Goal: Task Accomplishment & Management: Use online tool/utility

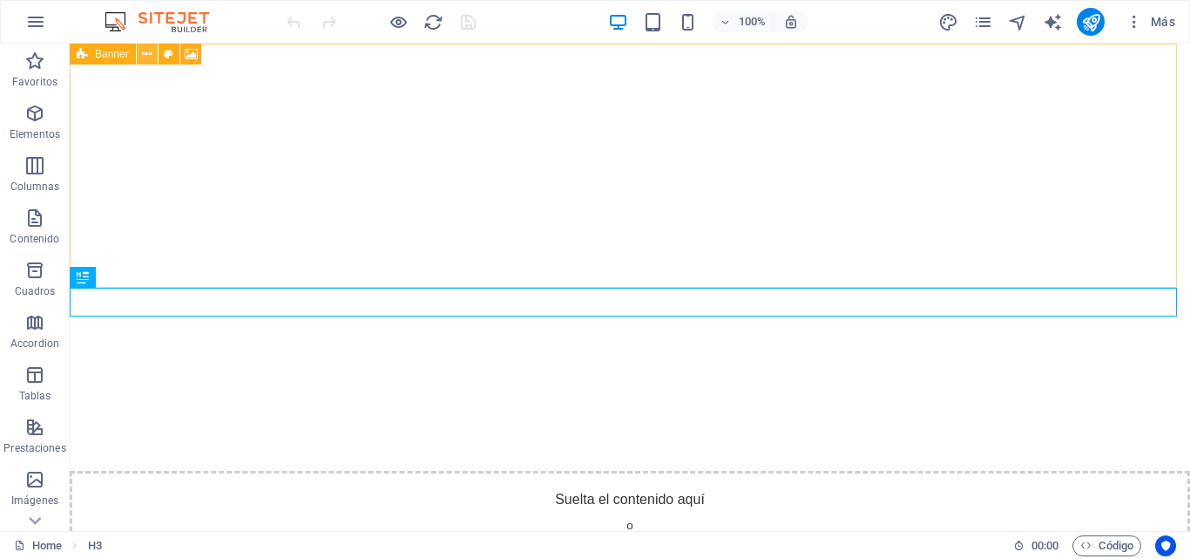
click at [153, 53] on button at bounding box center [147, 54] width 21 height 21
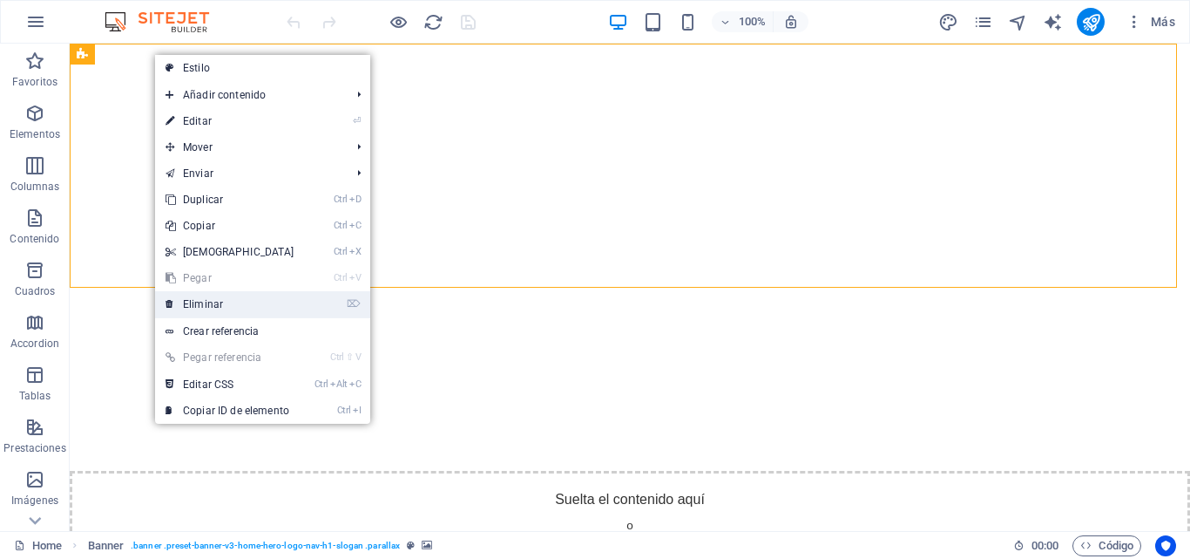
click at [244, 315] on link "⌦ Eliminar" at bounding box center [230, 304] width 150 height 26
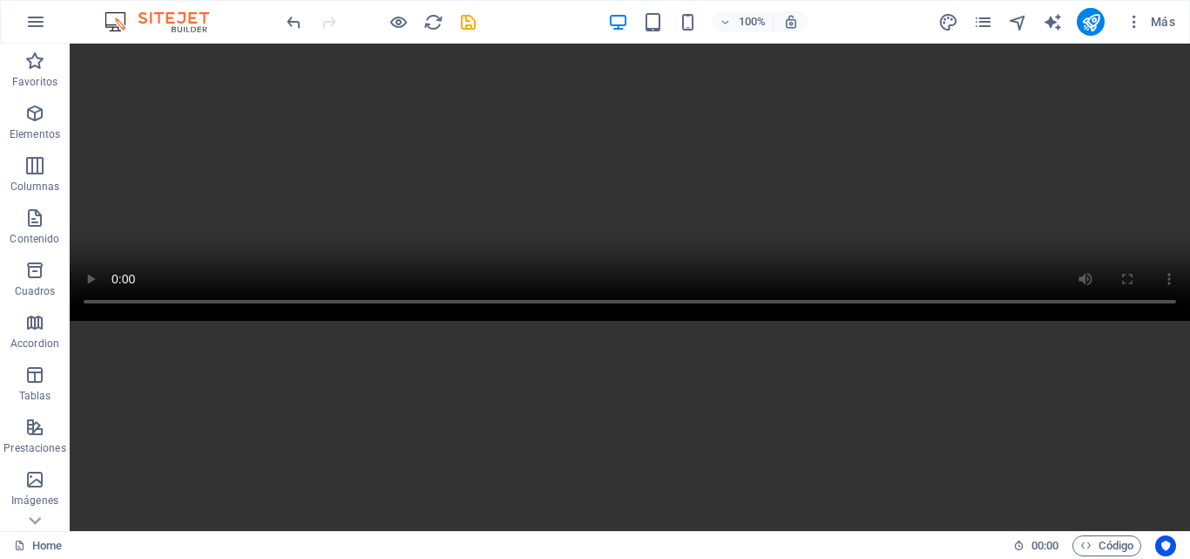
scroll to position [1211, 0]
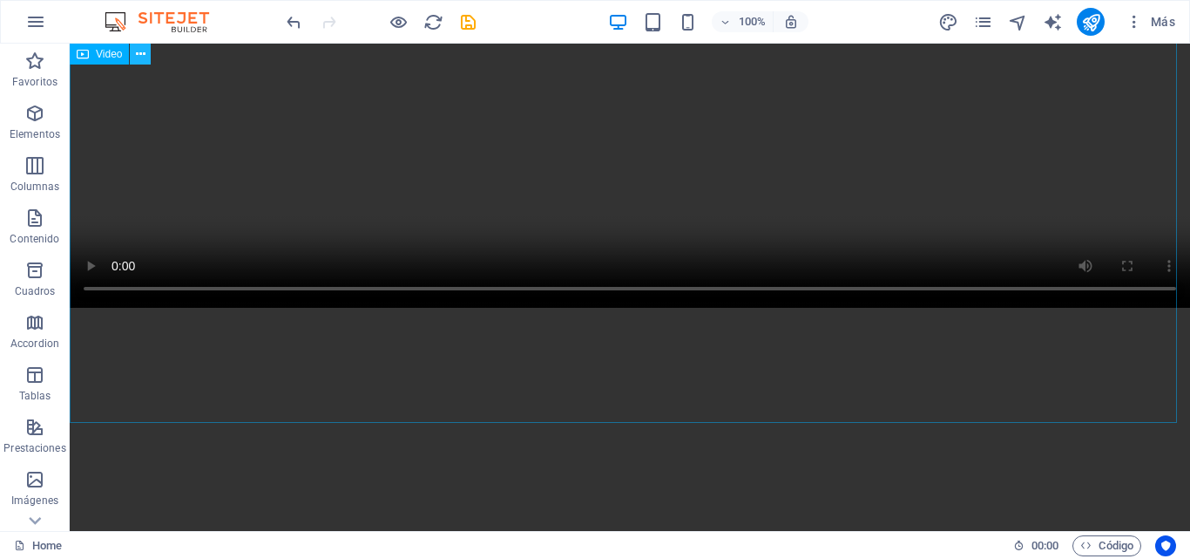
click at [143, 58] on icon at bounding box center [141, 54] width 10 height 18
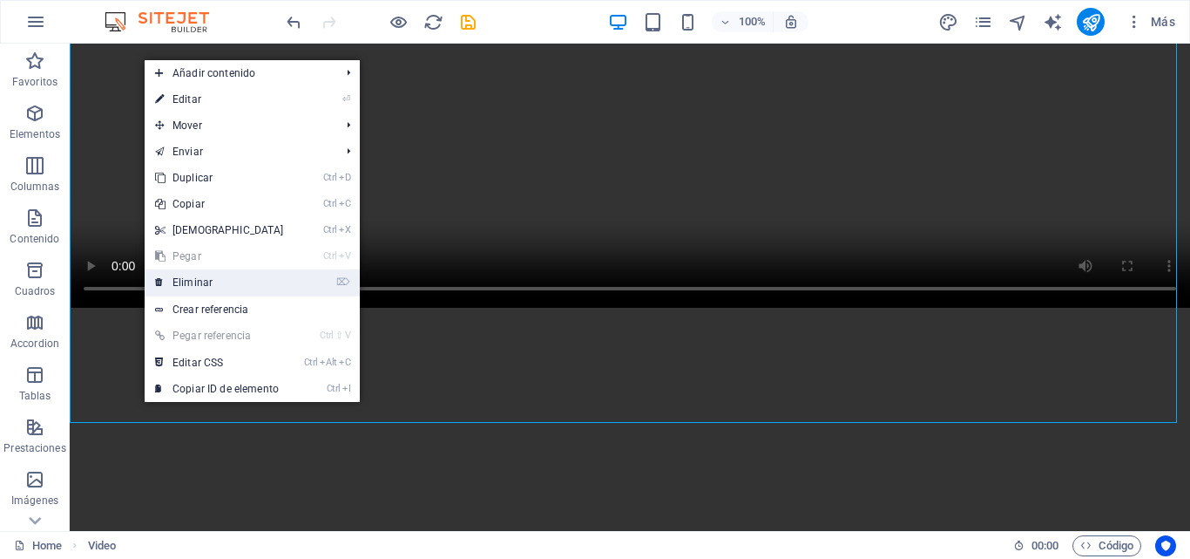
click at [210, 282] on link "⌦ Eliminar" at bounding box center [220, 282] width 150 height 26
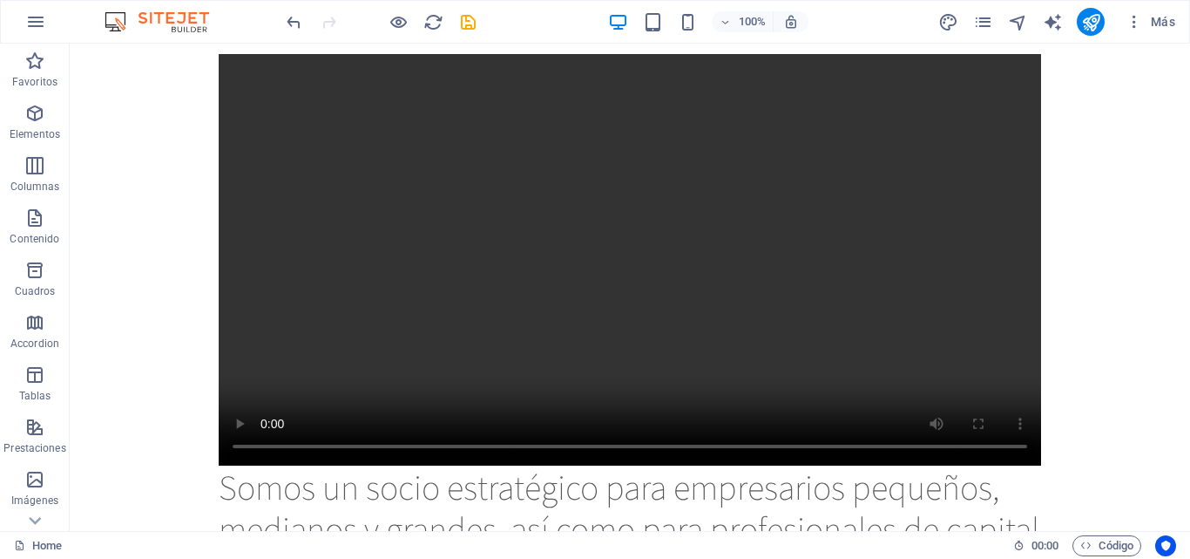
scroll to position [0, 0]
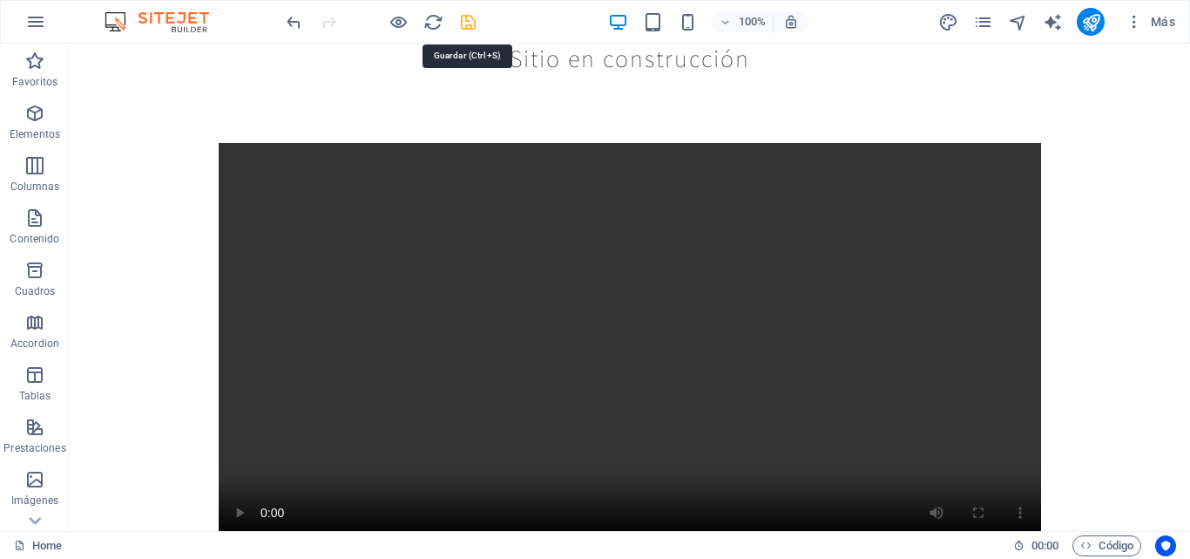
click at [470, 22] on icon "save" at bounding box center [468, 22] width 20 height 20
click at [1091, 17] on icon "publish" at bounding box center [1091, 22] width 20 height 20
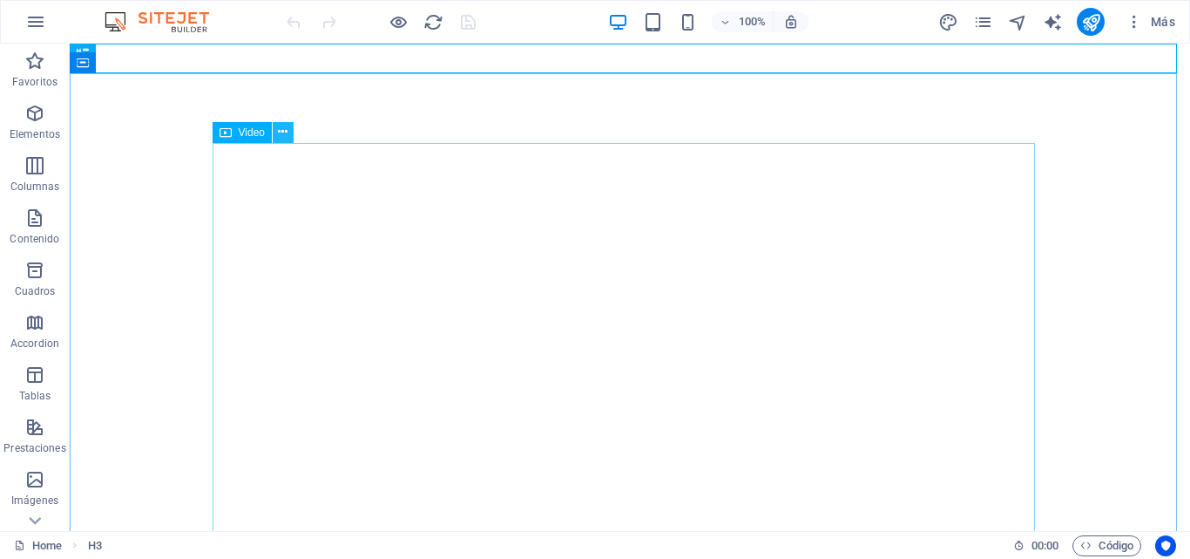
click at [282, 132] on icon at bounding box center [283, 132] width 10 height 18
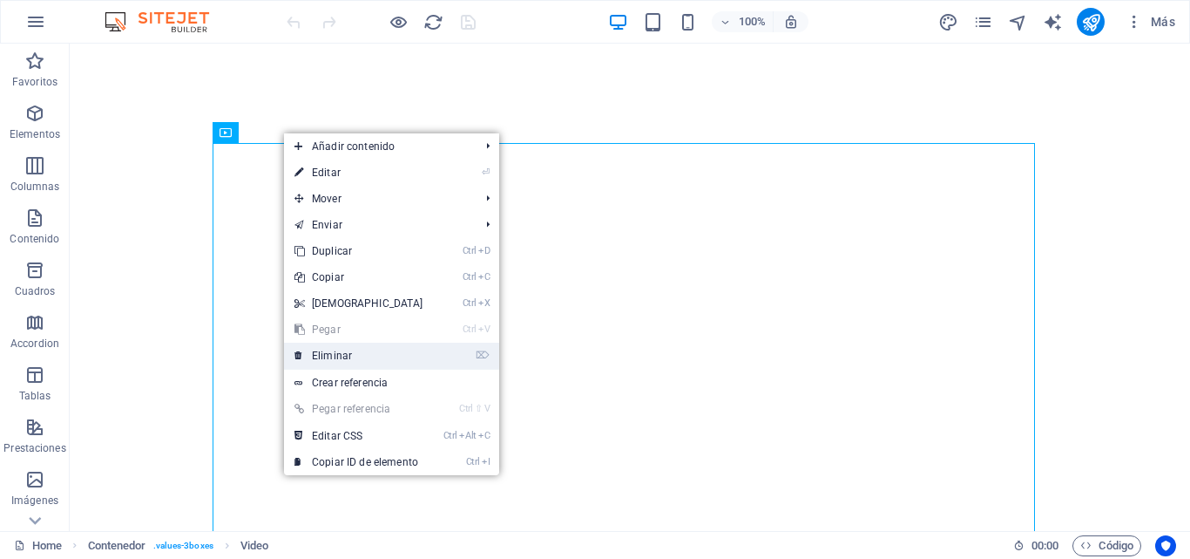
click at [368, 351] on link "⌦ Eliminar" at bounding box center [359, 355] width 150 height 26
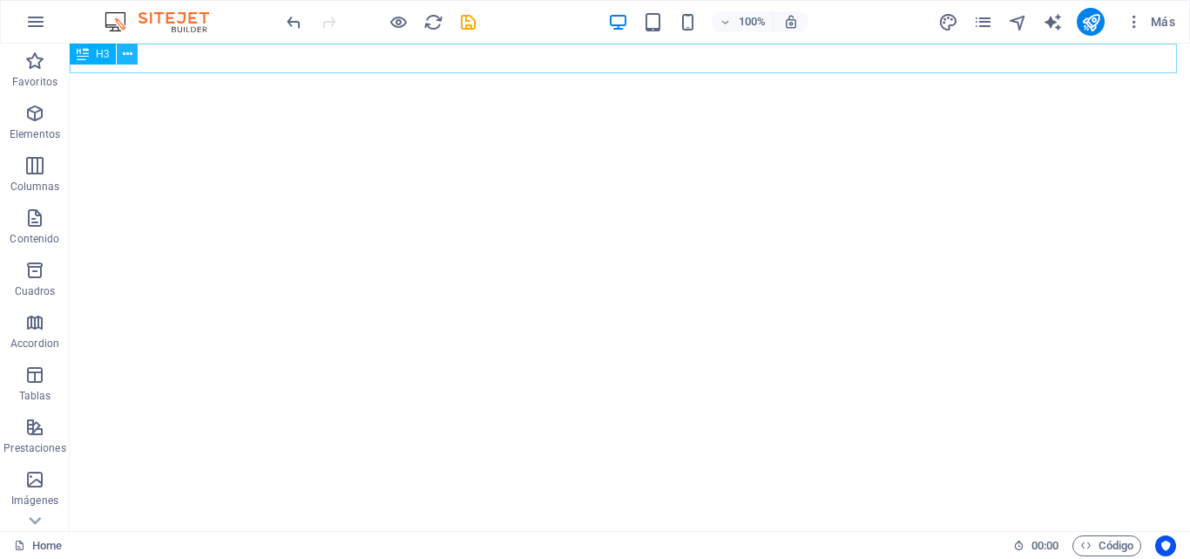
click at [124, 57] on icon at bounding box center [128, 54] width 10 height 18
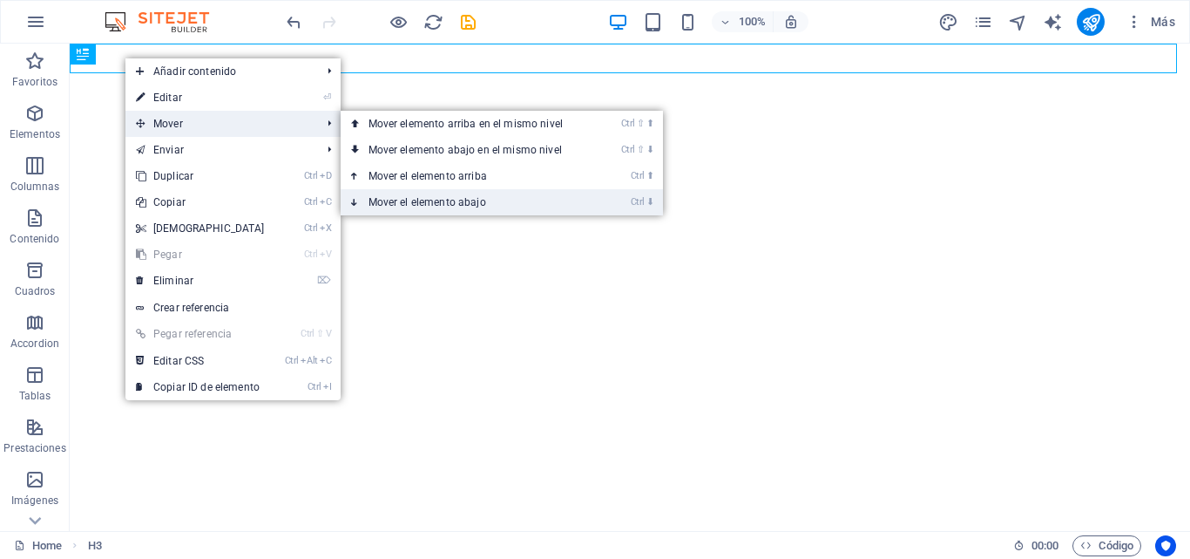
click at [411, 205] on link "Ctrl ⬇ Mover el elemento abajo" at bounding box center [469, 202] width 257 height 26
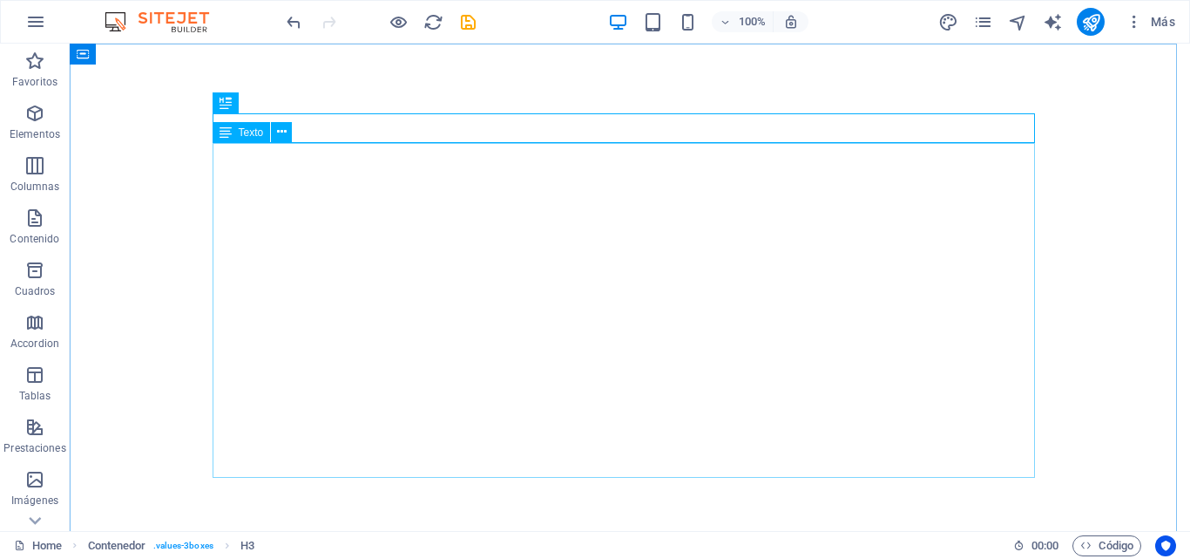
click at [227, 133] on icon at bounding box center [226, 132] width 12 height 21
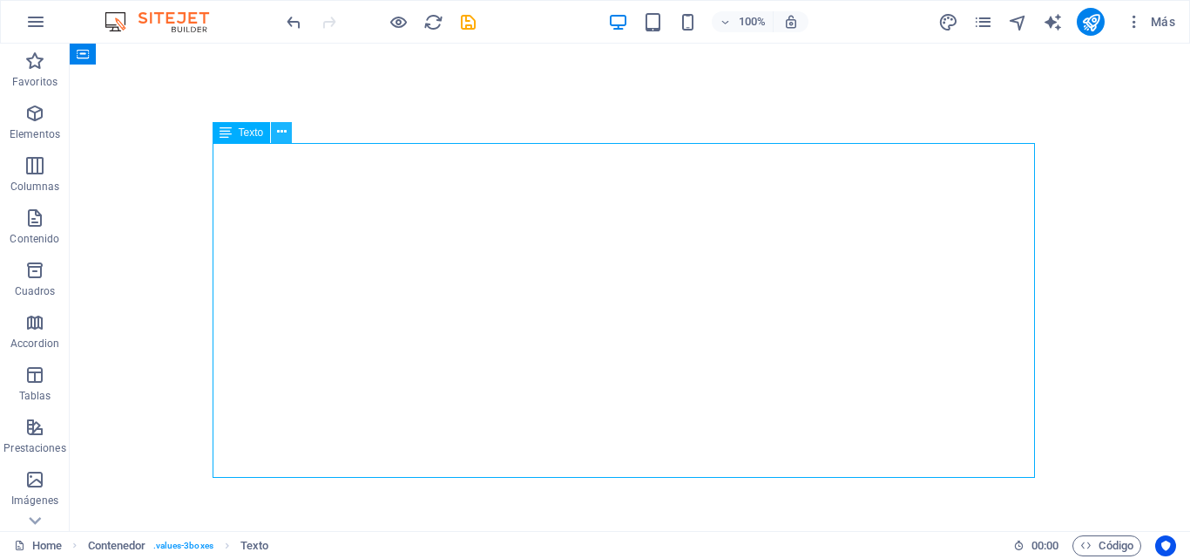
click at [288, 137] on button at bounding box center [281, 132] width 21 height 21
drag, startPoint x: 220, startPoint y: 131, endPoint x: 954, endPoint y: 592, distance: 867.6
click at [954, 558] on html "hcs-intl.com Home Favoritos Elementos Columnas Contenido Cuadros Accordion Tabl…" at bounding box center [595, 279] width 1190 height 559
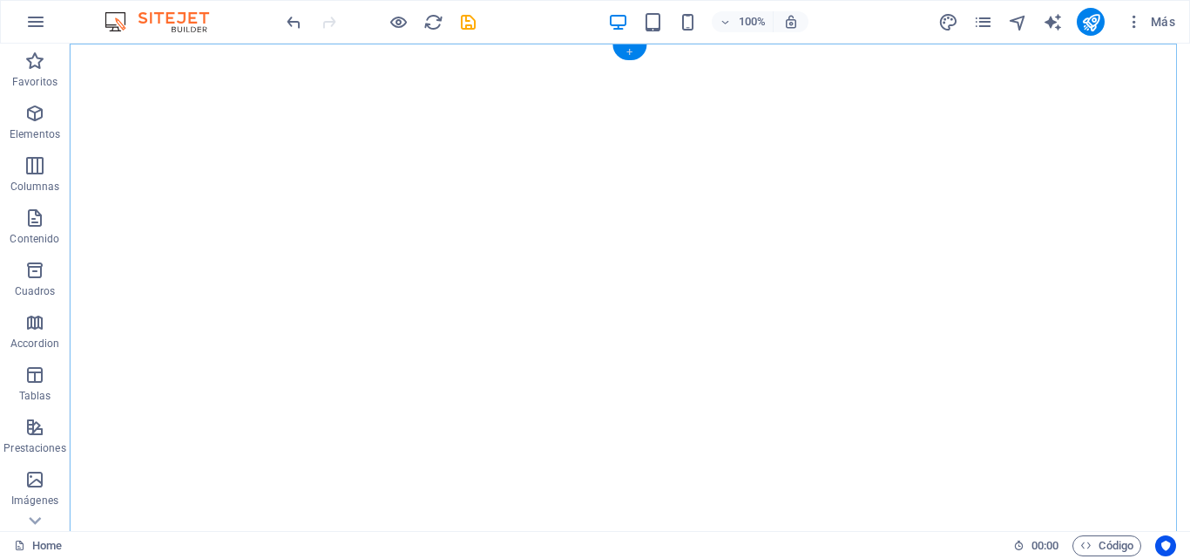
click at [626, 48] on div "+" at bounding box center [630, 52] width 34 height 16
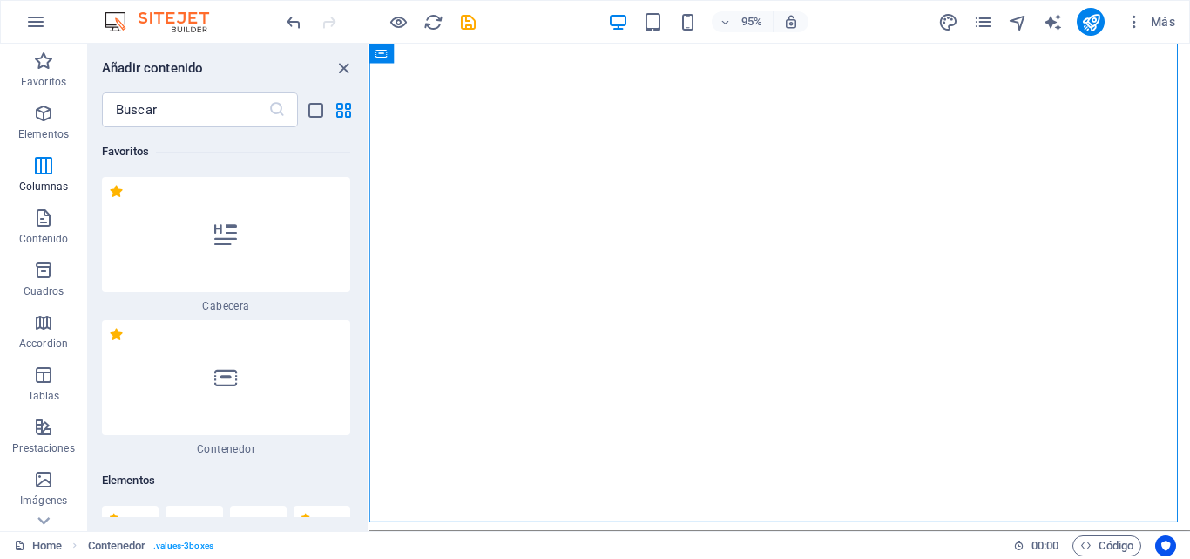
scroll to position [5335, 0]
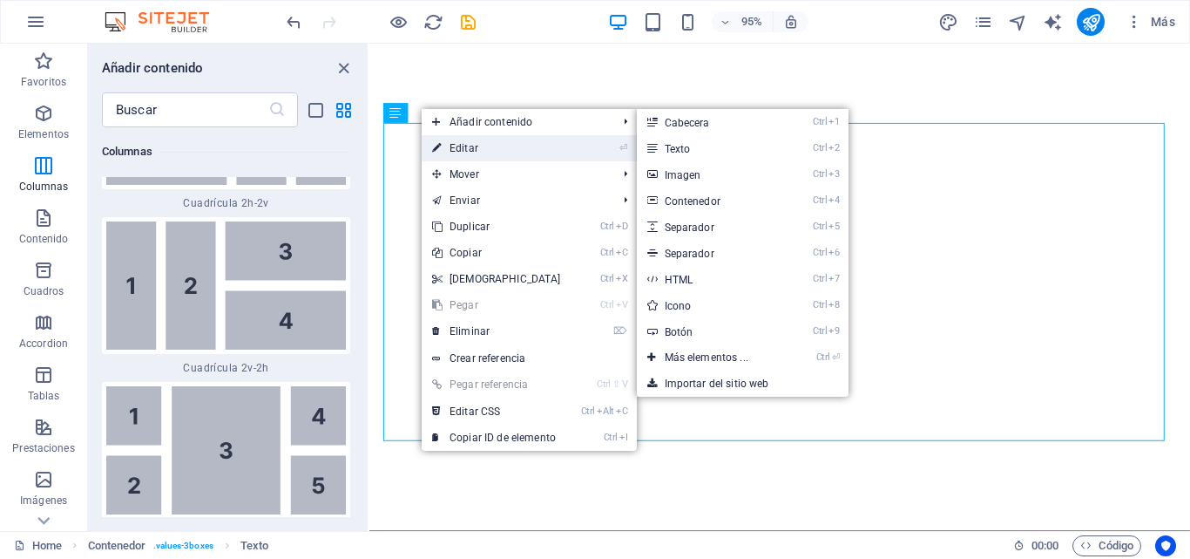
click at [450, 141] on link "⏎ Editar" at bounding box center [497, 148] width 150 height 26
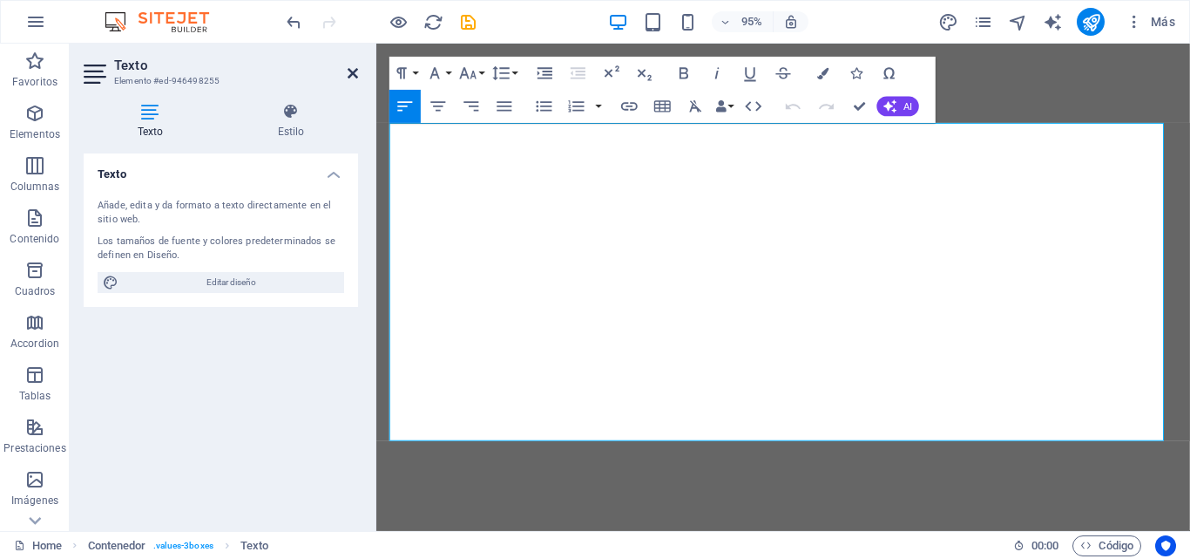
click at [354, 71] on icon at bounding box center [353, 73] width 10 height 14
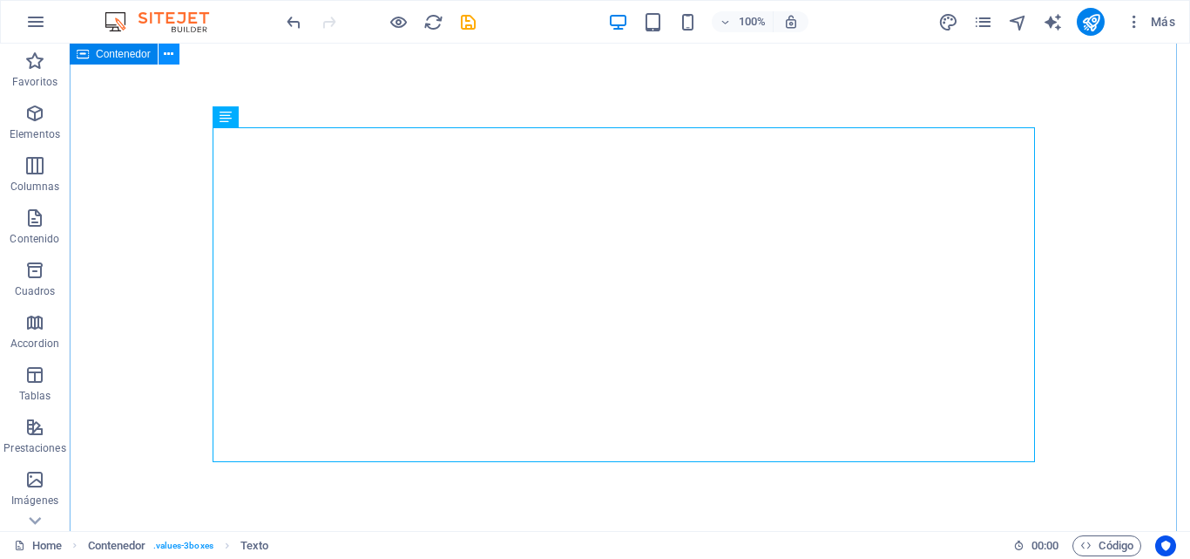
click at [166, 53] on icon at bounding box center [169, 54] width 10 height 18
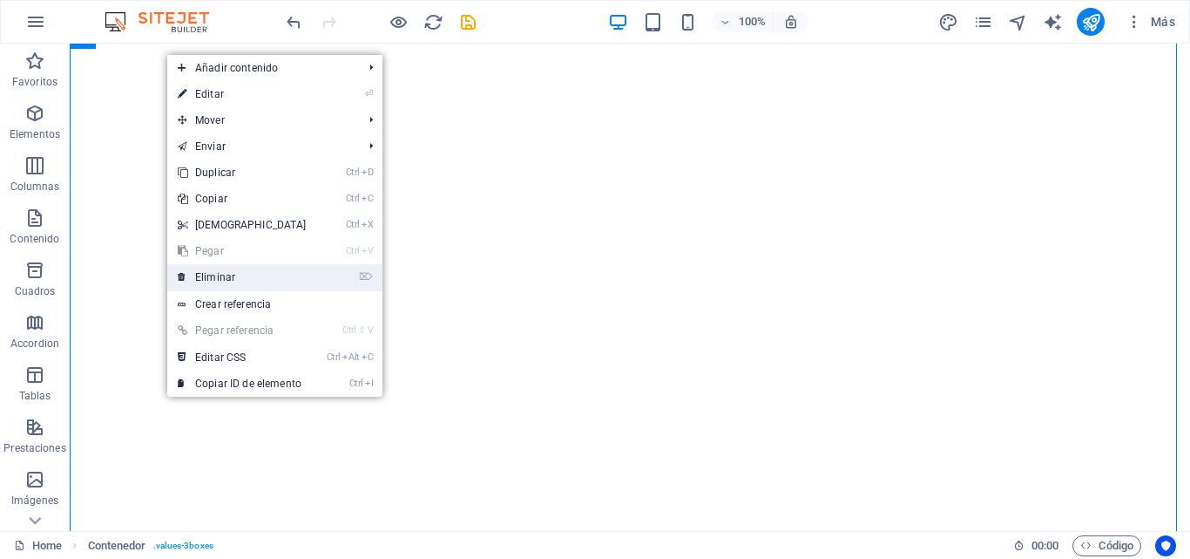
click at [248, 272] on link "⌦ Eliminar" at bounding box center [242, 277] width 150 height 26
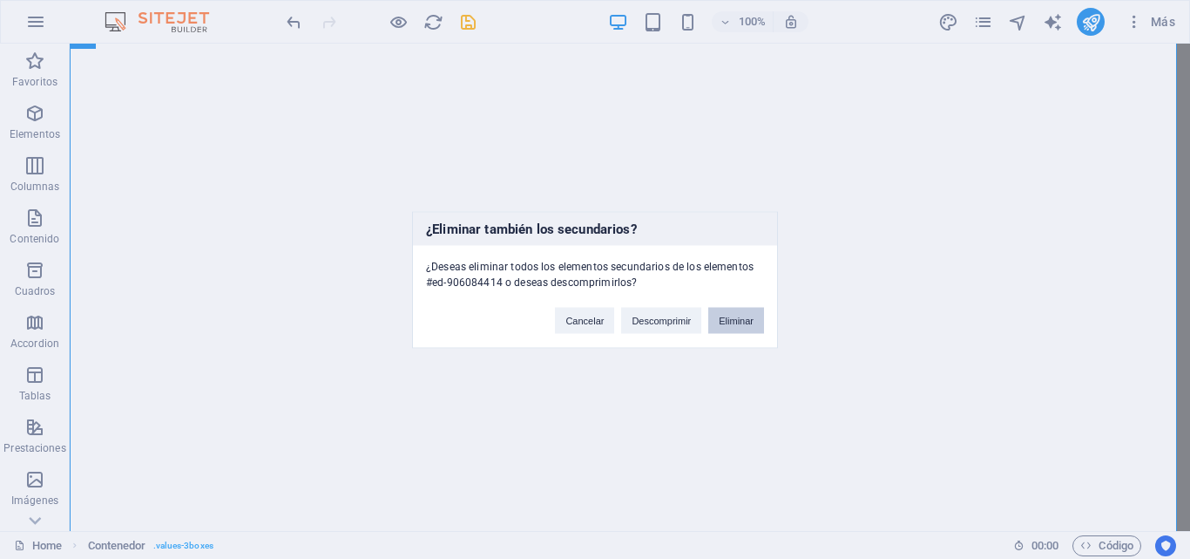
click at [727, 331] on button "Eliminar" at bounding box center [736, 320] width 56 height 26
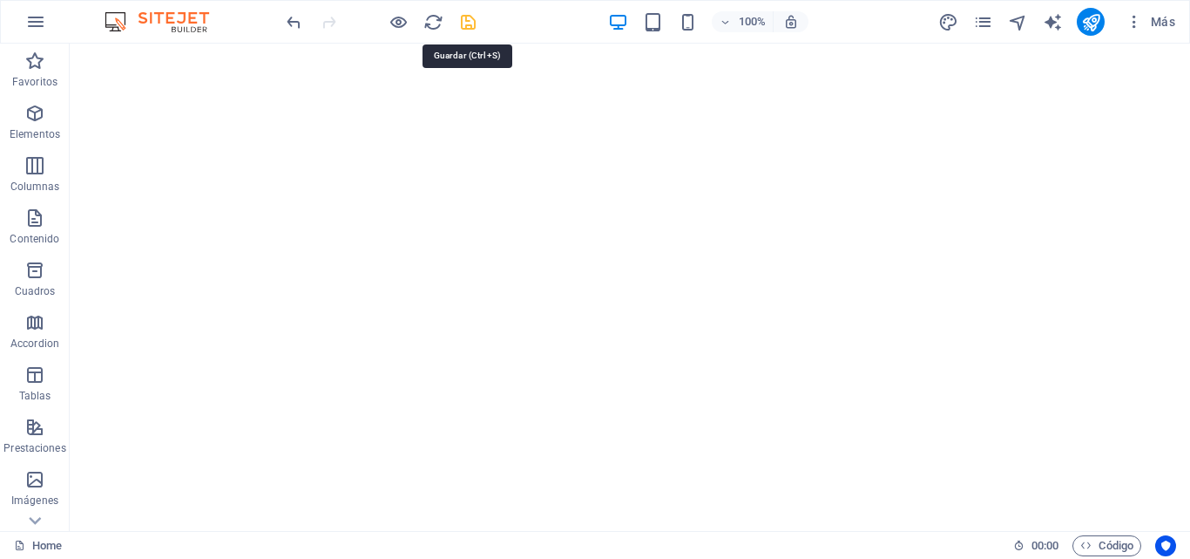
click at [471, 26] on icon "save" at bounding box center [468, 22] width 20 height 20
drag, startPoint x: 1101, startPoint y: 9, endPoint x: 1095, endPoint y: 29, distance: 20.9
click at [1095, 29] on div at bounding box center [1091, 22] width 28 height 28
click at [1095, 29] on icon "publish" at bounding box center [1091, 22] width 20 height 20
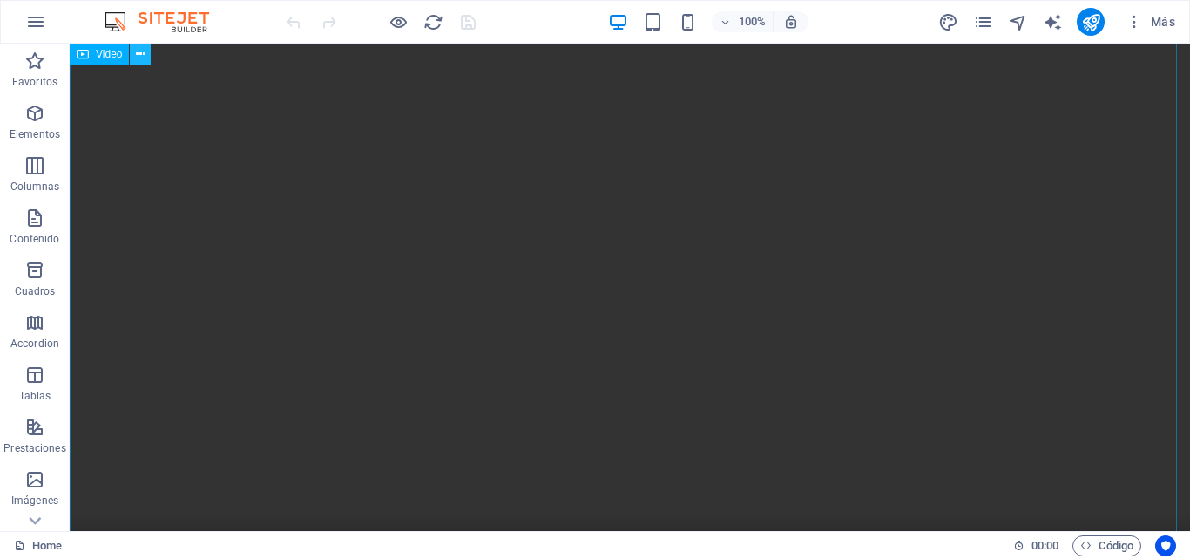
click at [142, 54] on icon at bounding box center [141, 54] width 10 height 18
click at [30, 118] on icon "button" at bounding box center [34, 113] width 21 height 21
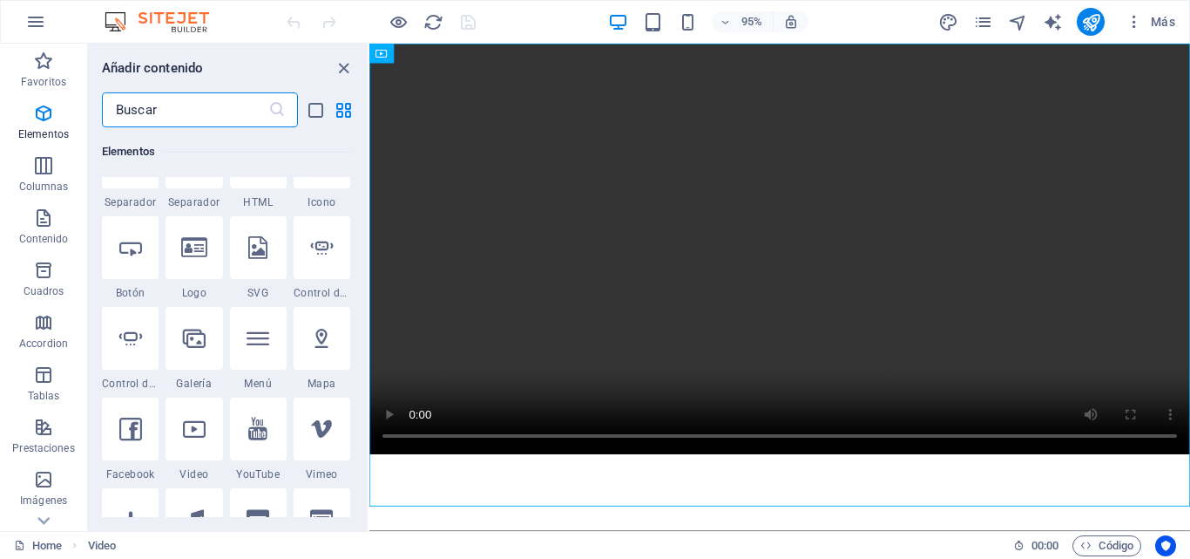
scroll to position [548, 0]
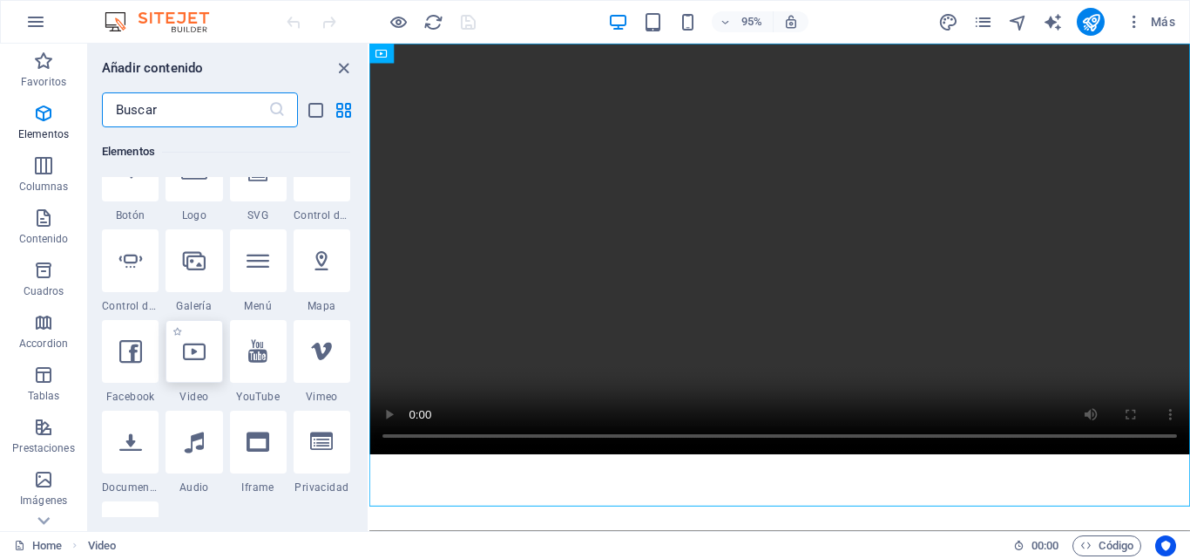
click at [199, 367] on div at bounding box center [194, 351] width 57 height 63
select select "%"
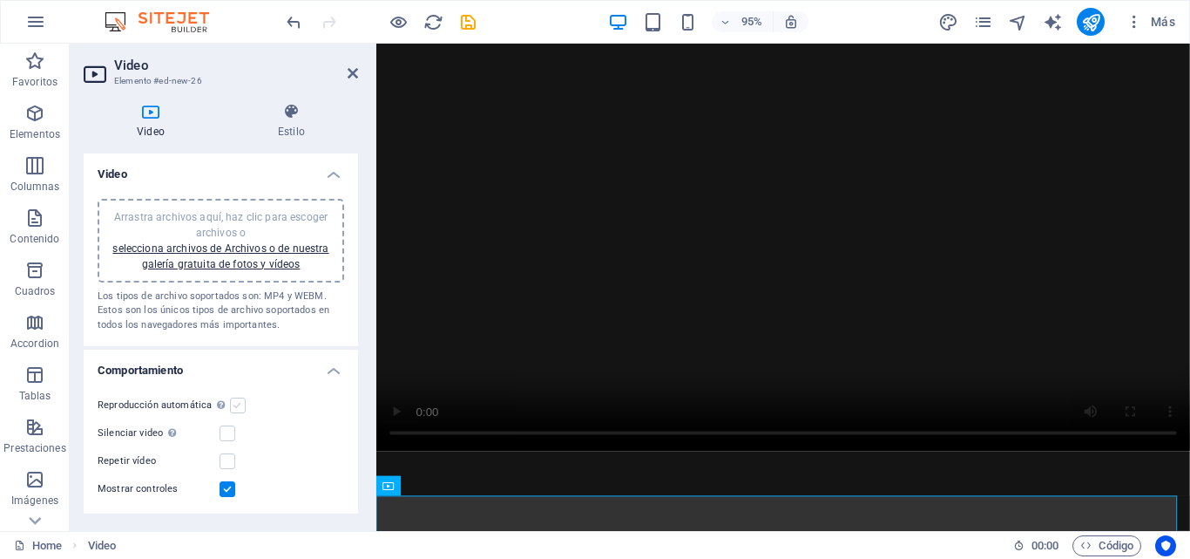
click at [233, 409] on label at bounding box center [238, 405] width 16 height 16
click at [0, 0] on input "Reproducción automática La reproducción automática solo está disponible si sile…" at bounding box center [0, 0] width 0 height 0
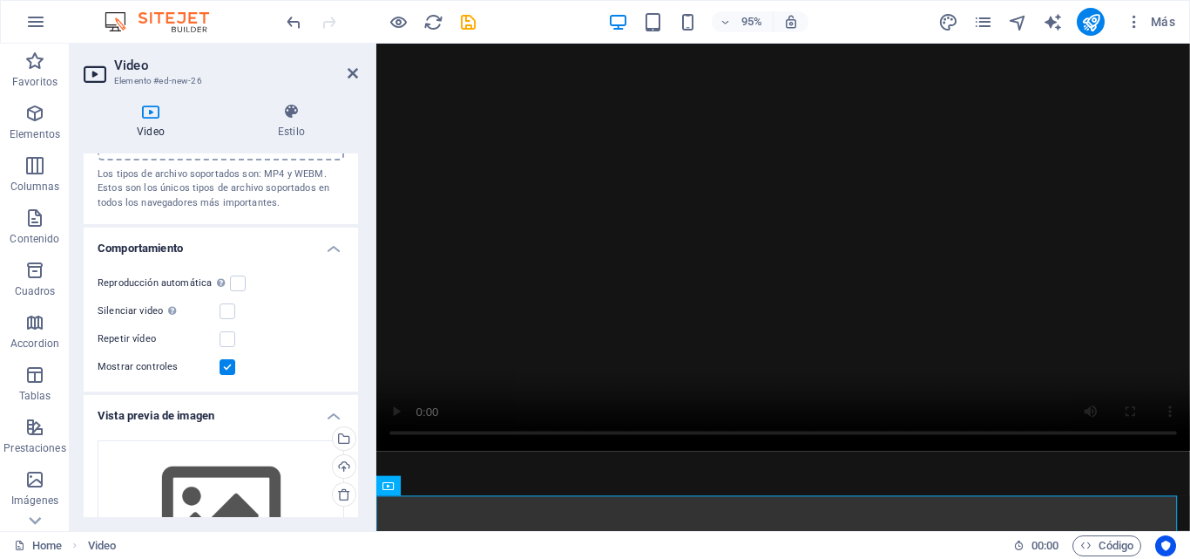
scroll to position [131, 0]
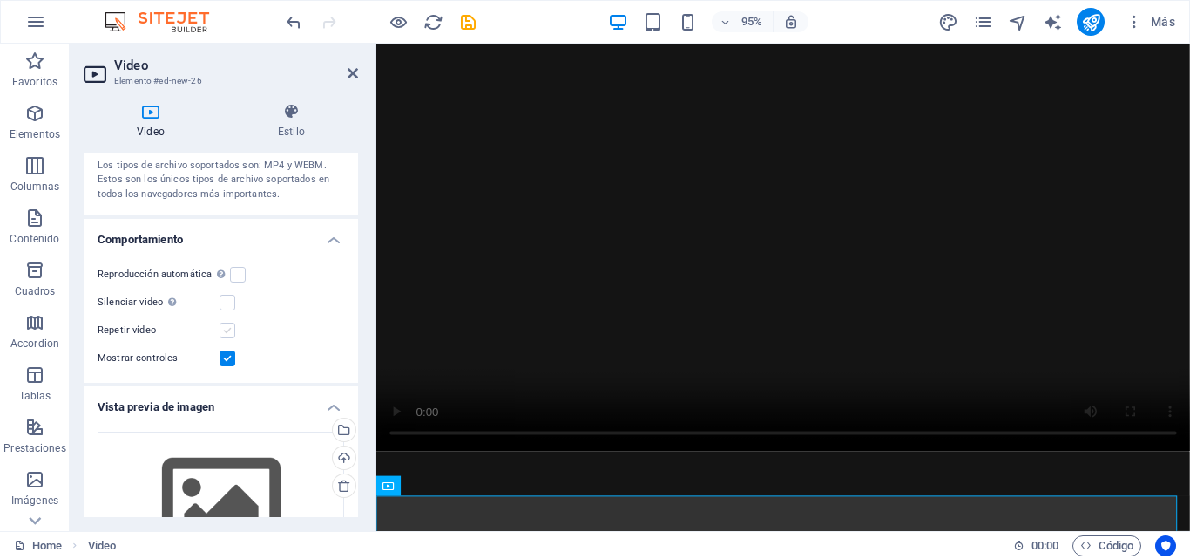
click at [230, 328] on label at bounding box center [228, 330] width 16 height 16
click at [0, 0] on input "Repetir vídeo" at bounding box center [0, 0] width 0 height 0
click at [228, 301] on label at bounding box center [228, 303] width 16 height 16
click at [0, 0] on input "Silenciar video La reproducción automática estará disponible si silenciado está…" at bounding box center [0, 0] width 0 height 0
click at [247, 278] on div "Reproducción automática La reproducción automática solo está disponible si sile…" at bounding box center [221, 274] width 247 height 21
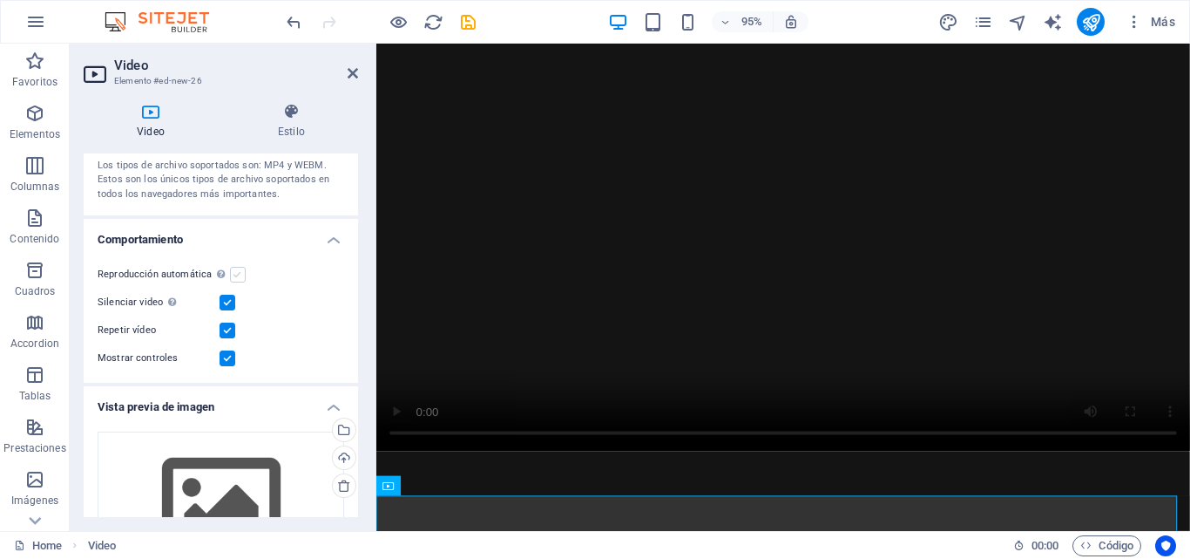
click at [239, 276] on label at bounding box center [238, 275] width 16 height 16
click at [0, 0] on input "Reproducción automática La reproducción automática solo está disponible si sile…" at bounding box center [0, 0] width 0 height 0
click at [227, 304] on label at bounding box center [228, 303] width 16 height 16
click at [0, 0] on input "Silenciar video La reproducción automática estará disponible si silenciado está…" at bounding box center [0, 0] width 0 height 0
click at [237, 274] on label at bounding box center [238, 275] width 16 height 16
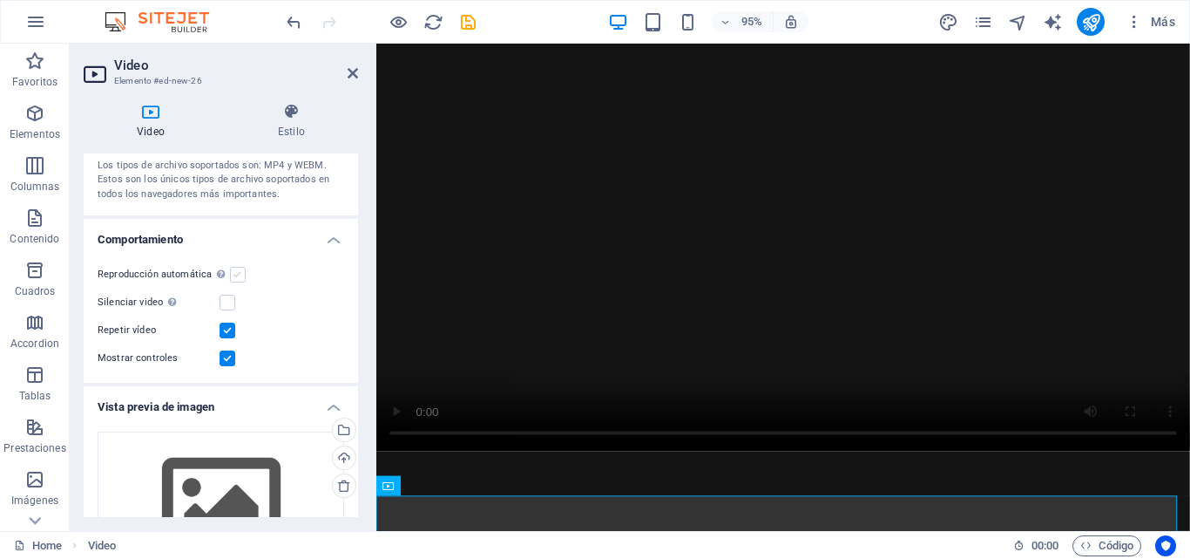
click at [0, 0] on input "Reproducción automática La reproducción automática solo está disponible si sile…" at bounding box center [0, 0] width 0 height 0
click at [237, 271] on label at bounding box center [238, 275] width 16 height 16
click at [0, 0] on input "Reproducción automática La reproducción automática solo está disponible si sile…" at bounding box center [0, 0] width 0 height 0
click at [223, 306] on label at bounding box center [228, 303] width 16 height 16
click at [0, 0] on input "Silenciar video La reproducción automática estará disponible si silenciado está…" at bounding box center [0, 0] width 0 height 0
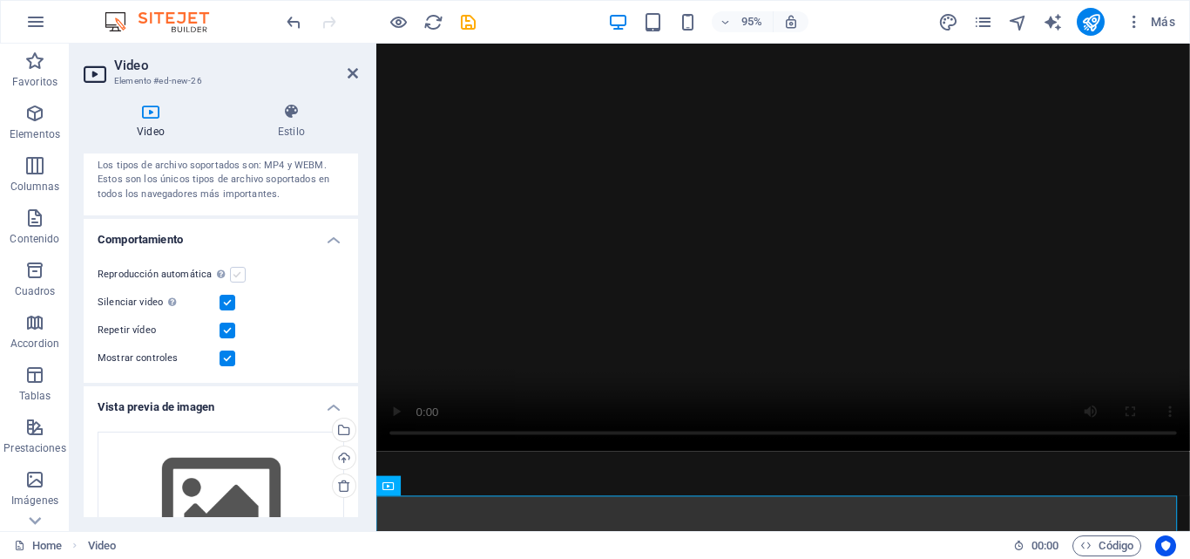
click at [237, 279] on label at bounding box center [238, 275] width 16 height 16
click at [0, 0] on input "Reproducción automática La reproducción automática solo está disponible si sile…" at bounding box center [0, 0] width 0 height 0
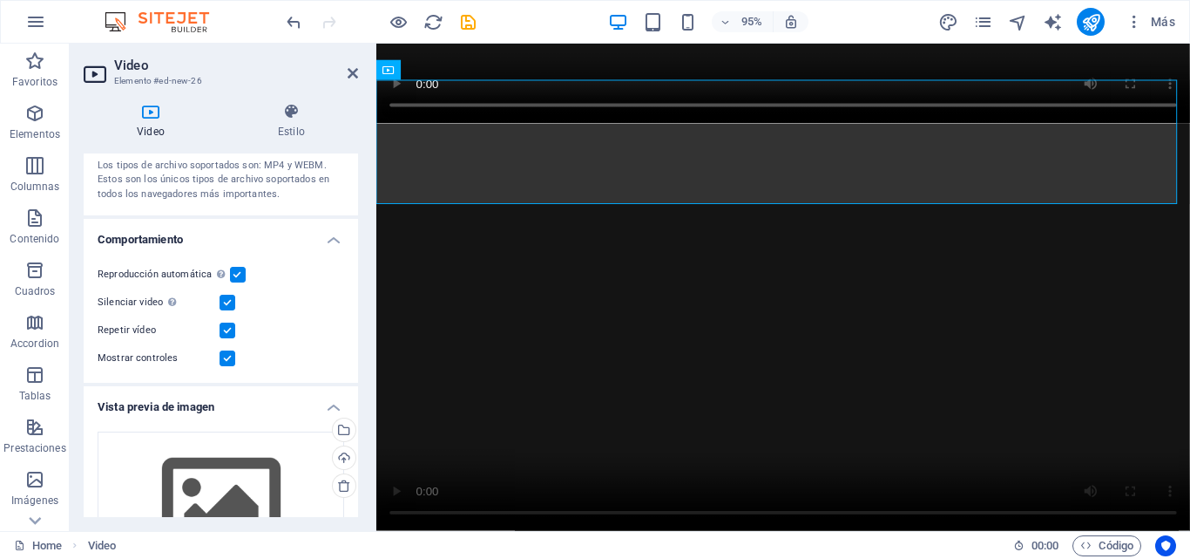
scroll to position [0, 0]
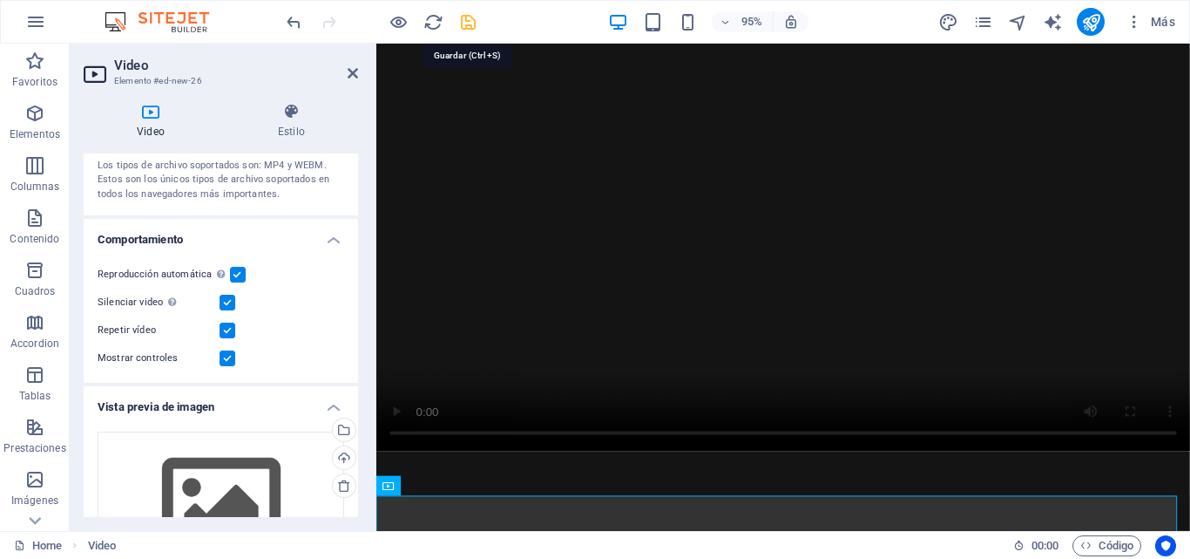
click at [468, 22] on icon "save" at bounding box center [468, 22] width 20 height 20
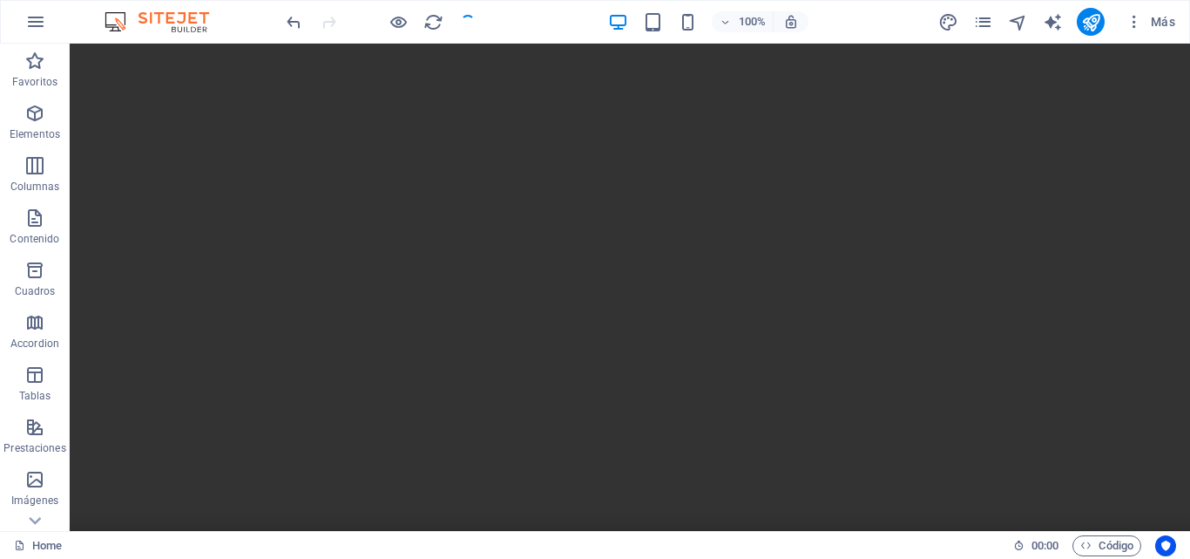
scroll to position [693, 0]
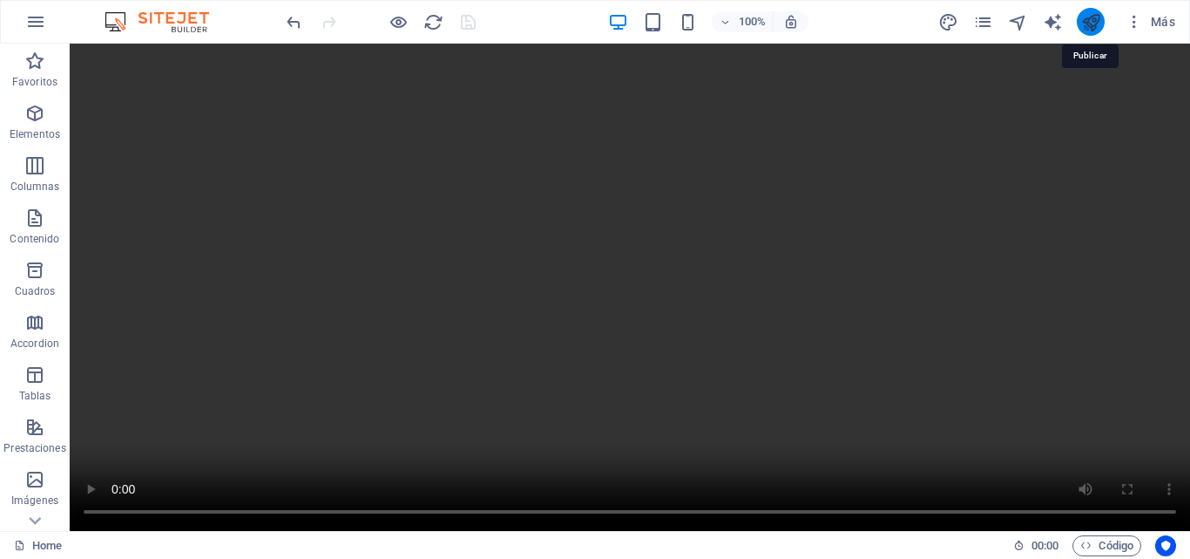
click at [1091, 28] on icon "publish" at bounding box center [1091, 22] width 20 height 20
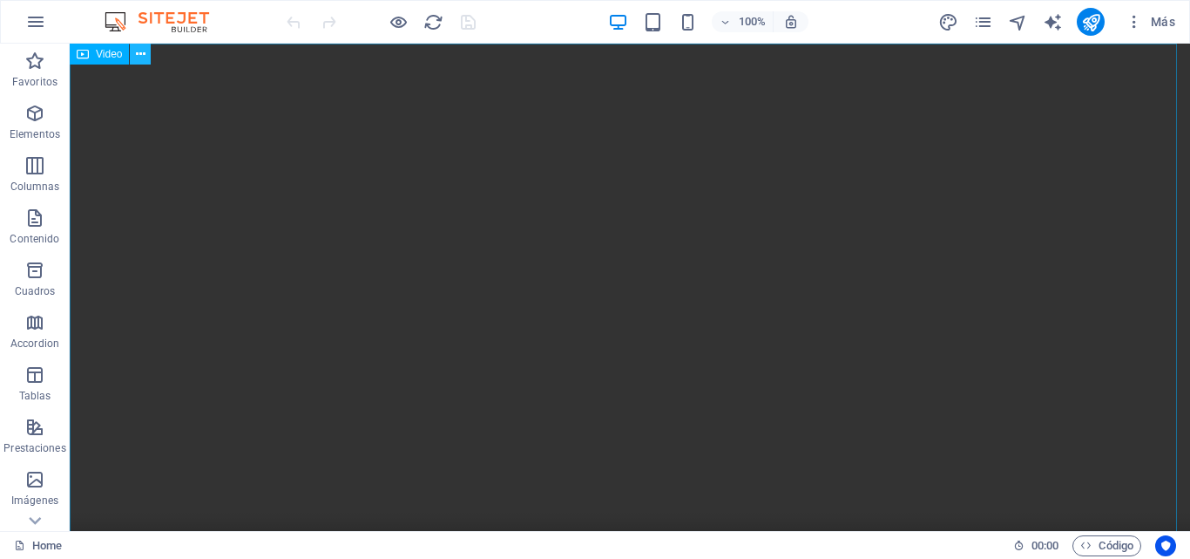
click at [146, 53] on icon at bounding box center [141, 54] width 10 height 18
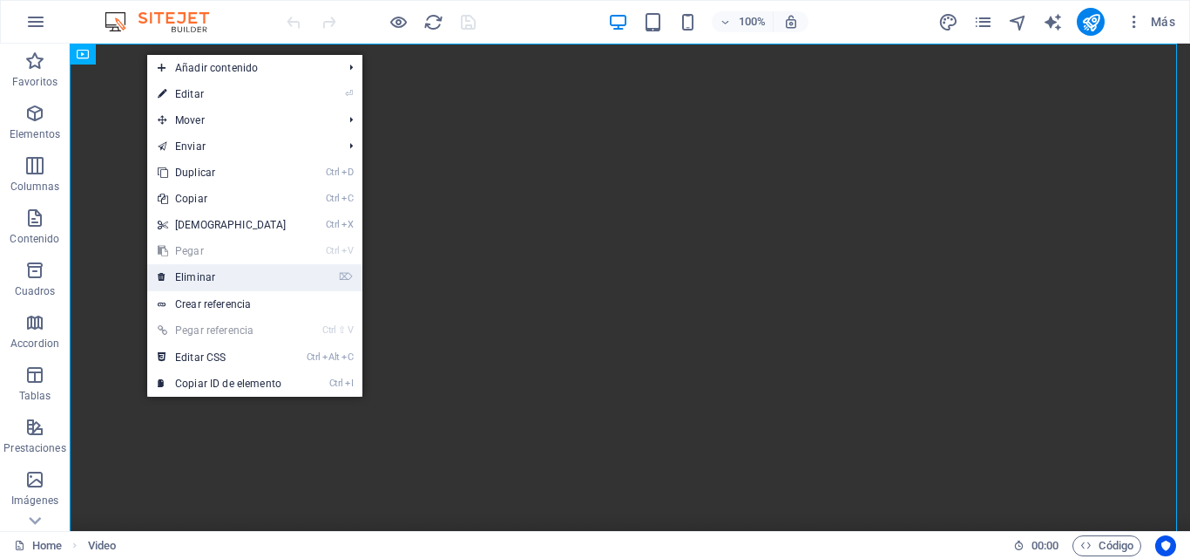
click at [210, 272] on link "⌦ Eliminar" at bounding box center [222, 277] width 150 height 26
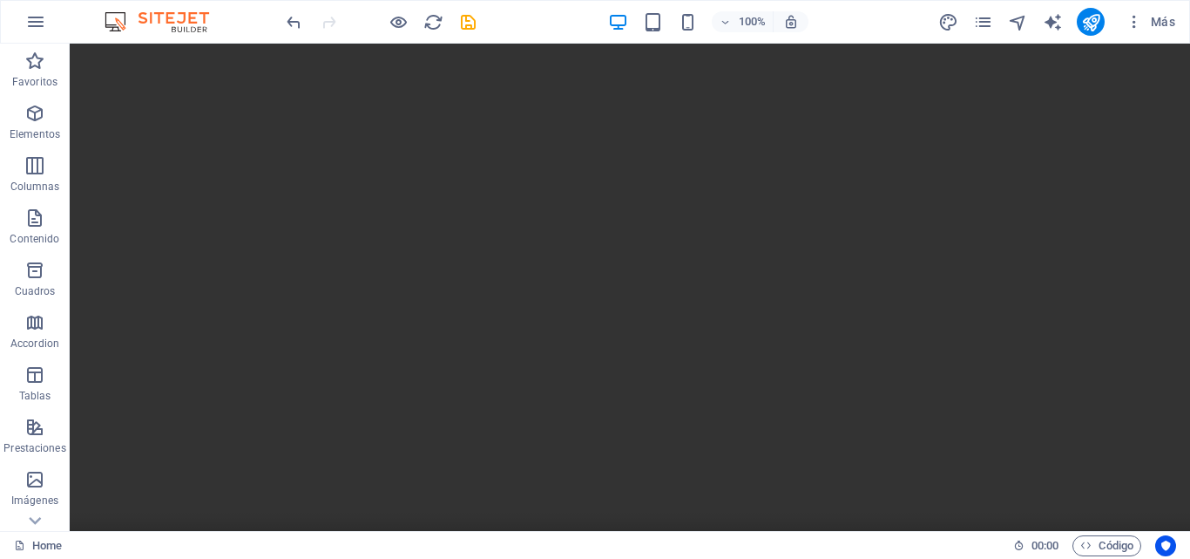
scroll to position [136, 0]
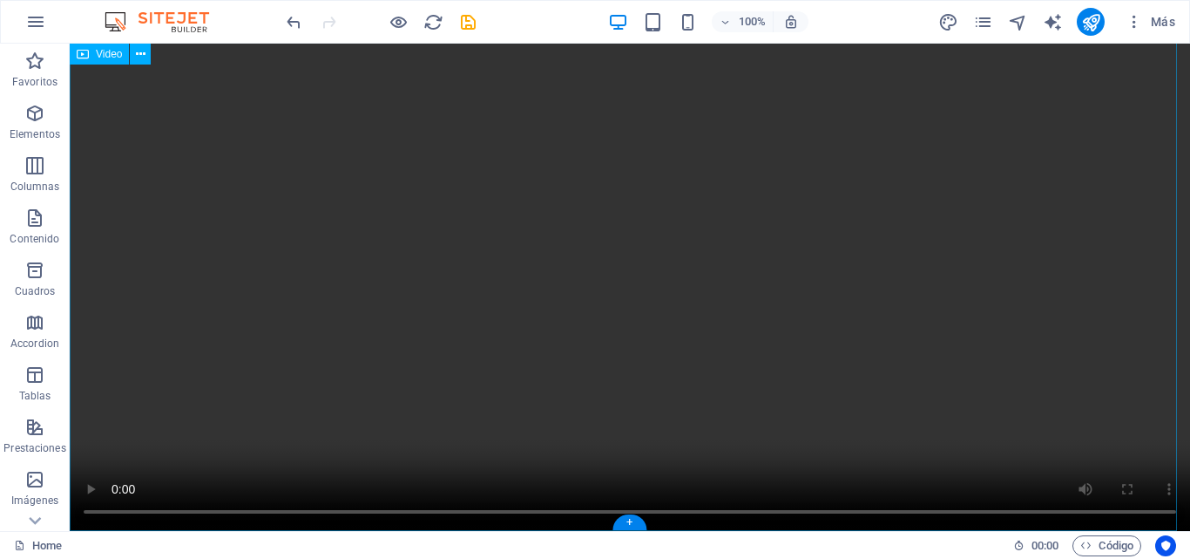
click at [502, 213] on figure at bounding box center [630, 250] width 1121 height 560
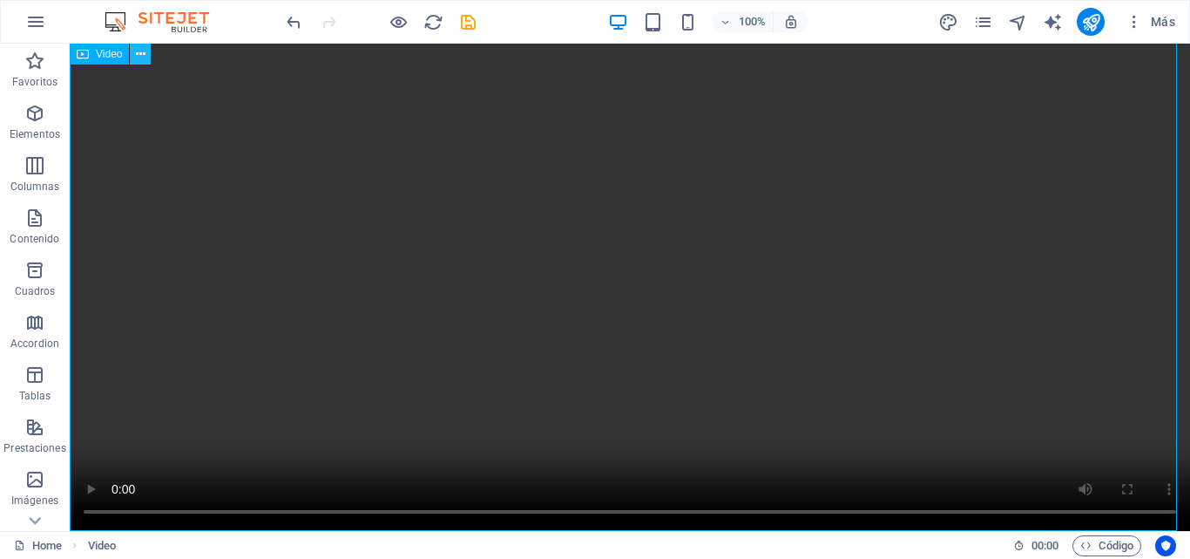
click at [141, 52] on icon at bounding box center [141, 54] width 10 height 18
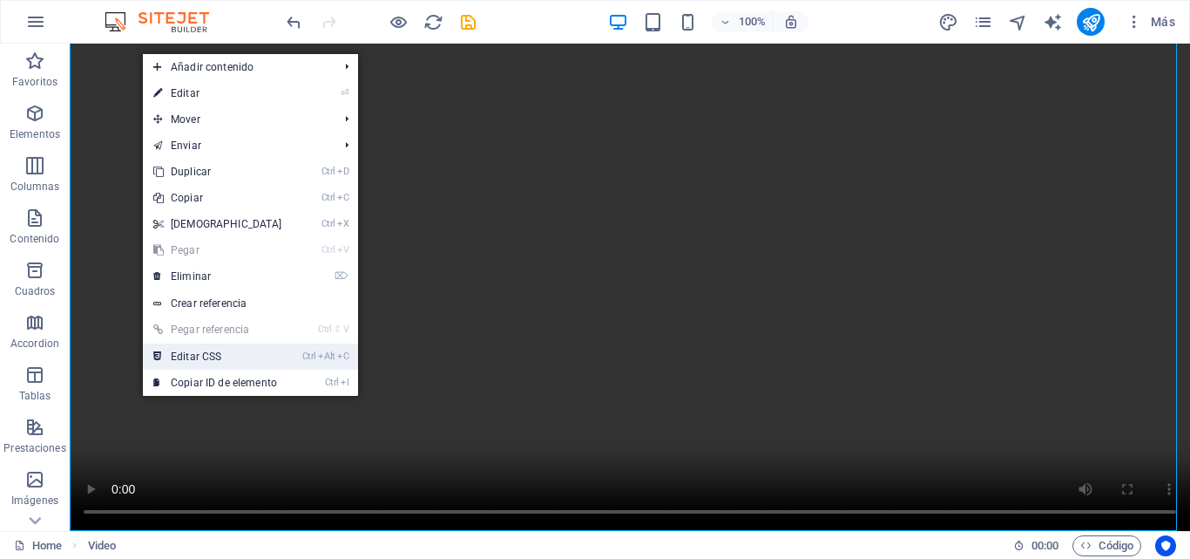
click at [240, 352] on link "Ctrl Alt C Editar CSS" at bounding box center [218, 356] width 150 height 26
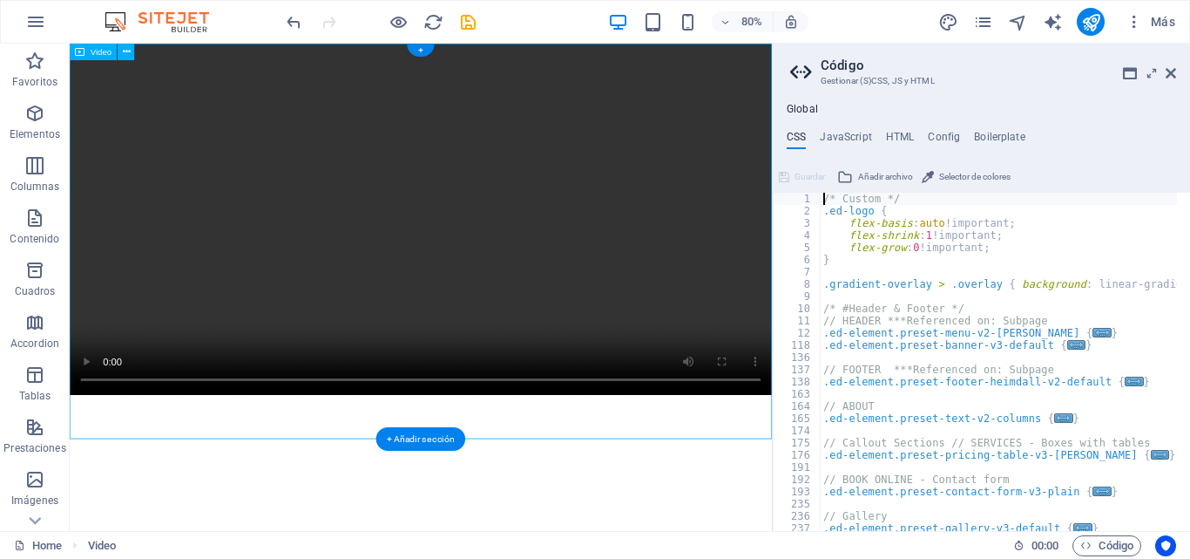
scroll to position [0, 0]
click at [1173, 72] on icon at bounding box center [1171, 73] width 10 height 14
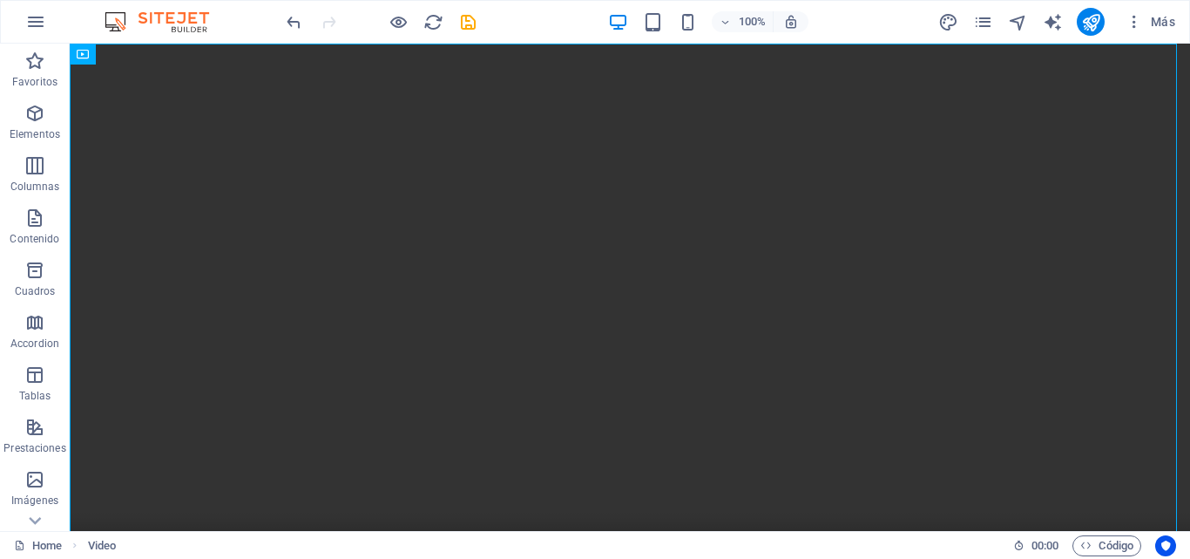
scroll to position [136, 0]
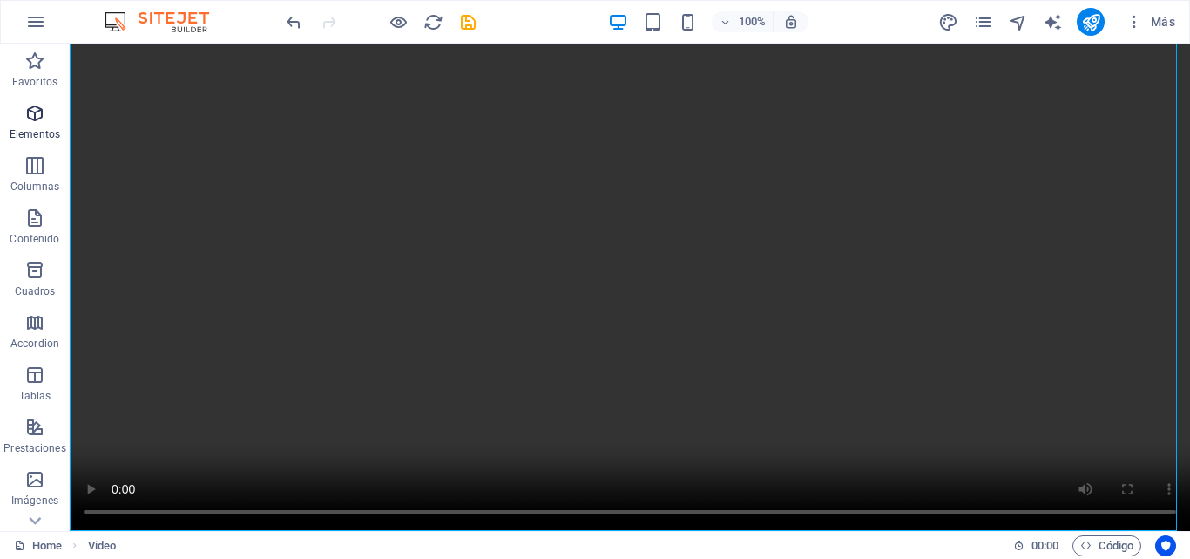
click at [37, 108] on icon "button" at bounding box center [34, 113] width 21 height 21
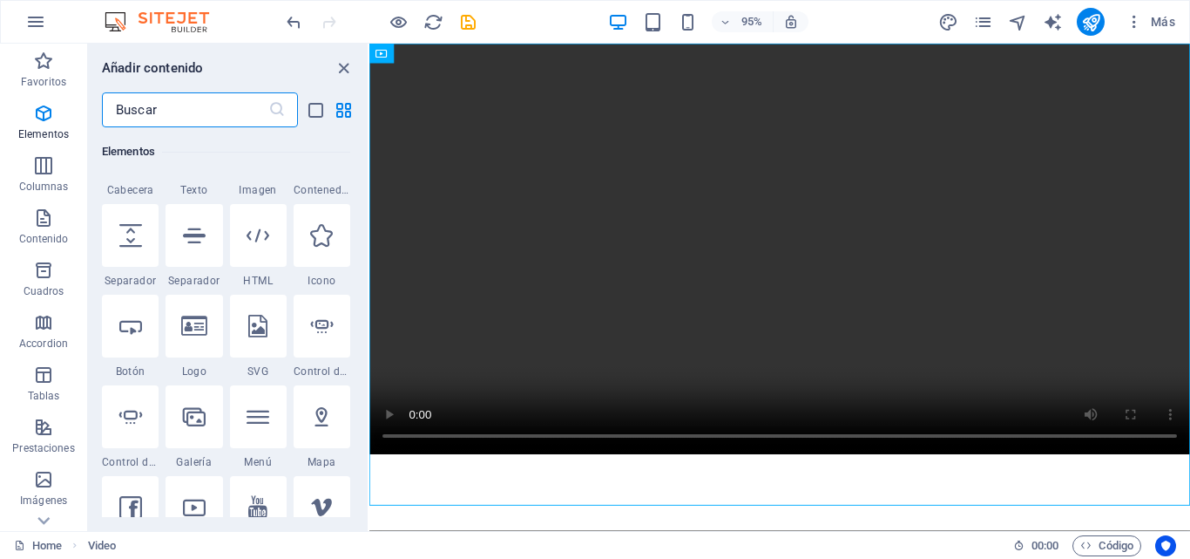
scroll to position [548, 0]
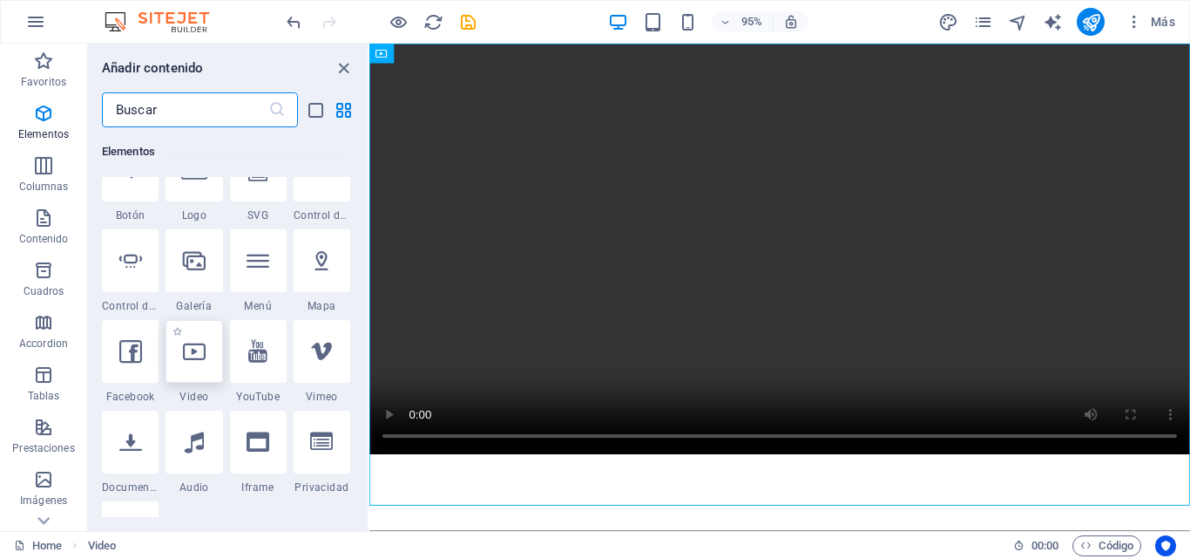
click at [205, 364] on div at bounding box center [194, 351] width 57 height 63
select select "%"
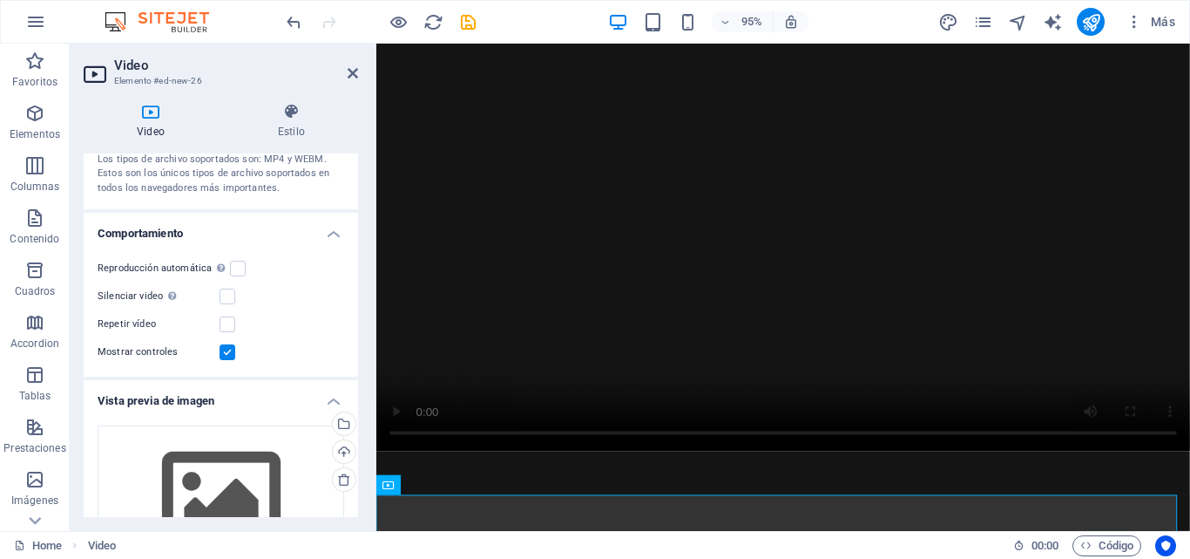
scroll to position [159, 0]
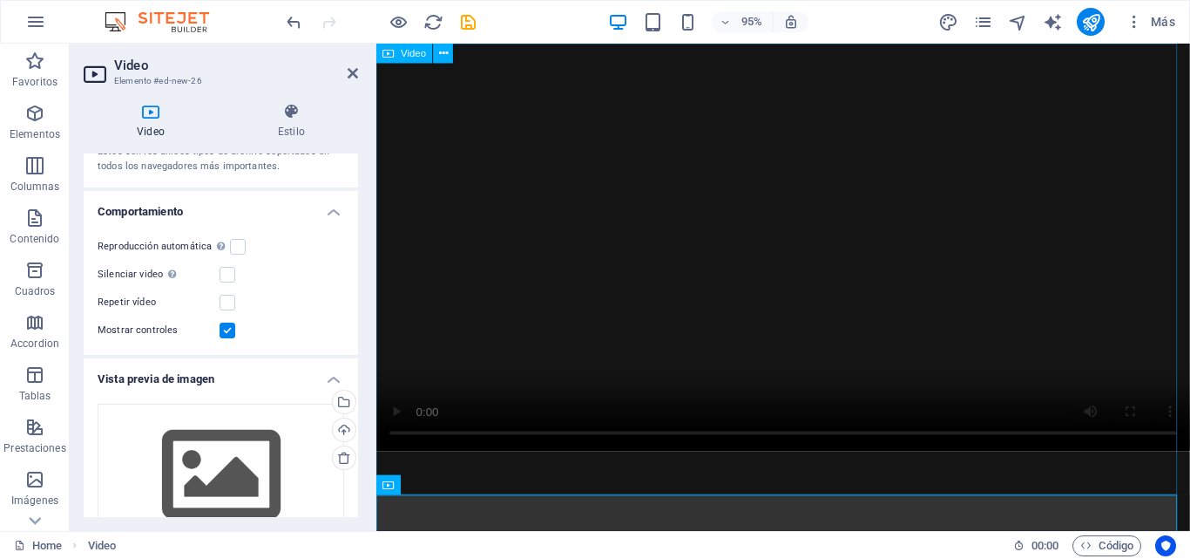
click at [606, 211] on figure at bounding box center [804, 258] width 856 height 429
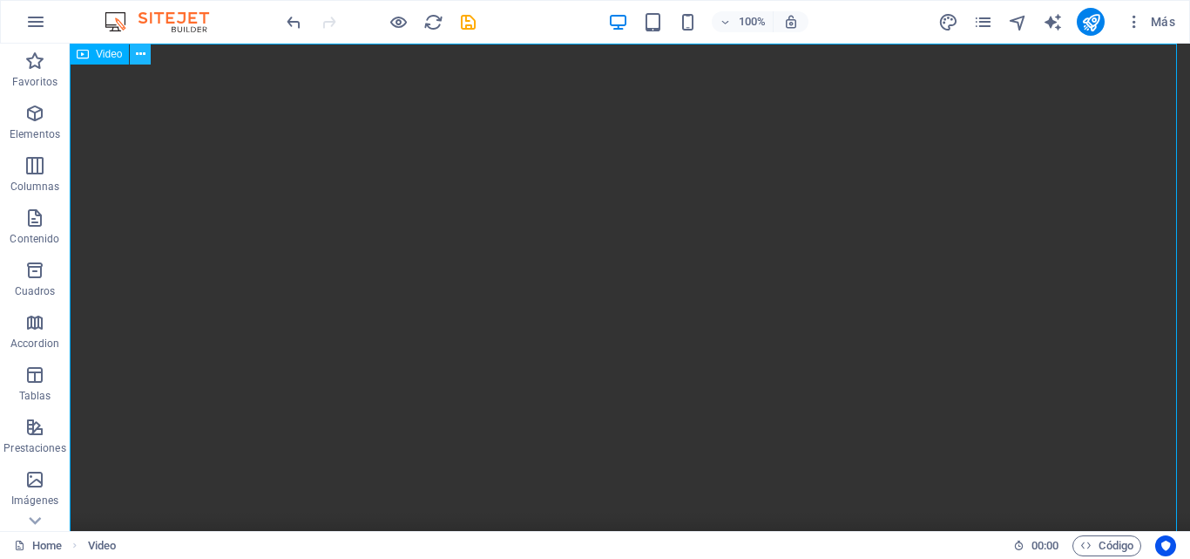
click at [141, 54] on icon at bounding box center [141, 54] width 10 height 18
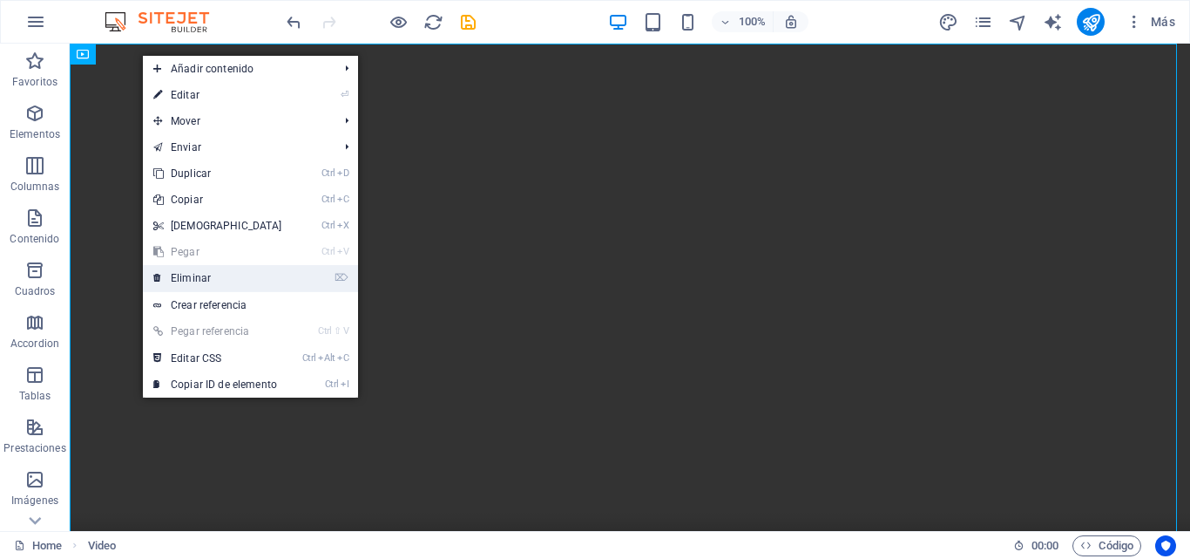
click at [215, 275] on link "⌦ Eliminar" at bounding box center [218, 278] width 150 height 26
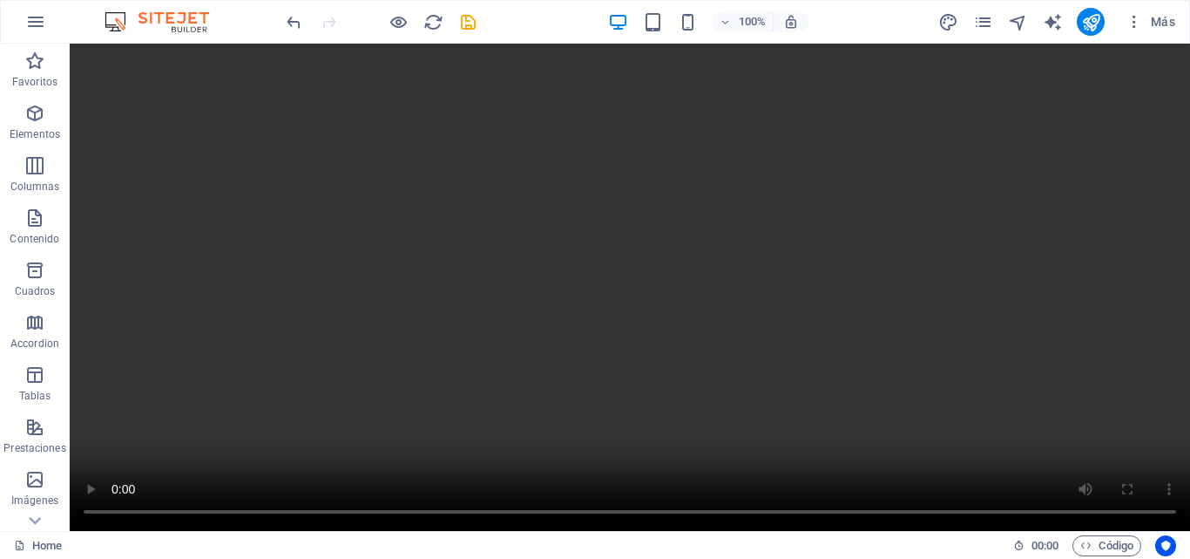
scroll to position [0, 0]
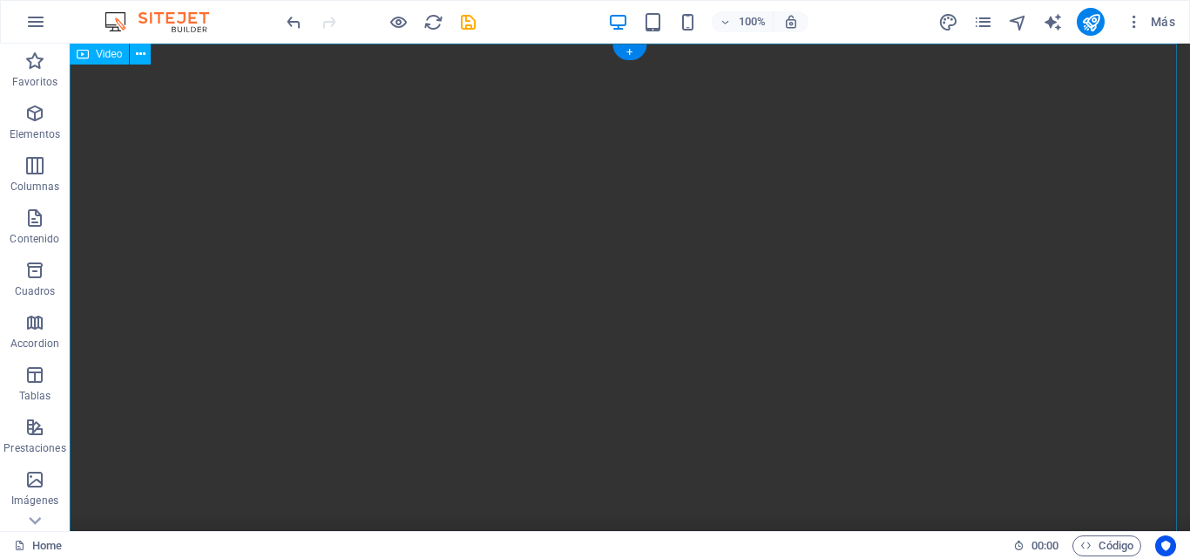
click at [865, 173] on figure at bounding box center [630, 324] width 1121 height 560
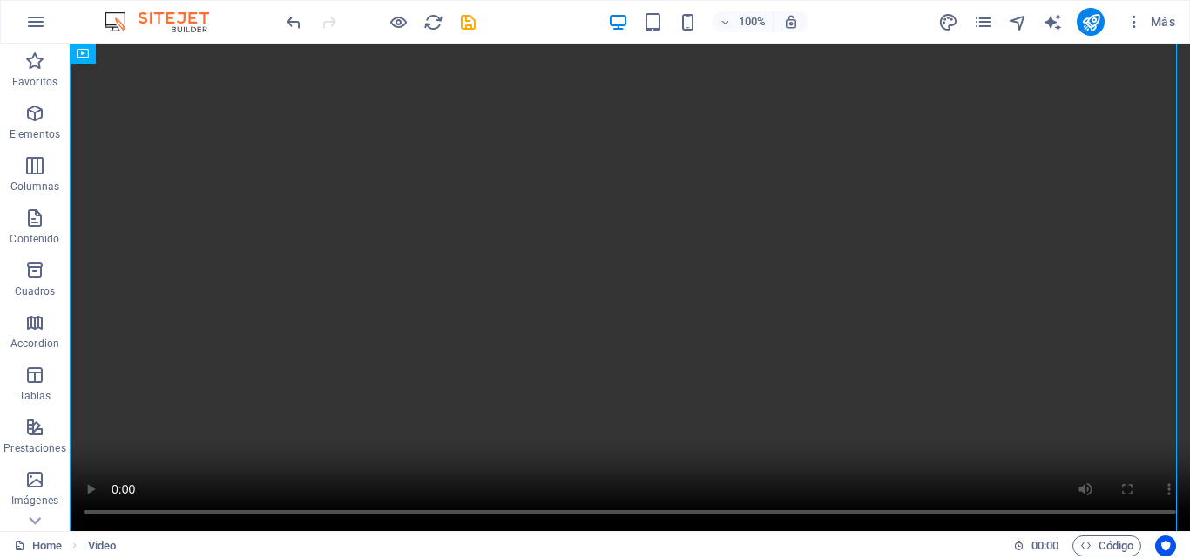
scroll to position [136, 0]
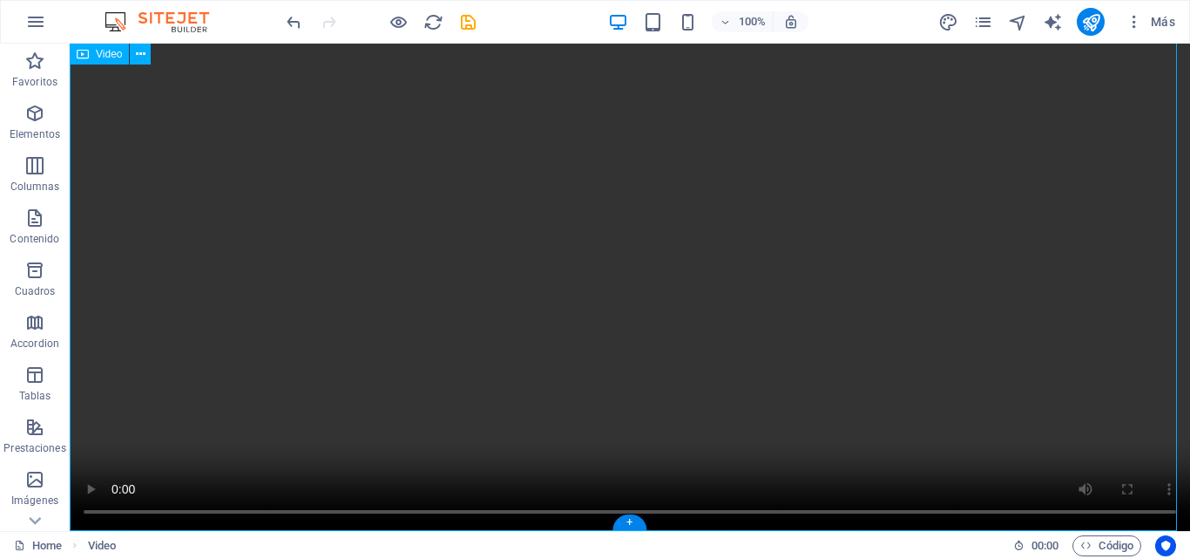
click at [90, 485] on figure at bounding box center [630, 250] width 1121 height 560
click at [141, 58] on icon at bounding box center [141, 54] width 10 height 18
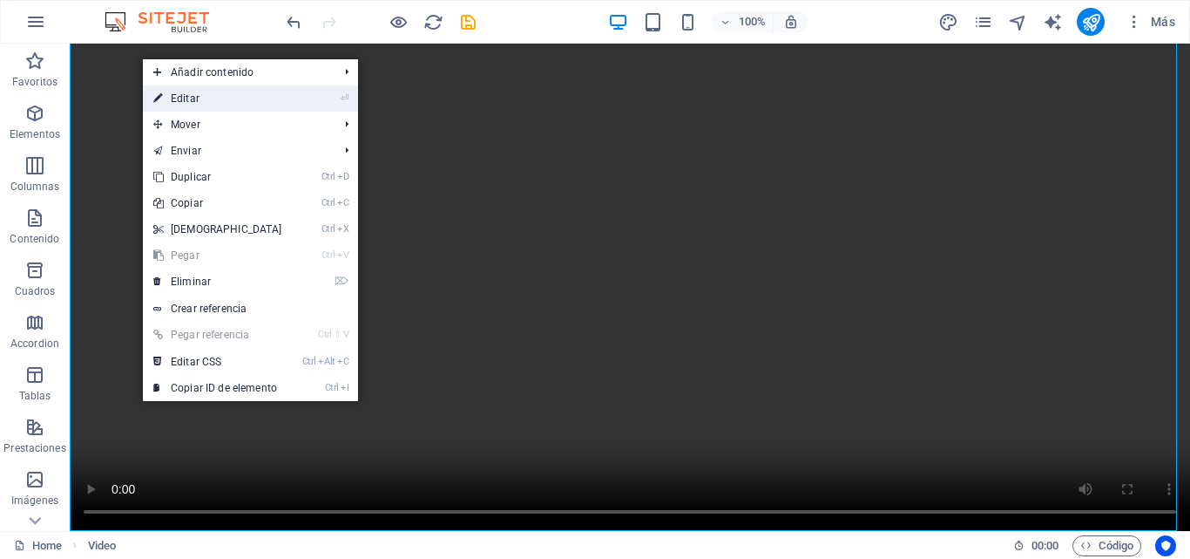
click at [209, 95] on link "⏎ Editar" at bounding box center [218, 98] width 150 height 26
select select "%"
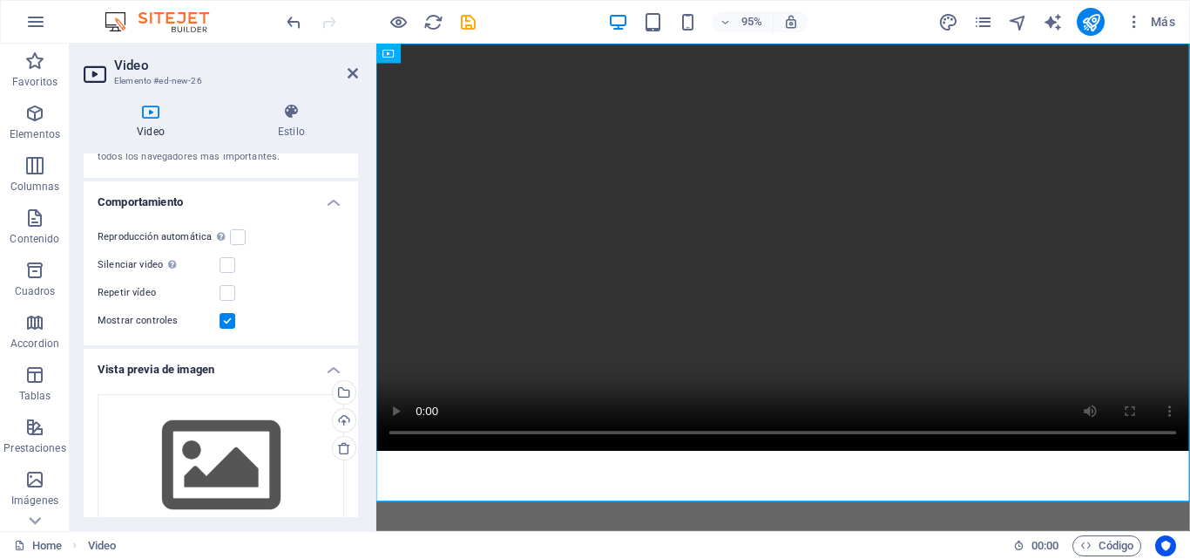
scroll to position [0, 0]
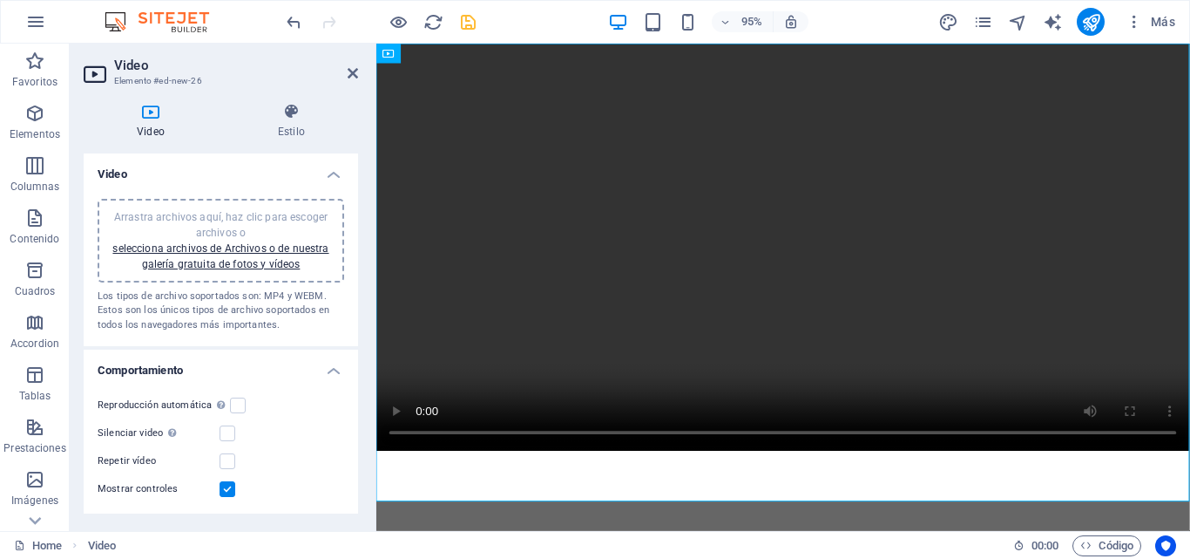
click at [469, 20] on icon "save" at bounding box center [468, 22] width 20 height 20
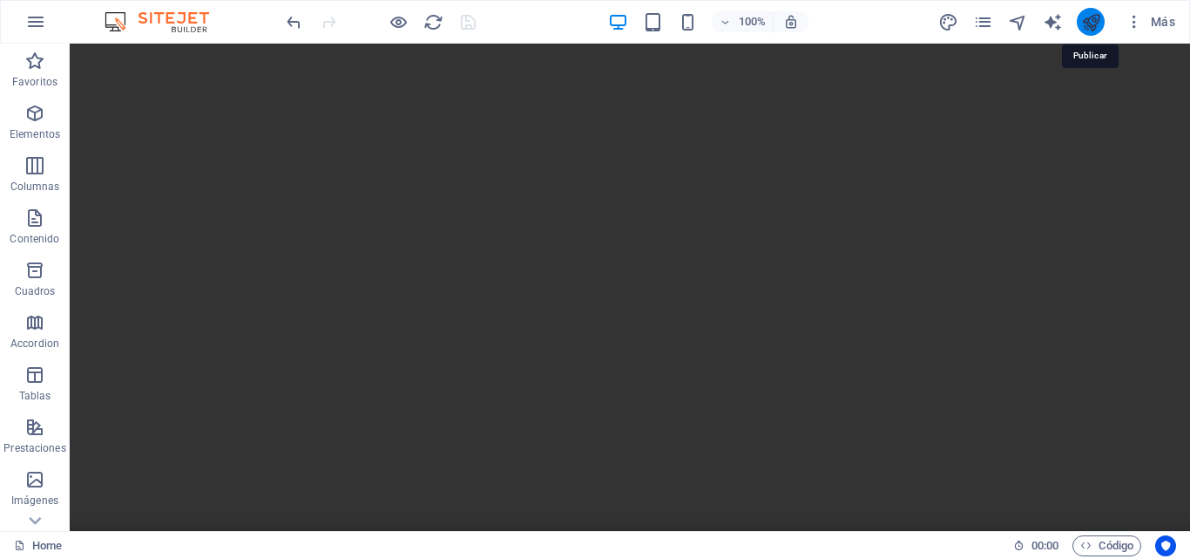
click at [1084, 30] on icon "publish" at bounding box center [1091, 22] width 20 height 20
click at [139, 58] on icon at bounding box center [141, 54] width 10 height 18
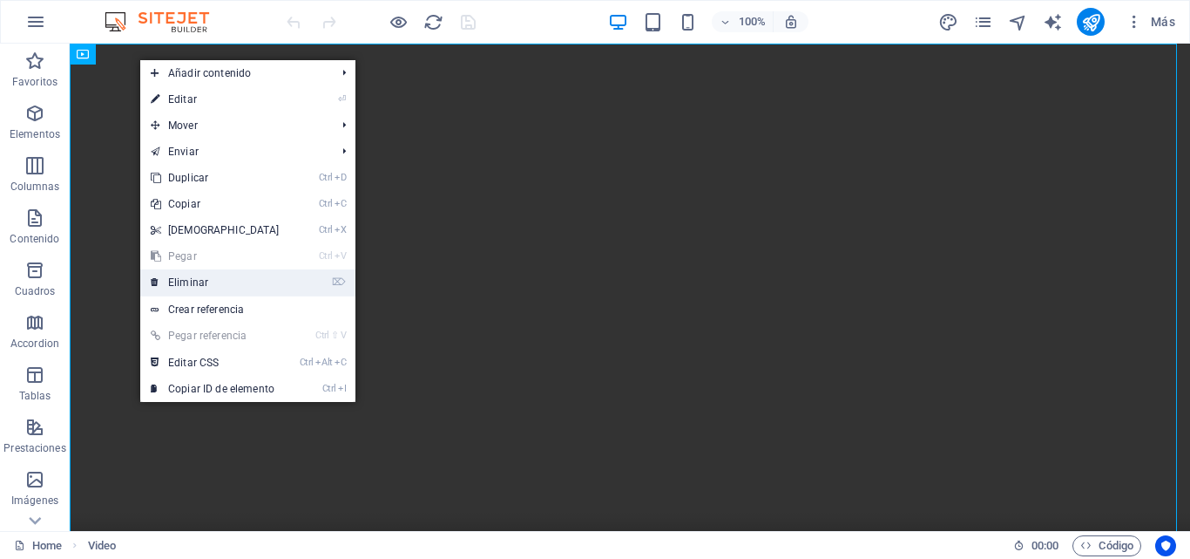
click at [185, 278] on link "⌦ Eliminar" at bounding box center [215, 282] width 150 height 26
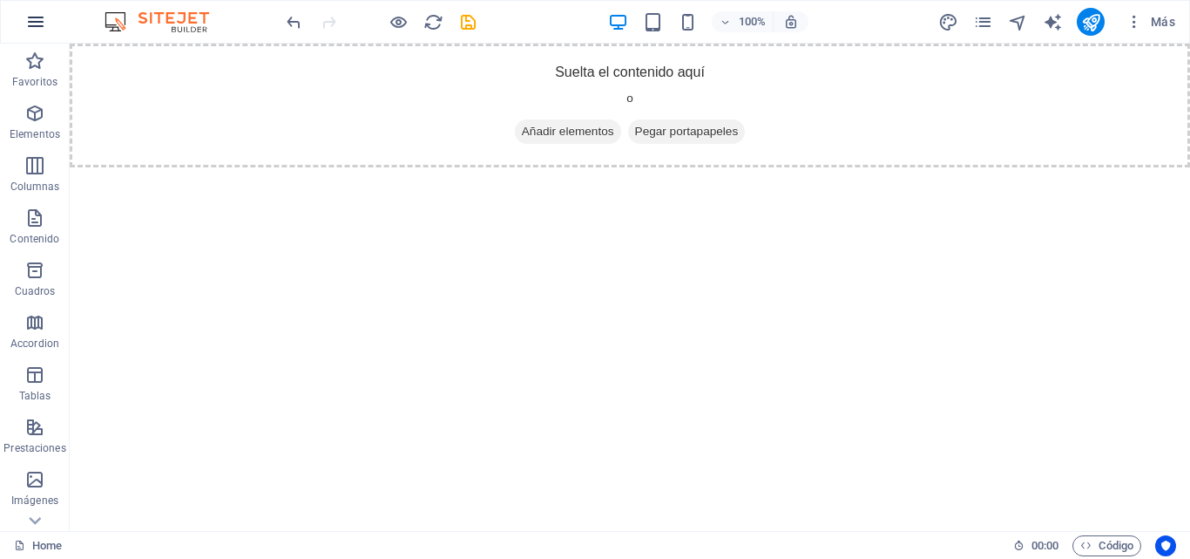
click at [38, 20] on icon "button" at bounding box center [35, 21] width 21 height 21
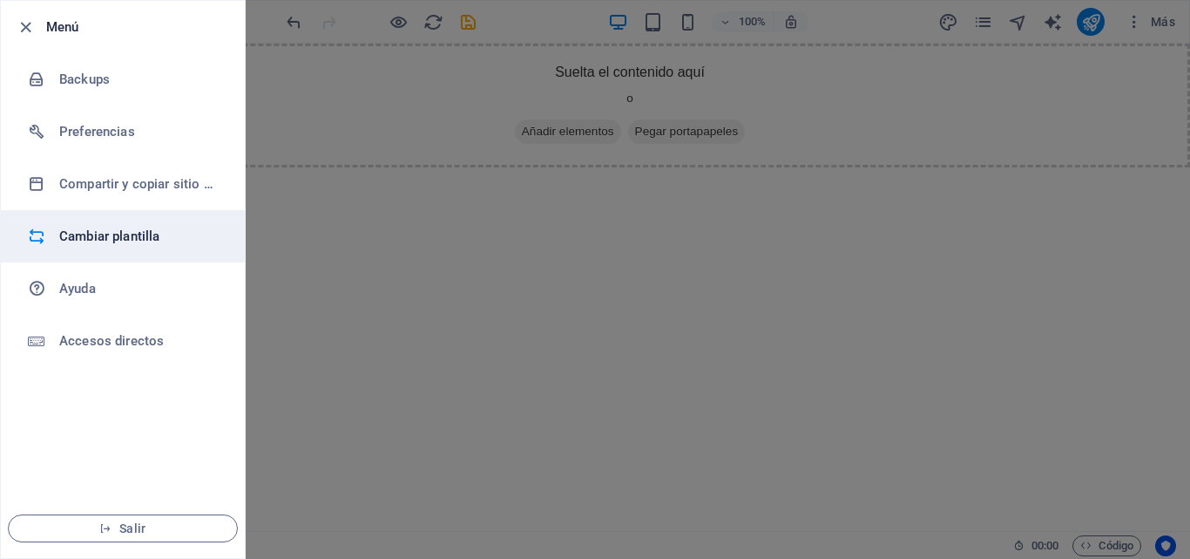
click at [125, 232] on h6 "Cambiar plantilla" at bounding box center [139, 236] width 161 height 21
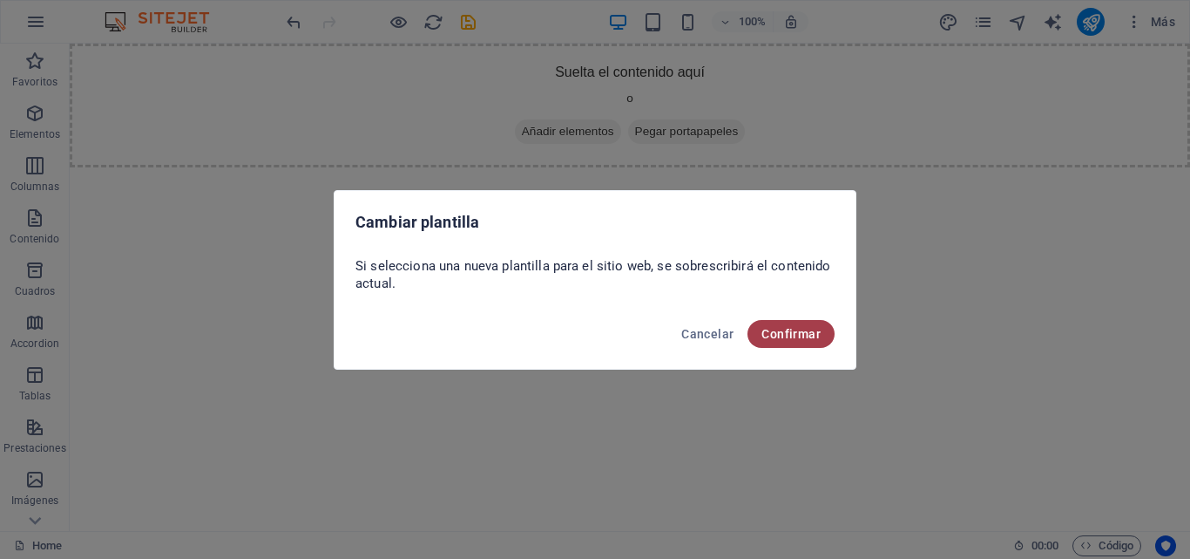
click at [799, 327] on span "Confirmar" at bounding box center [791, 334] width 59 height 14
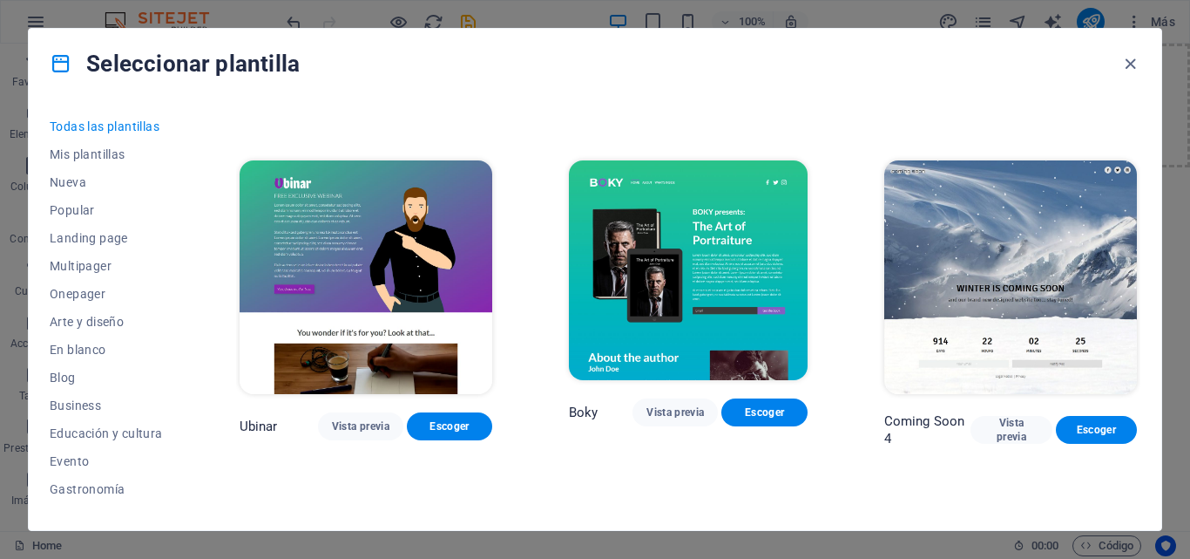
scroll to position [19083, 0]
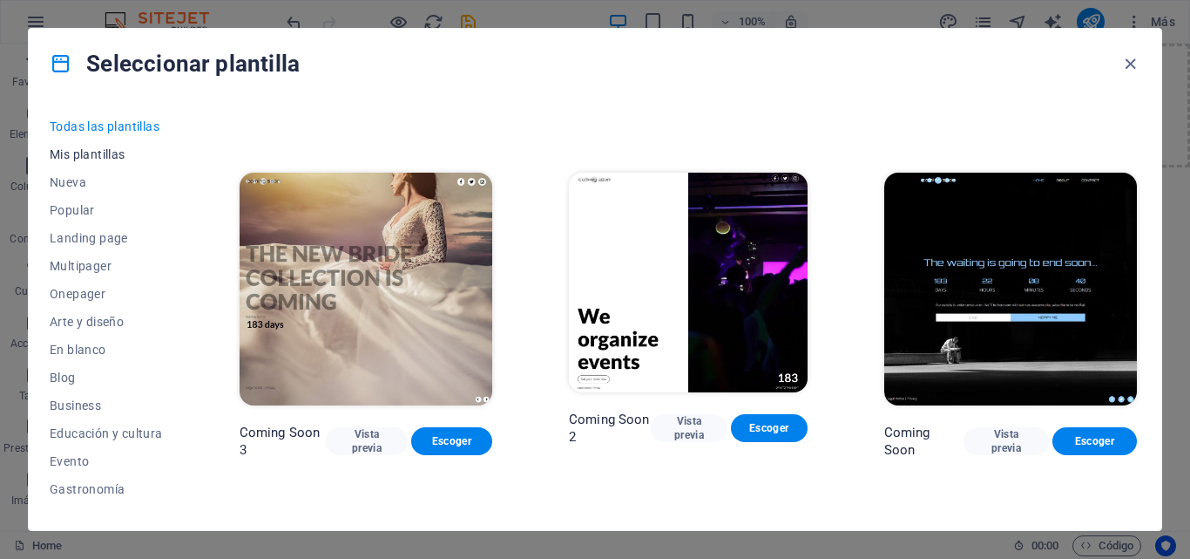
click at [97, 157] on span "Mis plantillas" at bounding box center [106, 154] width 113 height 14
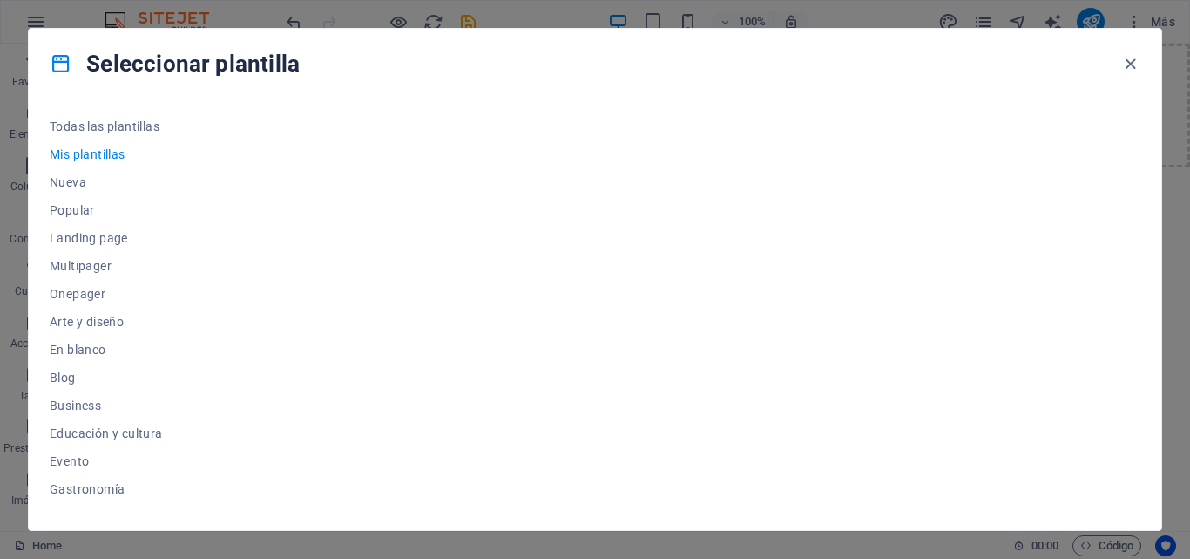
click at [95, 155] on span "Mis plantillas" at bounding box center [106, 154] width 113 height 14
click at [73, 179] on span "Nueva" at bounding box center [106, 182] width 113 height 14
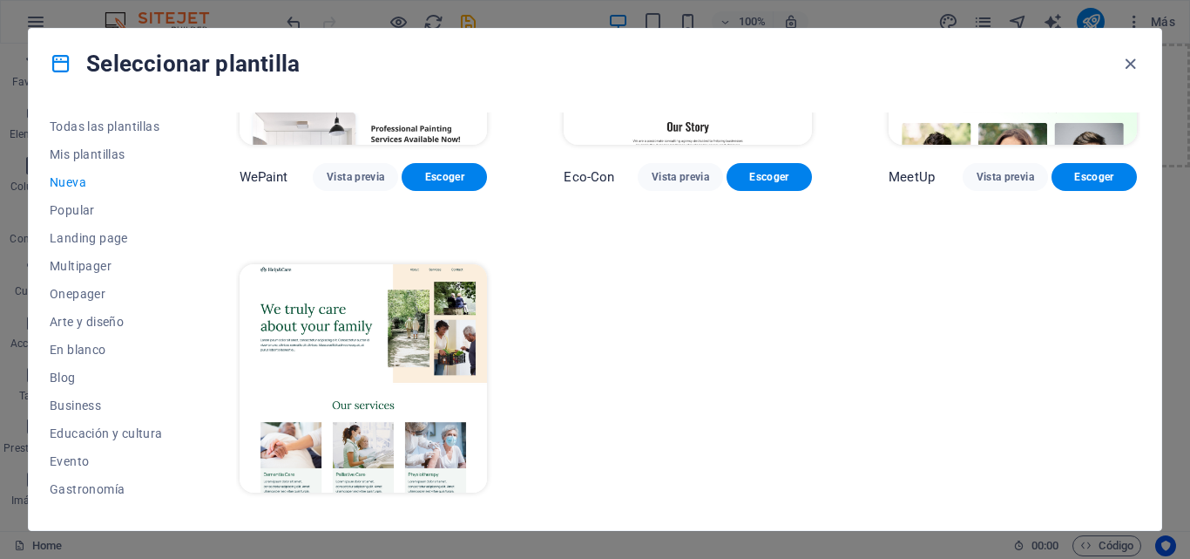
scroll to position [1284, 0]
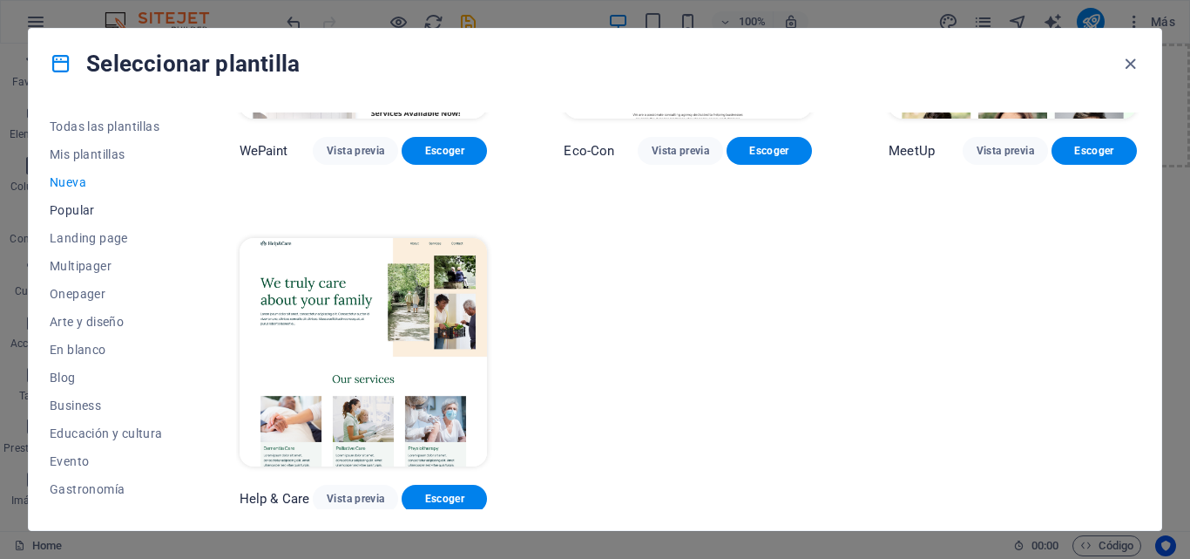
click at [71, 216] on span "Popular" at bounding box center [106, 210] width 113 height 14
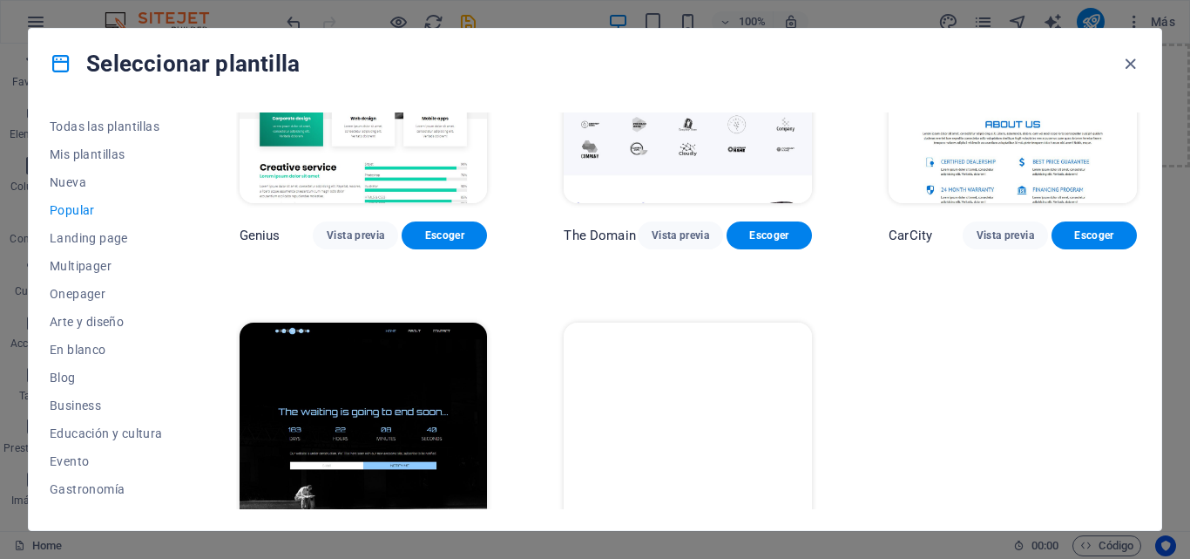
scroll to position [1644, 0]
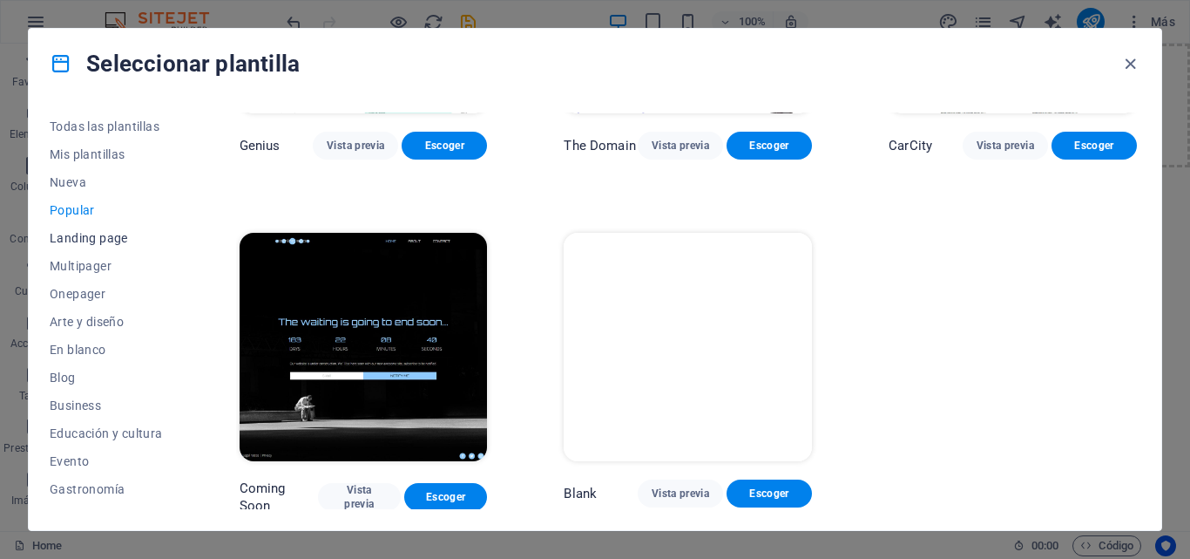
click at [106, 242] on span "Landing page" at bounding box center [106, 238] width 113 height 14
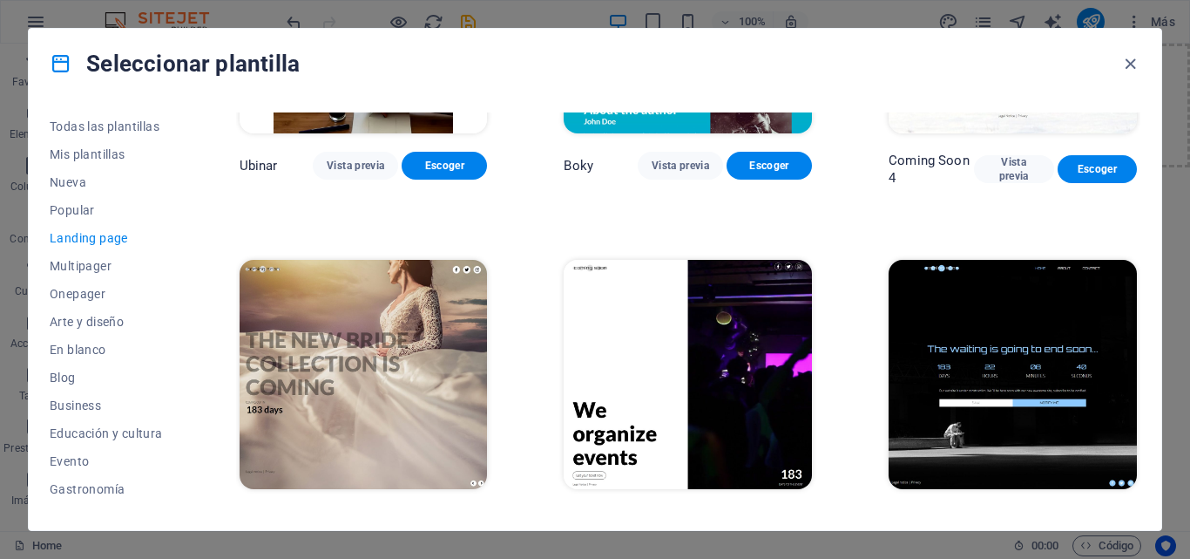
scroll to position [2660, 0]
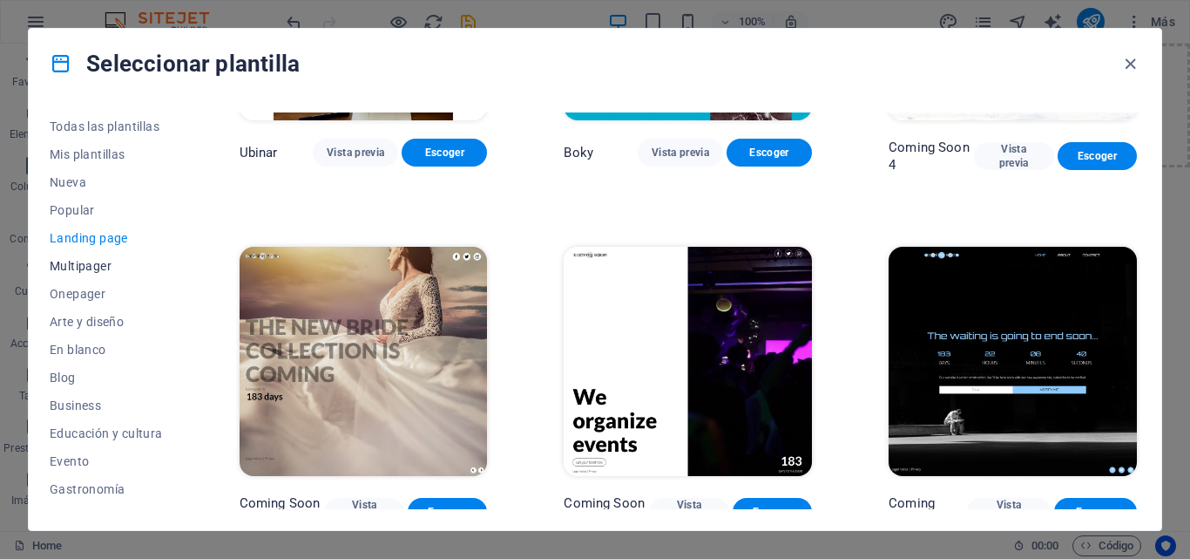
click at [78, 273] on button "Multipager" at bounding box center [106, 266] width 113 height 28
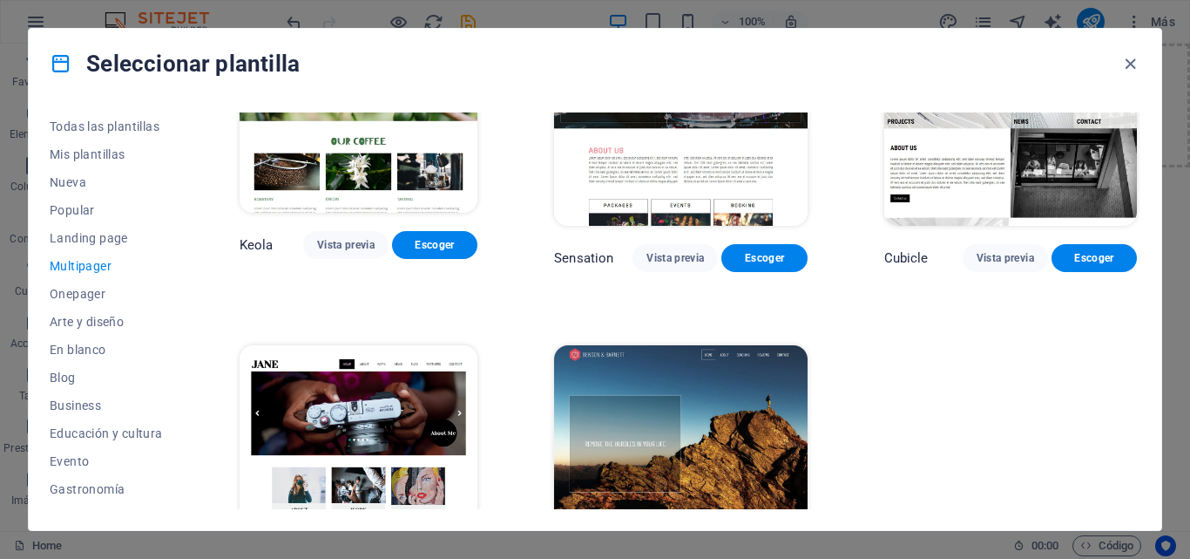
scroll to position [7600, 0]
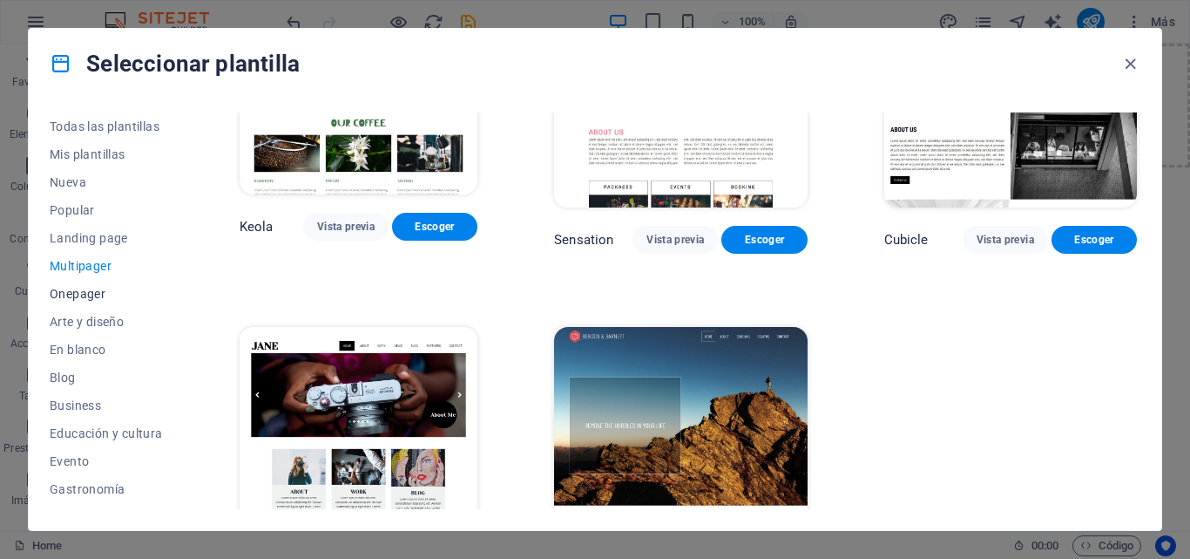
click at [93, 300] on span "Onepager" at bounding box center [106, 294] width 113 height 14
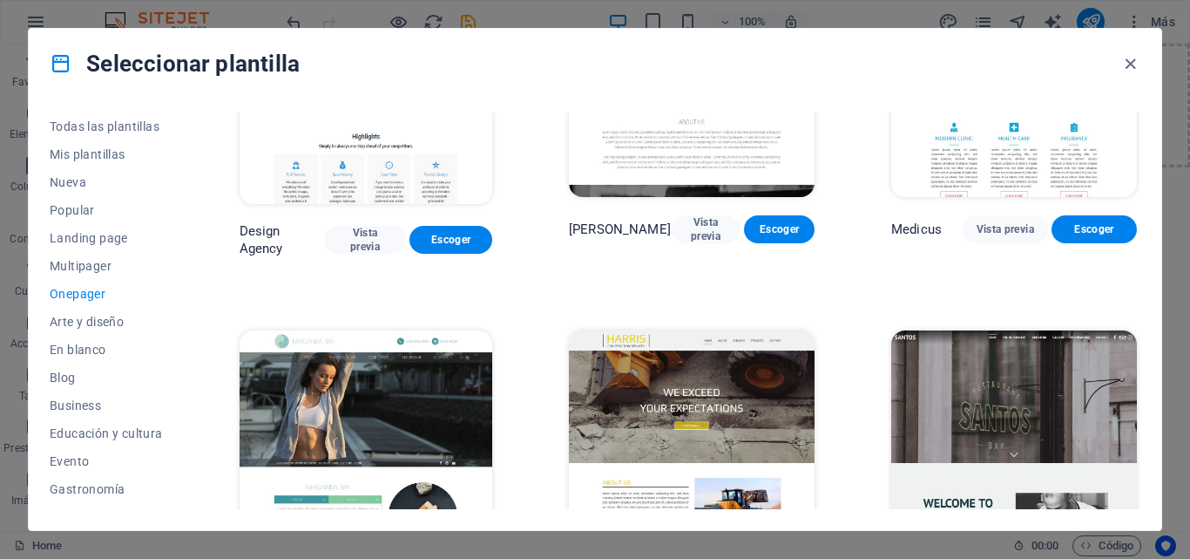
scroll to position [7573, 0]
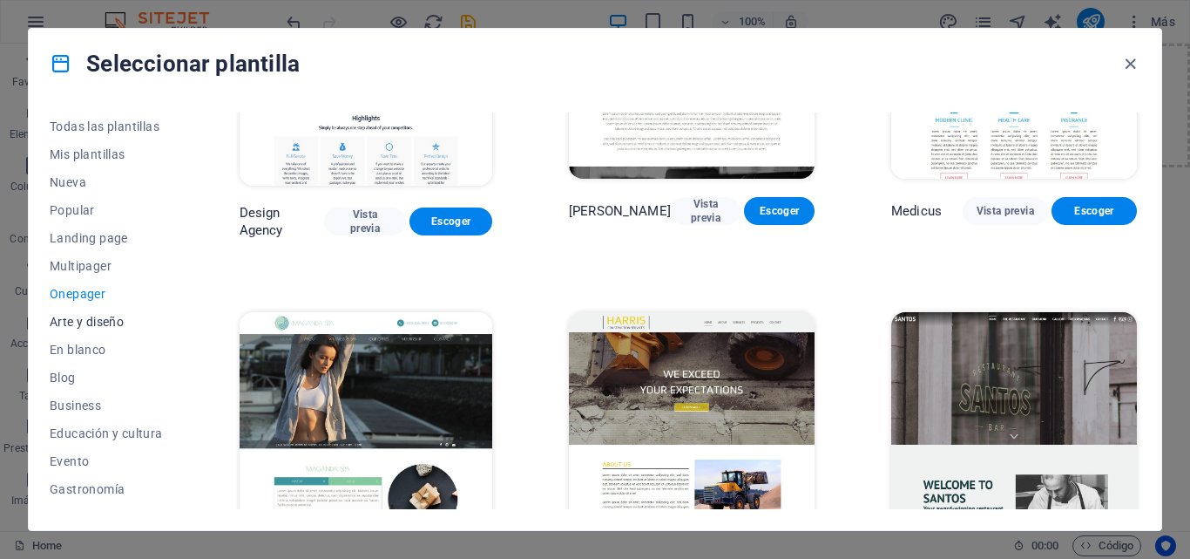
click at [69, 324] on span "Arte y diseño" at bounding box center [106, 322] width 113 height 14
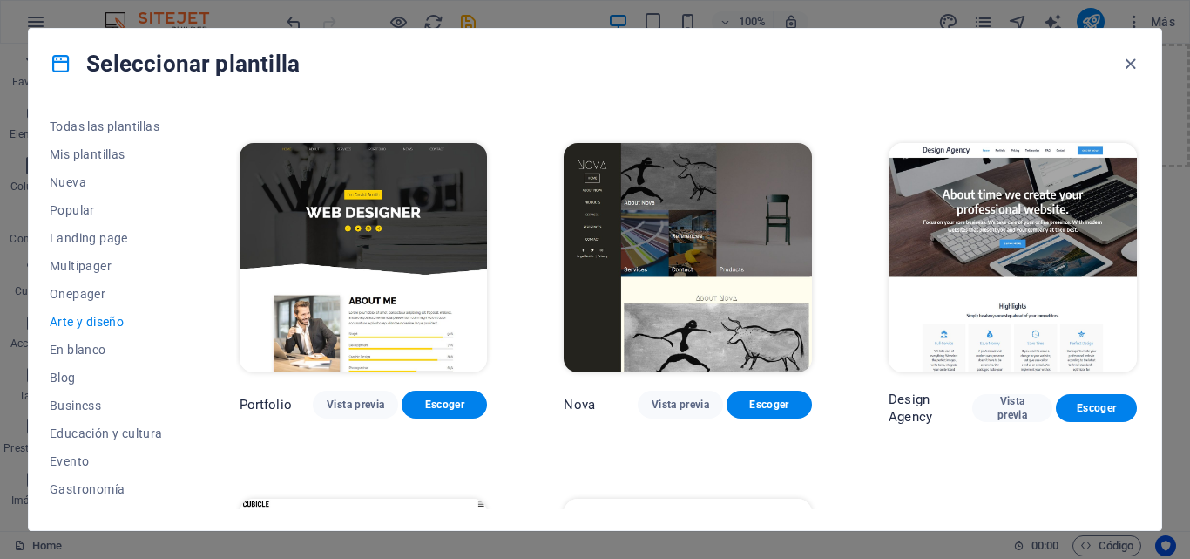
scroll to position [1277, 0]
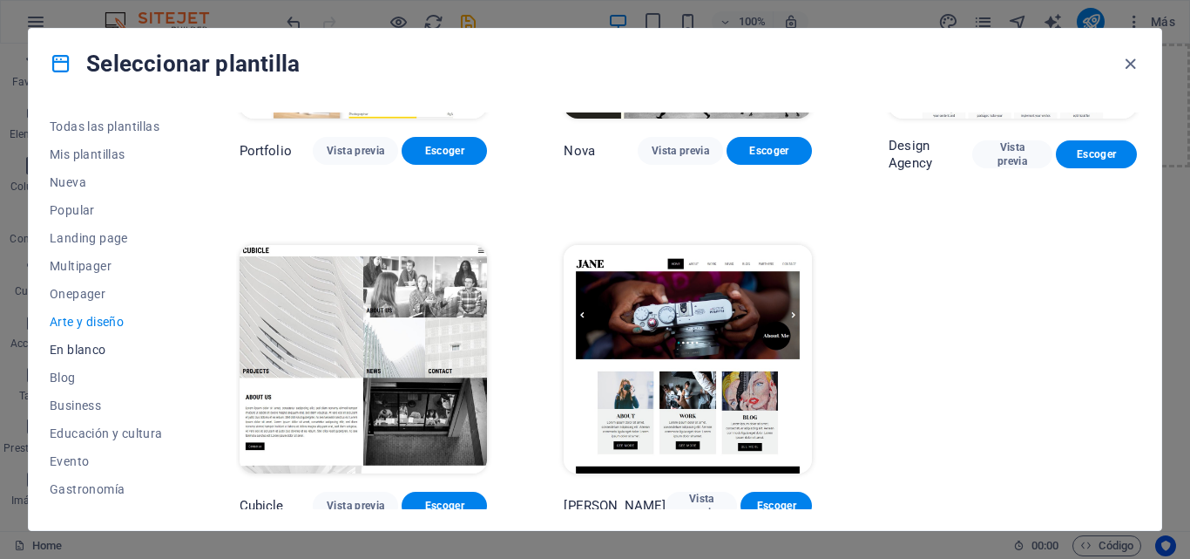
click at [102, 353] on span "En blanco" at bounding box center [106, 349] width 113 height 14
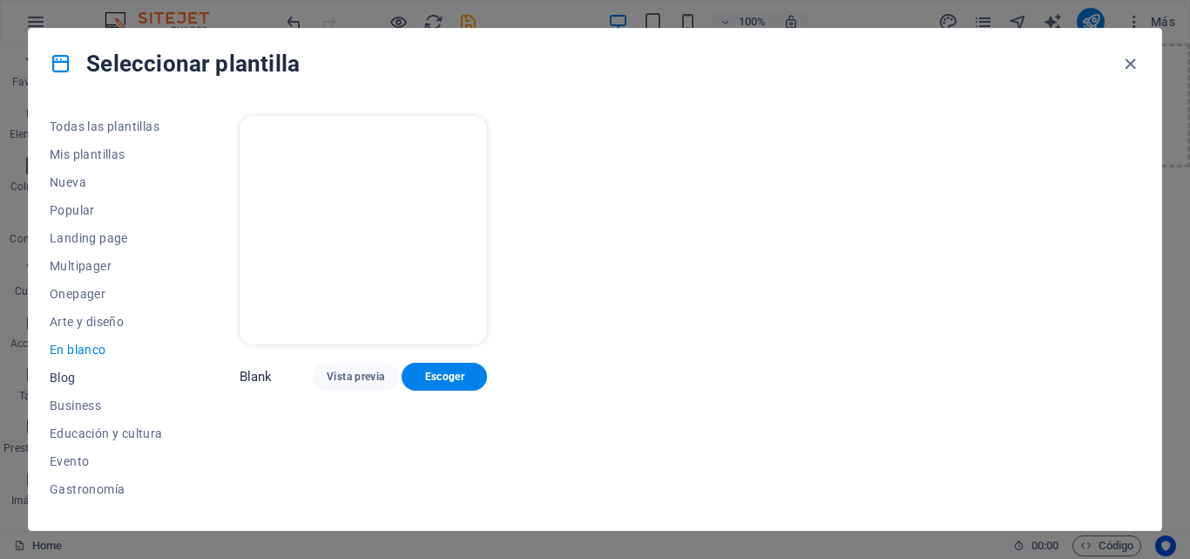
click at [59, 382] on span "Blog" at bounding box center [106, 377] width 113 height 14
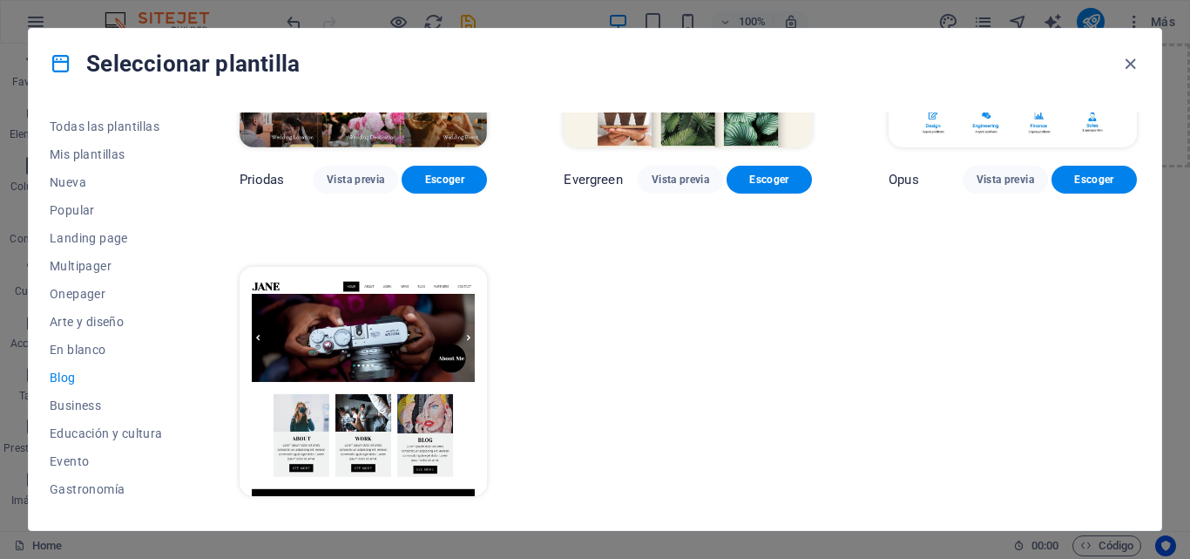
scroll to position [2674, 0]
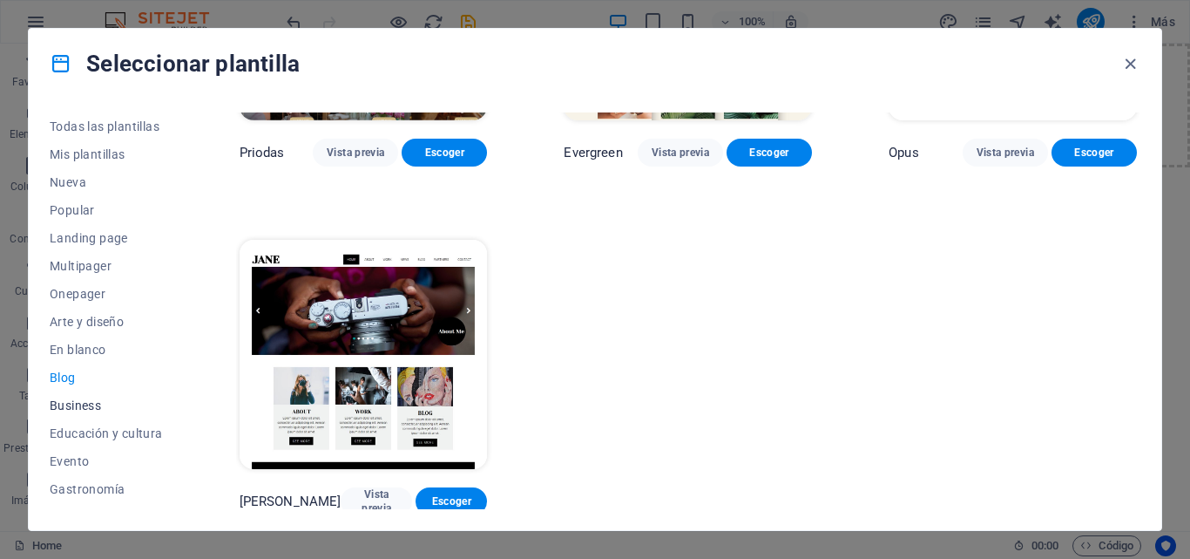
click at [79, 409] on span "Business" at bounding box center [106, 405] width 113 height 14
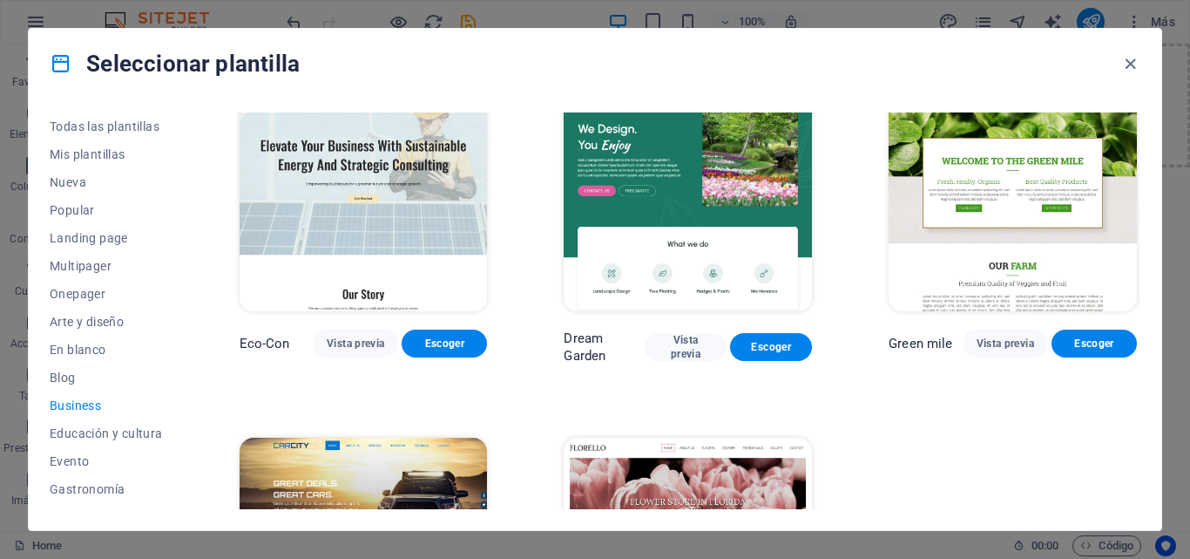
scroll to position [0, 0]
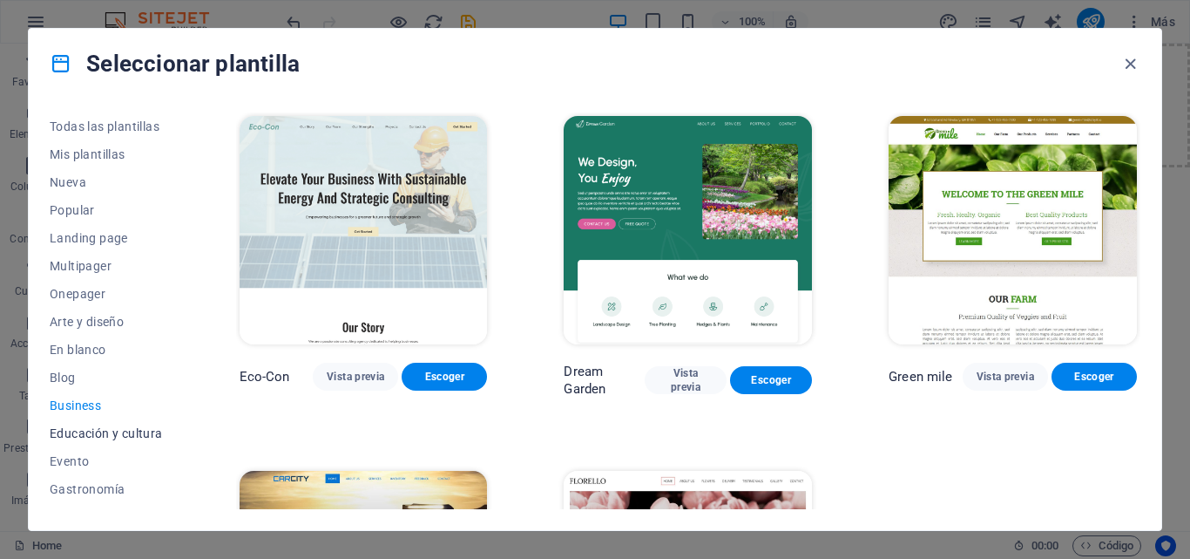
click at [135, 437] on span "Educación y cultura" at bounding box center [106, 433] width 113 height 14
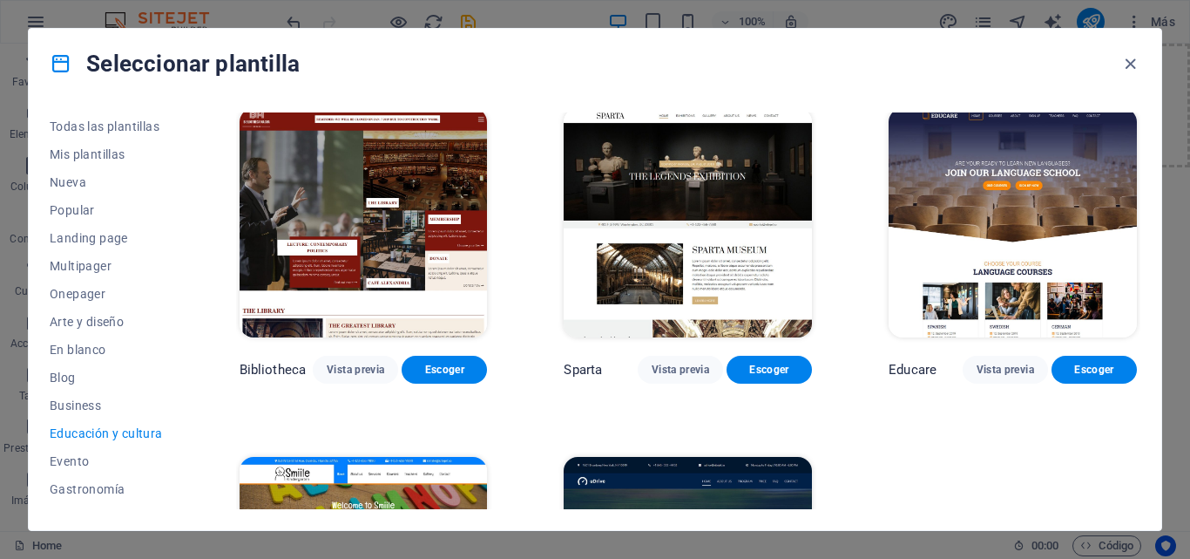
scroll to position [308, 0]
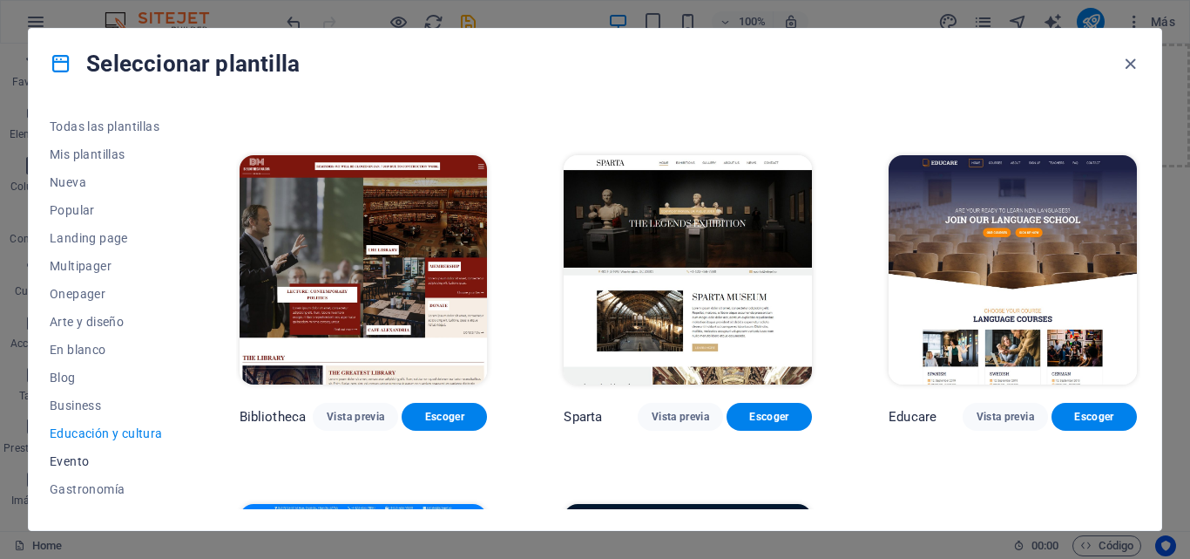
click at [69, 456] on span "Evento" at bounding box center [106, 461] width 113 height 14
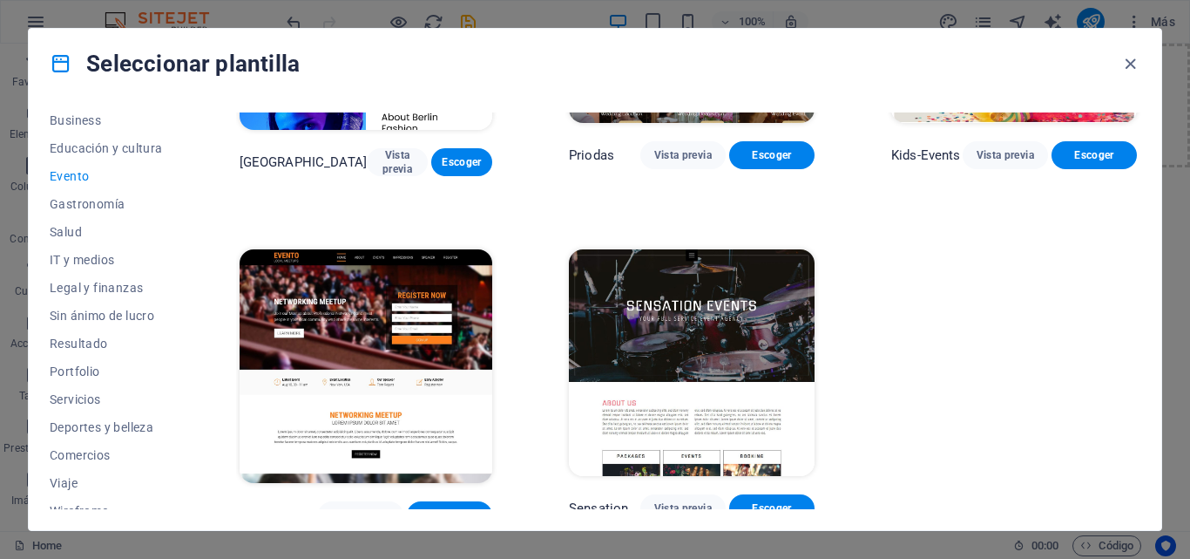
scroll to position [301, 0]
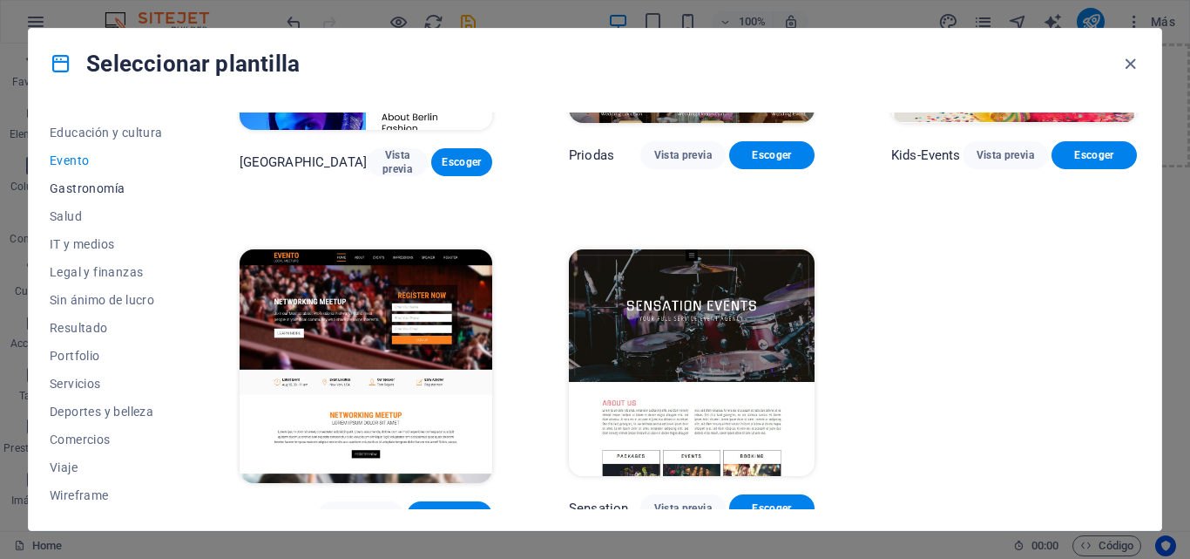
click at [94, 193] on span "Gastronomía" at bounding box center [106, 188] width 113 height 14
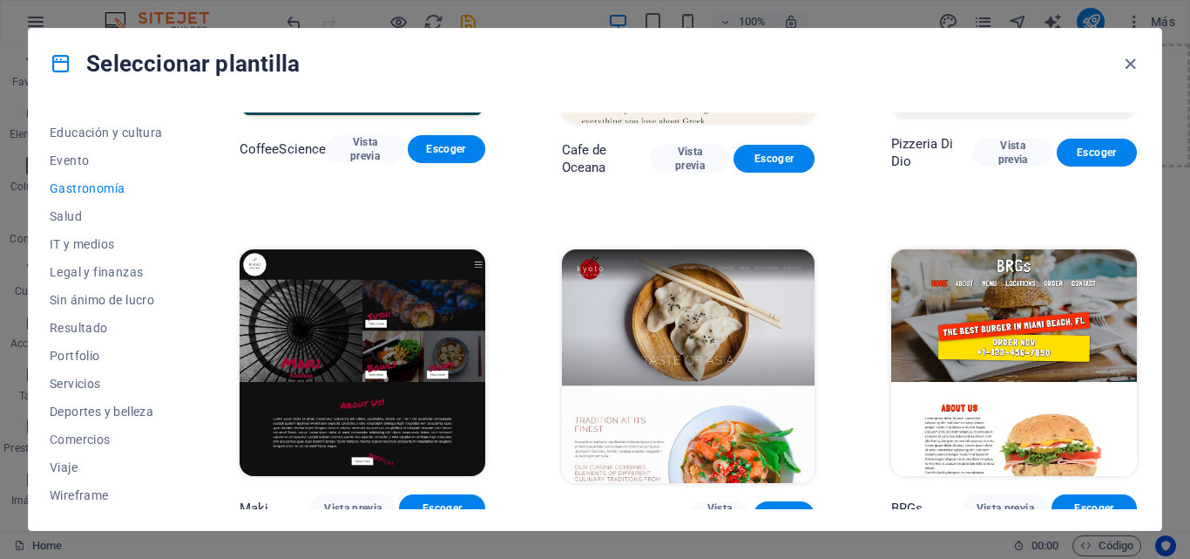
scroll to position [579, 0]
click at [66, 208] on button "Salud" at bounding box center [106, 216] width 113 height 28
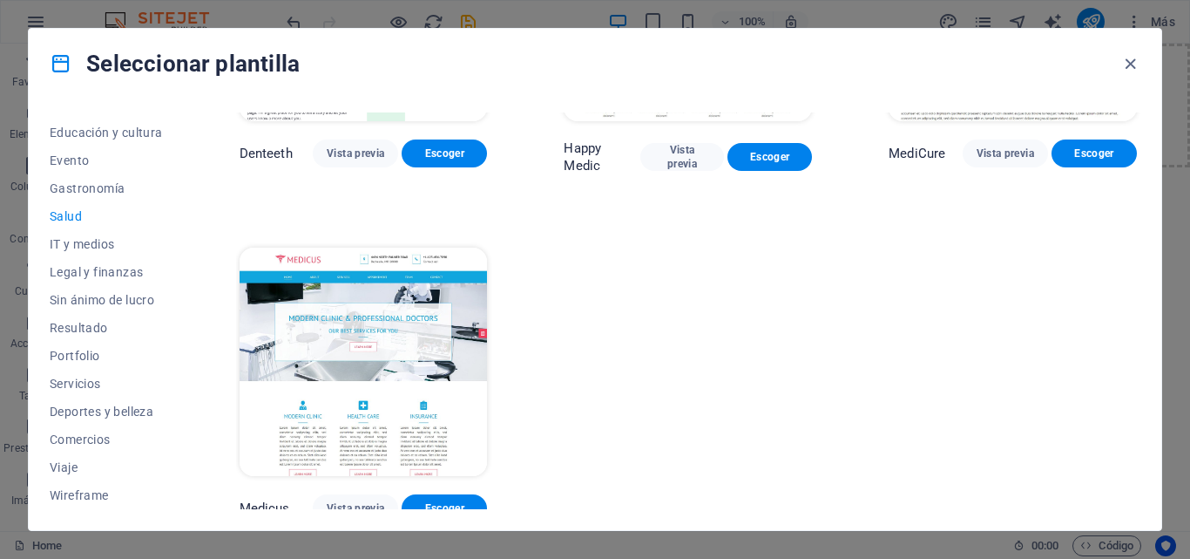
scroll to position [0, 0]
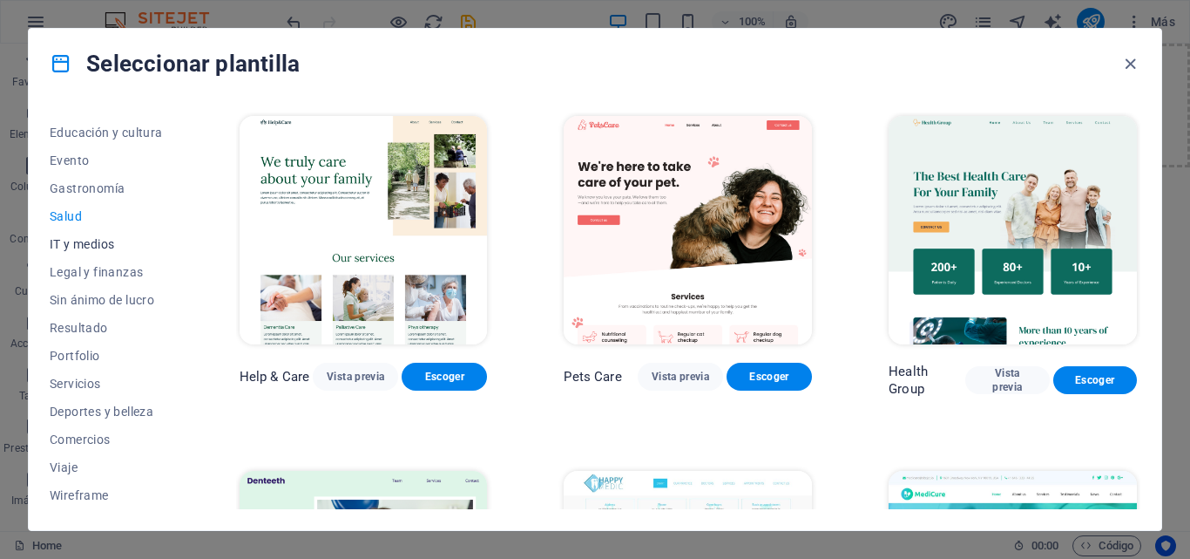
click at [90, 240] on span "IT y medios" at bounding box center [106, 244] width 113 height 14
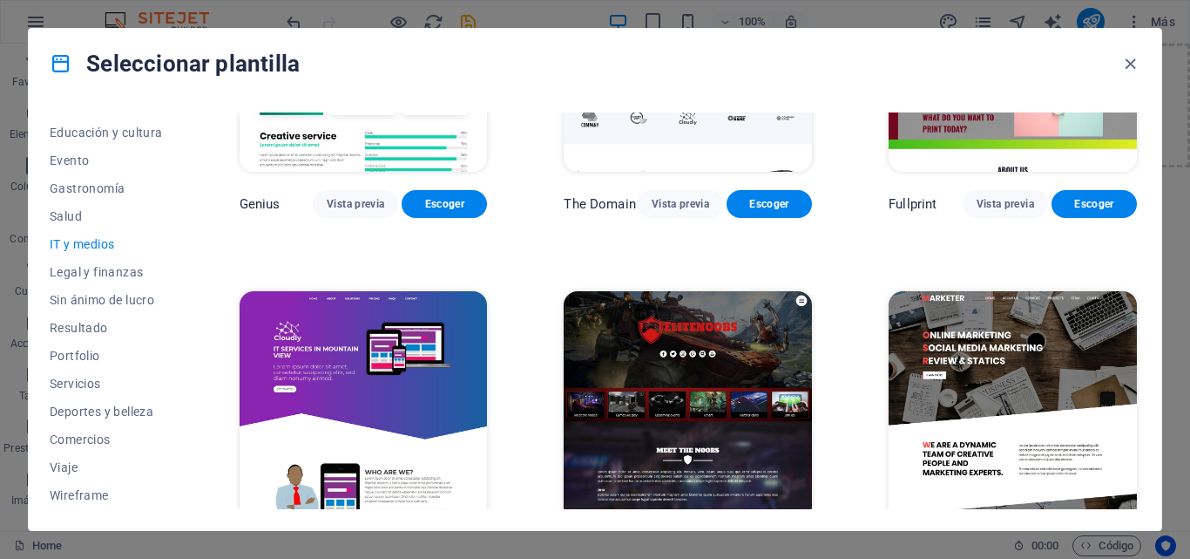
scroll to position [938, 0]
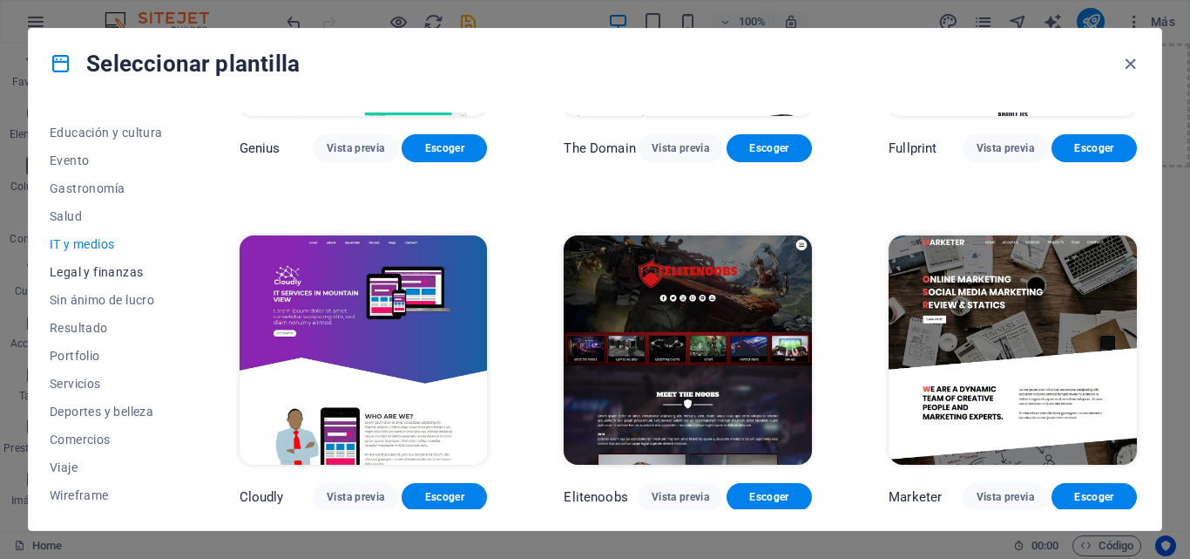
click at [110, 265] on span "Legal y finanzas" at bounding box center [106, 272] width 113 height 14
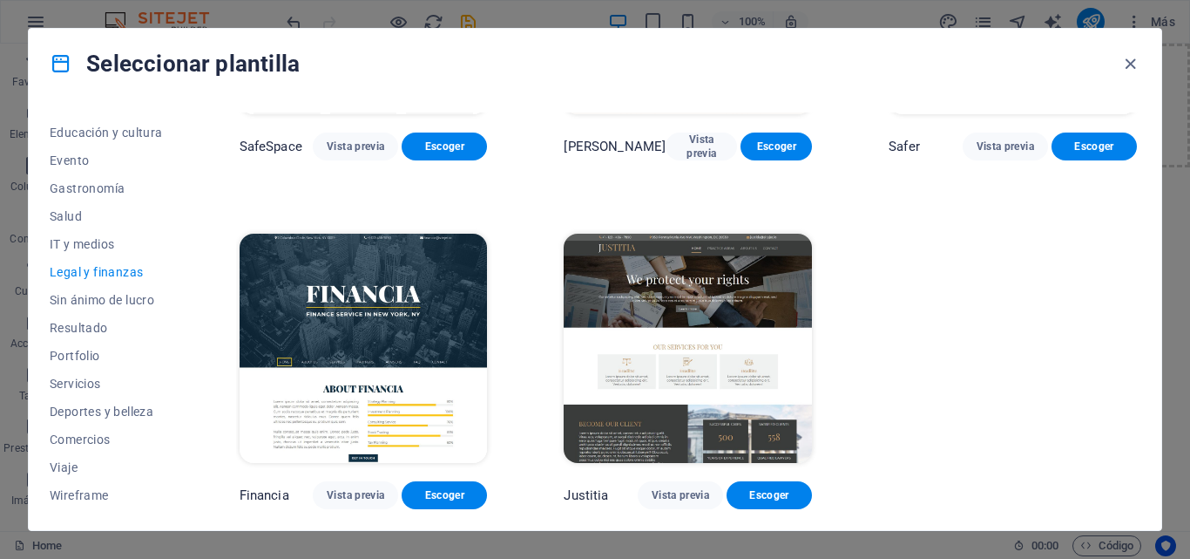
scroll to position [0, 0]
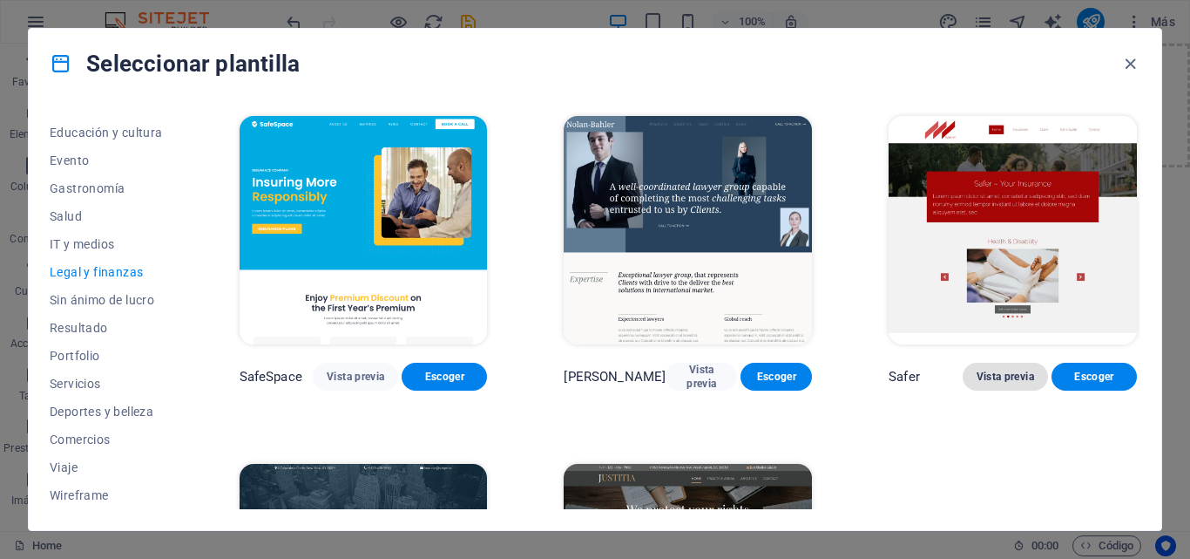
click at [1003, 384] on button "Vista previa" at bounding box center [1005, 376] width 85 height 28
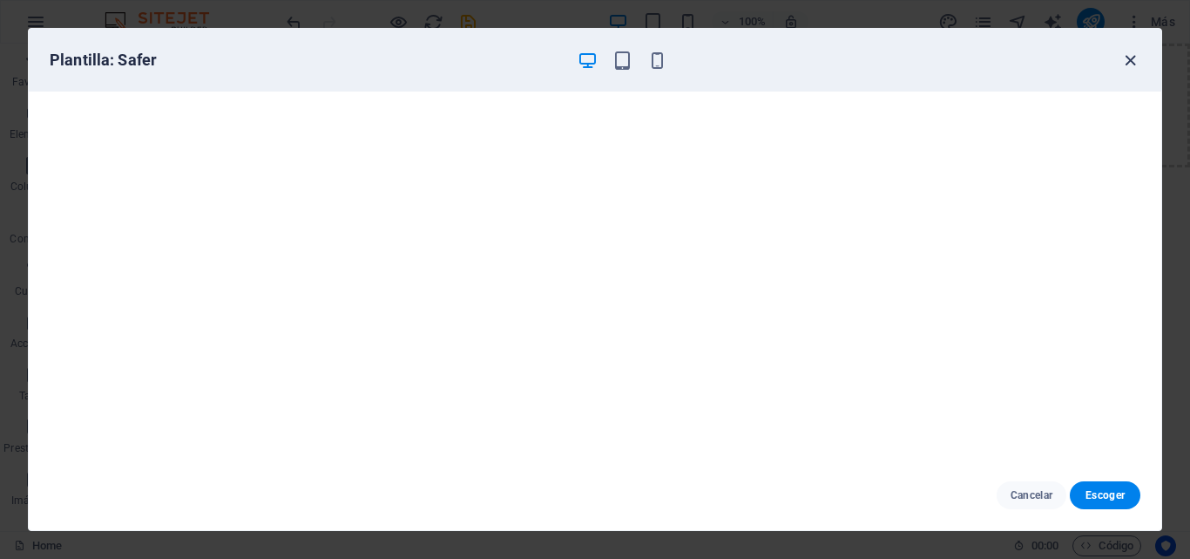
click at [1130, 62] on icon "button" at bounding box center [1131, 61] width 20 height 20
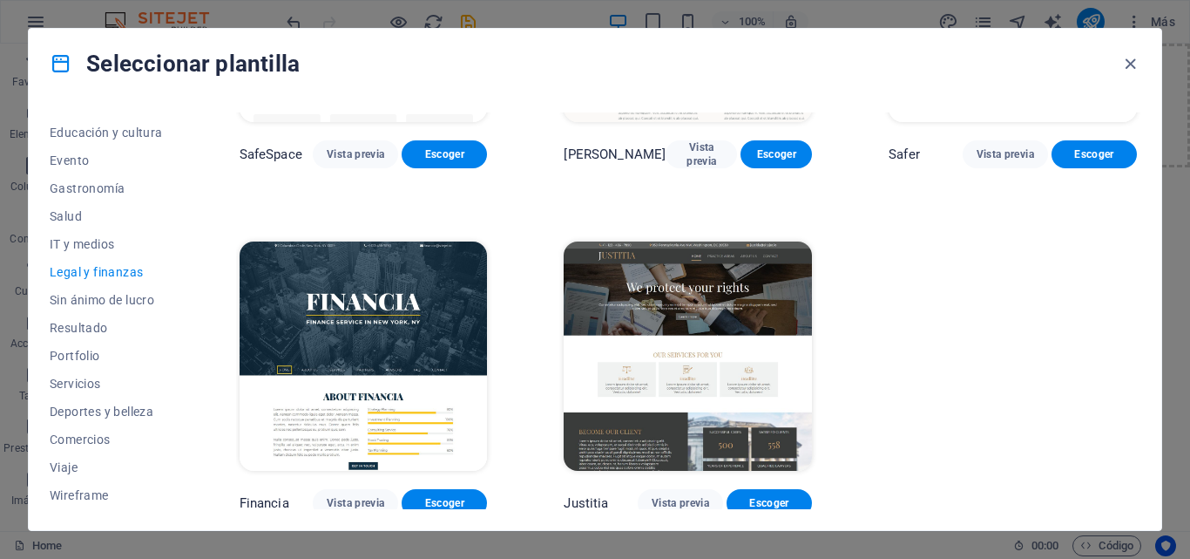
scroll to position [233, 0]
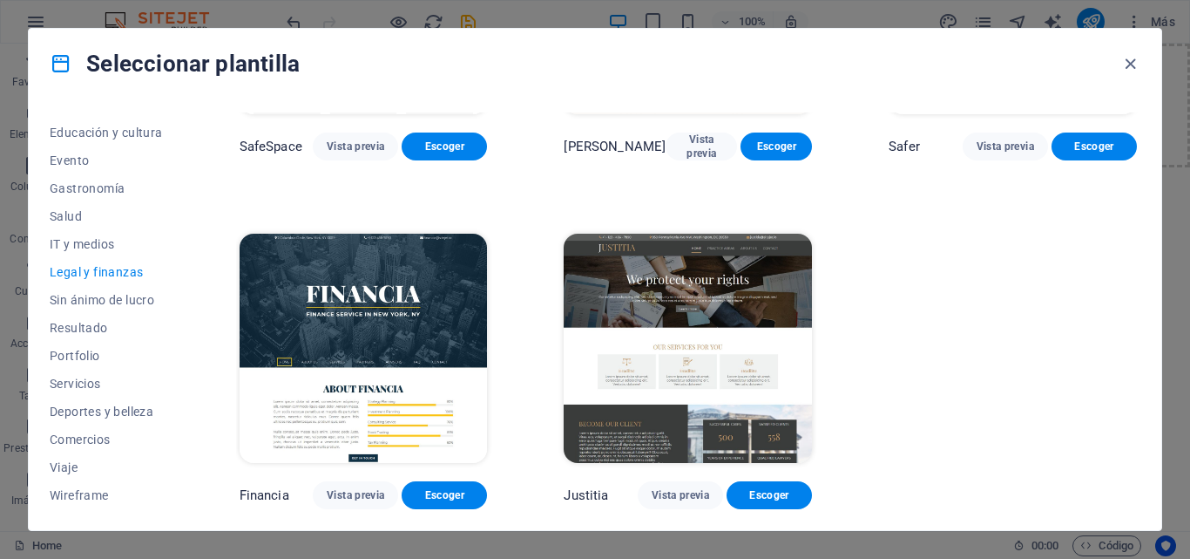
click at [721, 318] on img at bounding box center [688, 348] width 248 height 228
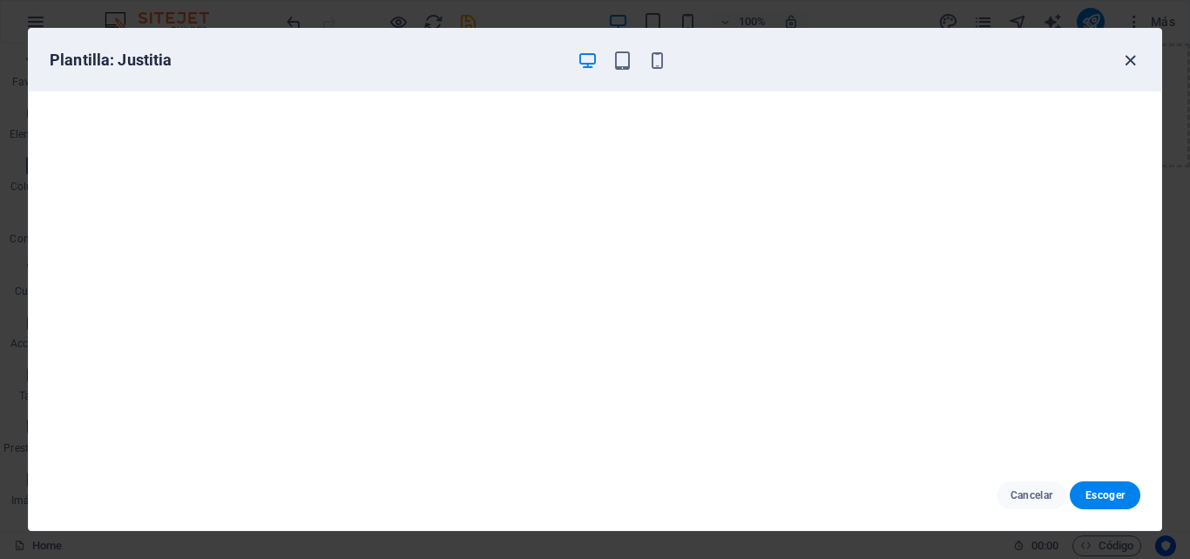
click at [1127, 63] on icon "button" at bounding box center [1131, 61] width 20 height 20
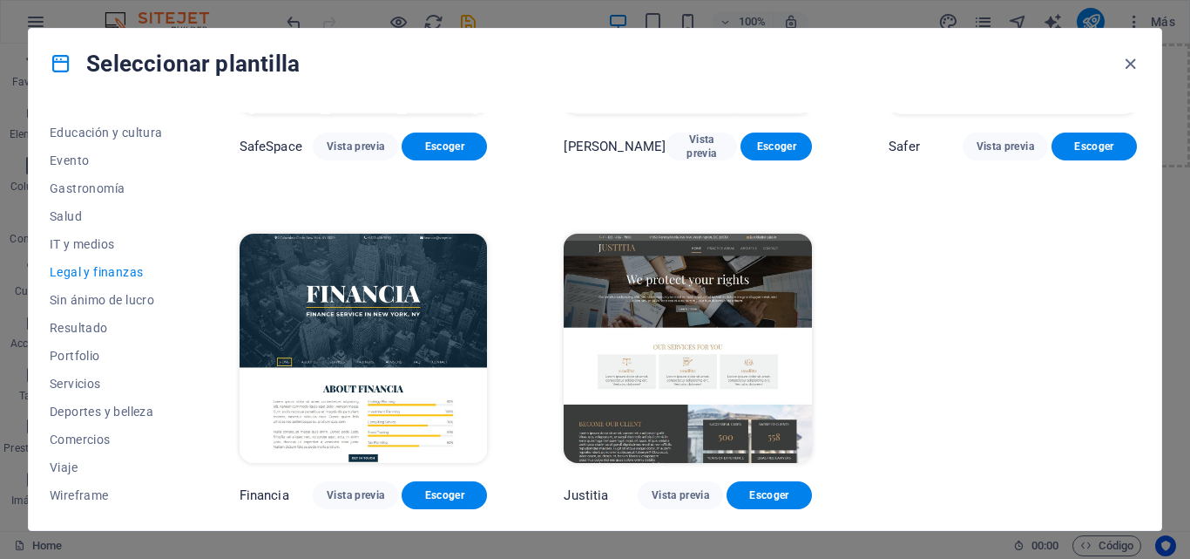
click at [380, 341] on img at bounding box center [364, 348] width 248 height 228
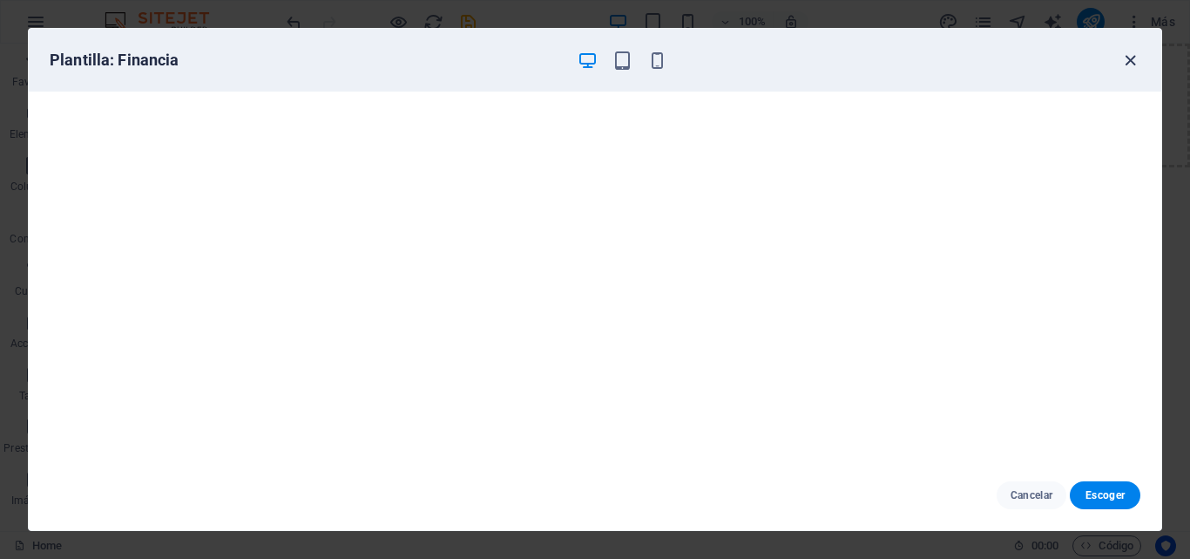
click at [1122, 64] on icon "button" at bounding box center [1131, 61] width 20 height 20
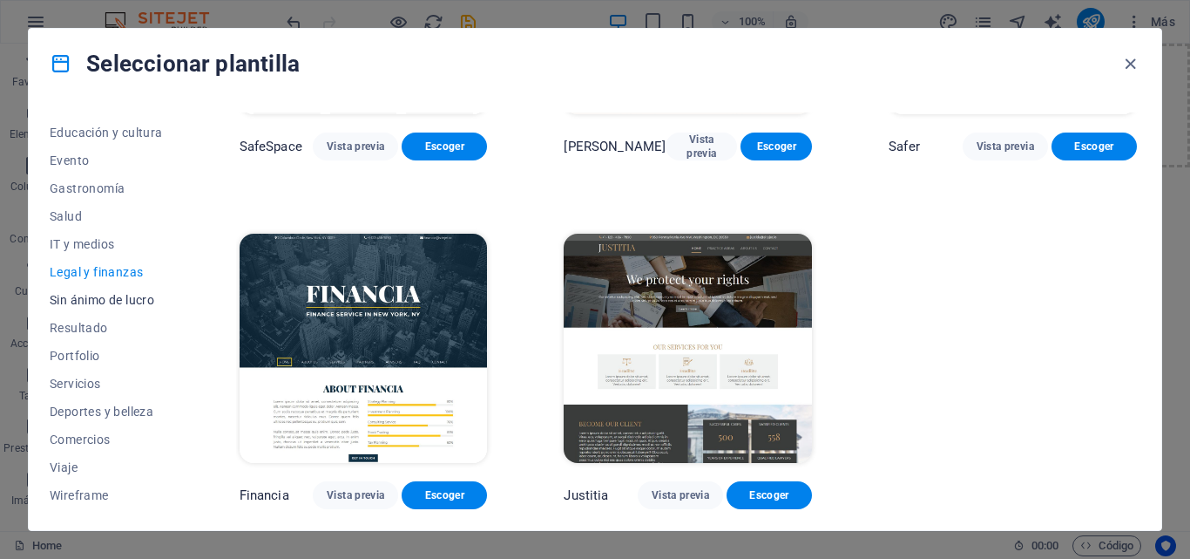
click at [95, 301] on span "Sin ánimo de lucro" at bounding box center [106, 300] width 113 height 14
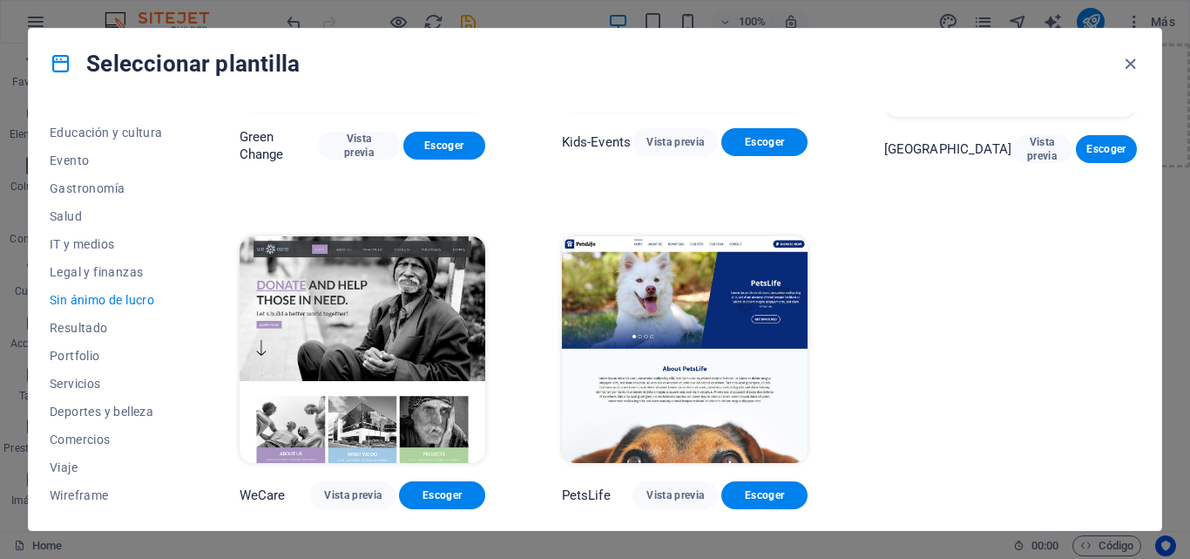
scroll to position [0, 0]
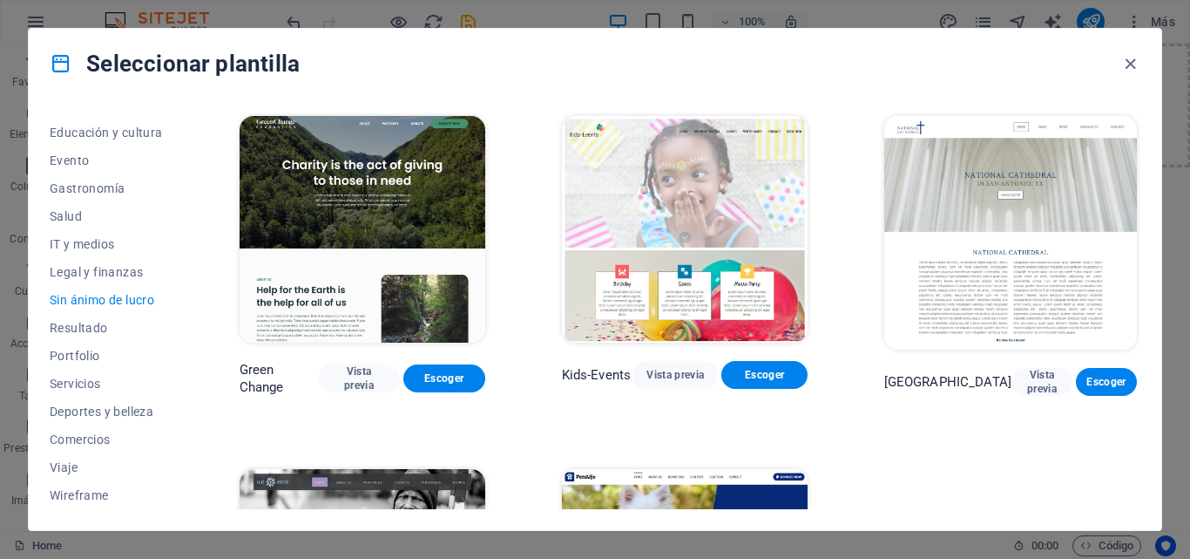
drag, startPoint x: 1136, startPoint y: 234, endPoint x: 1174, endPoint y: 433, distance: 202.2
click at [1174, 433] on div "Seleccionar plantilla Todas las plantillas Mis plantillas Nueva Popular Landing…" at bounding box center [595, 279] width 1190 height 559
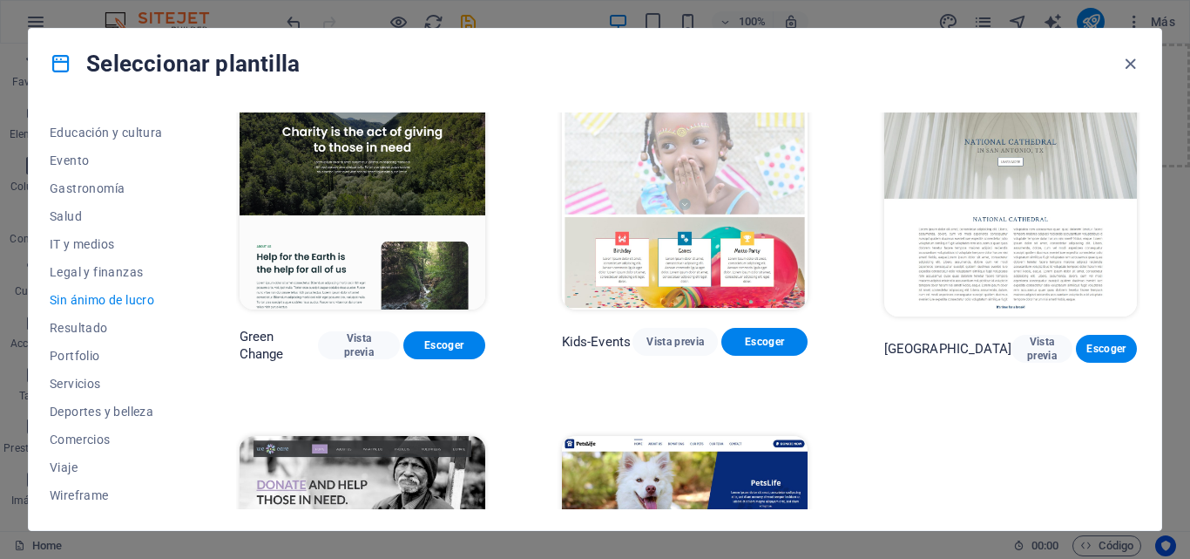
scroll to position [233, 0]
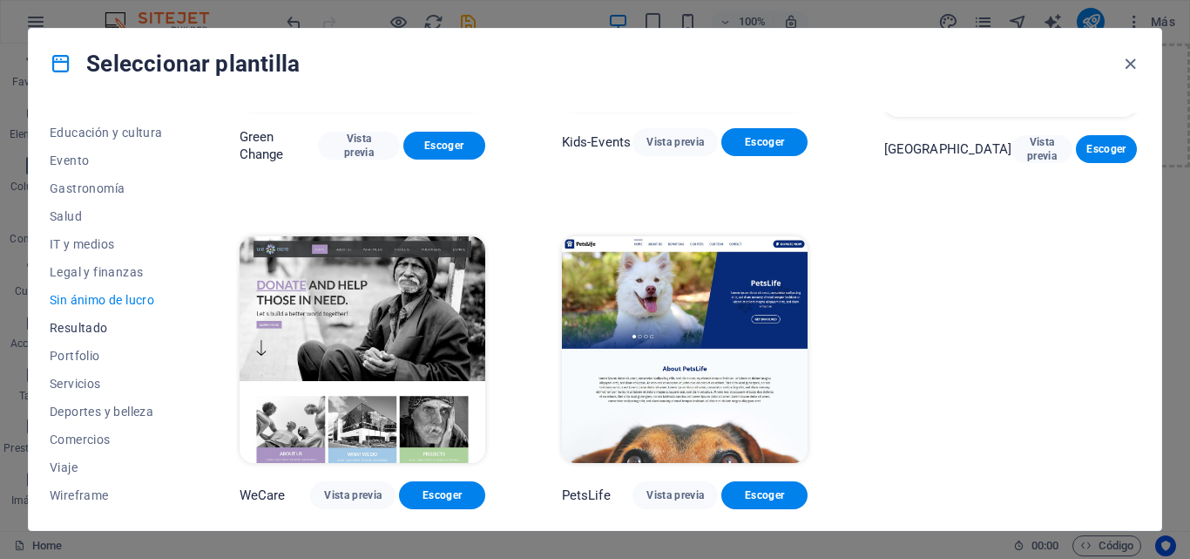
click at [90, 322] on span "Resultado" at bounding box center [106, 328] width 113 height 14
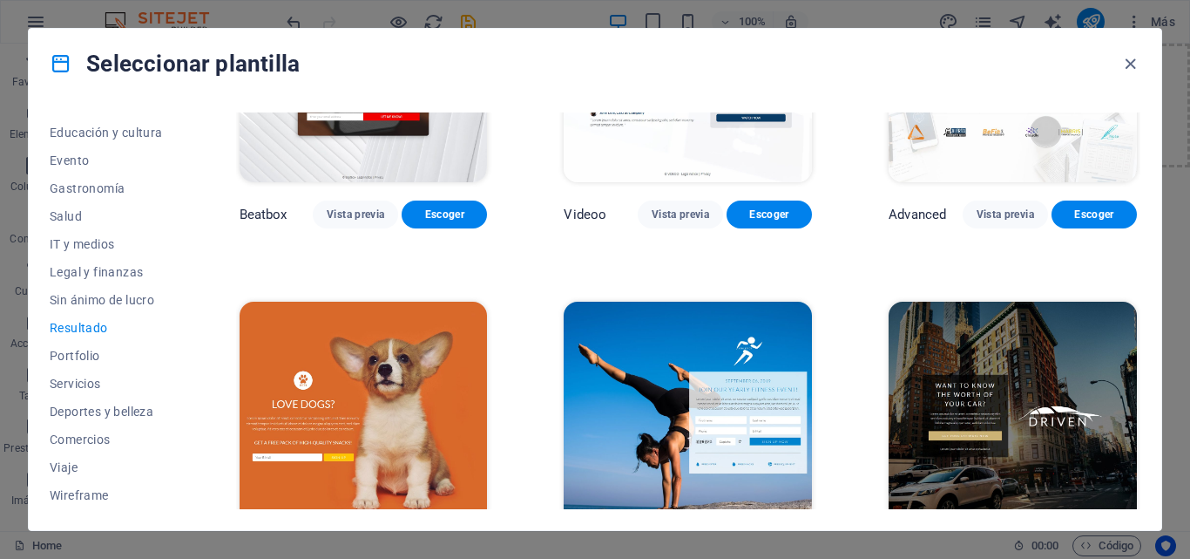
scroll to position [917, 0]
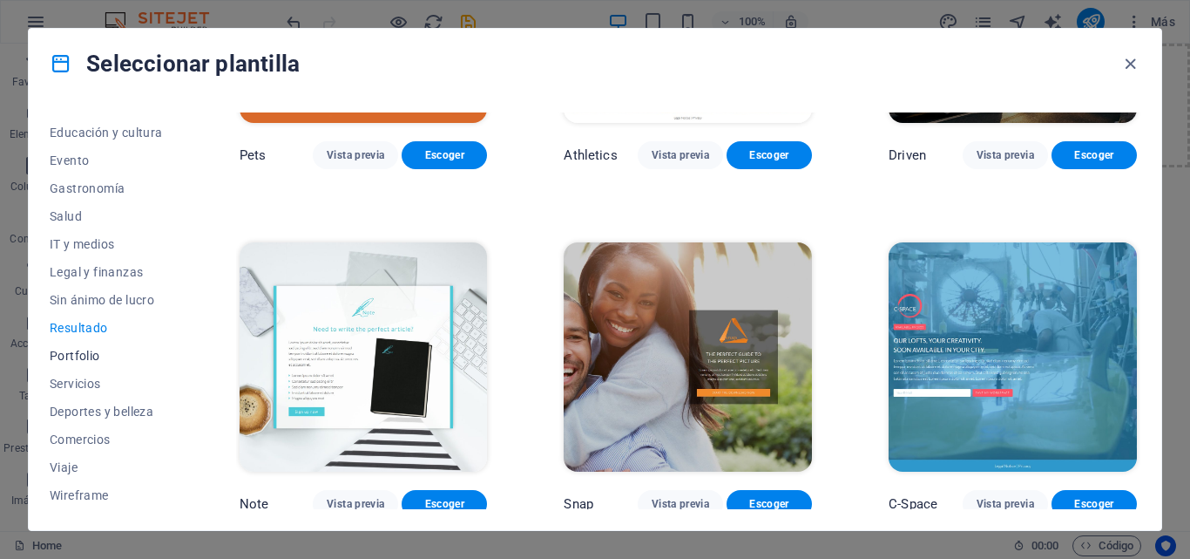
click at [83, 348] on button "Portfolio" at bounding box center [106, 356] width 113 height 28
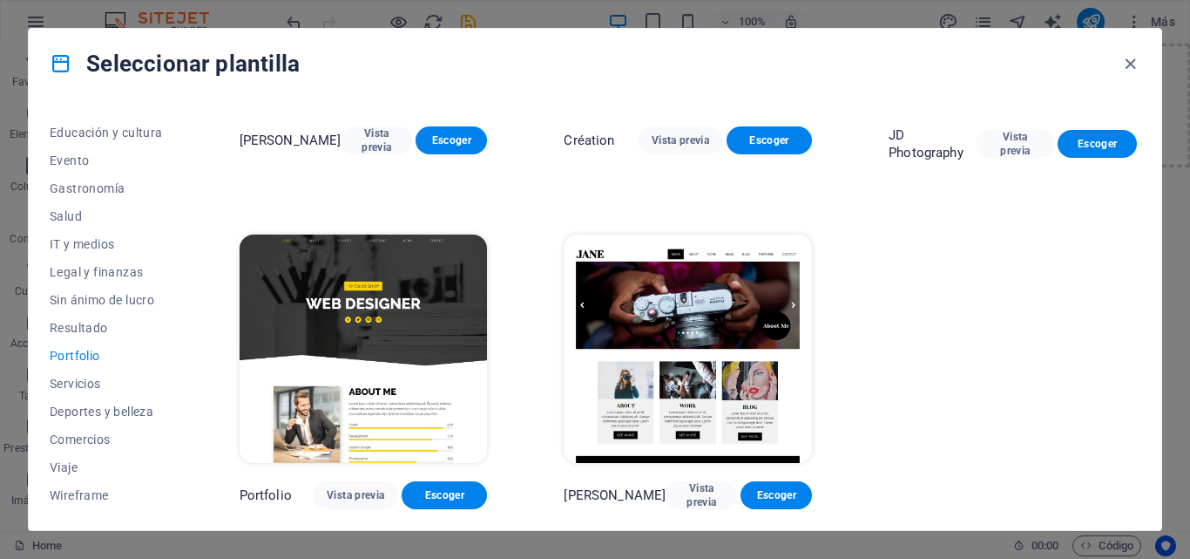
scroll to position [0, 0]
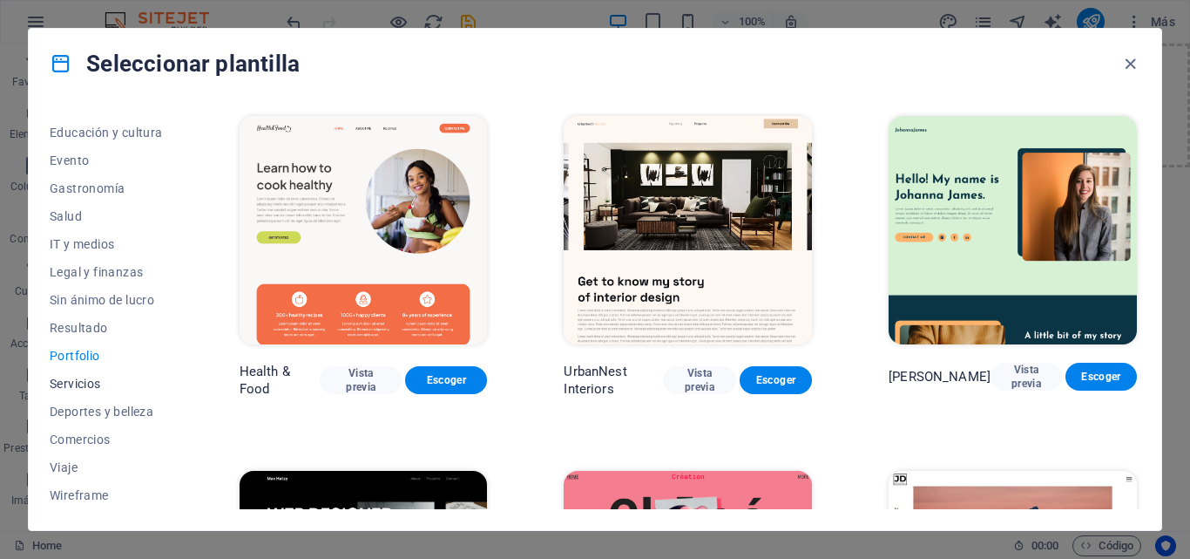
click at [84, 383] on span "Servicios" at bounding box center [106, 383] width 113 height 14
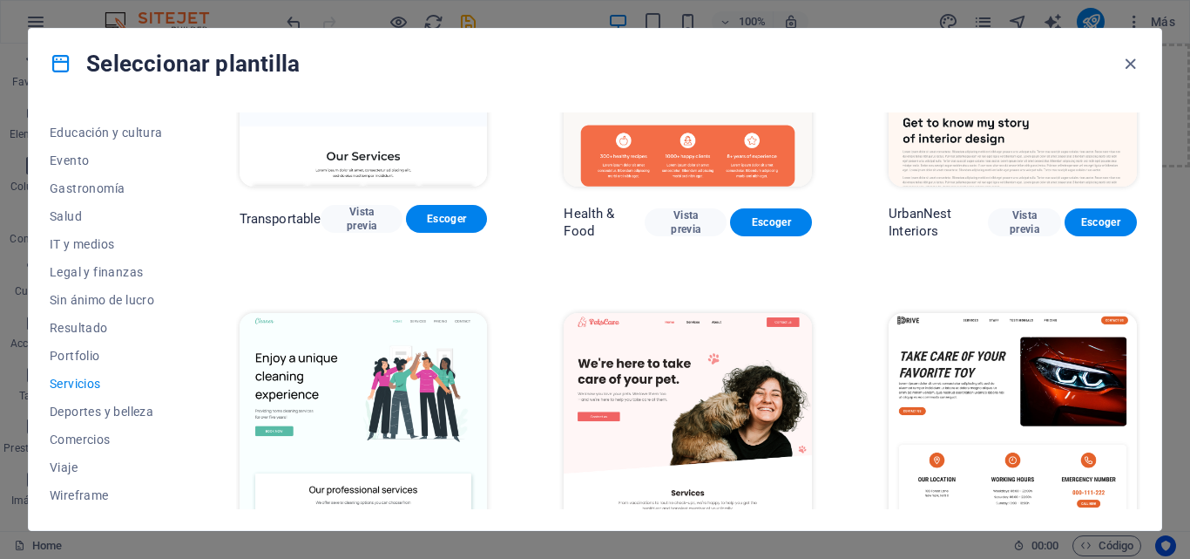
scroll to position [525, 0]
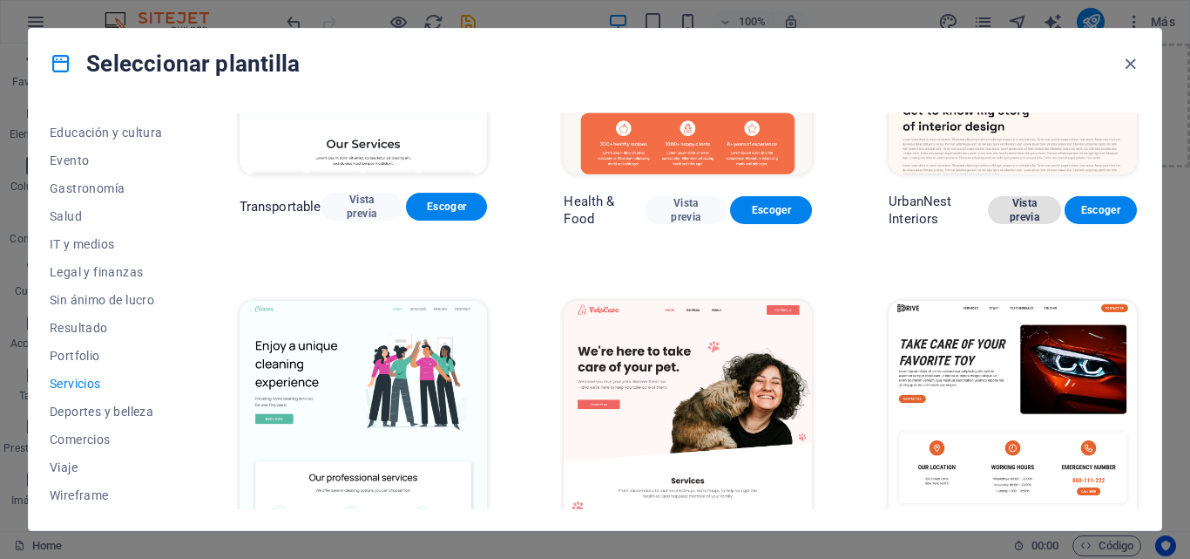
click at [1026, 199] on span "Vista previa" at bounding box center [1024, 210] width 44 height 28
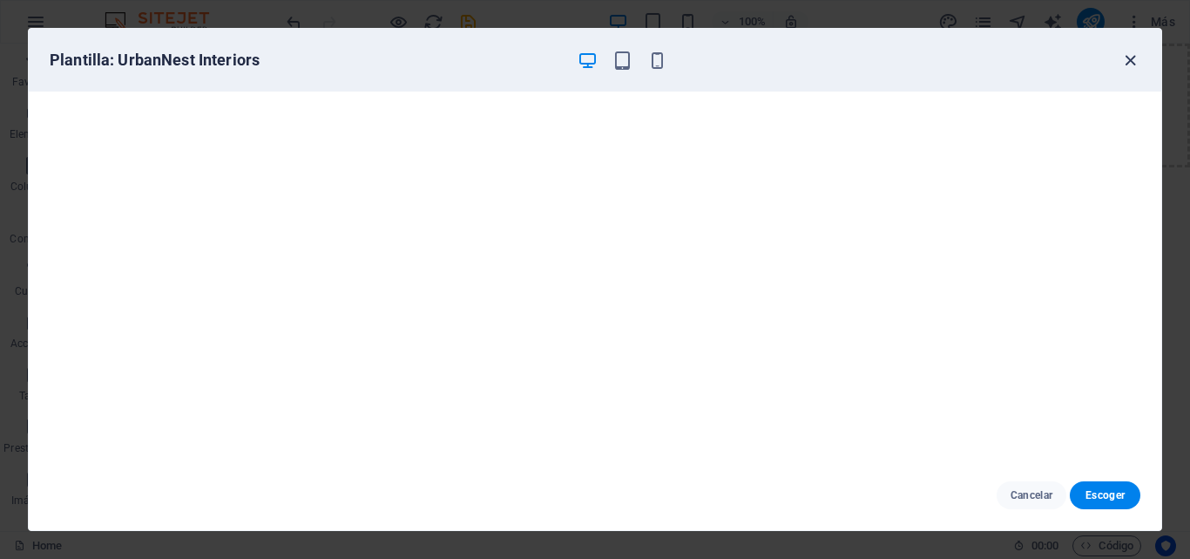
click at [1123, 56] on icon "button" at bounding box center [1131, 61] width 20 height 20
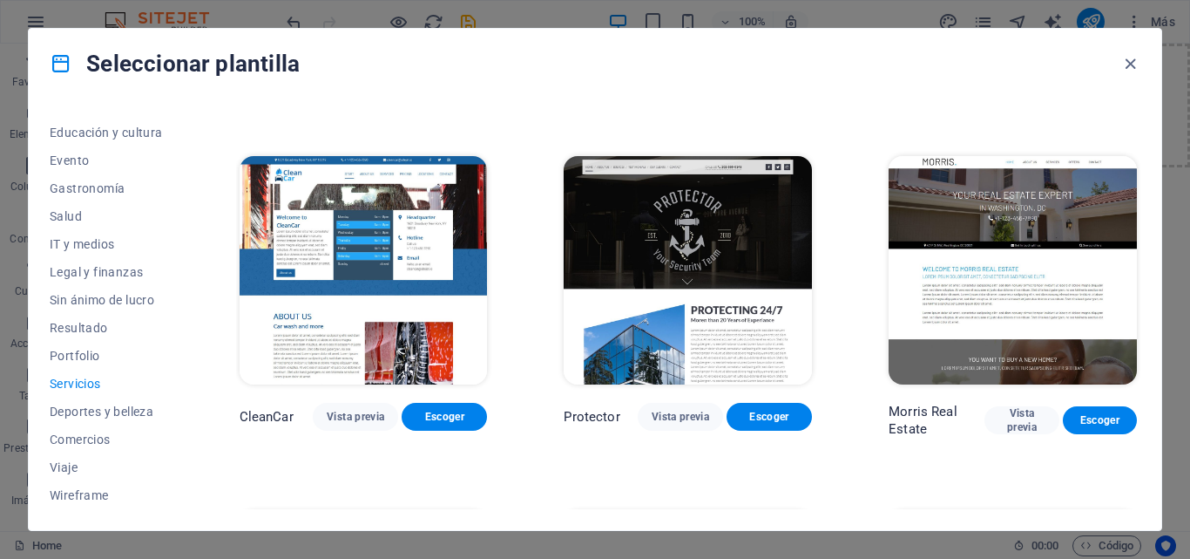
scroll to position [1432, 0]
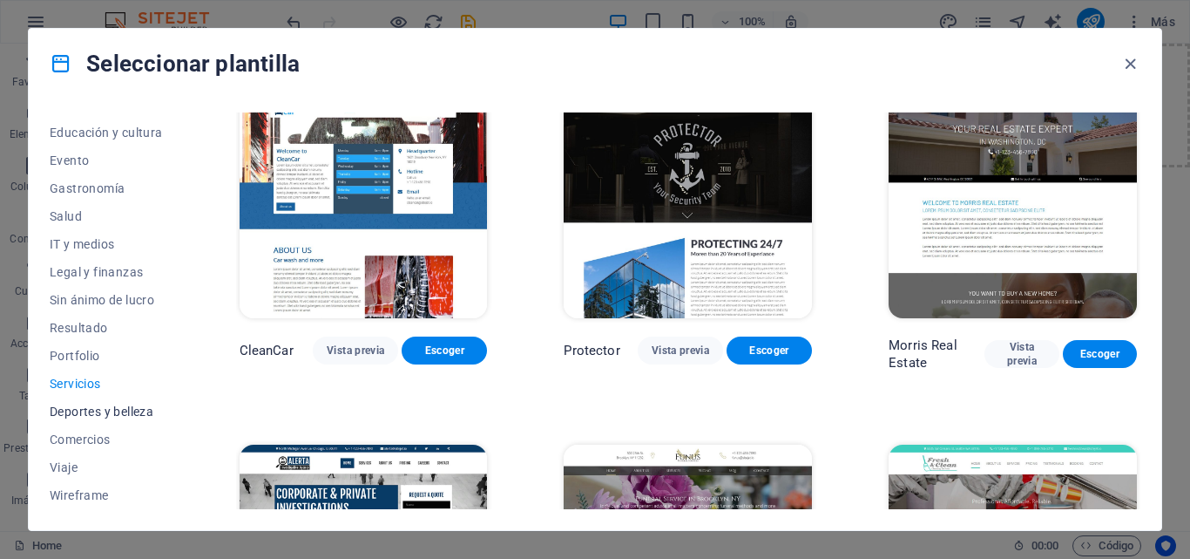
click at [122, 414] on span "Deportes y belleza" at bounding box center [106, 411] width 113 height 14
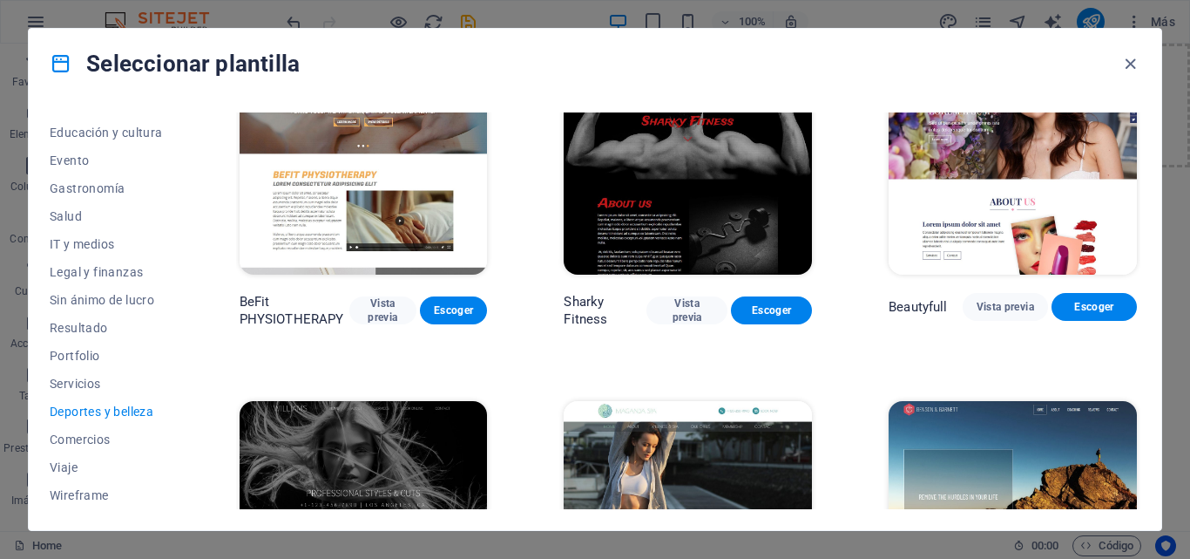
scroll to position [1284, 0]
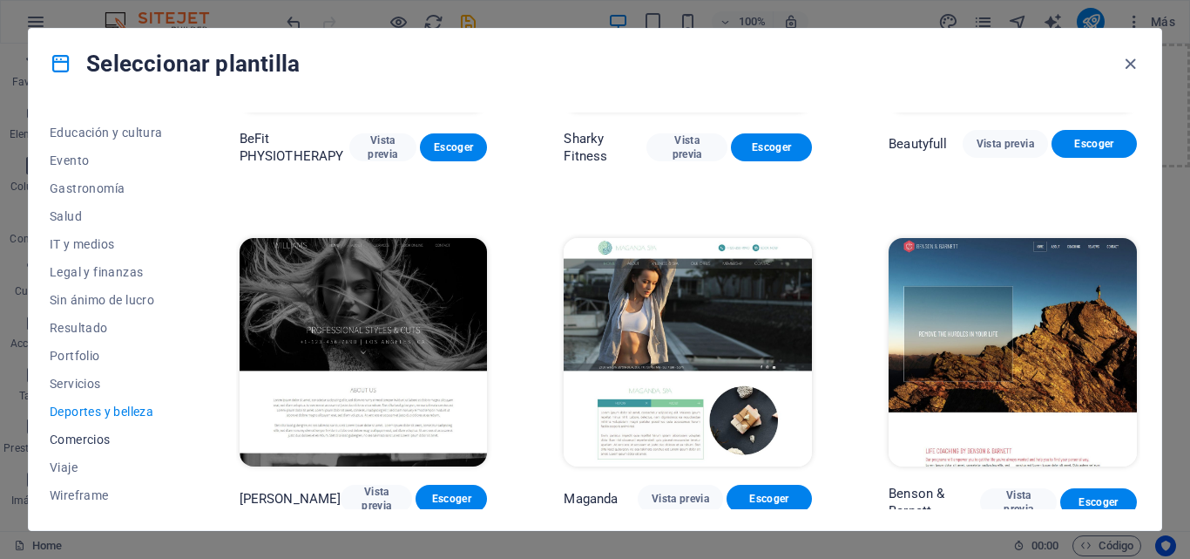
click at [89, 436] on span "Comercios" at bounding box center [106, 439] width 113 height 14
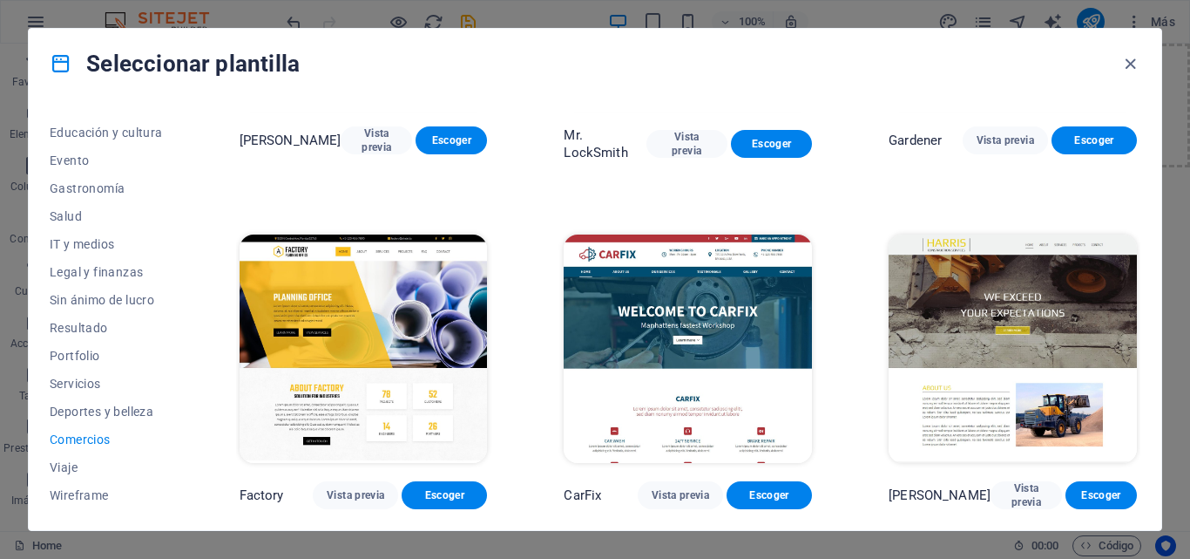
scroll to position [0, 0]
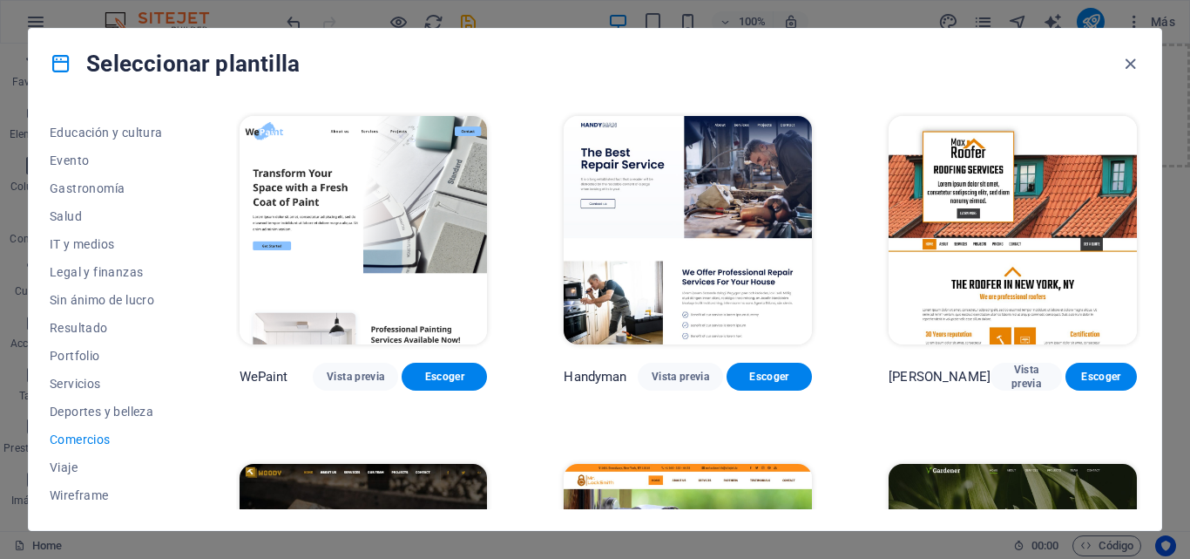
drag, startPoint x: 1136, startPoint y: 194, endPoint x: 1144, endPoint y: 282, distance: 88.4
click at [1144, 282] on div "Todas las plantillas Mis plantillas Nueva Popular Landing page Multipager Onepa…" at bounding box center [595, 313] width 1133 height 431
drag, startPoint x: 1136, startPoint y: 235, endPoint x: 1147, endPoint y: 368, distance: 132.9
click at [1147, 368] on div "Todas las plantillas Mis plantillas Nueva Popular Landing page Multipager Onepa…" at bounding box center [595, 313] width 1133 height 431
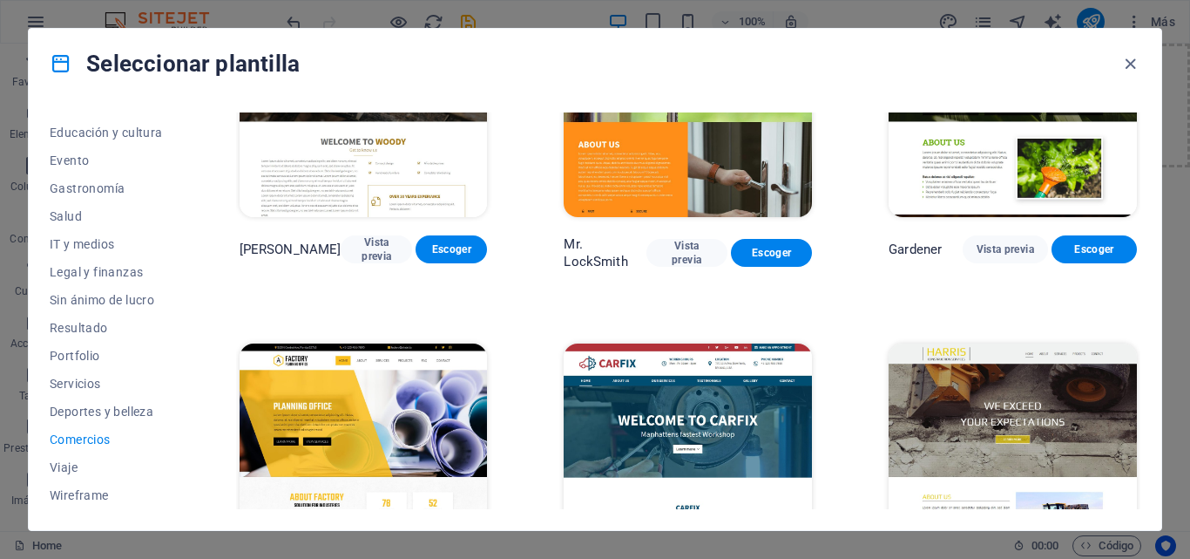
scroll to position [579, 0]
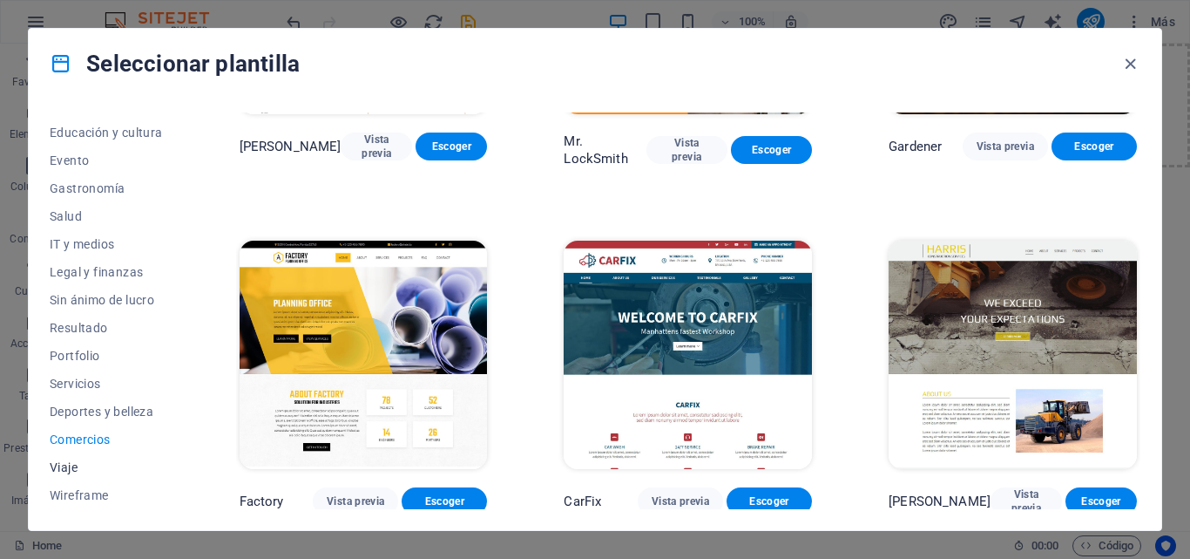
click at [62, 464] on span "Viaje" at bounding box center [106, 467] width 113 height 14
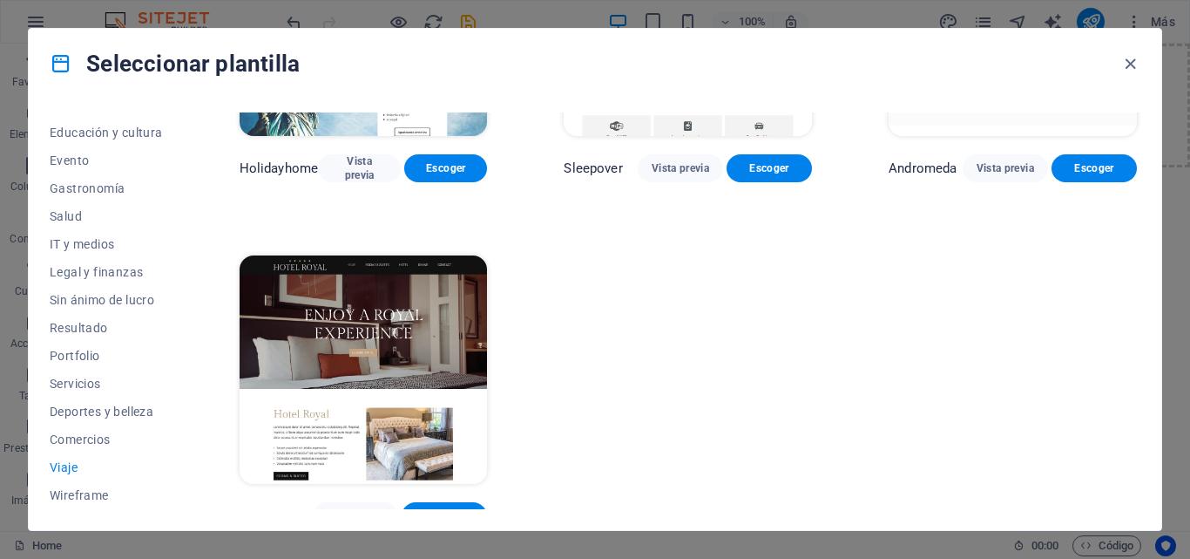
scroll to position [572, 0]
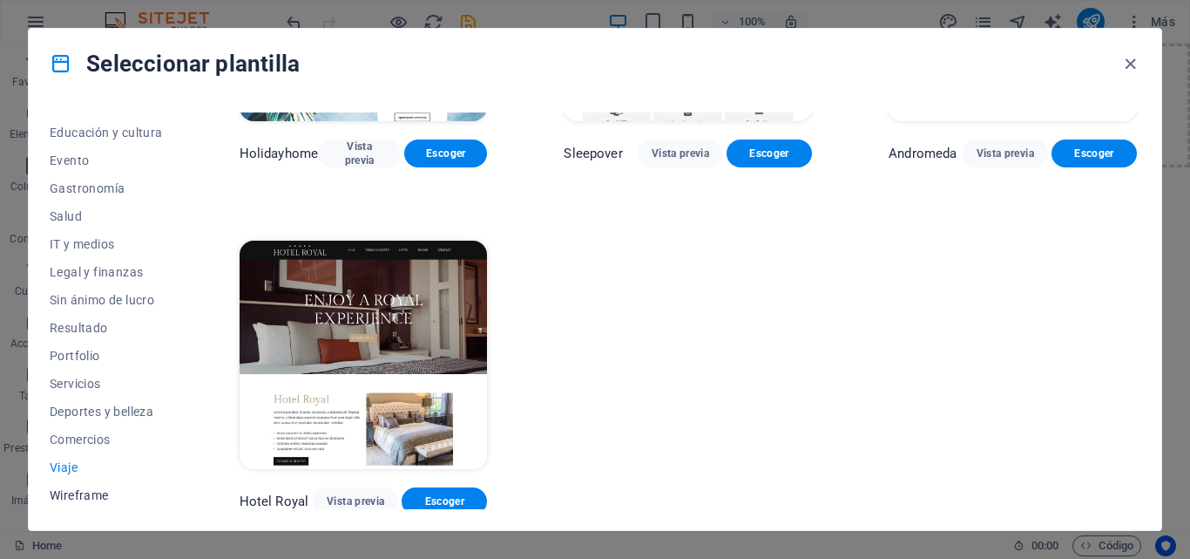
click at [88, 491] on span "Wireframe" at bounding box center [106, 495] width 113 height 14
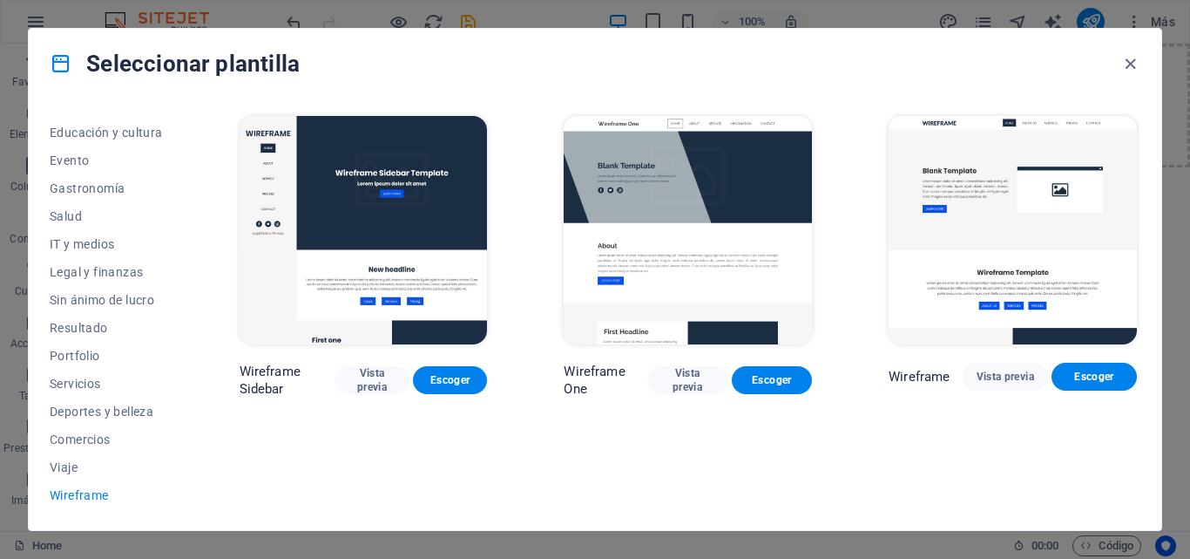
scroll to position [0, 0]
click at [374, 389] on span "Vista previa" at bounding box center [372, 380] width 47 height 28
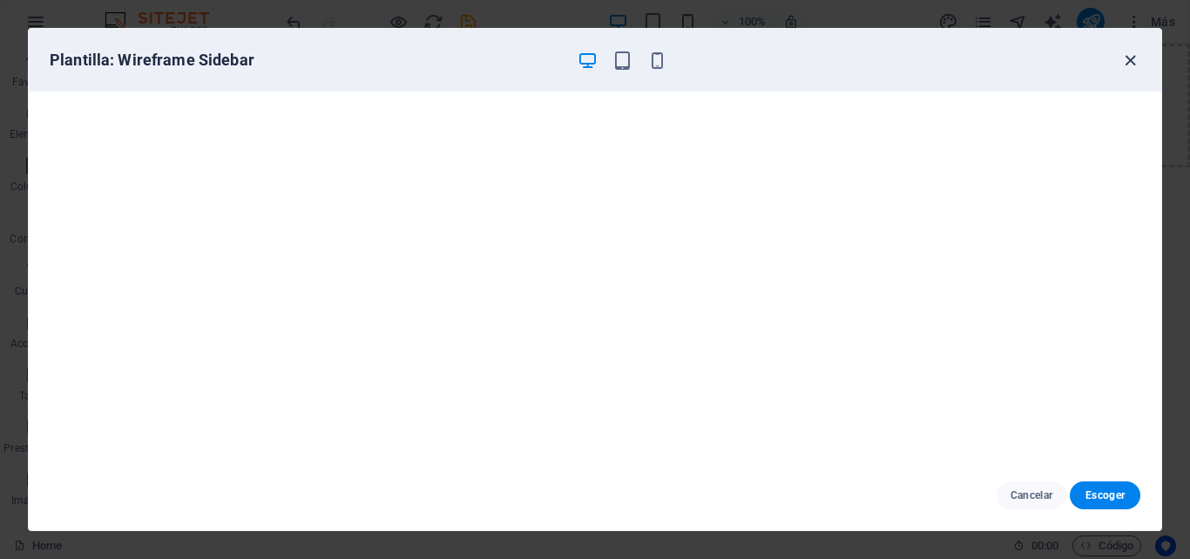
click at [1134, 53] on icon "button" at bounding box center [1131, 61] width 20 height 20
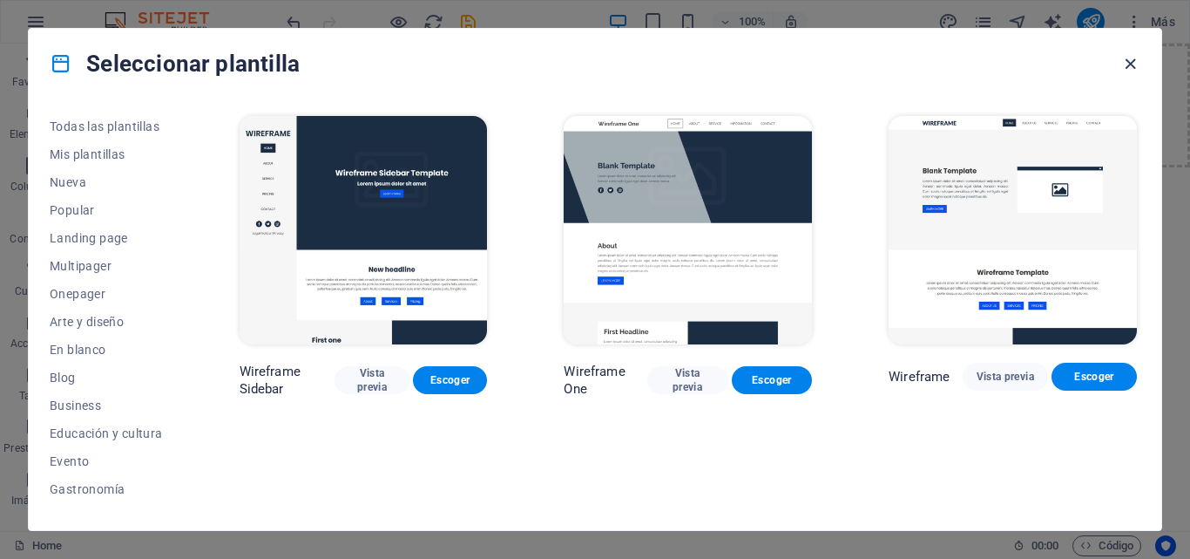
click at [1123, 64] on icon "button" at bounding box center [1131, 64] width 20 height 20
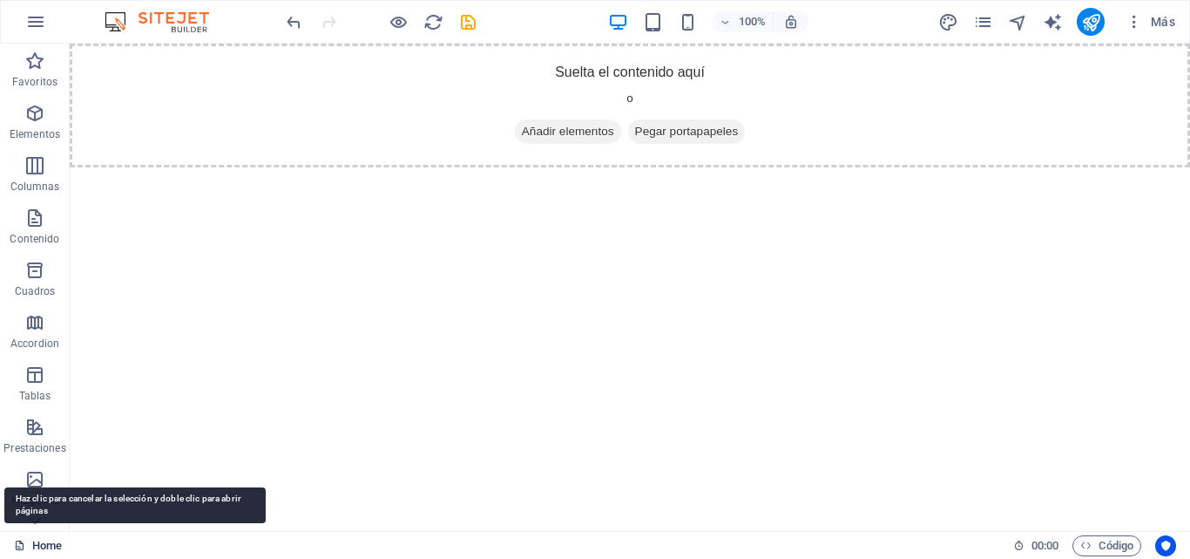
click at [36, 552] on link "Home" at bounding box center [38, 545] width 48 height 21
click at [39, 543] on link "Home" at bounding box center [38, 545] width 48 height 21
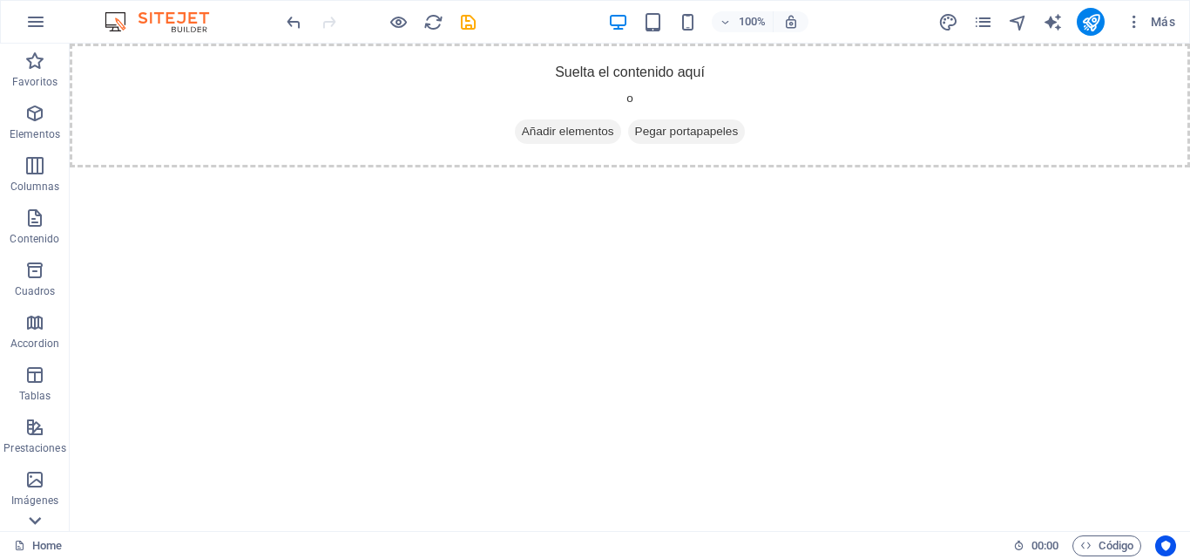
click at [37, 517] on icon at bounding box center [35, 520] width 24 height 24
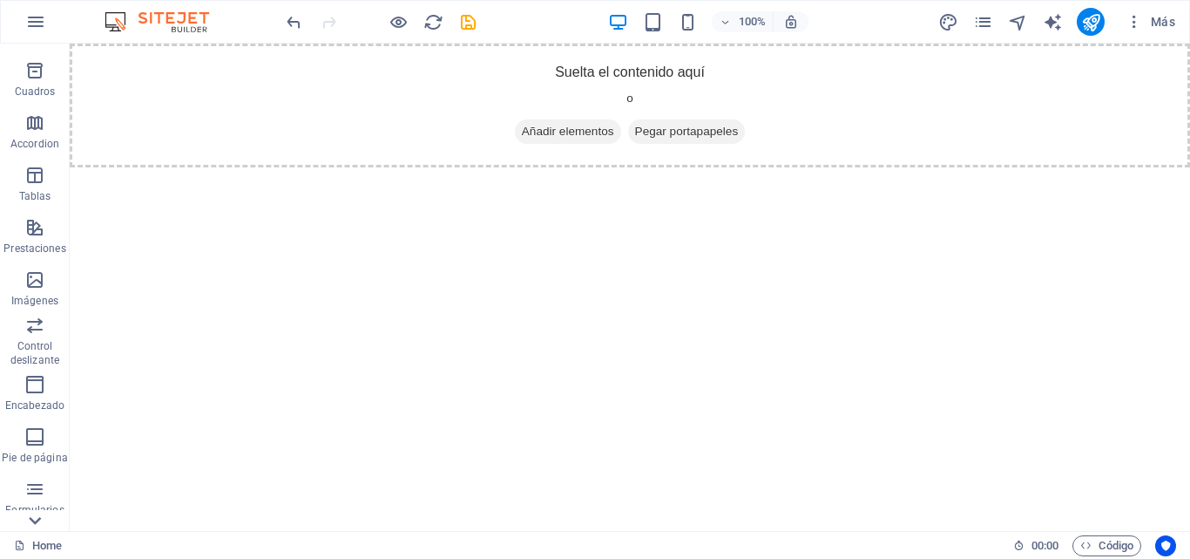
scroll to position [297, 0]
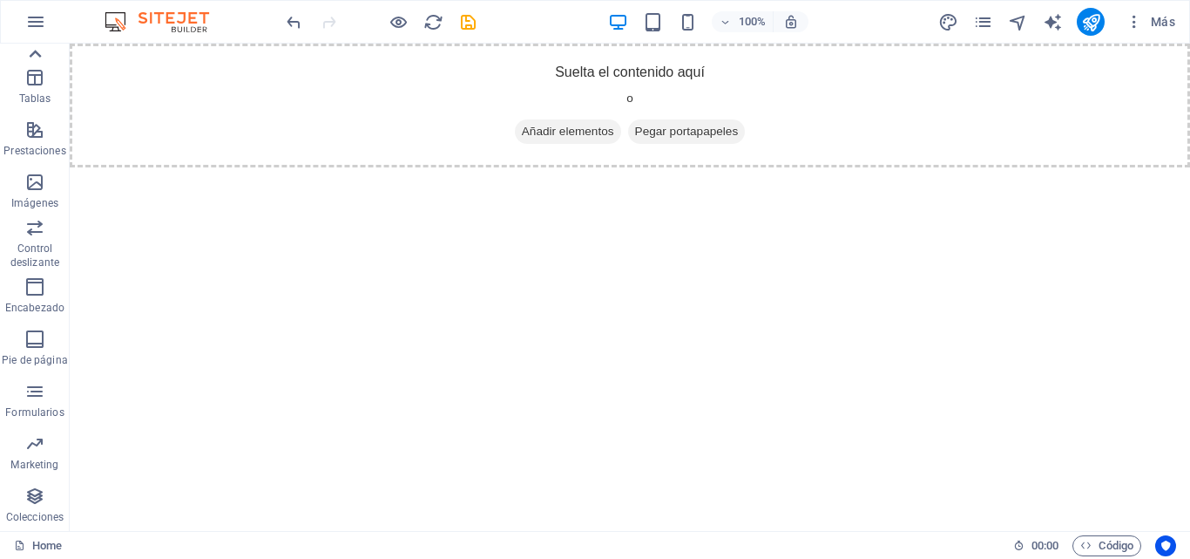
click at [34, 55] on icon at bounding box center [35, 54] width 24 height 24
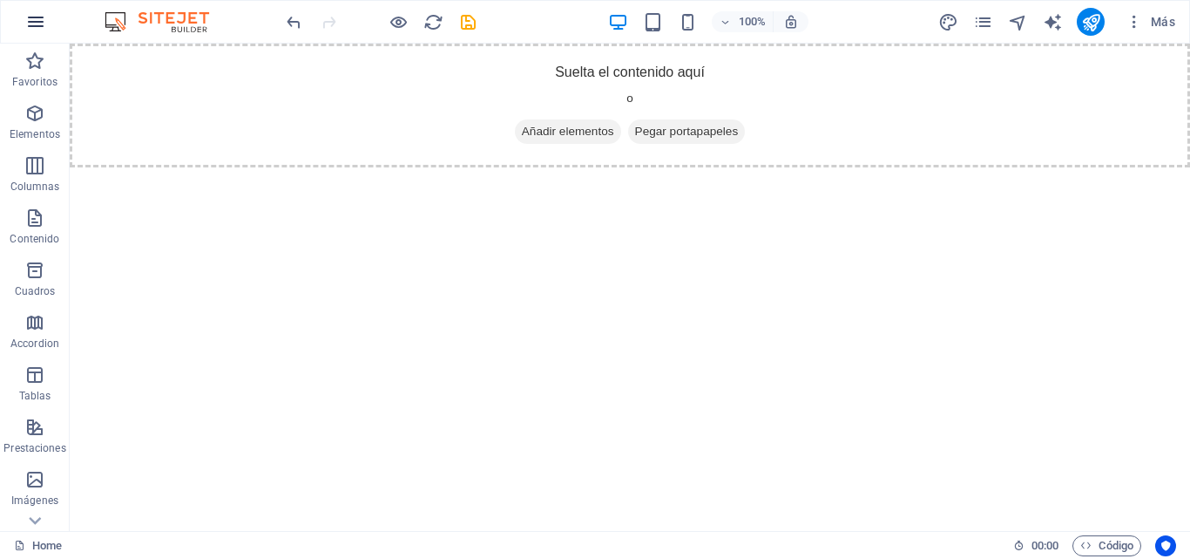
click at [41, 24] on icon "button" at bounding box center [35, 21] width 21 height 21
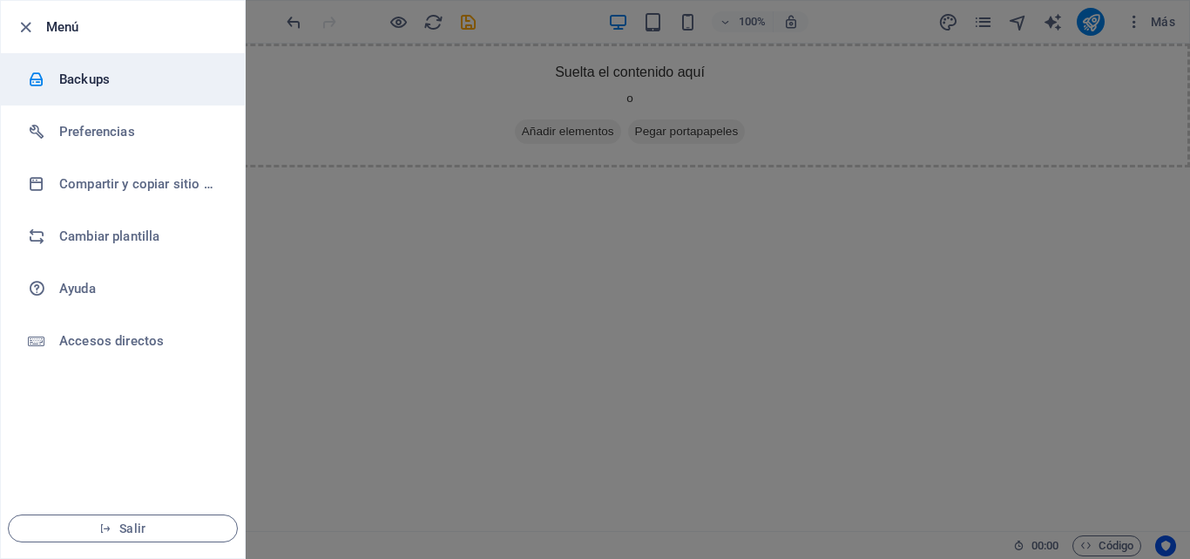
click at [78, 80] on h6 "Backups" at bounding box center [139, 79] width 161 height 21
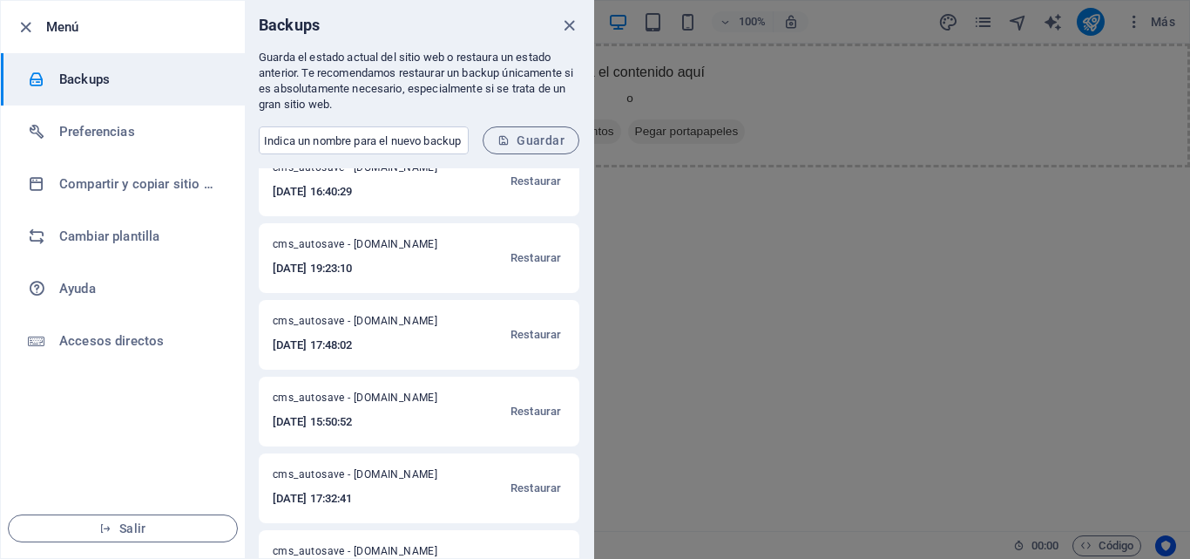
scroll to position [461, 0]
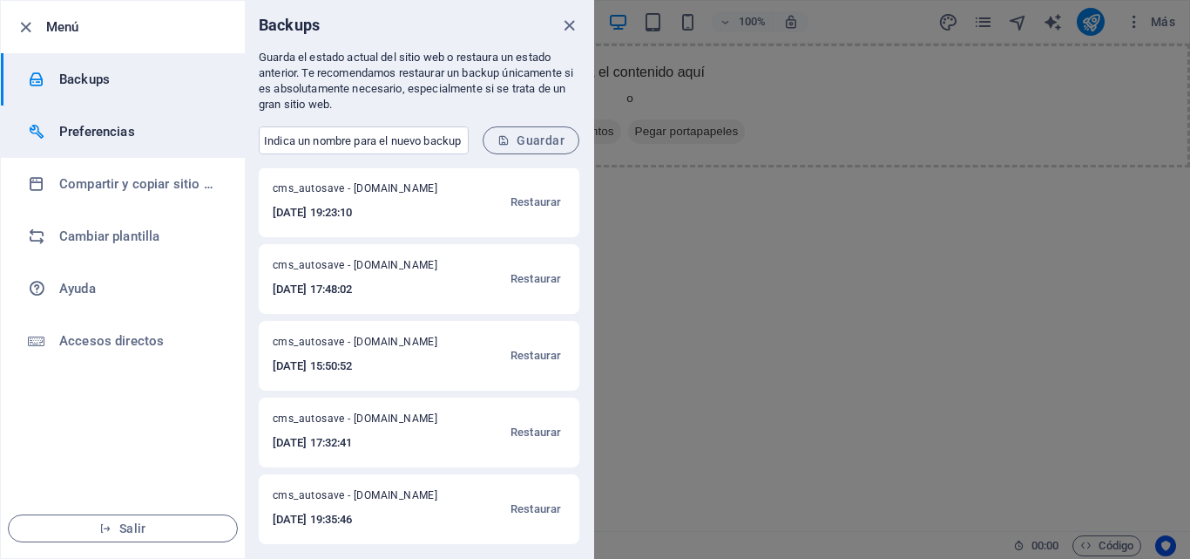
click at [138, 128] on h6 "Preferencias" at bounding box center [139, 131] width 161 height 21
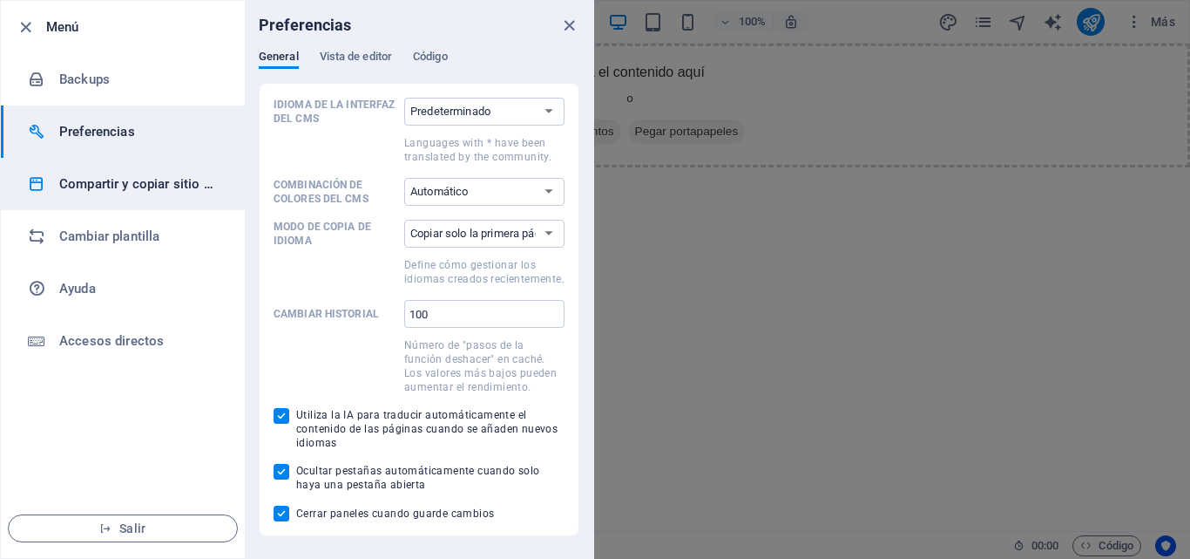
click at [139, 181] on h6 "Compartir y copiar sitio web" at bounding box center [139, 183] width 161 height 21
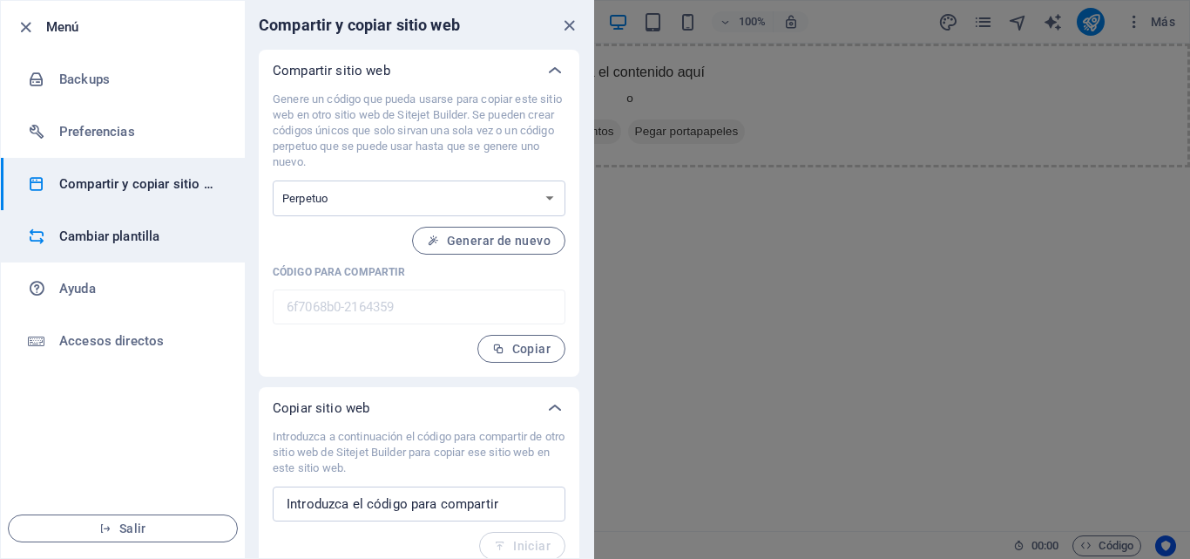
click at [146, 231] on h6 "Cambiar plantilla" at bounding box center [139, 236] width 161 height 21
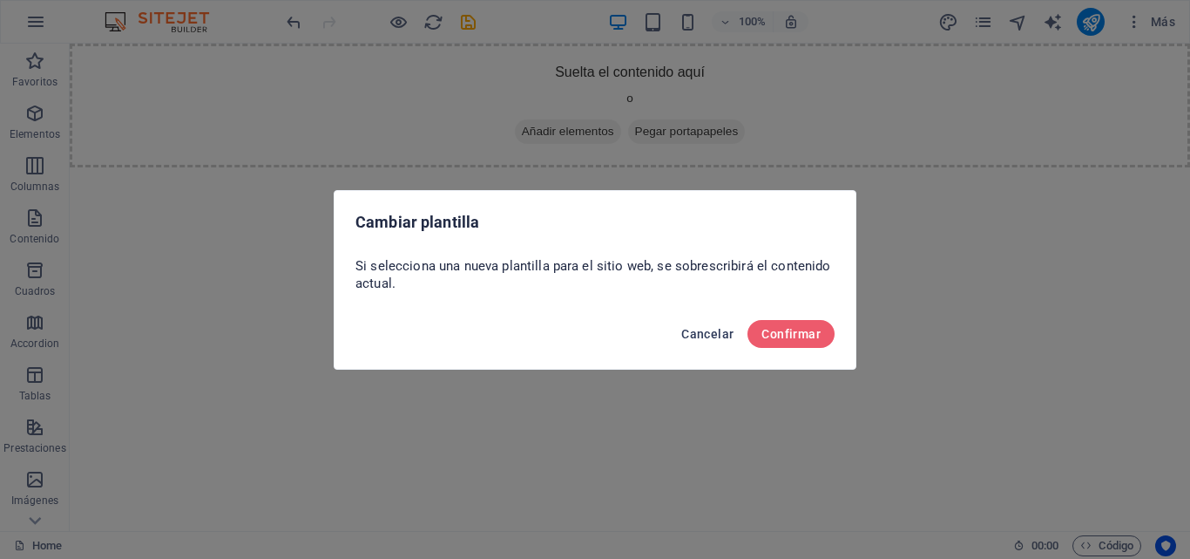
click at [694, 334] on span "Cancelar" at bounding box center [707, 334] width 52 height 14
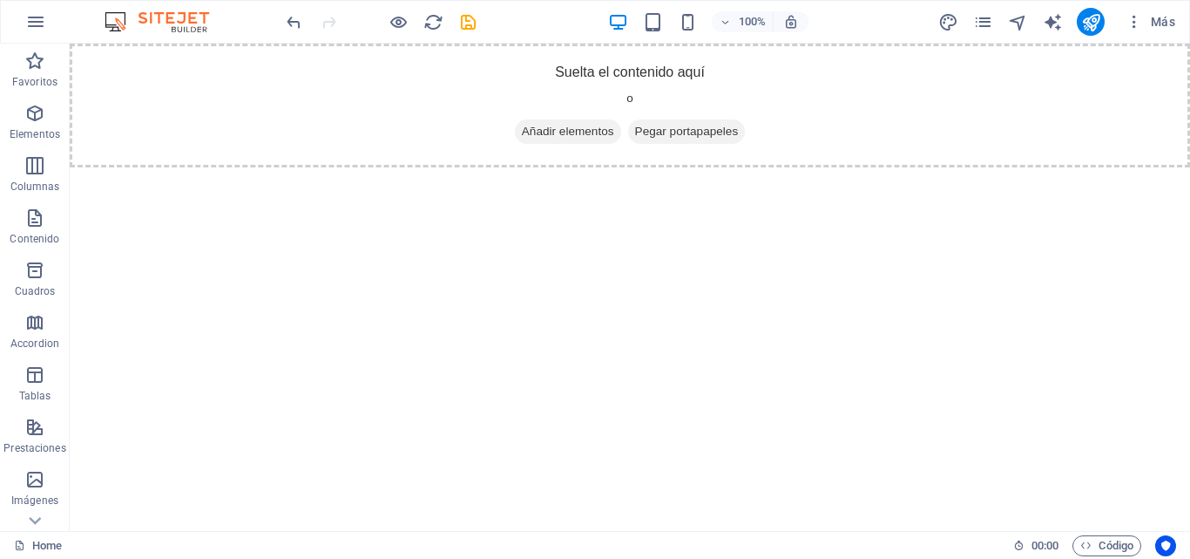
click at [188, 24] on img at bounding box center [165, 21] width 131 height 21
click at [952, 21] on icon "design" at bounding box center [948, 22] width 20 height 20
click at [985, 22] on icon "pages" at bounding box center [983, 22] width 20 height 20
click at [983, 24] on icon "pages" at bounding box center [983, 22] width 20 height 20
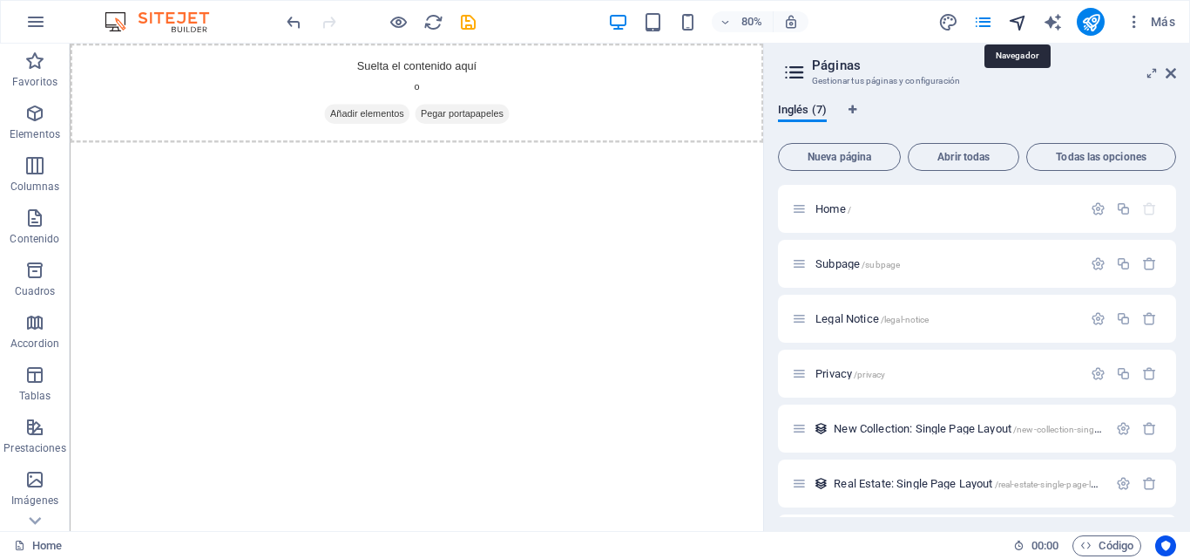
click at [1010, 21] on icon "navigator" at bounding box center [1018, 22] width 20 height 20
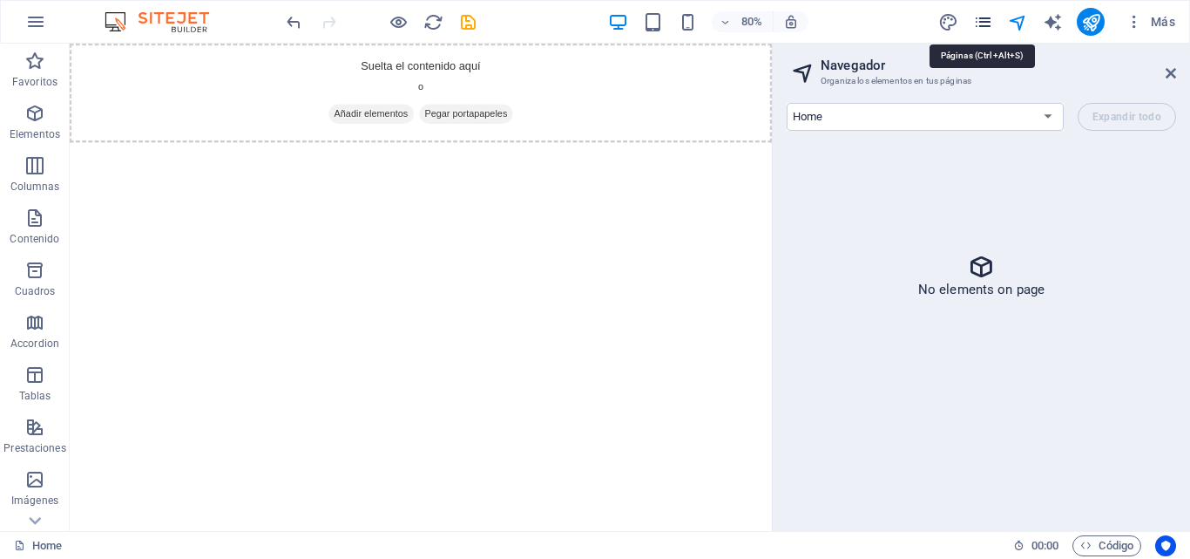
click at [985, 19] on icon "pages" at bounding box center [983, 22] width 20 height 20
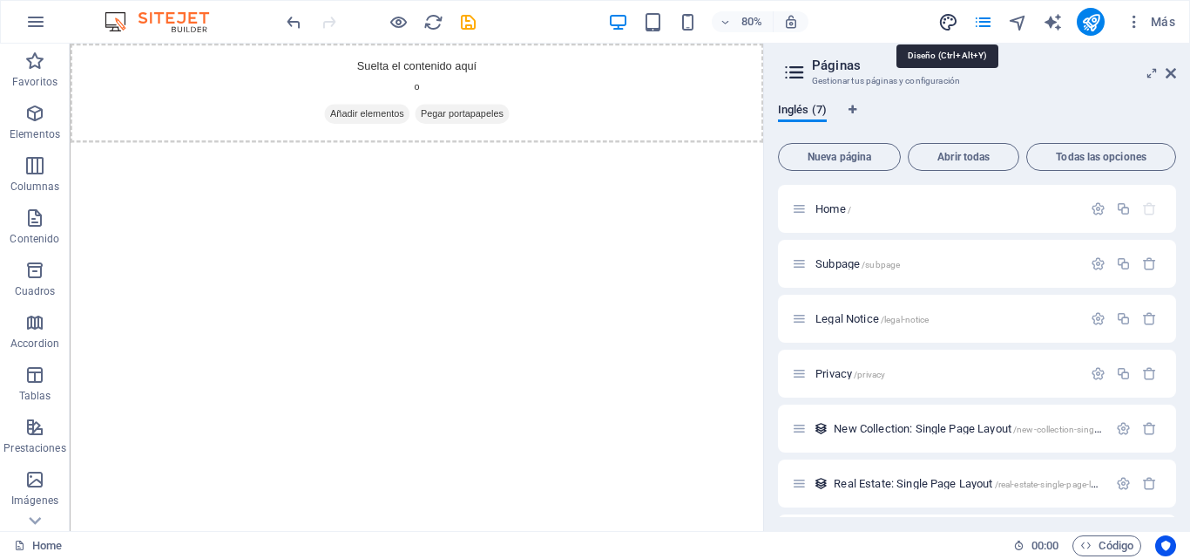
click at [942, 21] on icon "design" at bounding box center [948, 22] width 20 height 20
select select "rem"
select select "200"
select select "px"
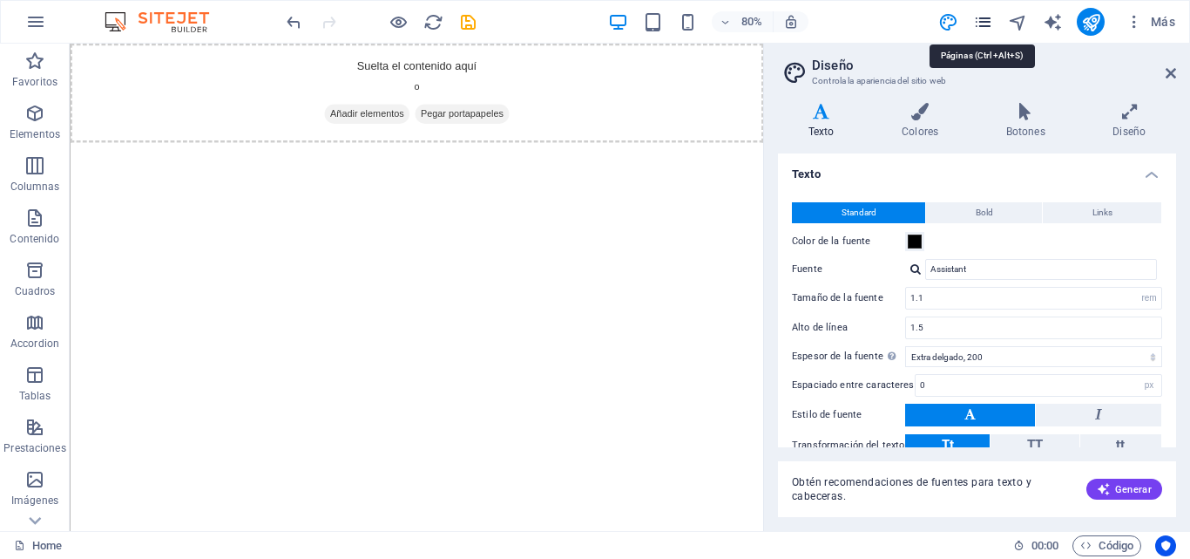
click at [988, 17] on icon "pages" at bounding box center [983, 22] width 20 height 20
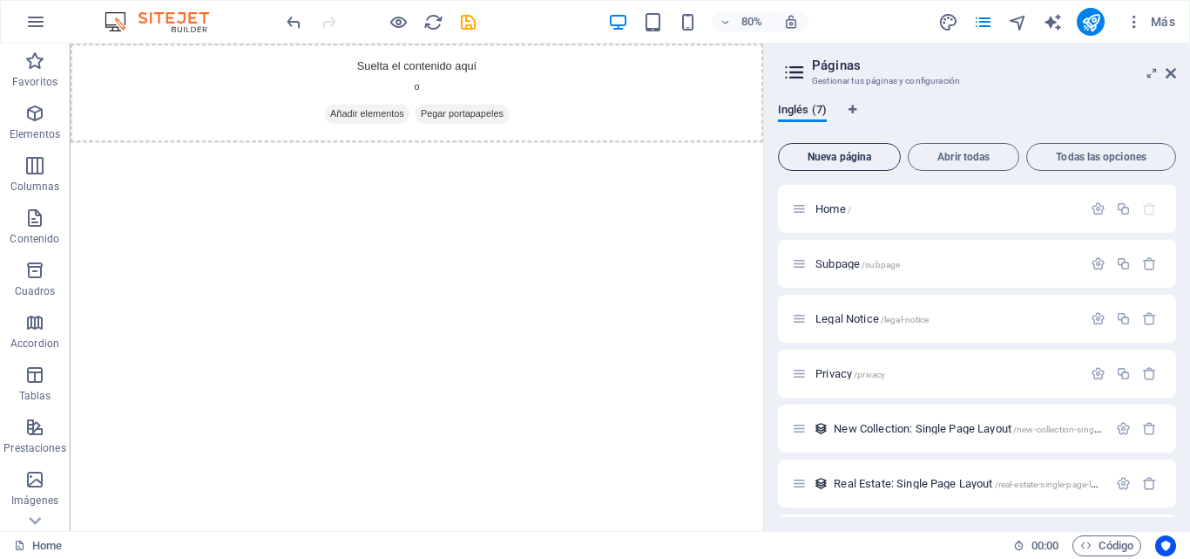
click at [859, 159] on span "Nueva página" at bounding box center [839, 157] width 107 height 10
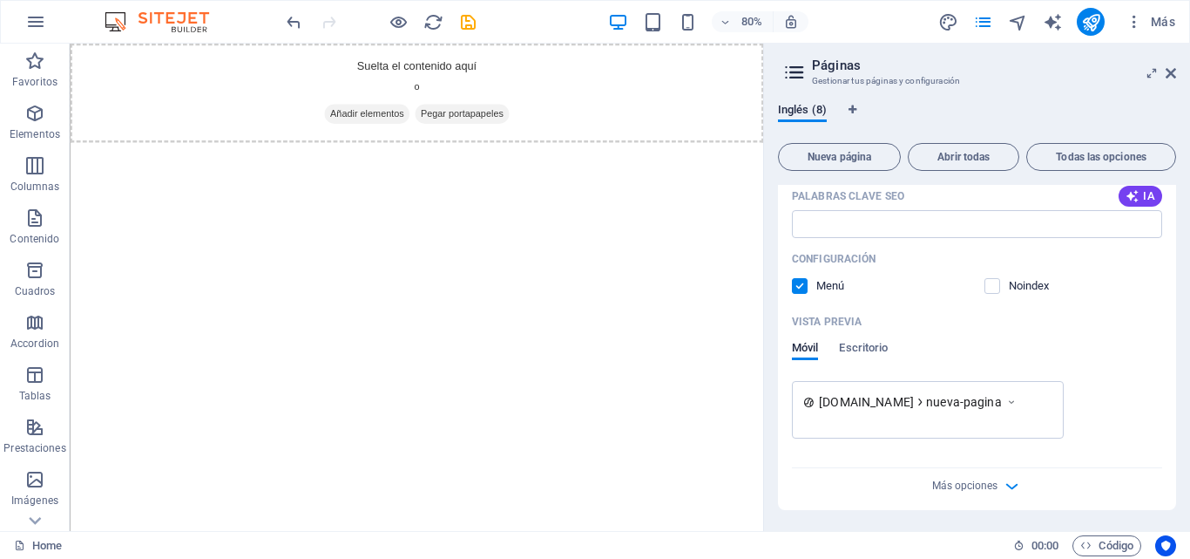
scroll to position [0, 0]
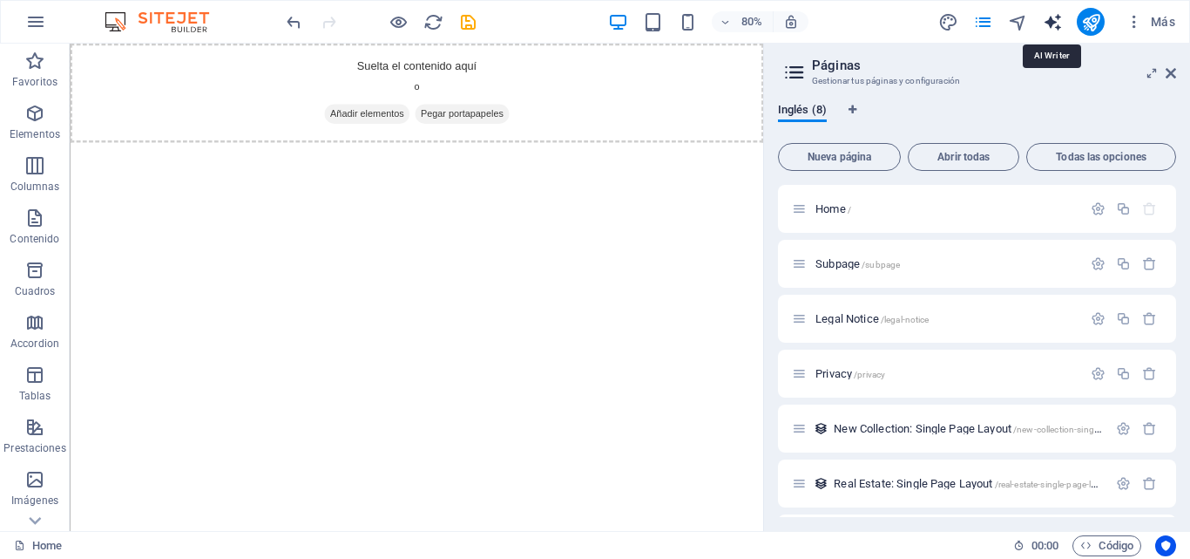
click at [1045, 28] on icon "text_generator" at bounding box center [1053, 22] width 20 height 20
select select "English"
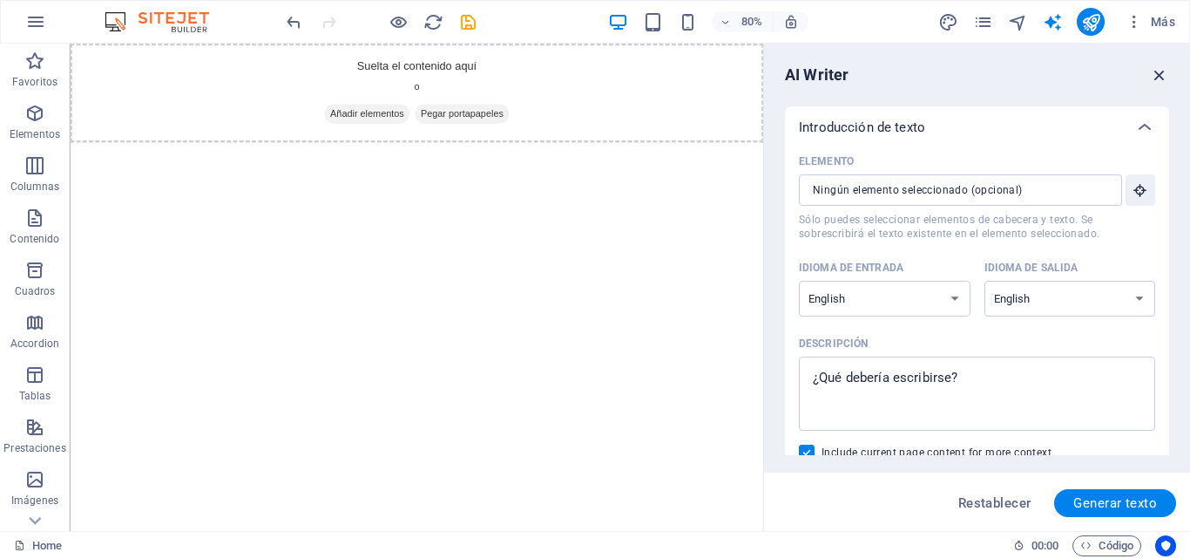
click at [1162, 78] on icon "button" at bounding box center [1159, 74] width 19 height 19
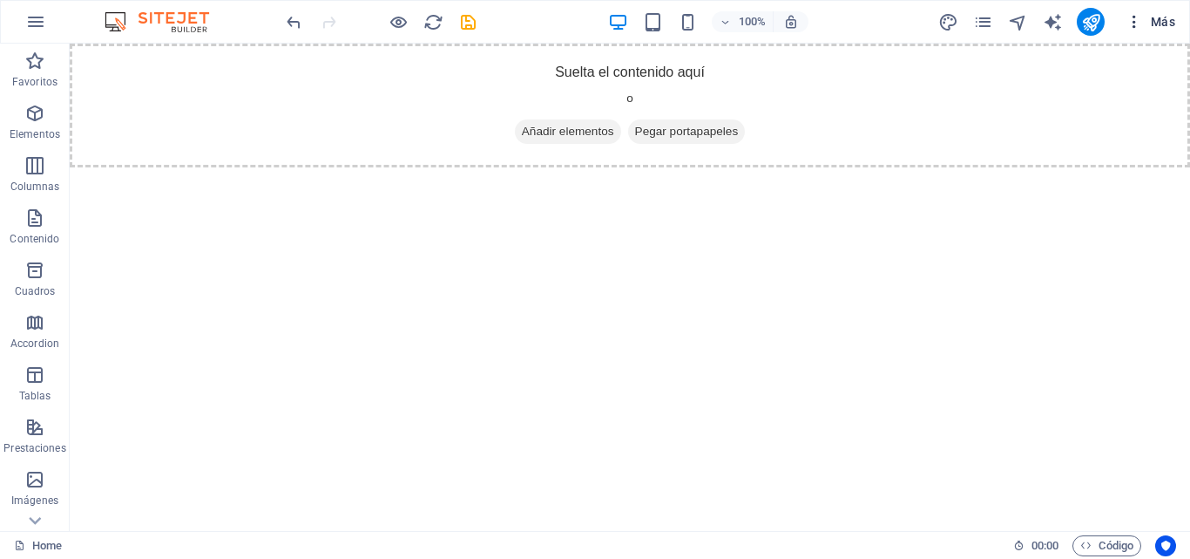
click at [1132, 24] on icon "button" at bounding box center [1134, 21] width 17 height 17
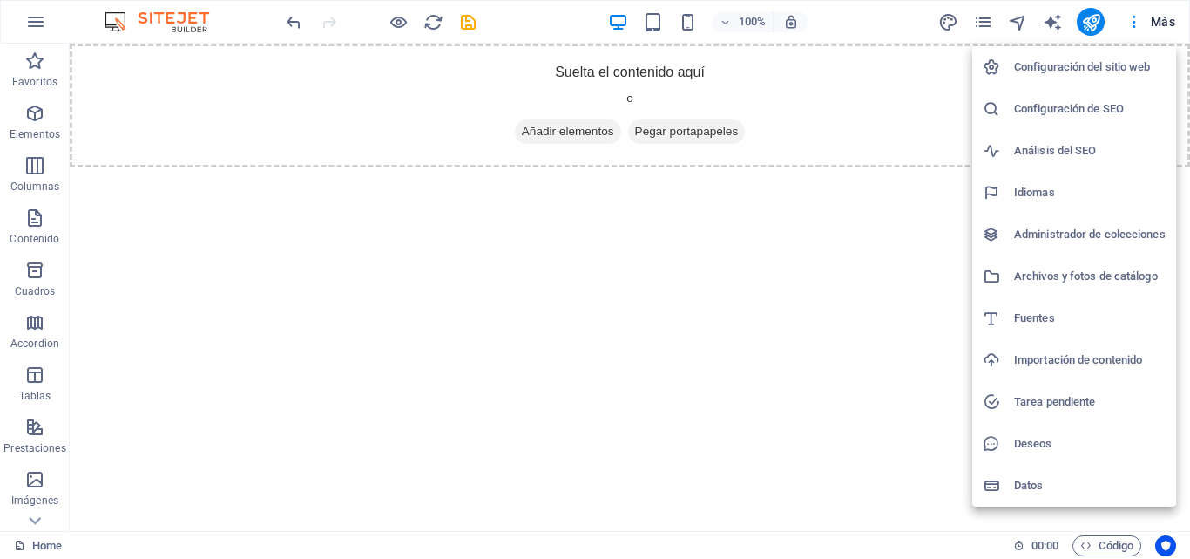
click at [1104, 64] on h6 "Configuración del sitio web" at bounding box center [1090, 67] width 152 height 21
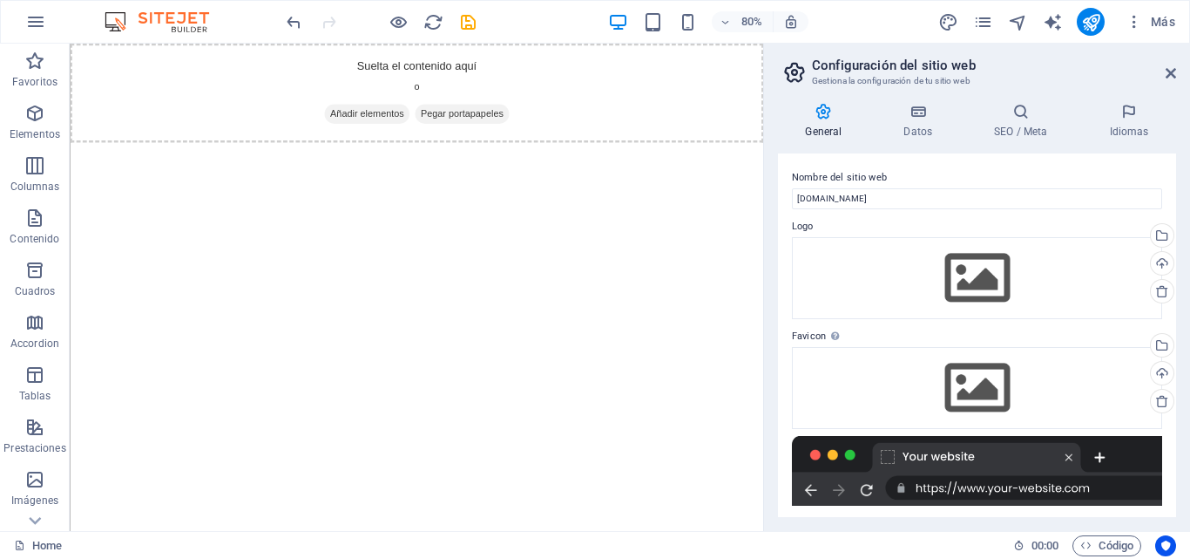
drag, startPoint x: 1178, startPoint y: 343, endPoint x: 1189, endPoint y: 406, distance: 63.7
click at [1189, 406] on div "General Datos SEO / Meta Idiomas Nombre del sitio web hcs-intl.com Logo Arrastr…" at bounding box center [977, 310] width 426 height 442
drag, startPoint x: 1176, startPoint y: 358, endPoint x: 1189, endPoint y: 454, distance: 96.7
click at [1189, 454] on div "General Datos SEO / Meta Idiomas Nombre del sitio web hcs-intl.com Logo Arrastr…" at bounding box center [977, 310] width 426 height 442
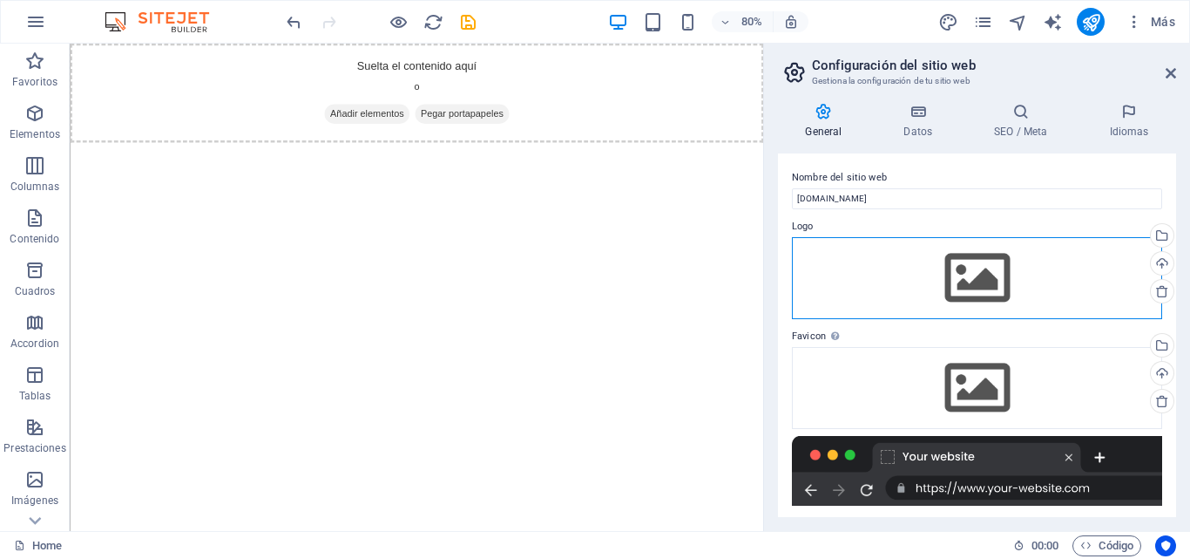
click at [968, 282] on div "Arrastra archivos aquí, haz clic para escoger archivos o selecciona archivos de…" at bounding box center [977, 278] width 370 height 82
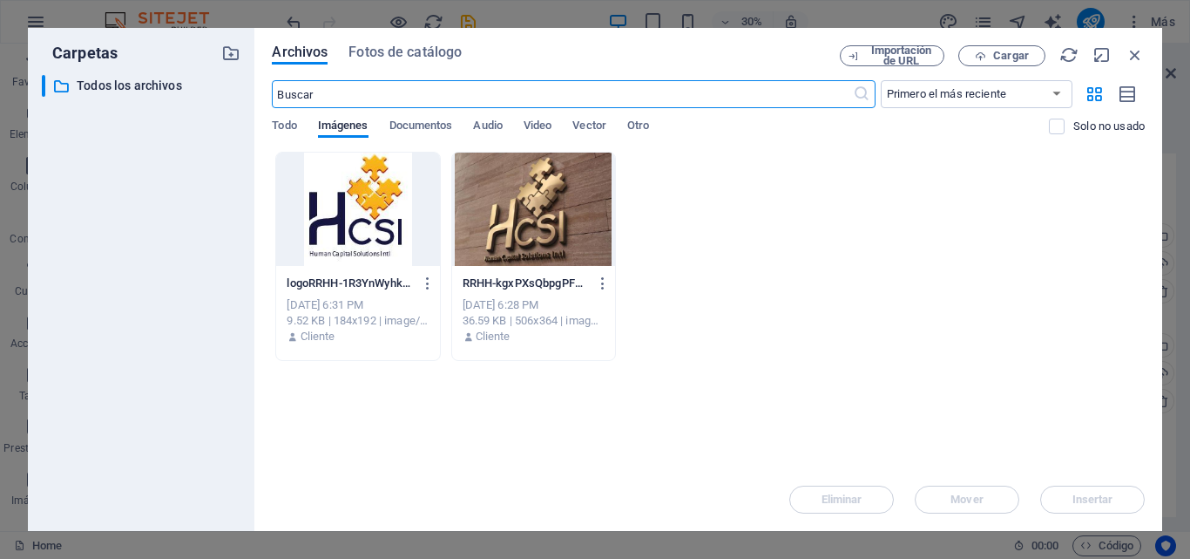
click at [335, 179] on div at bounding box center [357, 208] width 163 height 113
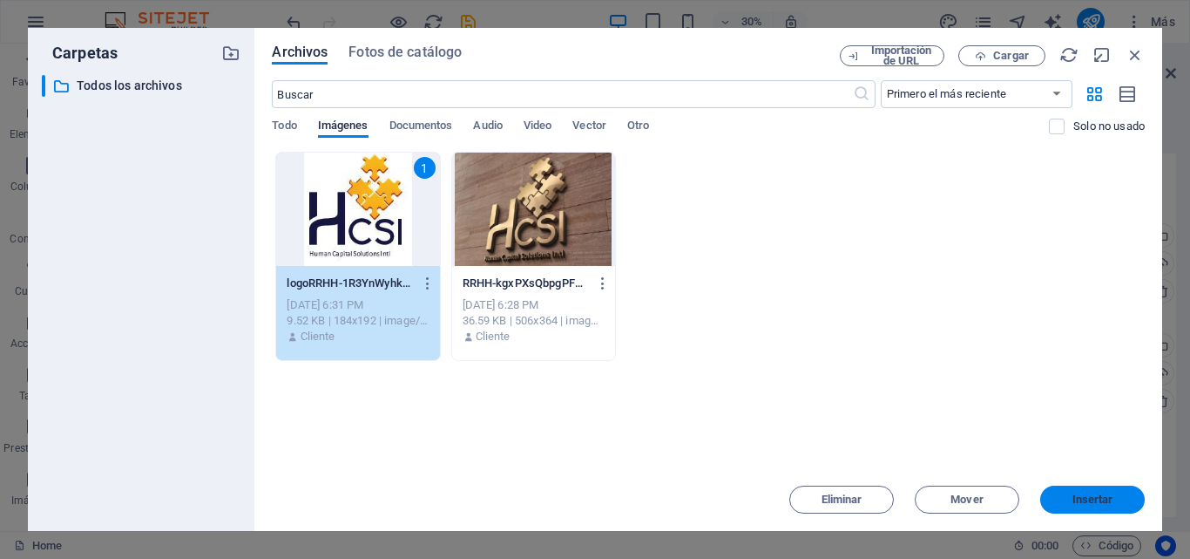
click at [1106, 503] on span "Insertar" at bounding box center [1093, 499] width 41 height 10
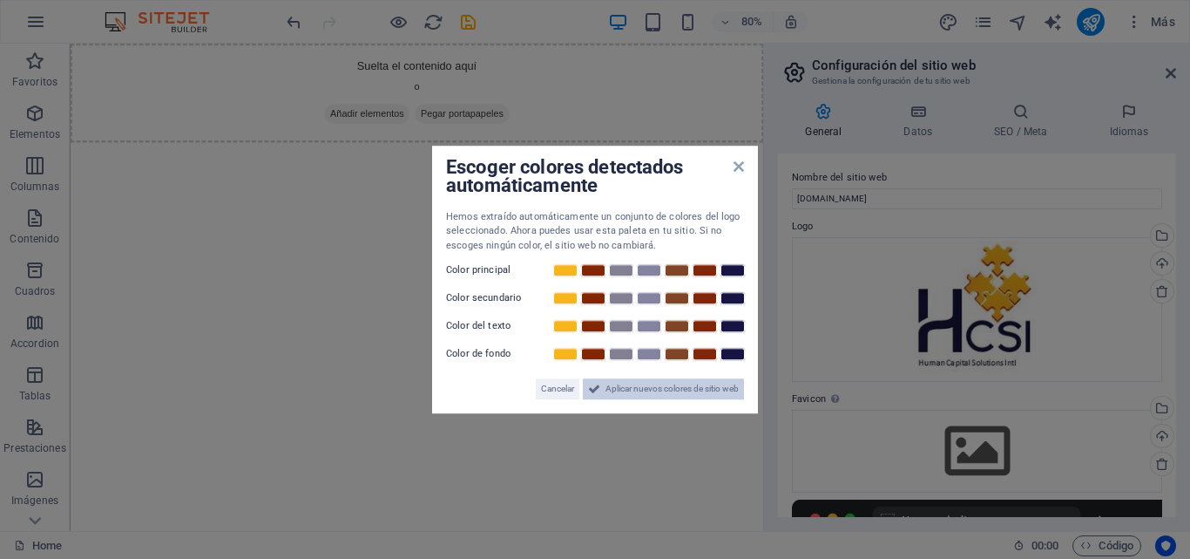
click at [662, 388] on span "Aplicar nuevos colores de sitio web" at bounding box center [672, 388] width 133 height 21
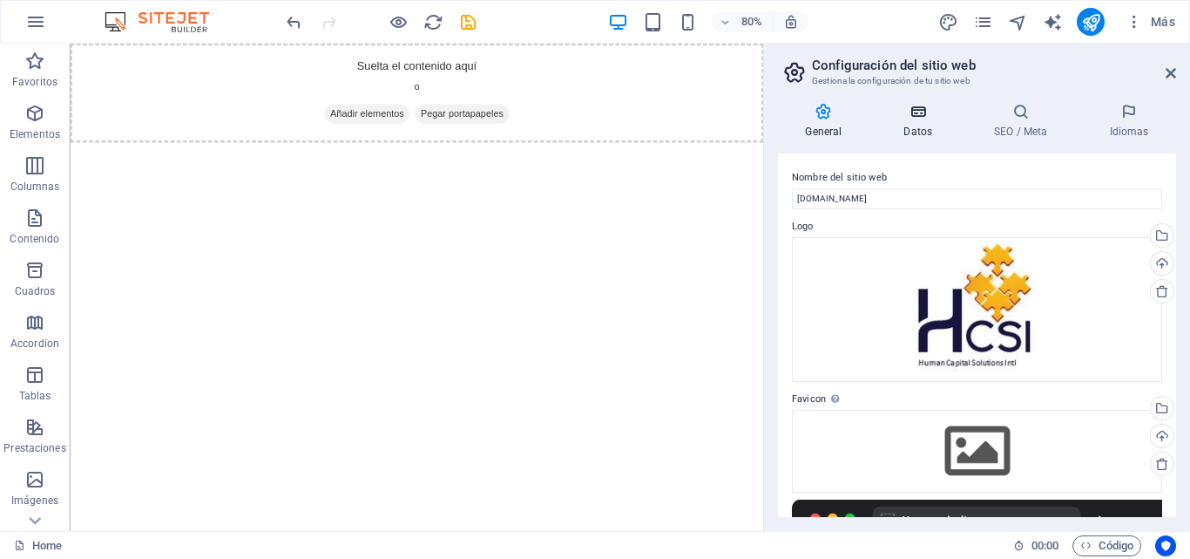
click at [913, 112] on icon at bounding box center [919, 111] width 84 height 17
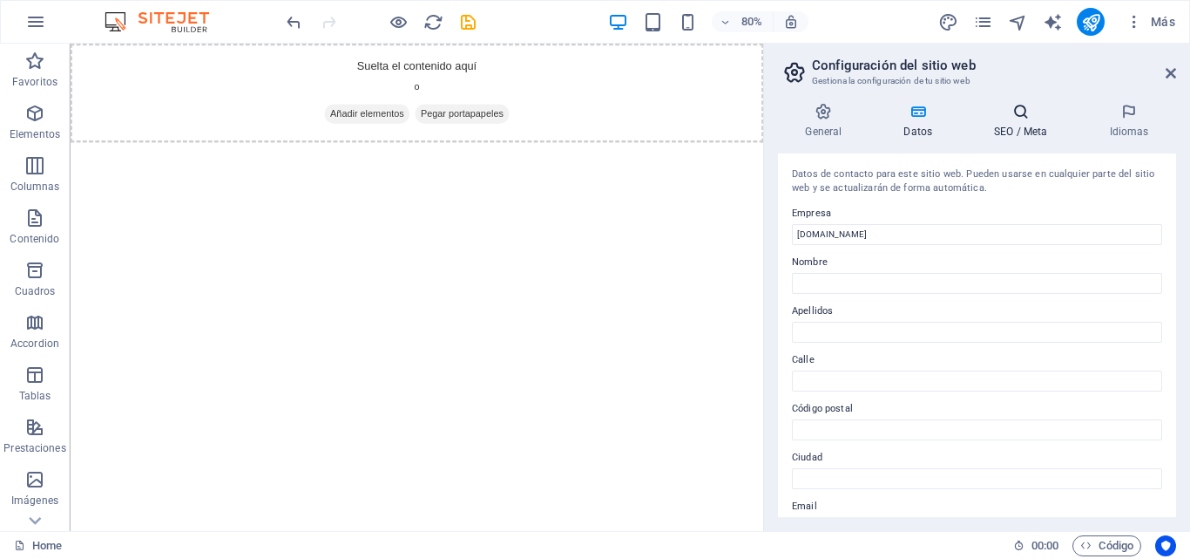
click at [1025, 121] on h4 "SEO / Meta" at bounding box center [1024, 121] width 115 height 37
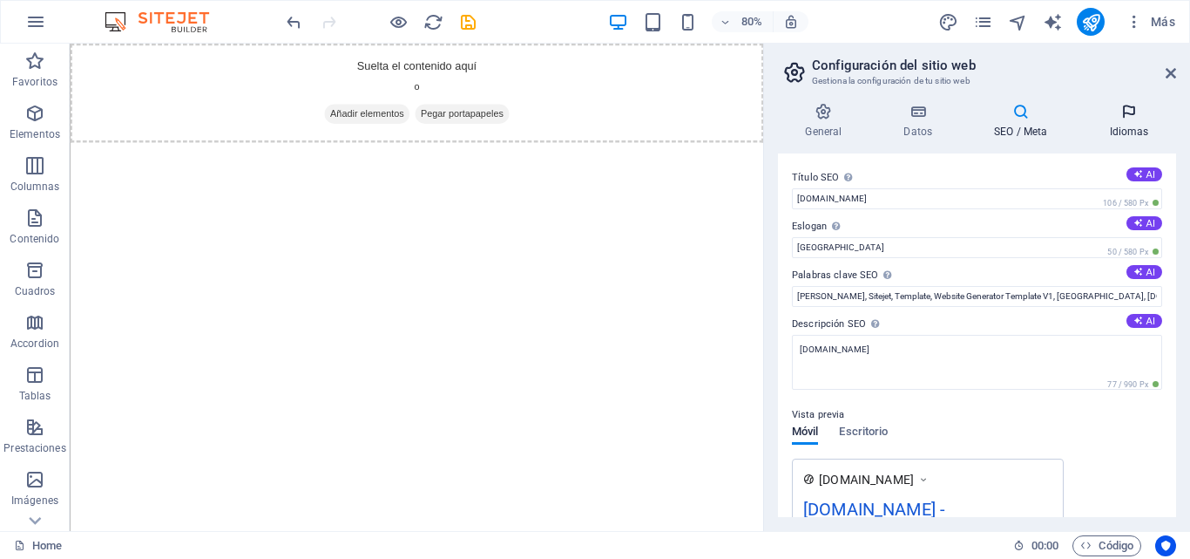
click at [1143, 114] on icon at bounding box center [1129, 111] width 94 height 17
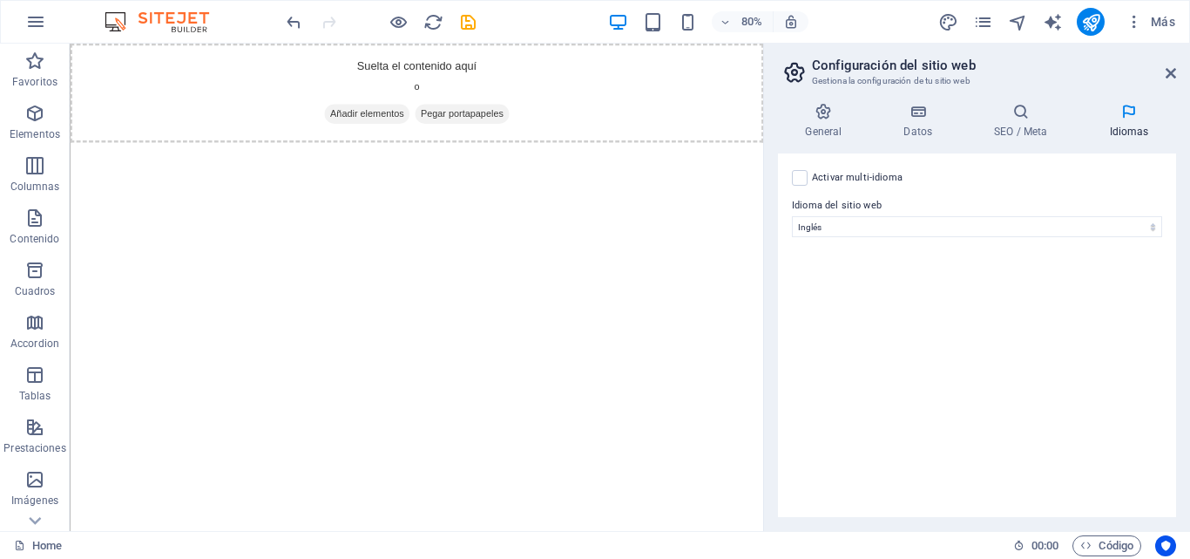
click at [1162, 73] on header "Configuración del sitio web Gestiona la configuración de tu sitio web" at bounding box center [979, 66] width 395 height 45
click at [1166, 72] on icon at bounding box center [1171, 73] width 10 height 14
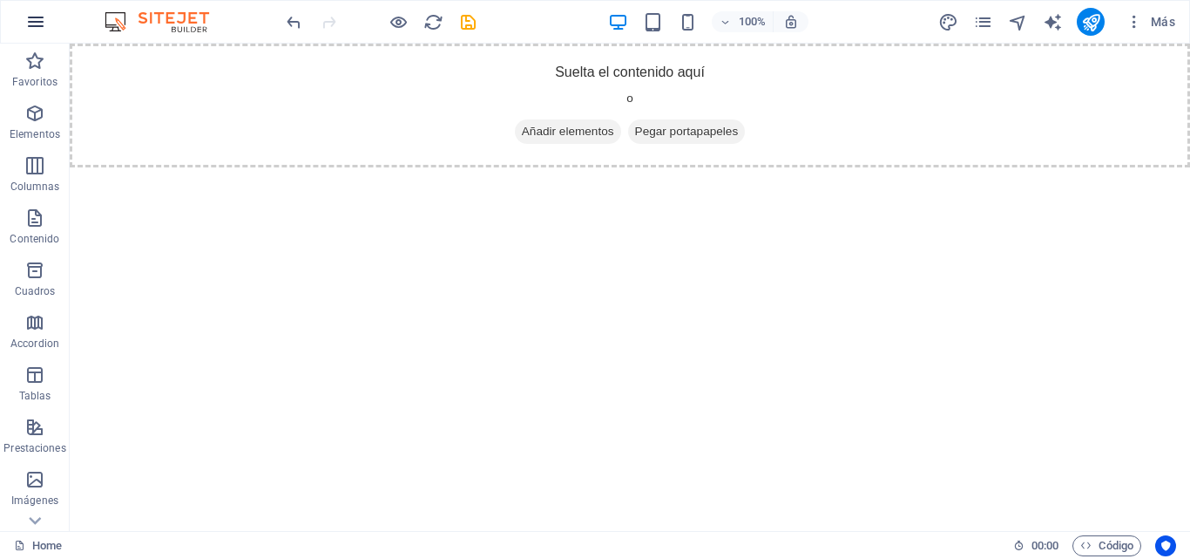
click at [36, 26] on icon "button" at bounding box center [35, 21] width 21 height 21
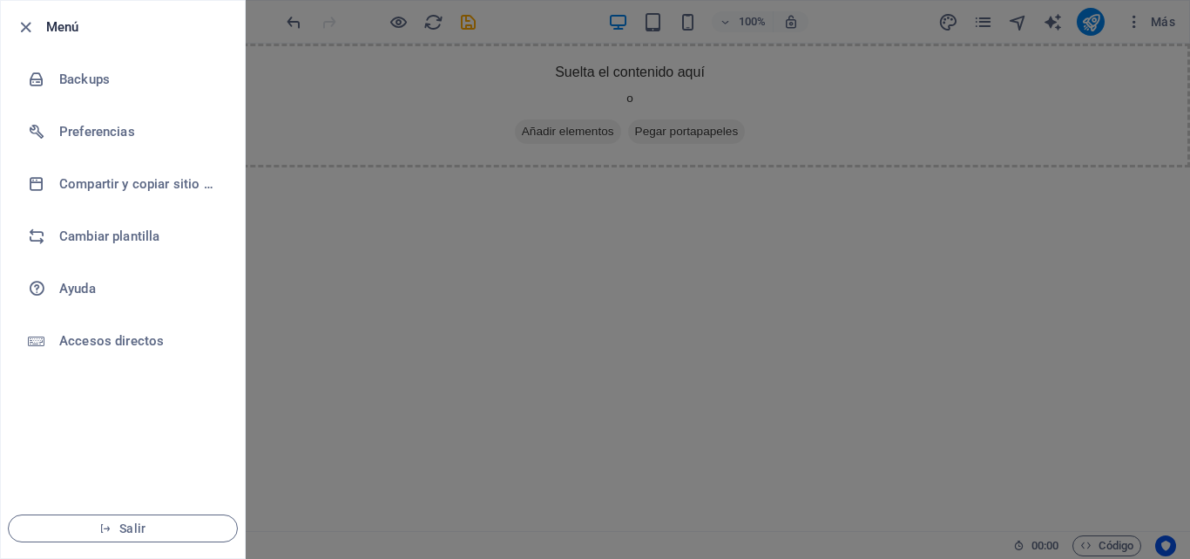
click at [384, 394] on div at bounding box center [595, 279] width 1190 height 559
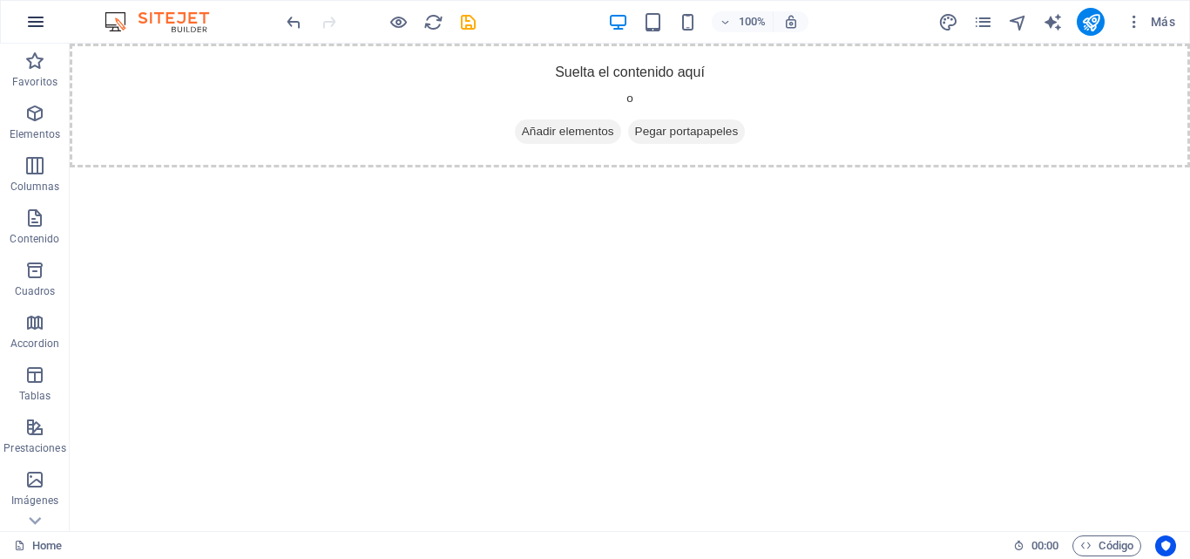
click at [44, 34] on button "button" at bounding box center [36, 22] width 42 height 42
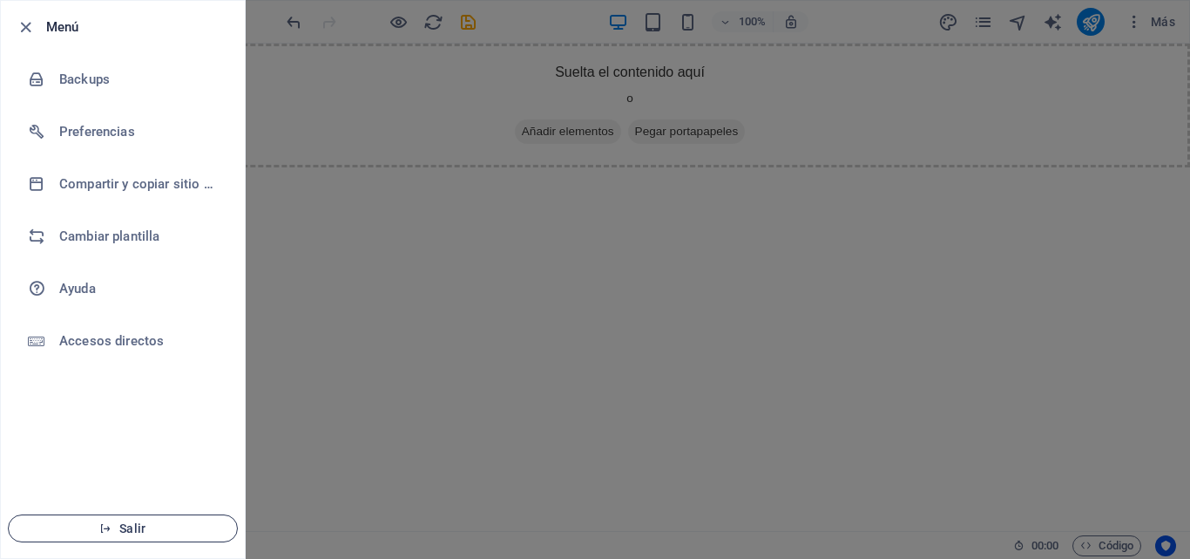
click at [105, 522] on icon "button" at bounding box center [105, 528] width 12 height 12
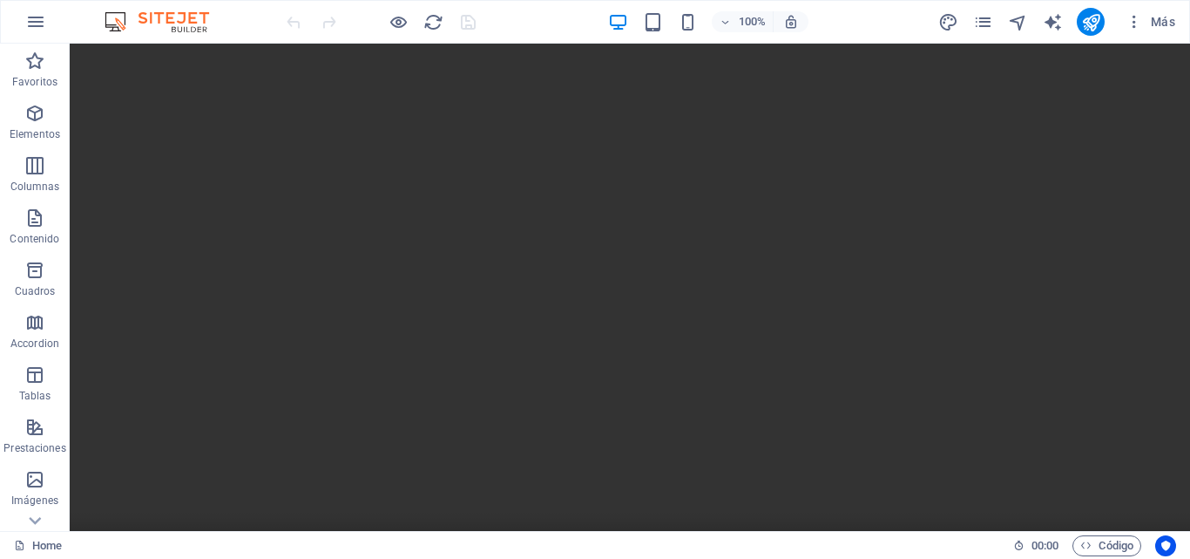
drag, startPoint x: 1181, startPoint y: 123, endPoint x: 1232, endPoint y: 74, distance: 70.9
click at [140, 55] on icon at bounding box center [141, 54] width 10 height 18
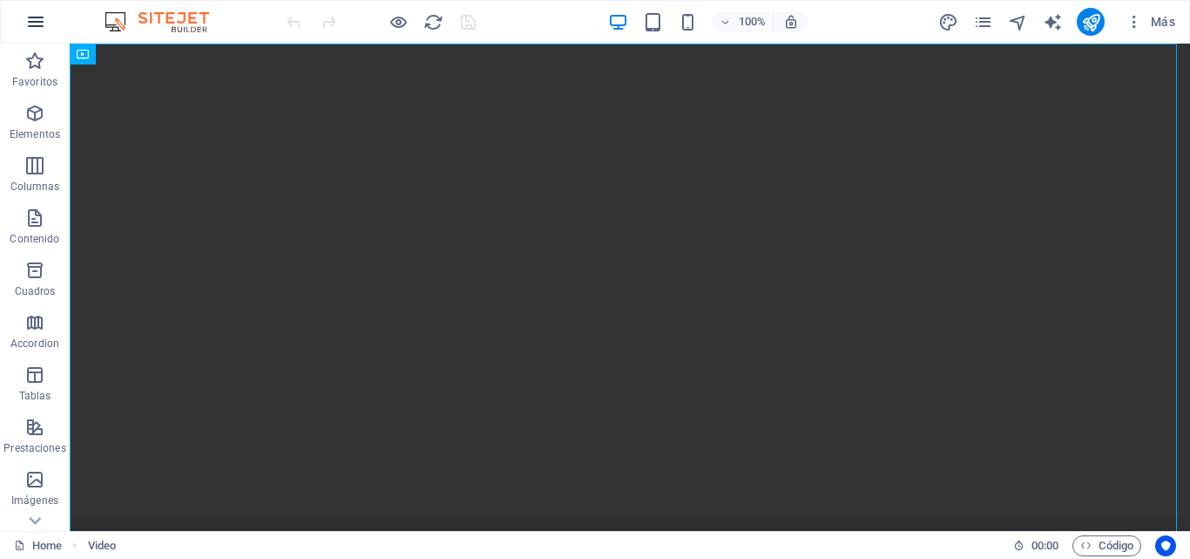
click at [50, 22] on button "button" at bounding box center [36, 22] width 42 height 42
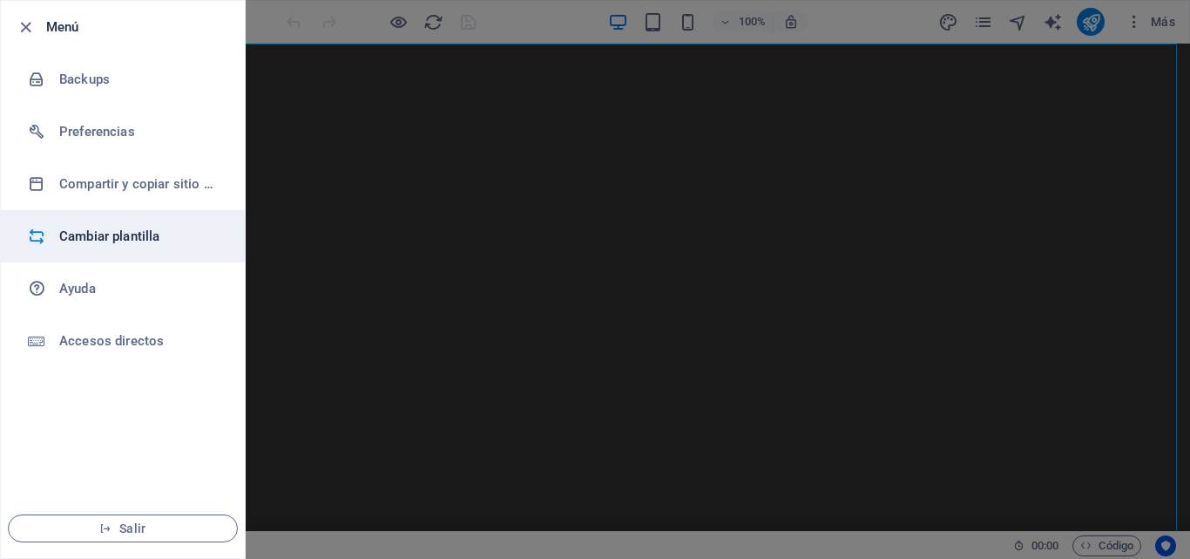
click at [127, 234] on h6 "Cambiar plantilla" at bounding box center [139, 236] width 161 height 21
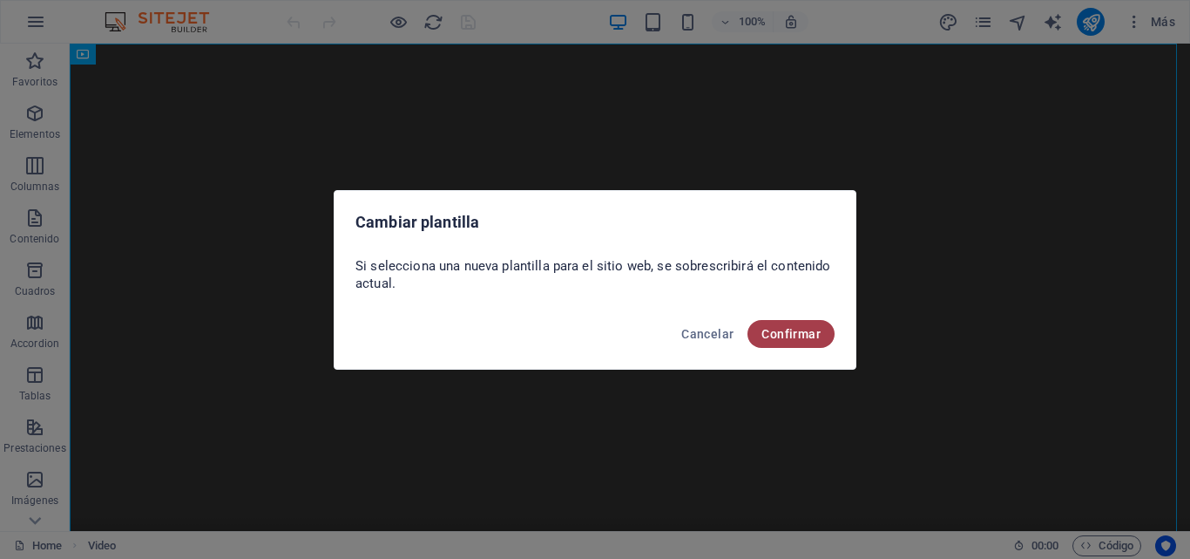
click at [796, 324] on button "Confirmar" at bounding box center [791, 334] width 87 height 28
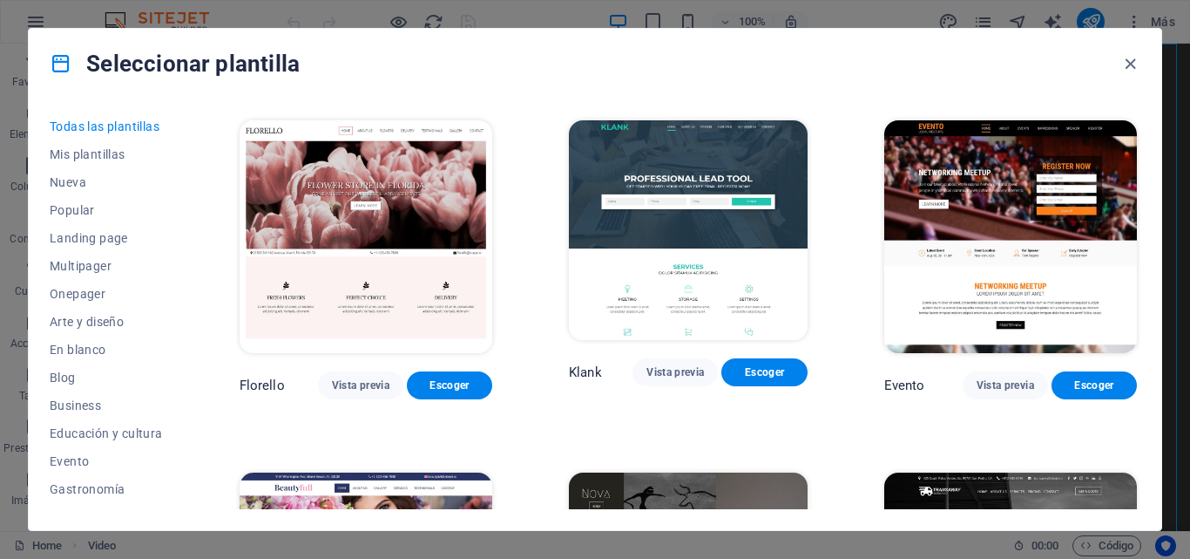
scroll to position [13836, 0]
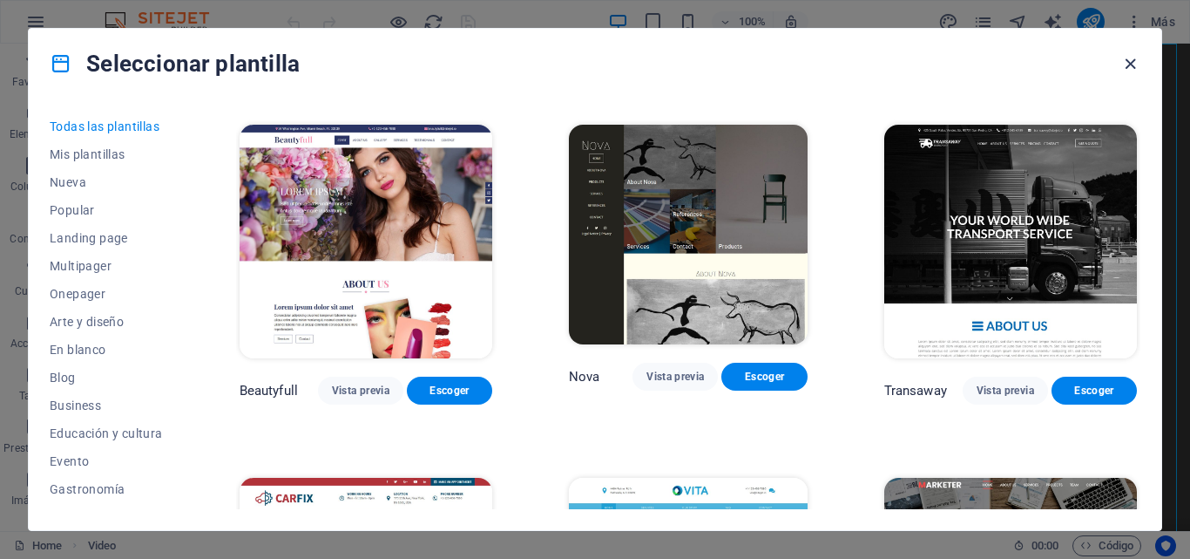
click at [1132, 67] on icon "button" at bounding box center [1131, 64] width 20 height 20
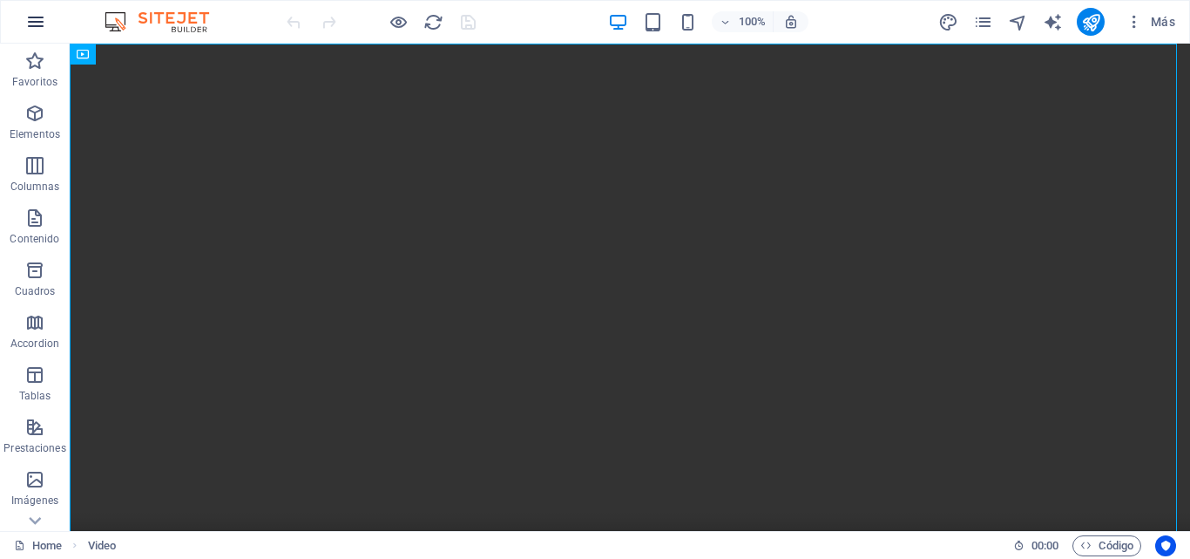
click at [44, 12] on icon "button" at bounding box center [35, 21] width 21 height 21
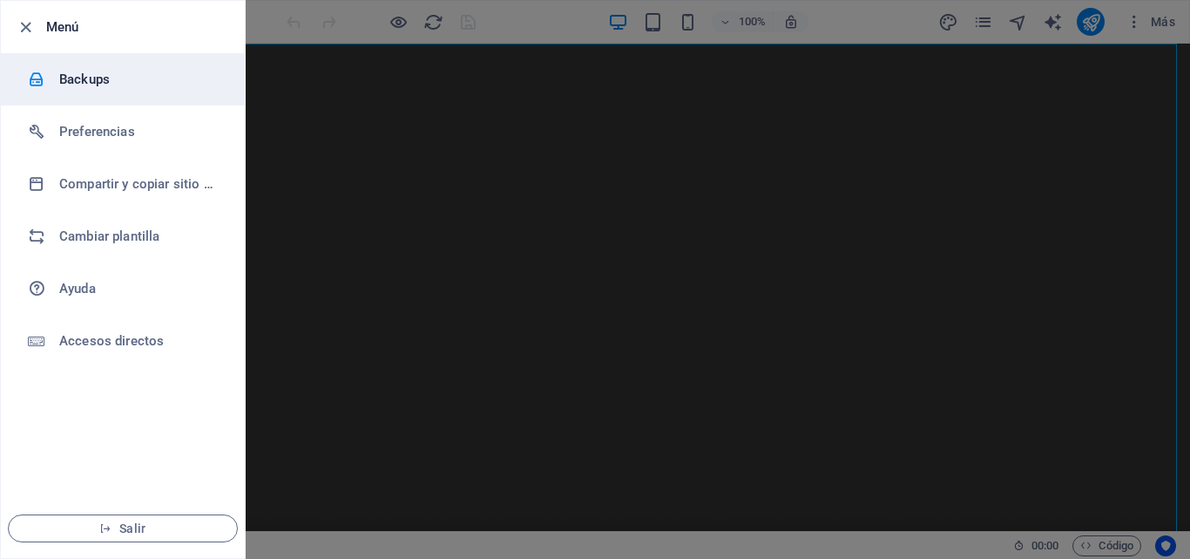
click at [86, 84] on h6 "Backups" at bounding box center [139, 79] width 161 height 21
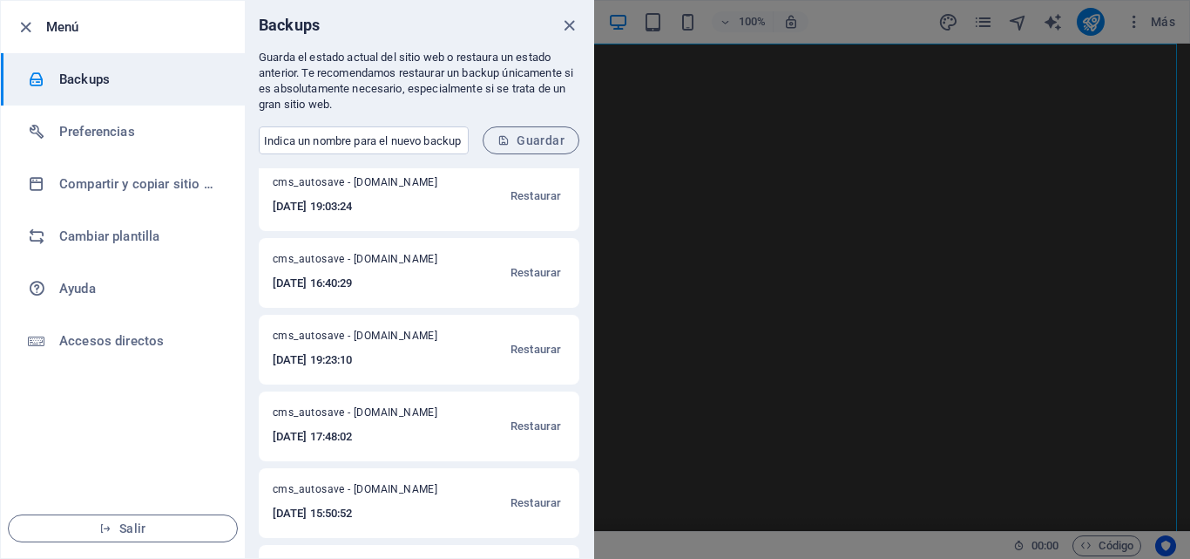
scroll to position [461, 0]
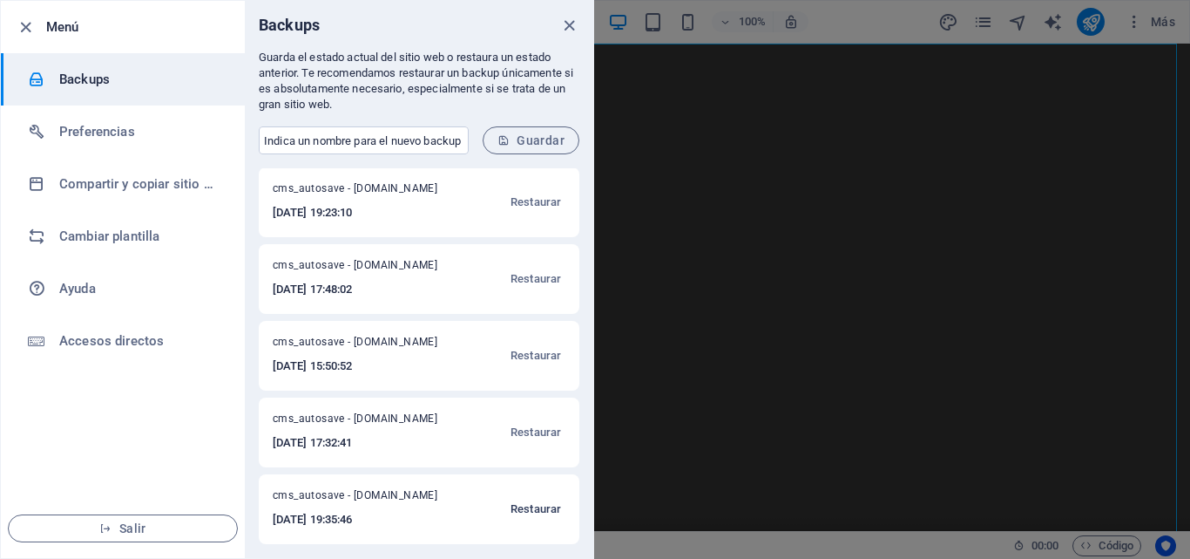
click at [526, 504] on span "Restaurar" at bounding box center [536, 508] width 51 height 21
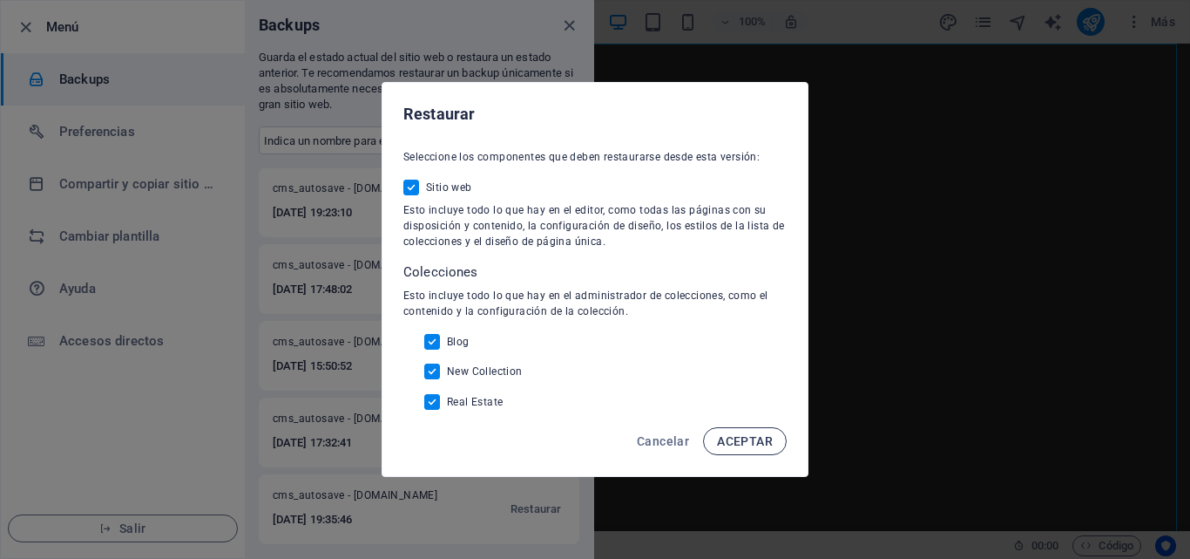
click at [759, 430] on button "ACEPTAR" at bounding box center [745, 441] width 84 height 28
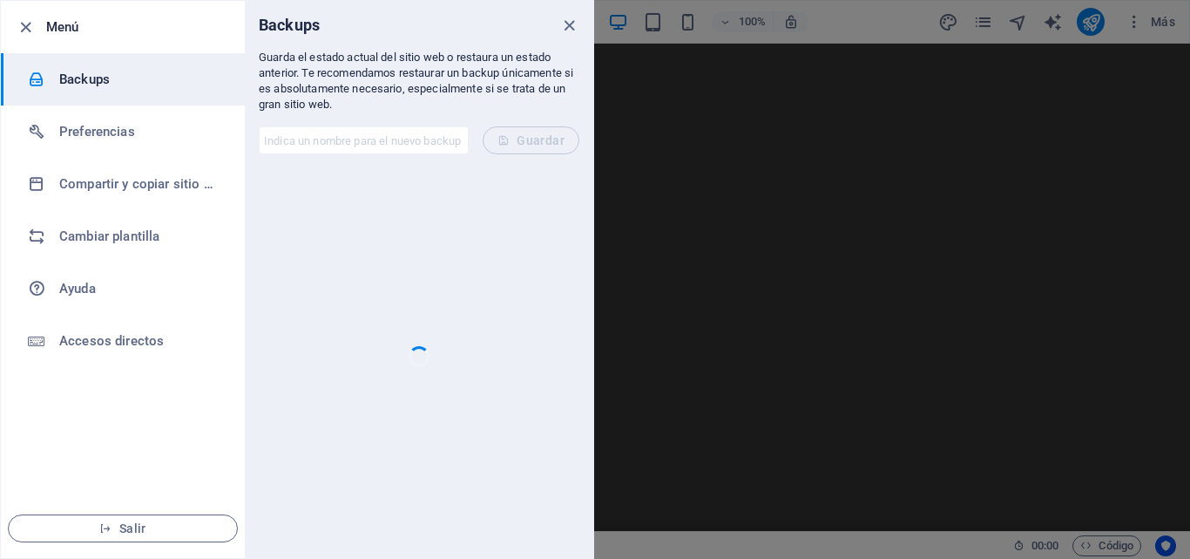
scroll to position [0, 0]
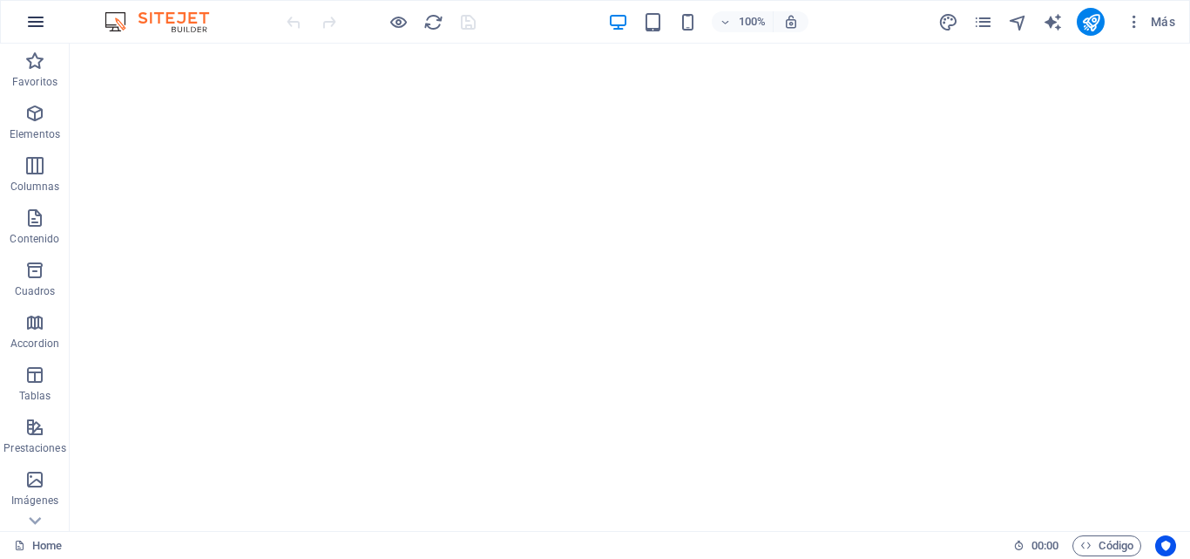
click at [35, 23] on icon "button" at bounding box center [35, 21] width 21 height 21
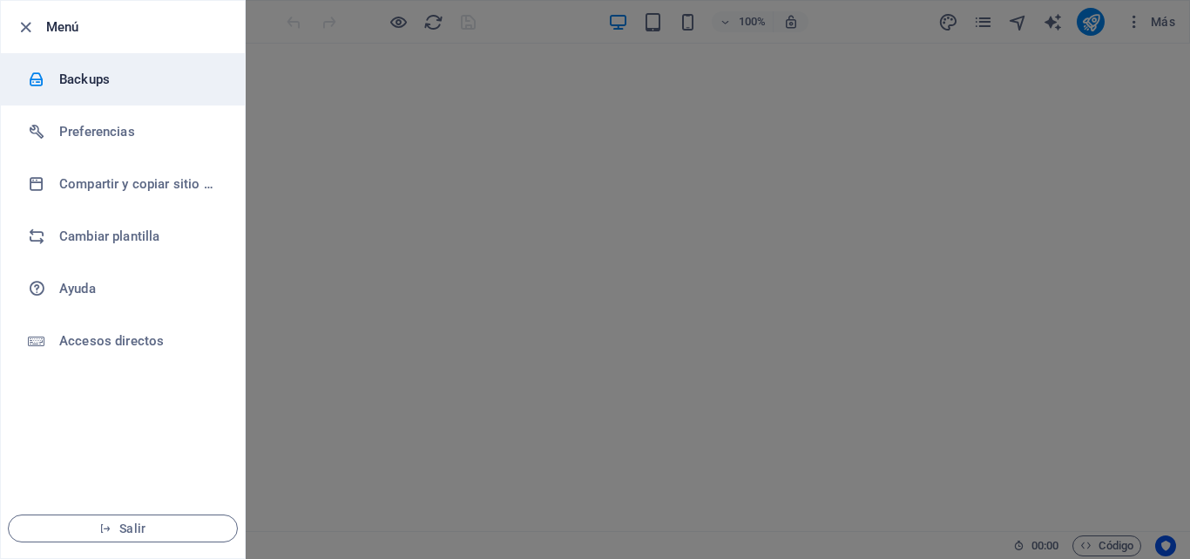
click at [93, 82] on h6 "Backups" at bounding box center [139, 79] width 161 height 21
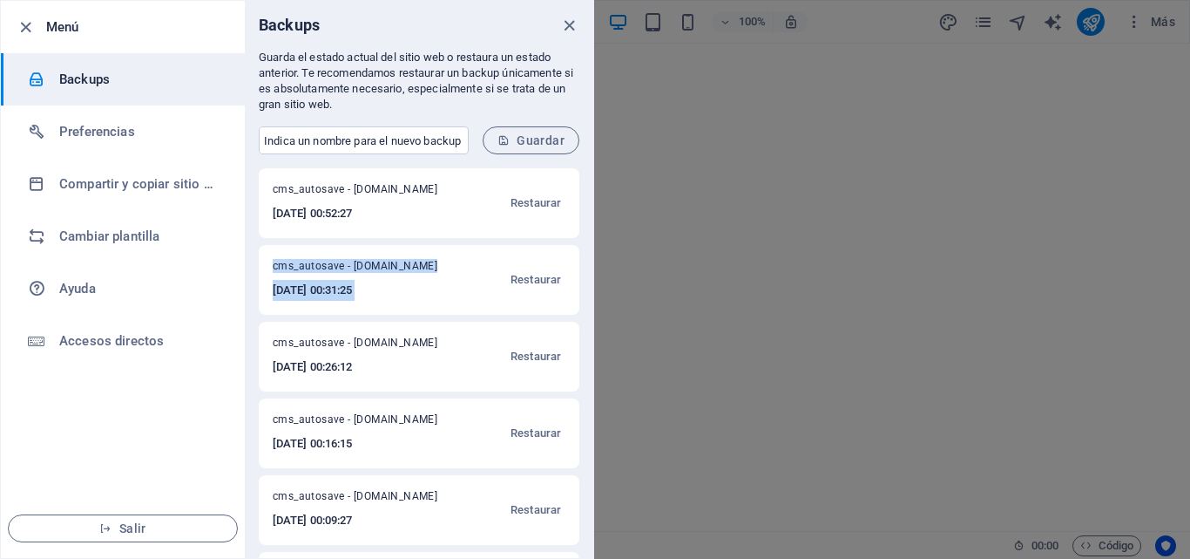
drag, startPoint x: 589, startPoint y: 189, endPoint x: 586, endPoint y: 309, distance: 120.3
click at [586, 309] on div "cms_autosave - [DOMAIN_NAME] [DATE] 00:52:27 Restaurar cms_autosave - [DOMAIN_N…" at bounding box center [419, 362] width 349 height 389
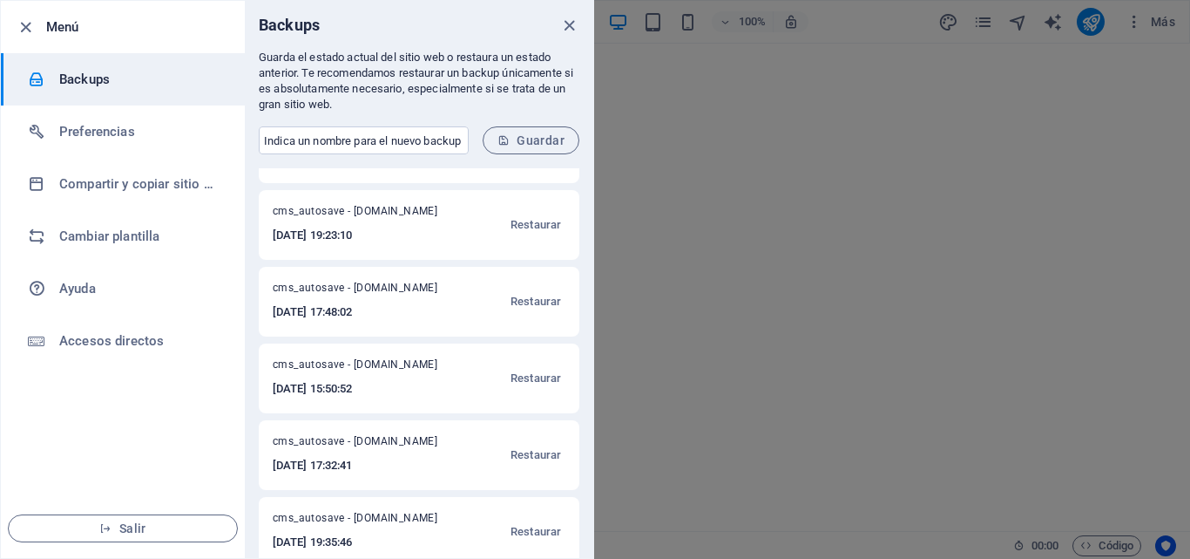
scroll to position [538, 0]
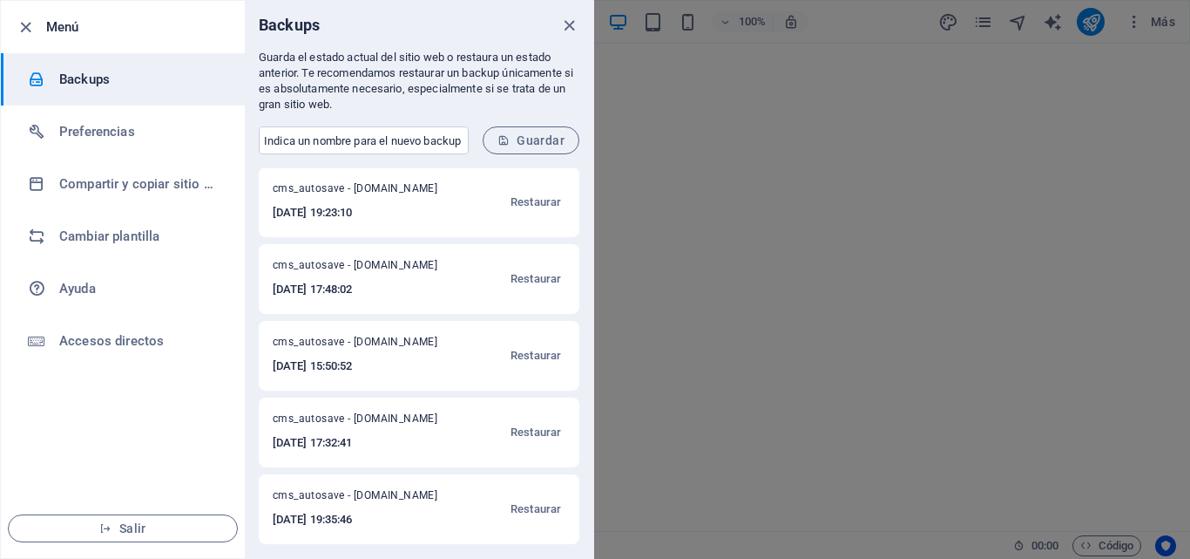
click at [699, 380] on div at bounding box center [595, 279] width 1190 height 559
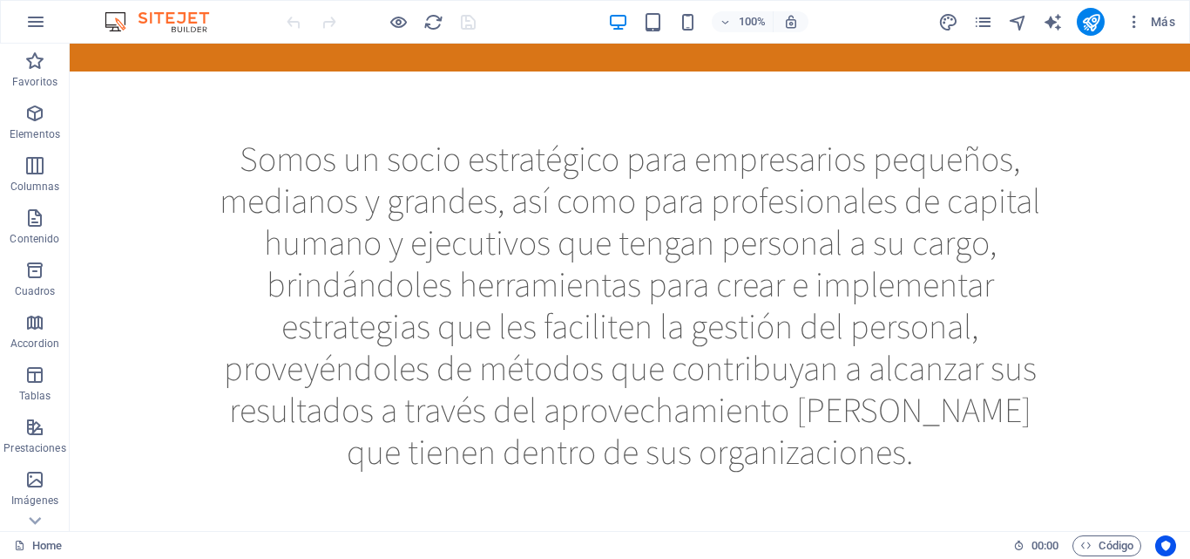
scroll to position [0, 0]
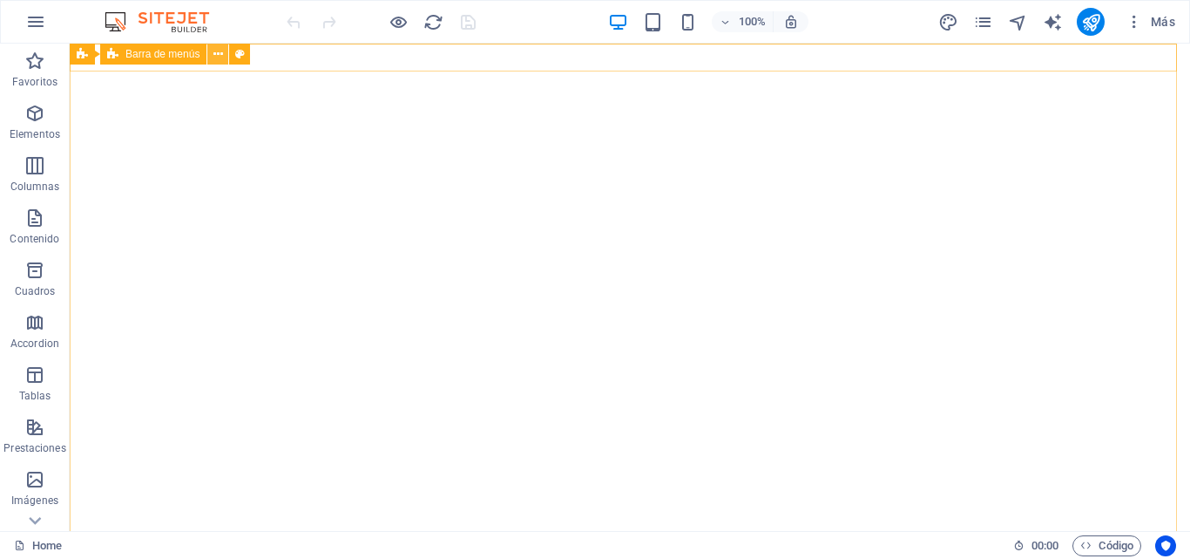
click at [218, 54] on icon at bounding box center [218, 54] width 10 height 18
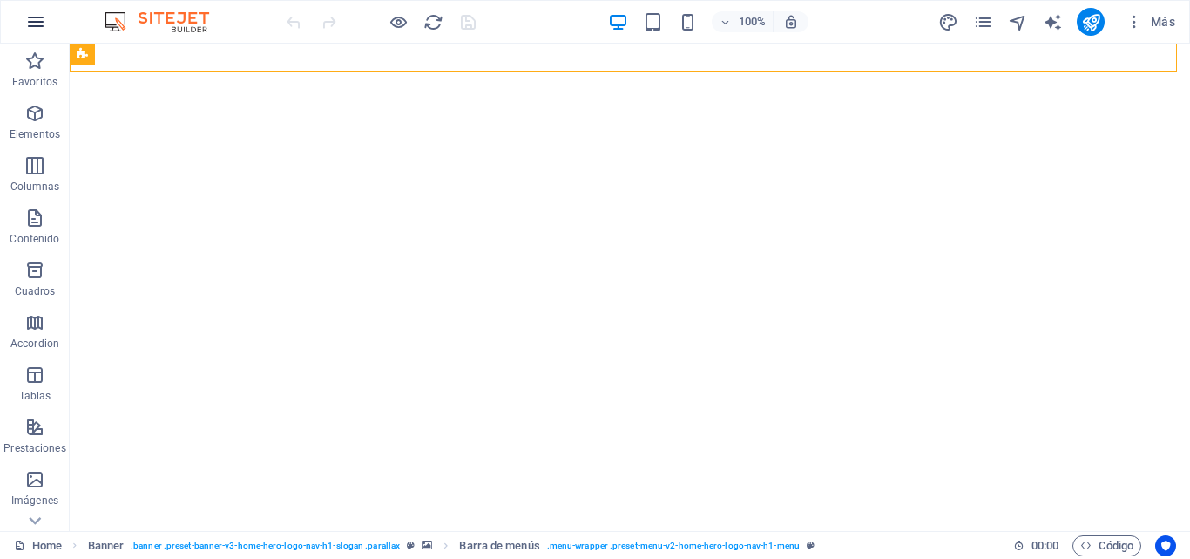
click at [37, 27] on icon "button" at bounding box center [35, 21] width 21 height 21
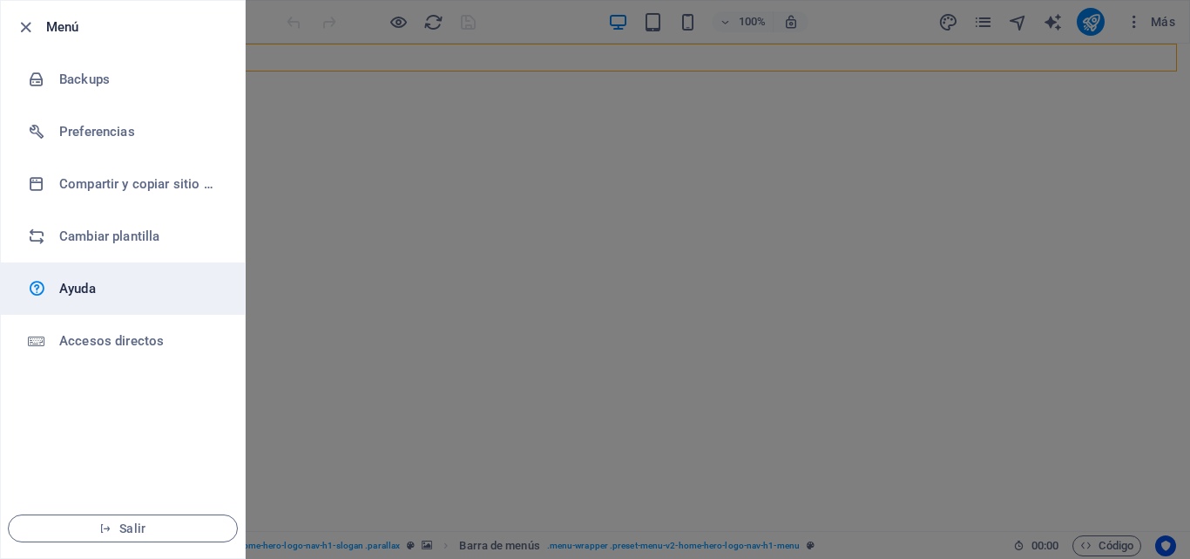
click at [85, 283] on h6 "Ayuda" at bounding box center [139, 288] width 161 height 21
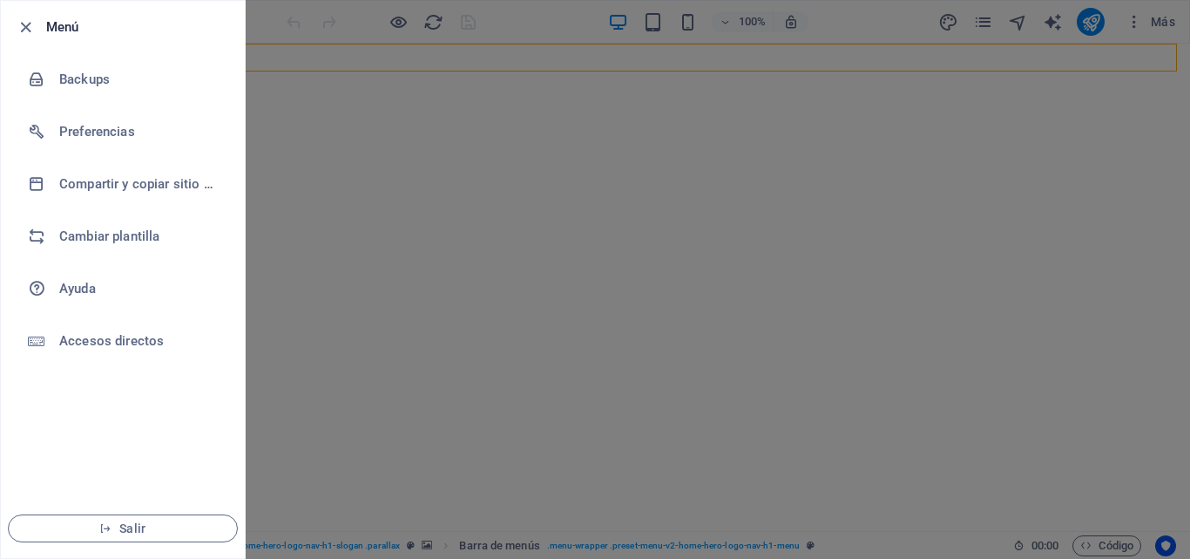
click at [425, 321] on div at bounding box center [595, 279] width 1190 height 559
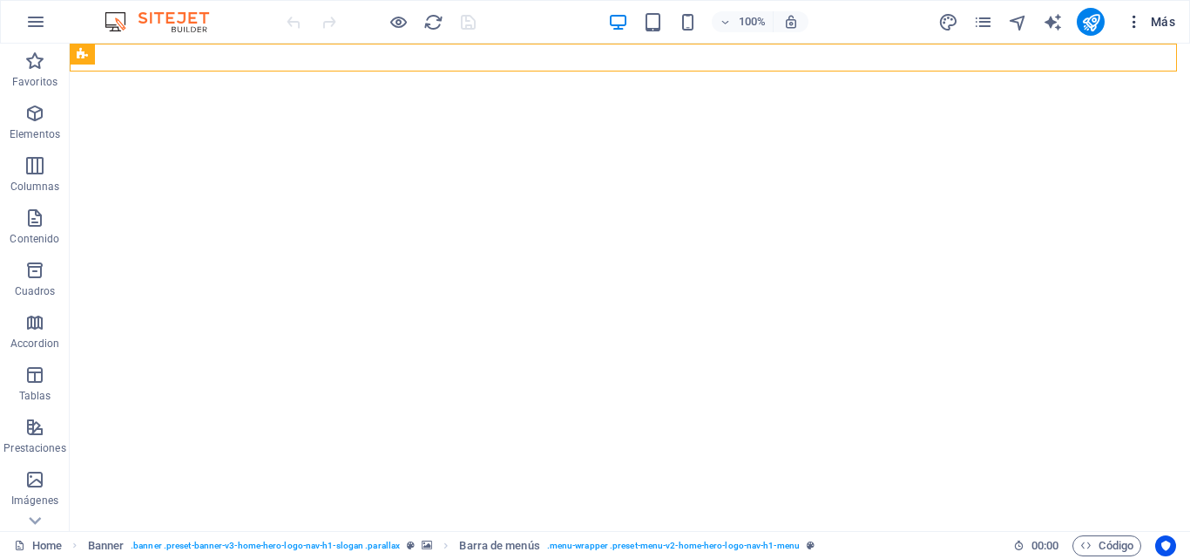
click at [1135, 24] on icon "button" at bounding box center [1134, 21] width 17 height 17
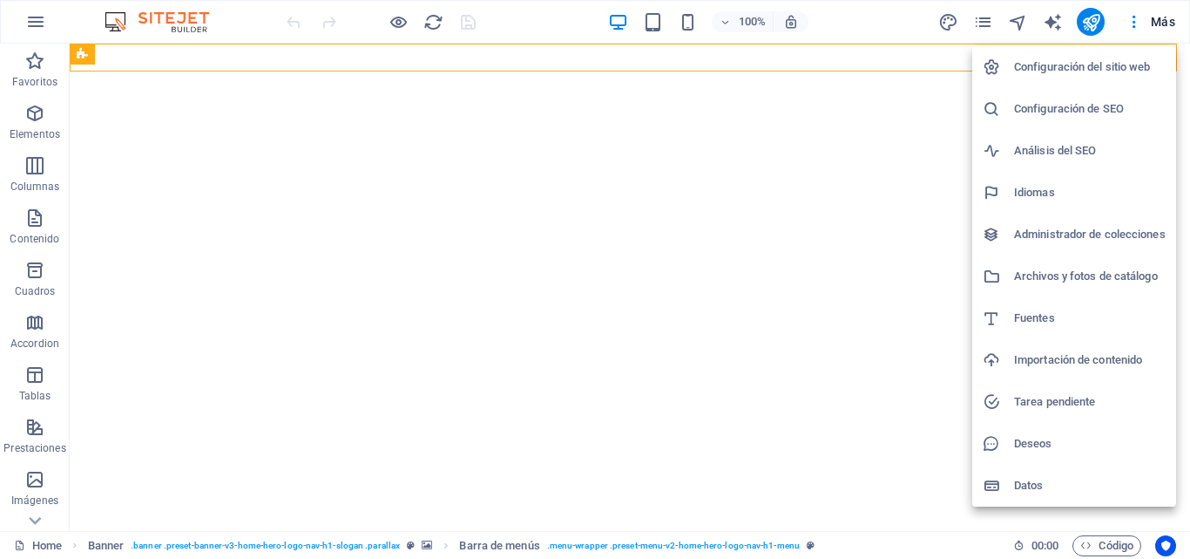
click at [871, 71] on div at bounding box center [595, 279] width 1190 height 559
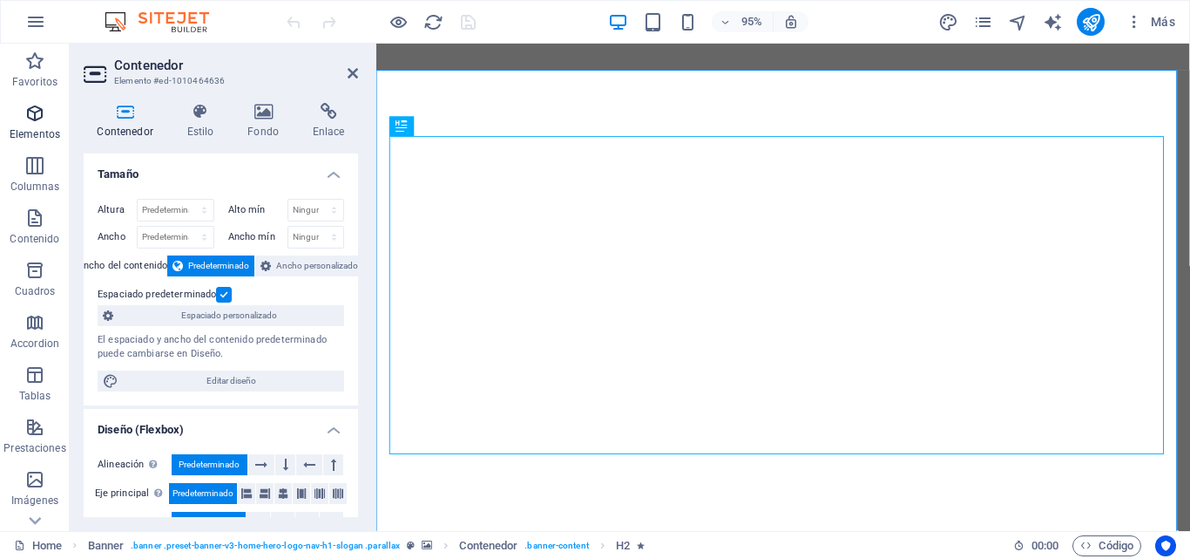
click at [32, 131] on p "Elementos" at bounding box center [35, 134] width 51 height 14
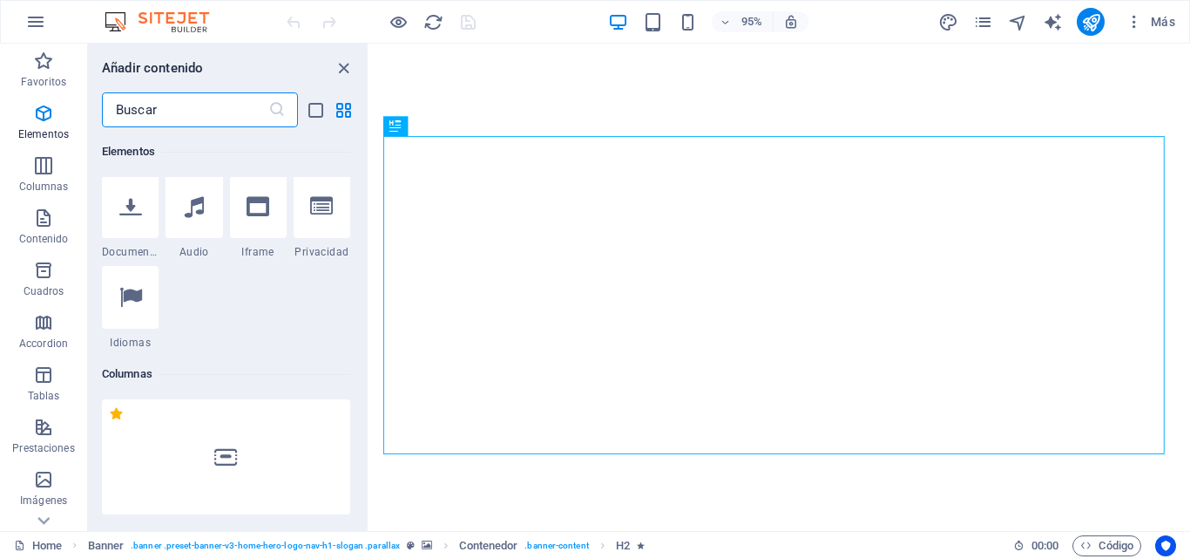
scroll to position [626, 0]
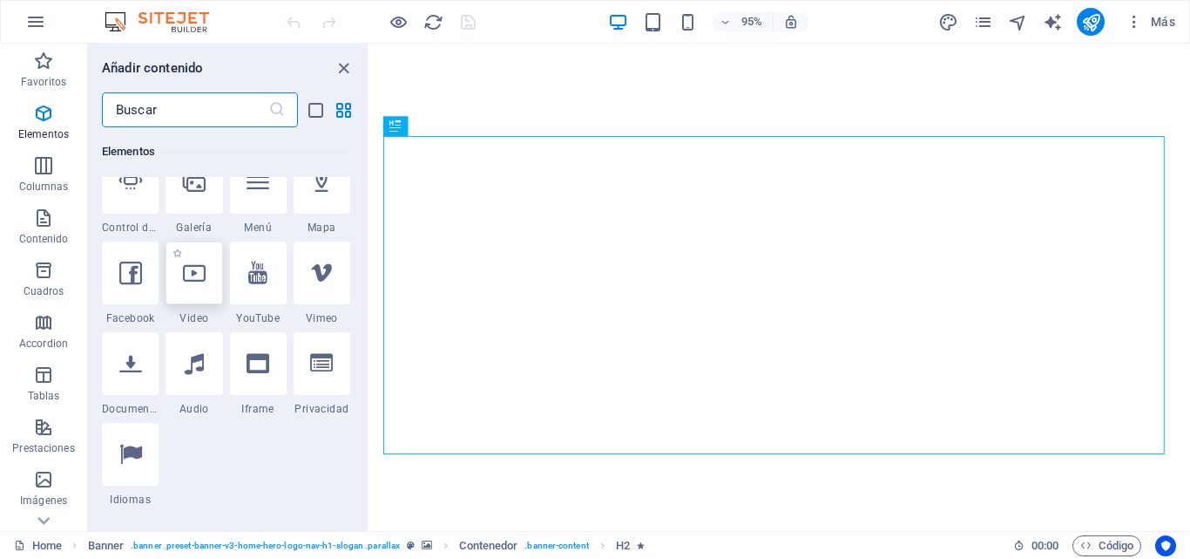
click at [202, 295] on div at bounding box center [194, 272] width 57 height 63
select select "%"
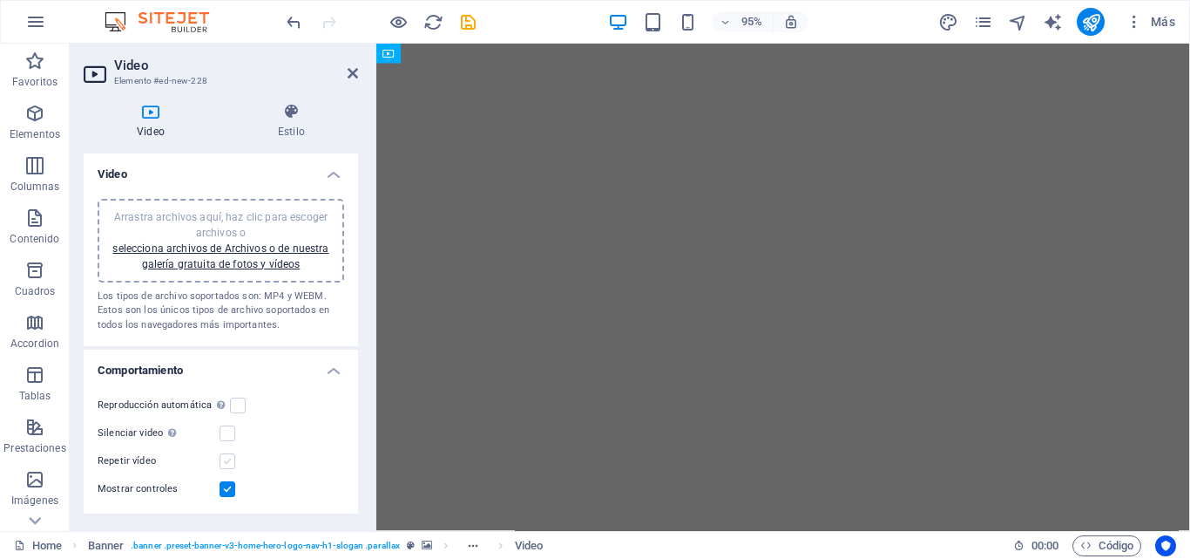
click at [228, 461] on label at bounding box center [228, 461] width 16 height 16
click at [0, 0] on input "Repetir vídeo" at bounding box center [0, 0] width 0 height 0
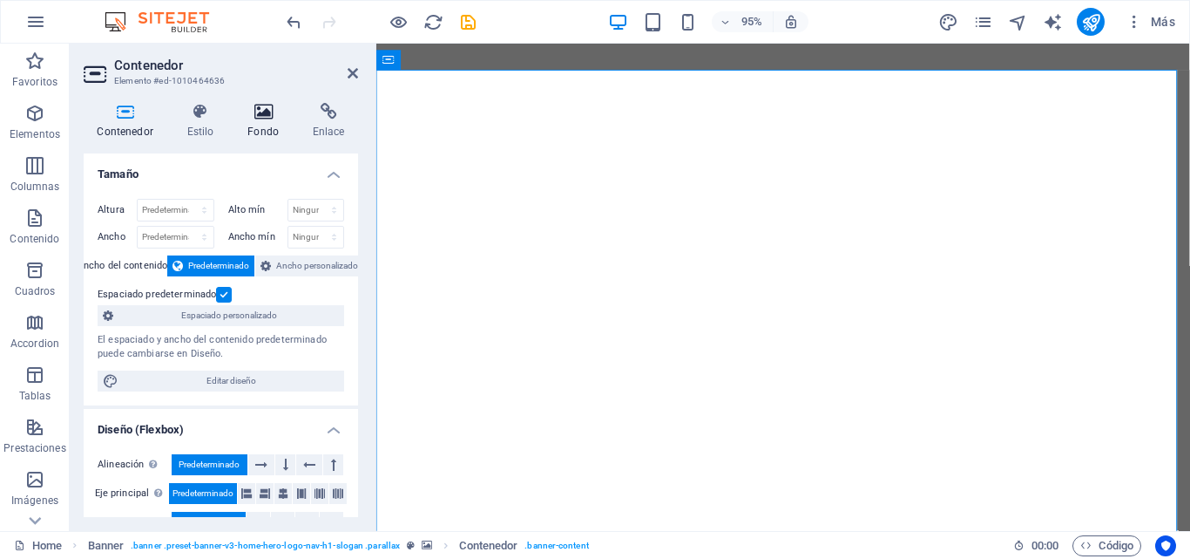
click at [264, 112] on icon at bounding box center [263, 111] width 58 height 17
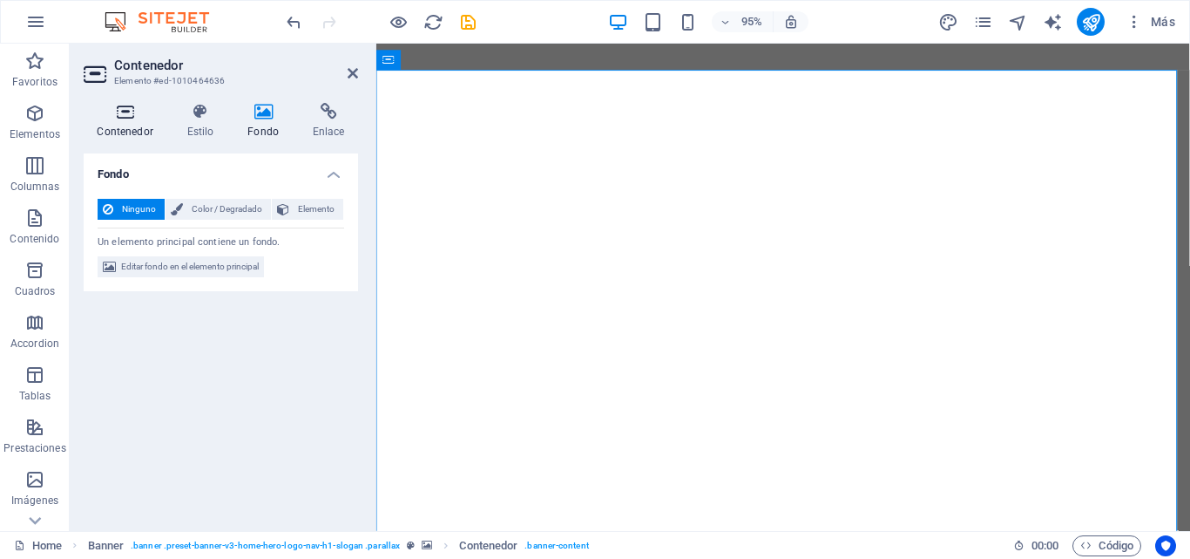
click at [127, 121] on h4 "Contenedor" at bounding box center [129, 121] width 90 height 37
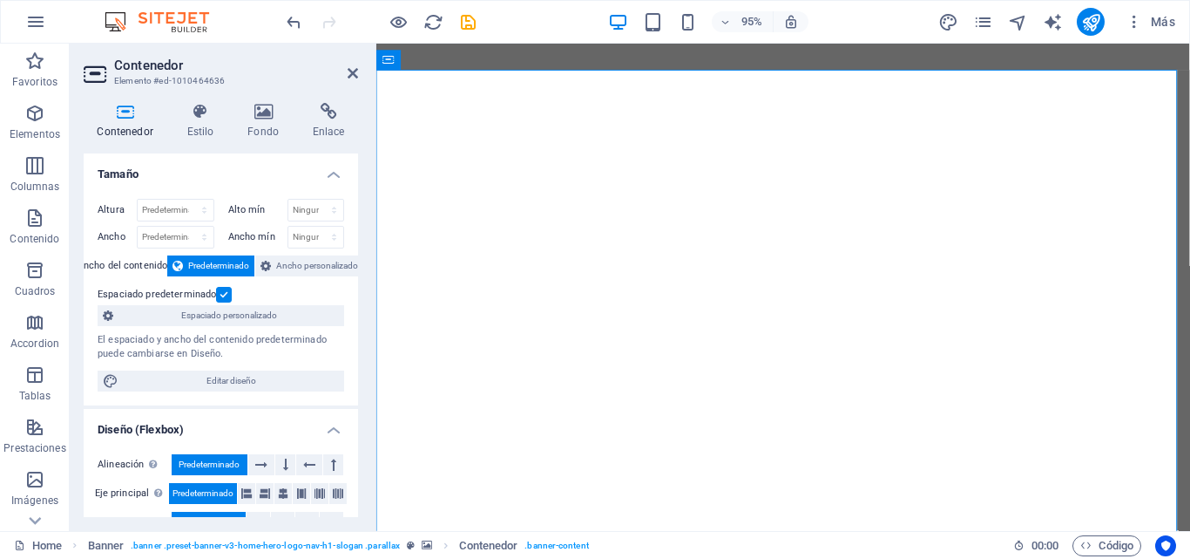
drag, startPoint x: 354, startPoint y: 253, endPoint x: 360, endPoint y: 341, distance: 88.2
click at [360, 341] on div "Contenedor Estilo Fondo Enlace Tamaño Altura Predeterminado px rem % vh vw Alto…" at bounding box center [221, 310] width 302 height 442
drag, startPoint x: 358, startPoint y: 320, endPoint x: 357, endPoint y: 359, distance: 39.2
click at [357, 359] on div "Contenedor Estilo Fondo Enlace Tamaño Altura Predeterminado px rem % vh vw Alto…" at bounding box center [221, 310] width 302 height 442
drag, startPoint x: 354, startPoint y: 323, endPoint x: 351, endPoint y: 394, distance: 70.6
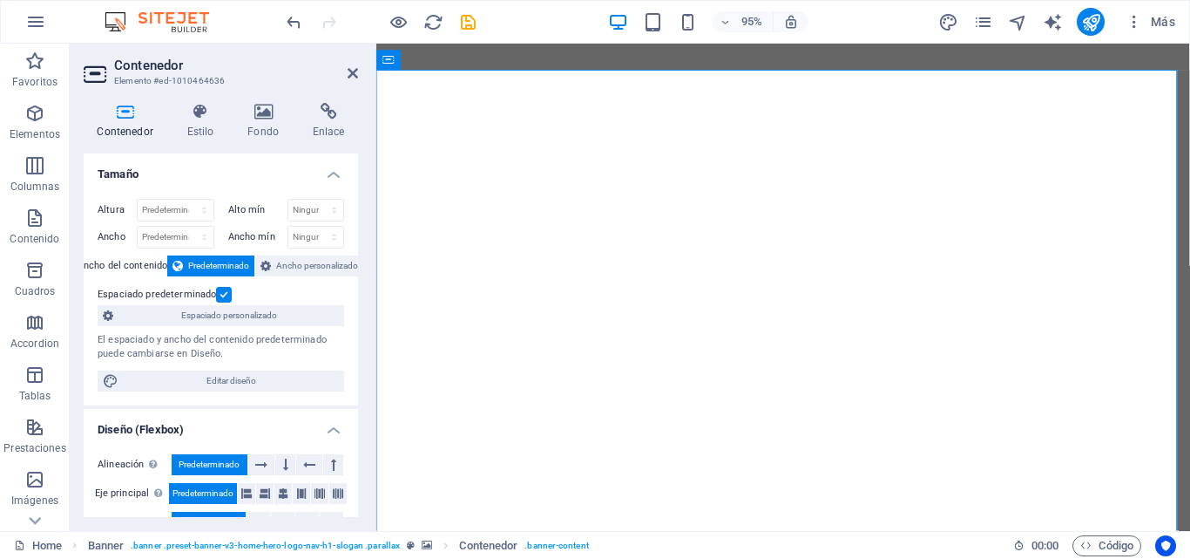
click at [351, 394] on div "Altura Predeterminado px rem % vh vw Alto mín Ninguno px rem % vh vw Ancho Pred…" at bounding box center [221, 295] width 274 height 220
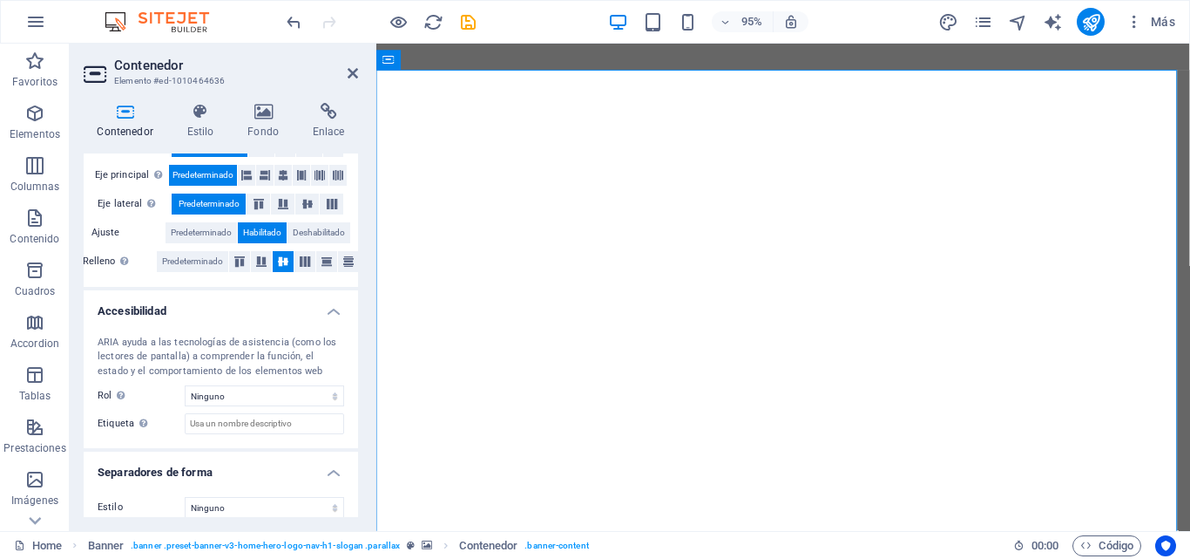
drag, startPoint x: 358, startPoint y: 454, endPoint x: 353, endPoint y: 505, distance: 51.7
click at [353, 505] on div "Contenedor Estilo Fondo Enlace Tamaño Altura Predeterminado px rem % vh vw Alto…" at bounding box center [221, 310] width 302 height 442
drag, startPoint x: 350, startPoint y: 457, endPoint x: 361, endPoint y: 335, distance: 121.6
click at [361, 335] on div "Contenedor Estilo Fondo Enlace Tamaño Altura Predeterminado px rem % vh vw Alto…" at bounding box center [221, 310] width 302 height 442
click at [261, 114] on icon at bounding box center [263, 111] width 58 height 17
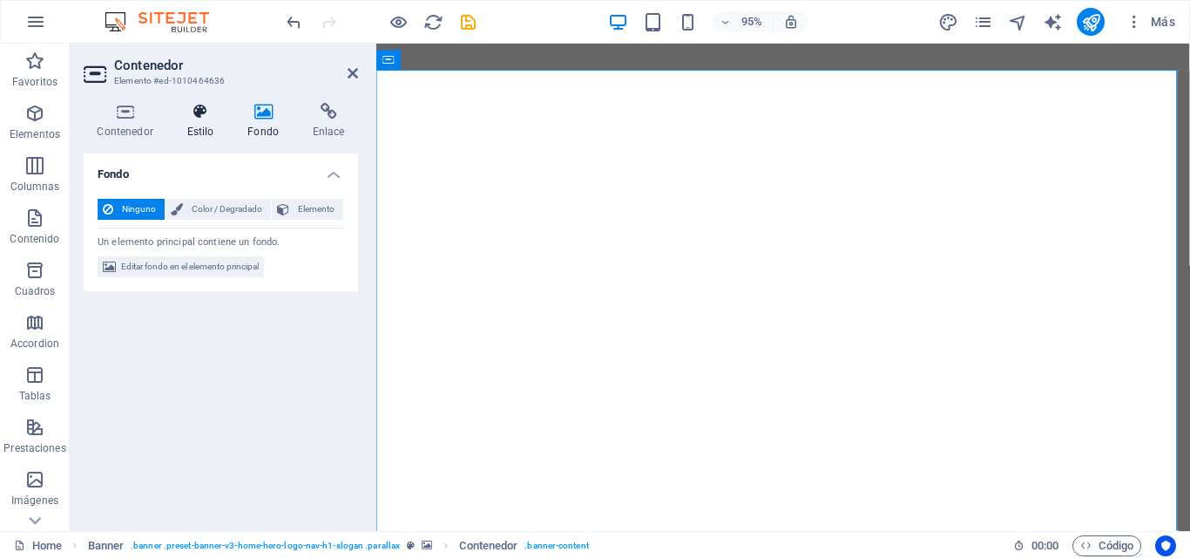
click at [195, 121] on h4 "Estilo" at bounding box center [203, 121] width 61 height 37
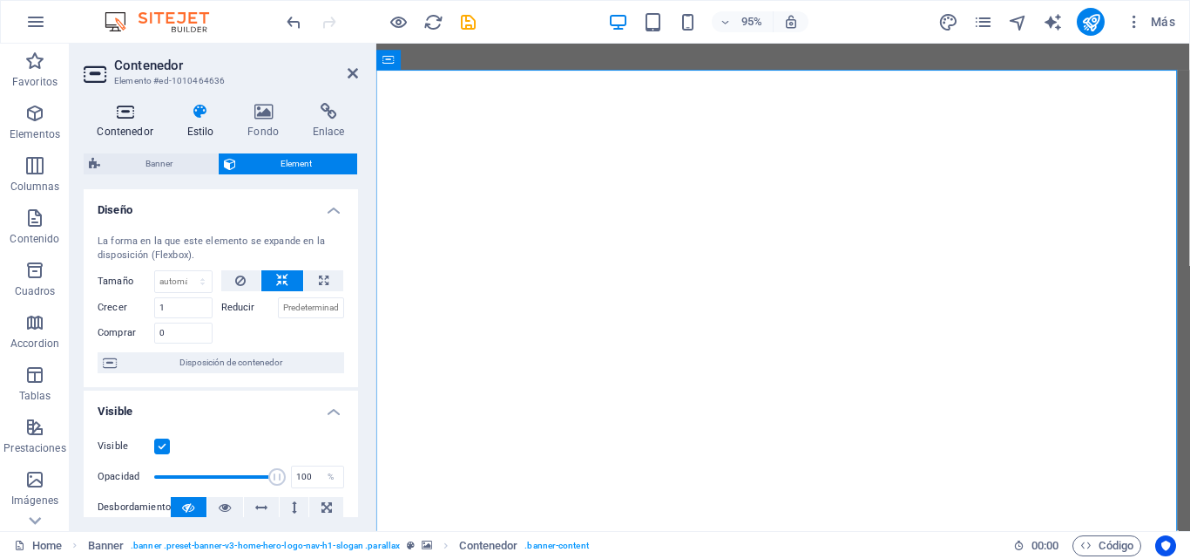
click at [117, 123] on h4 "Contenedor" at bounding box center [129, 121] width 90 height 37
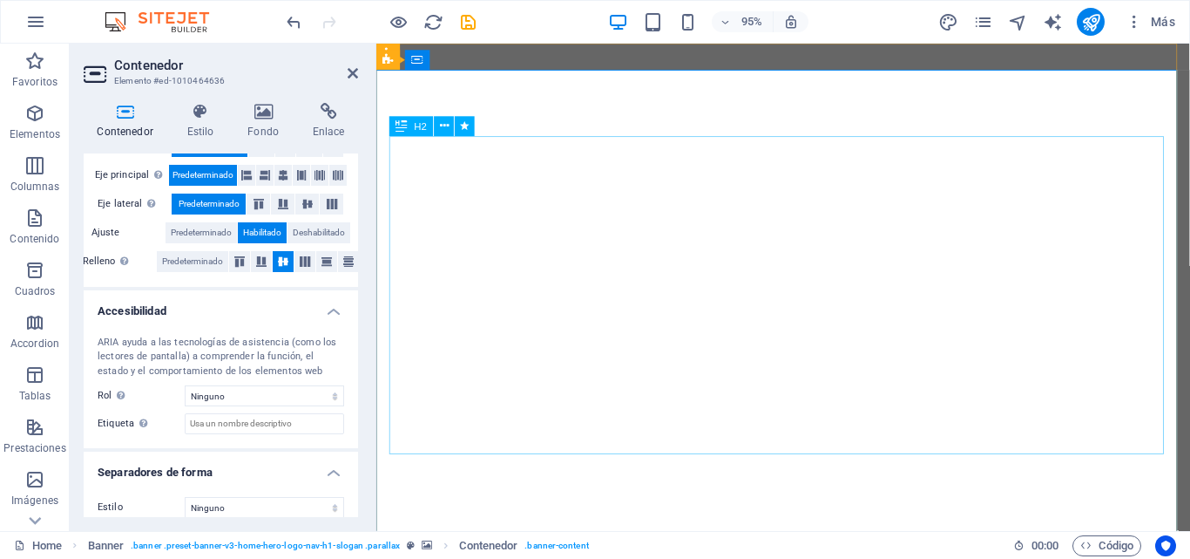
click at [27, 127] on p "Elementos" at bounding box center [35, 134] width 51 height 14
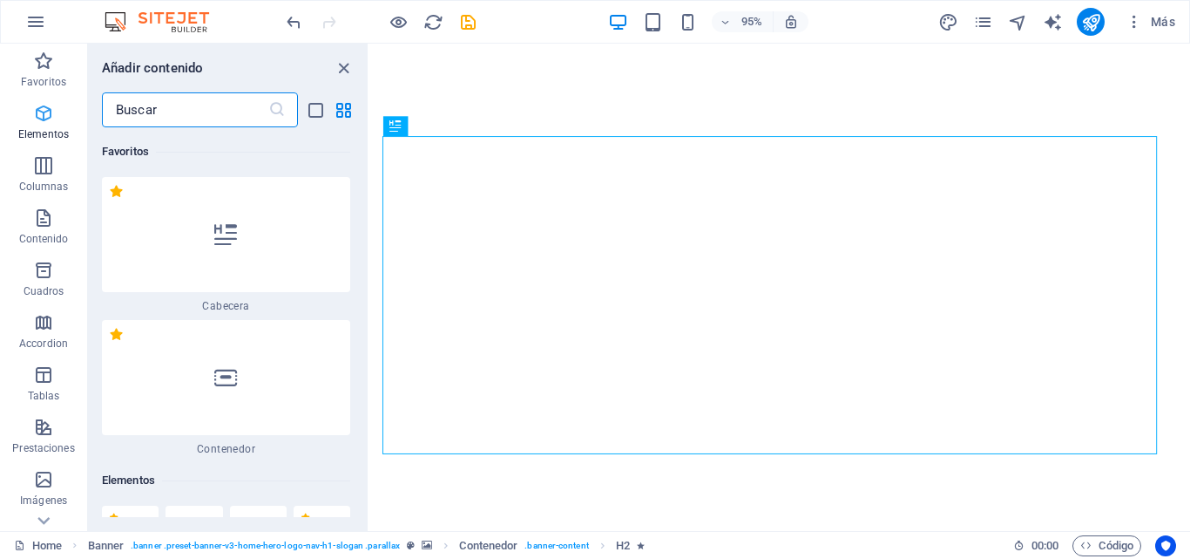
click at [352, 80] on div "Añadir contenido ​ Favoritos 1 Star Cabecera 1 Star Contenedor Elementos 1 Star…" at bounding box center [228, 287] width 280 height 487
click at [342, 71] on icon "close panel" at bounding box center [344, 68] width 20 height 20
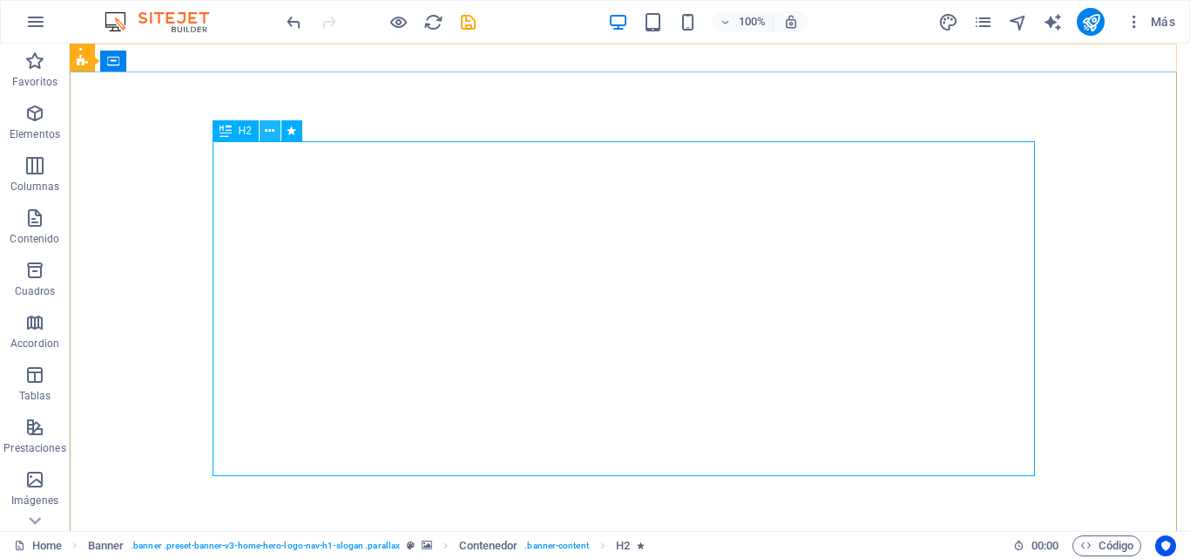
click at [267, 132] on icon at bounding box center [270, 131] width 10 height 18
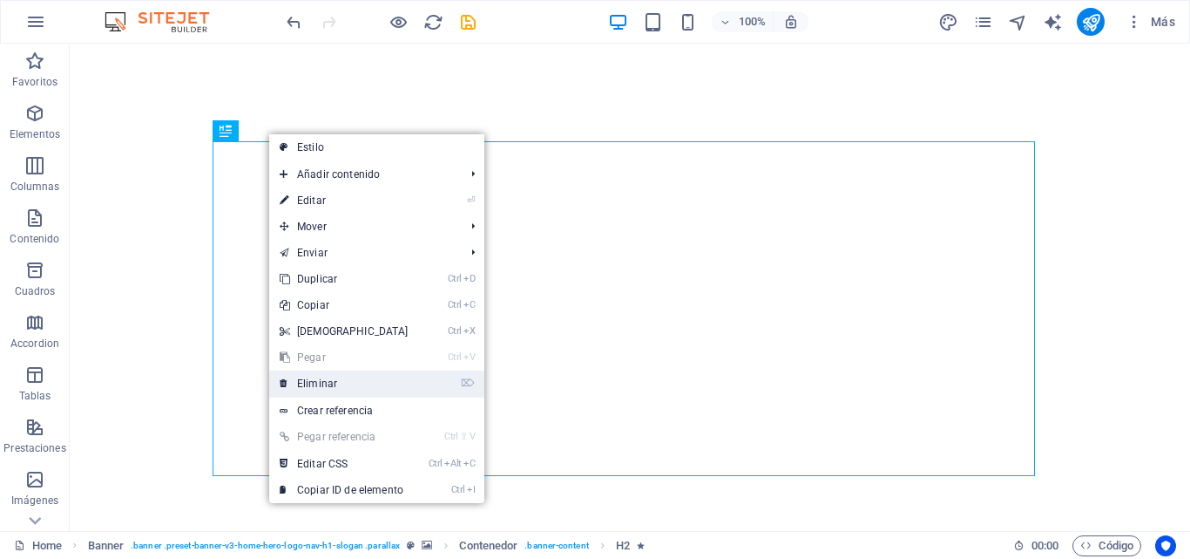
click at [364, 389] on link "⌦ Eliminar" at bounding box center [344, 383] width 150 height 26
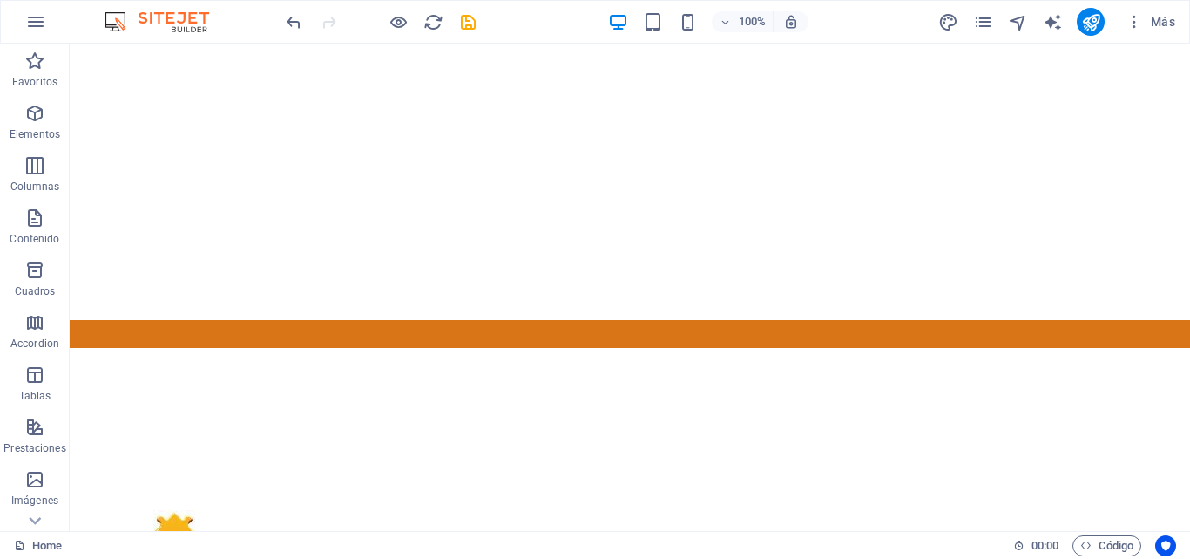
scroll to position [0, 0]
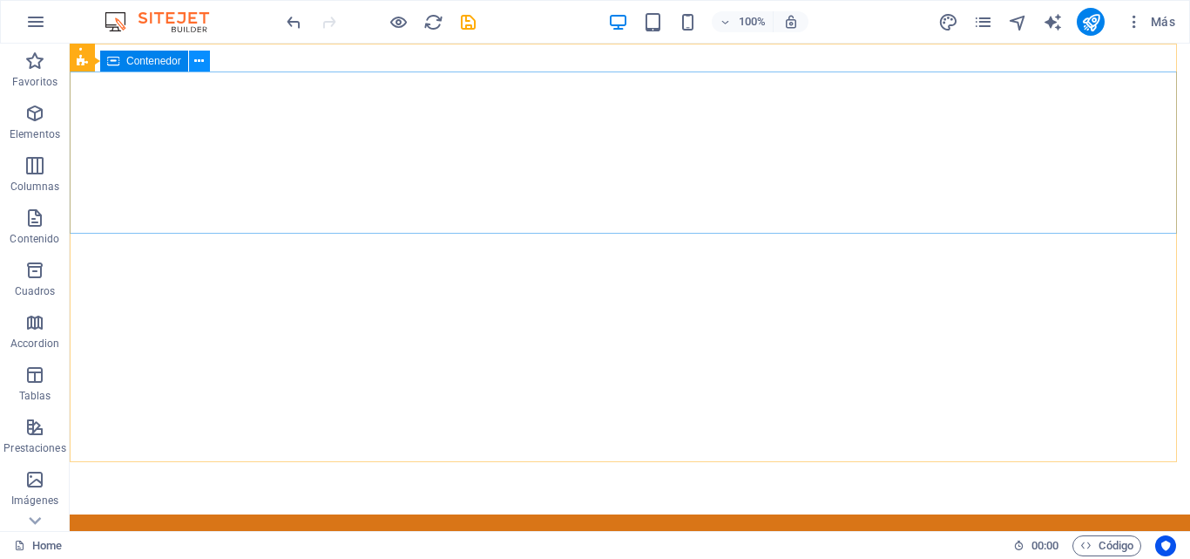
click at [195, 57] on button at bounding box center [199, 61] width 21 height 21
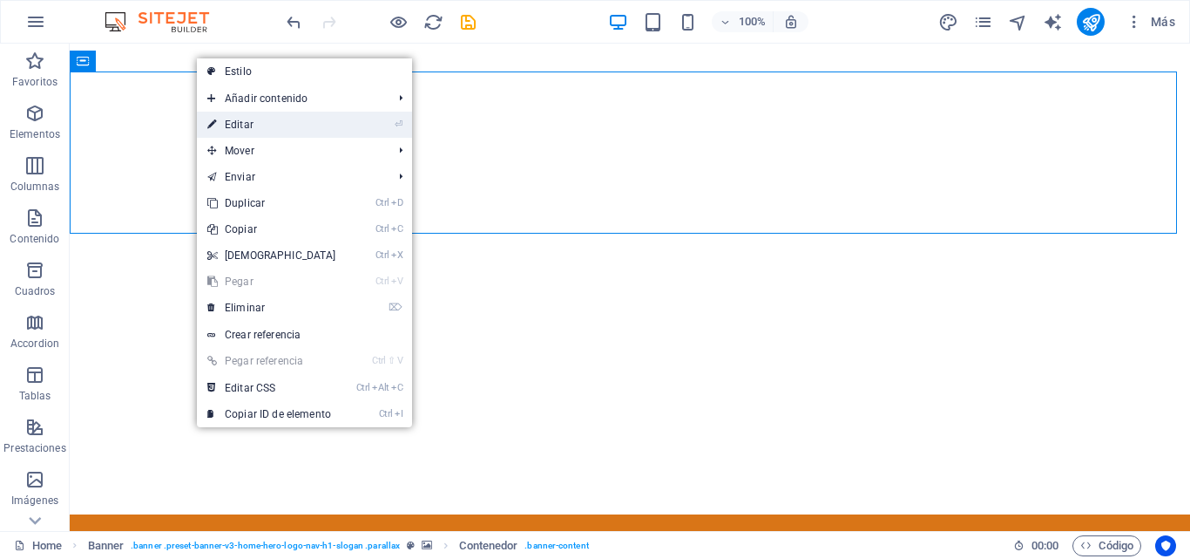
click at [242, 119] on link "⏎ Editar" at bounding box center [272, 125] width 150 height 26
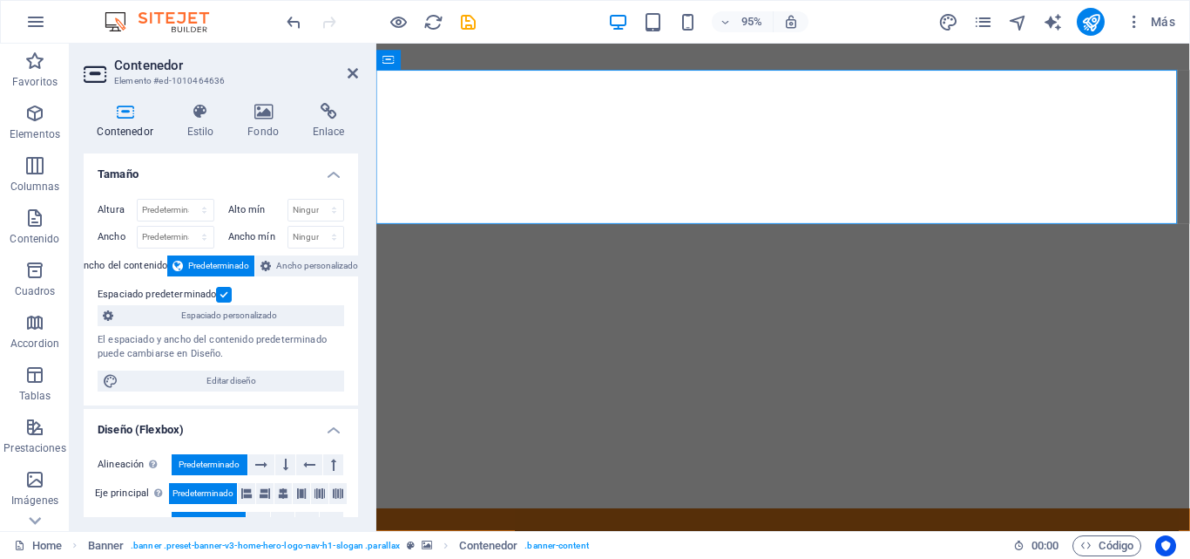
drag, startPoint x: 354, startPoint y: 193, endPoint x: 376, endPoint y: 457, distance: 264.0
click at [376, 457] on aside "Contenedor Elemento #ed-1010464636 Contenedor Estilo Fondo Enlace Tamaño Altura…" at bounding box center [223, 287] width 307 height 487
drag, startPoint x: 354, startPoint y: 311, endPoint x: 354, endPoint y: 369, distance: 58.4
click at [354, 369] on div "Altura Predeterminado px rem % vh vw Alto mín Ninguno px rem % vh vw Ancho Pred…" at bounding box center [221, 295] width 274 height 220
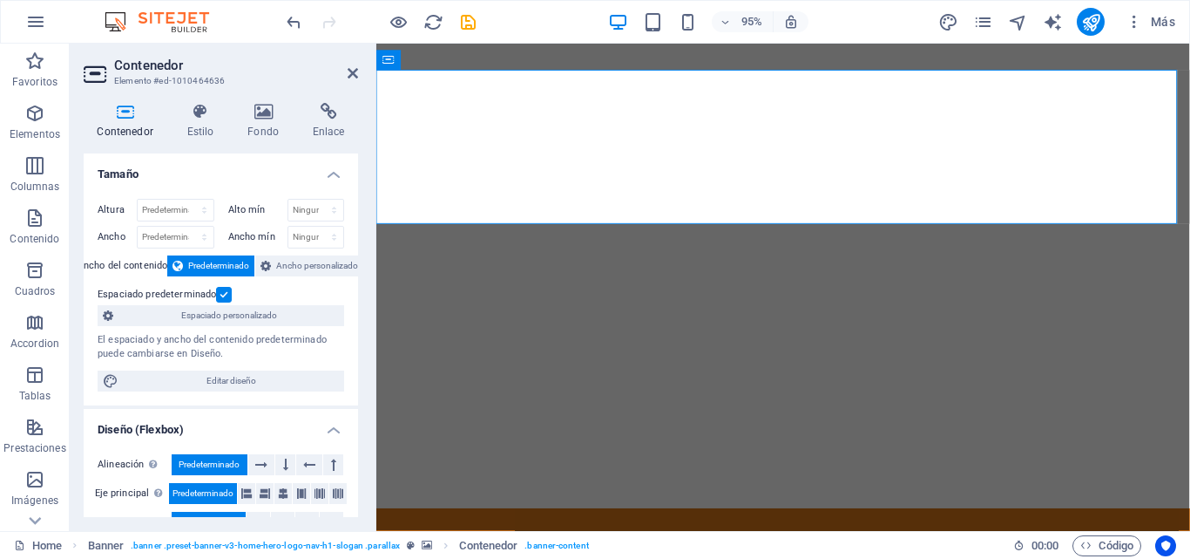
click at [354, 369] on div "Altura Predeterminado px rem % vh vw Alto mín Ninguno px rem % vh vw Ancho Pred…" at bounding box center [221, 295] width 274 height 220
click at [350, 77] on icon at bounding box center [353, 73] width 10 height 14
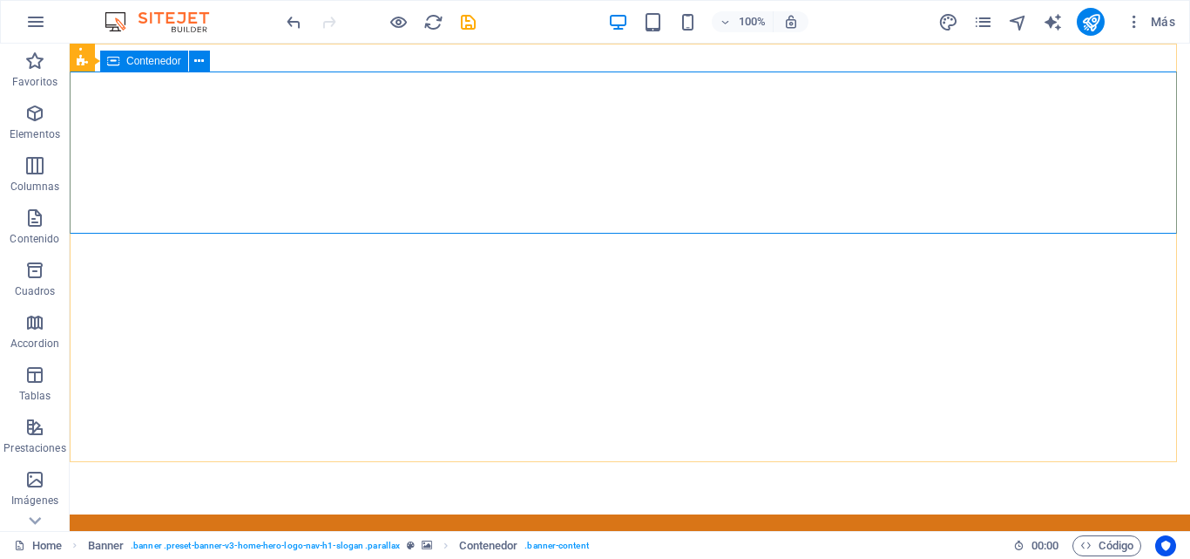
click at [155, 64] on span "Contenedor" at bounding box center [153, 61] width 55 height 10
click at [207, 58] on button at bounding box center [199, 61] width 21 height 21
click at [218, 52] on icon at bounding box center [218, 54] width 10 height 18
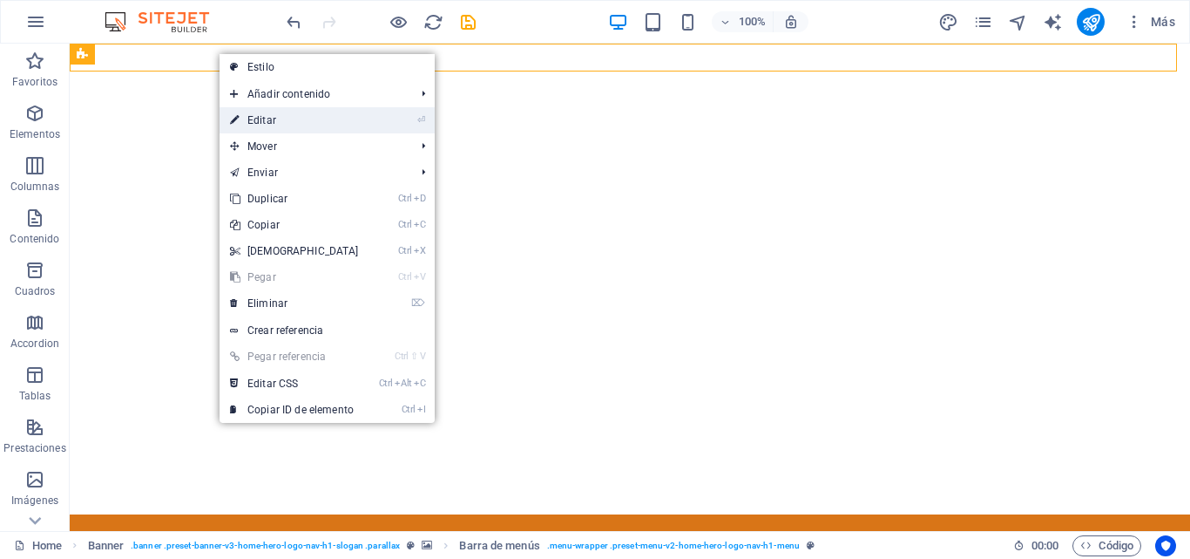
click at [285, 122] on link "⏎ Editar" at bounding box center [295, 120] width 150 height 26
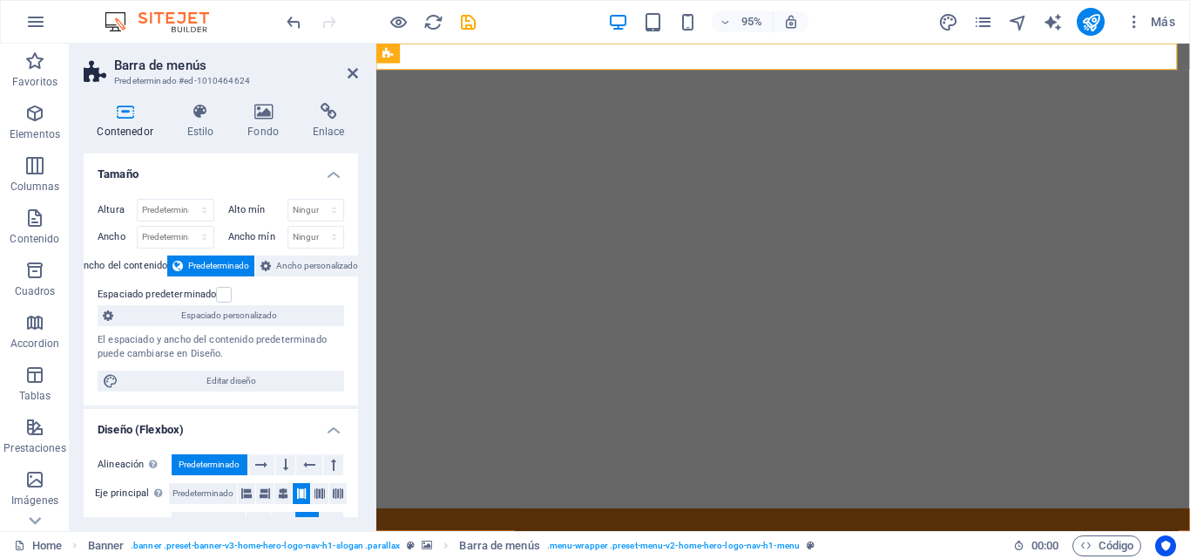
scroll to position [222, 0]
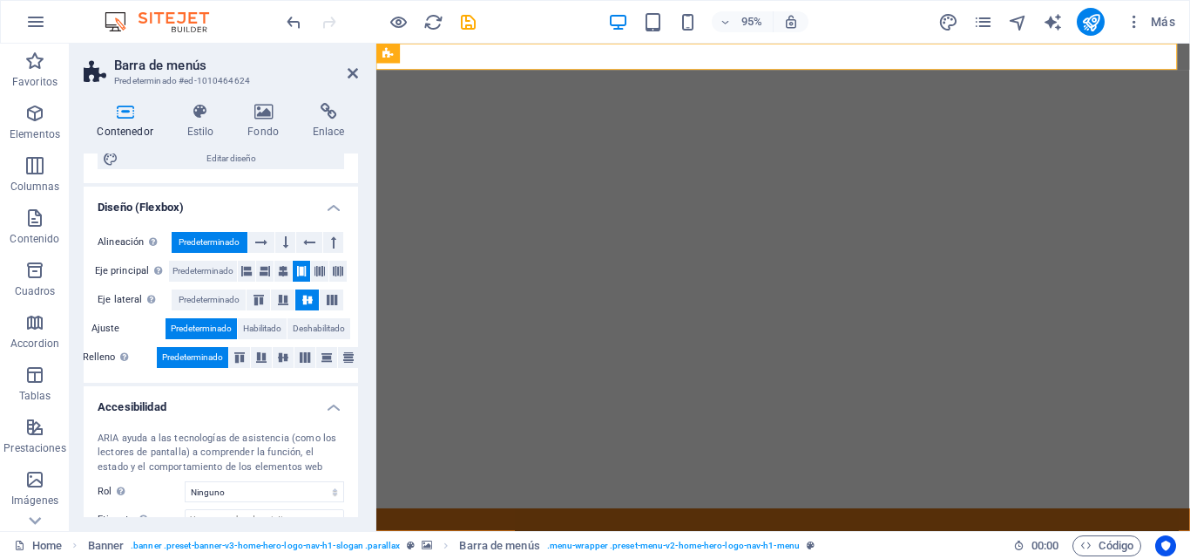
drag, startPoint x: 353, startPoint y: 335, endPoint x: 352, endPoint y: 480, distance: 145.5
click at [352, 480] on ul "Tamaño Altura Predeterminado px rem % vh vw Alto mín Ninguno px rem % vh vw Anc…" at bounding box center [221, 279] width 274 height 697
click at [197, 110] on icon at bounding box center [200, 111] width 54 height 17
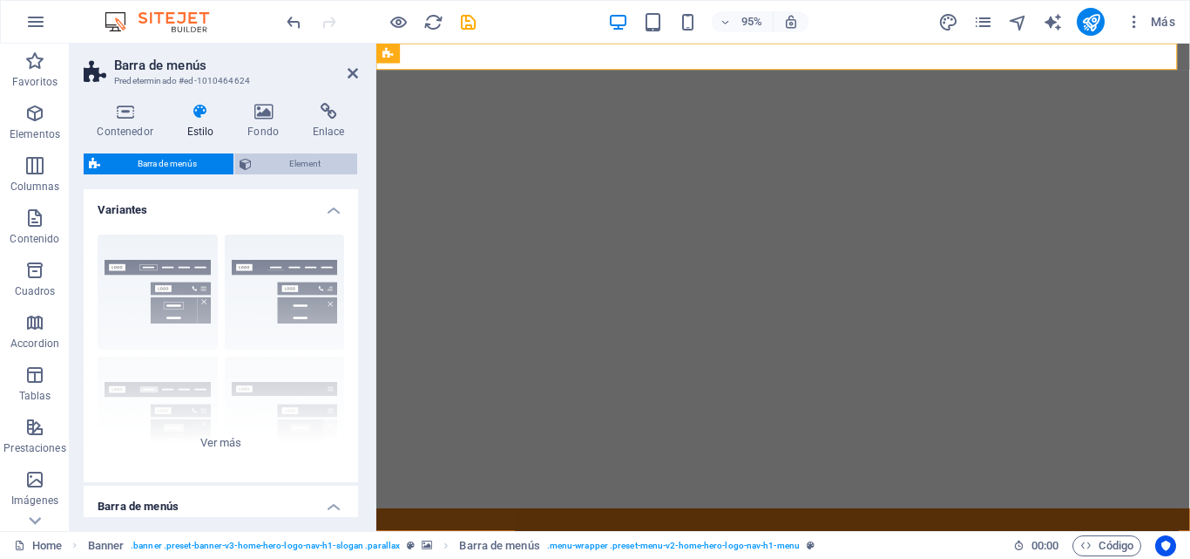
click at [281, 160] on span "Element" at bounding box center [304, 163] width 95 height 21
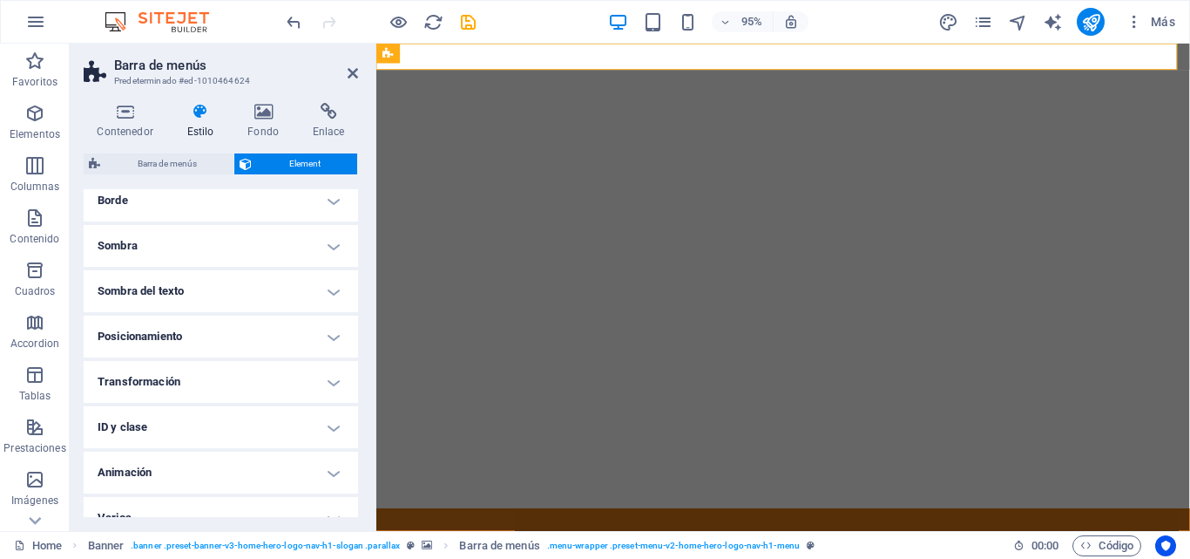
scroll to position [423, 0]
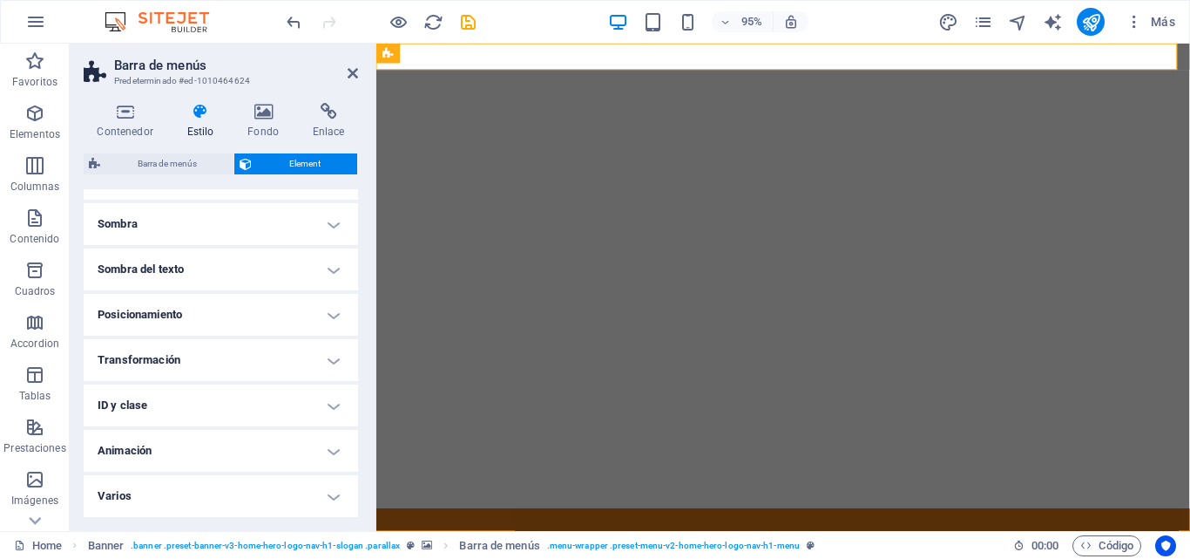
click at [207, 454] on h4 "Animación" at bounding box center [221, 451] width 274 height 42
click at [261, 146] on div "Contenedor Estilo Fondo Enlace Tamaño Altura Predeterminado px rem % vh vw Alto…" at bounding box center [221, 310] width 274 height 414
click at [261, 127] on h4 "Fondo" at bounding box center [266, 121] width 65 height 37
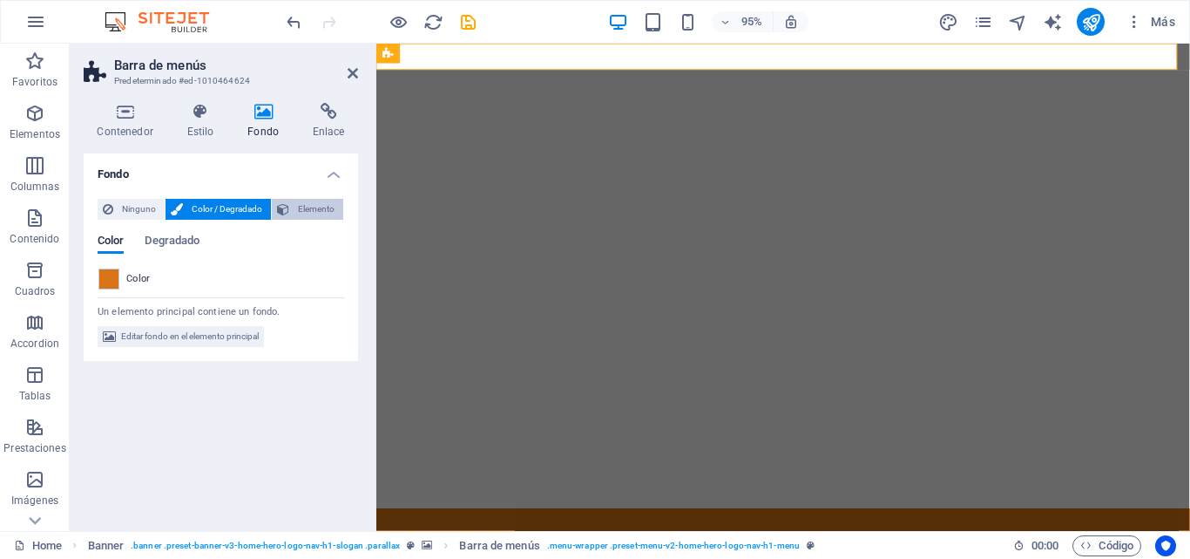
click at [301, 211] on span "Elemento" at bounding box center [317, 209] width 44 height 21
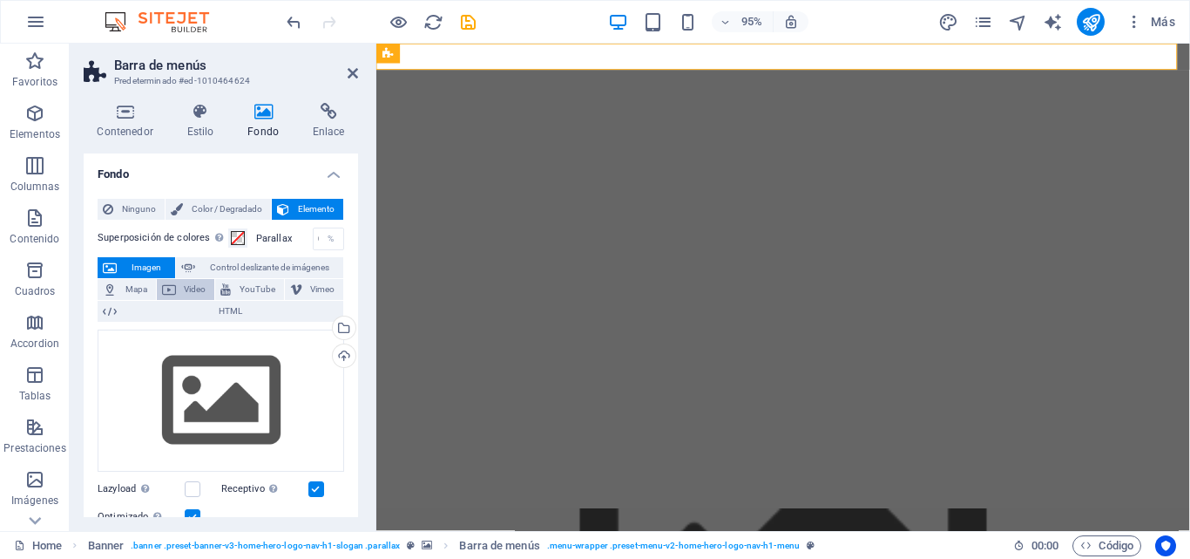
click at [190, 286] on span "Video" at bounding box center [195, 289] width 29 height 21
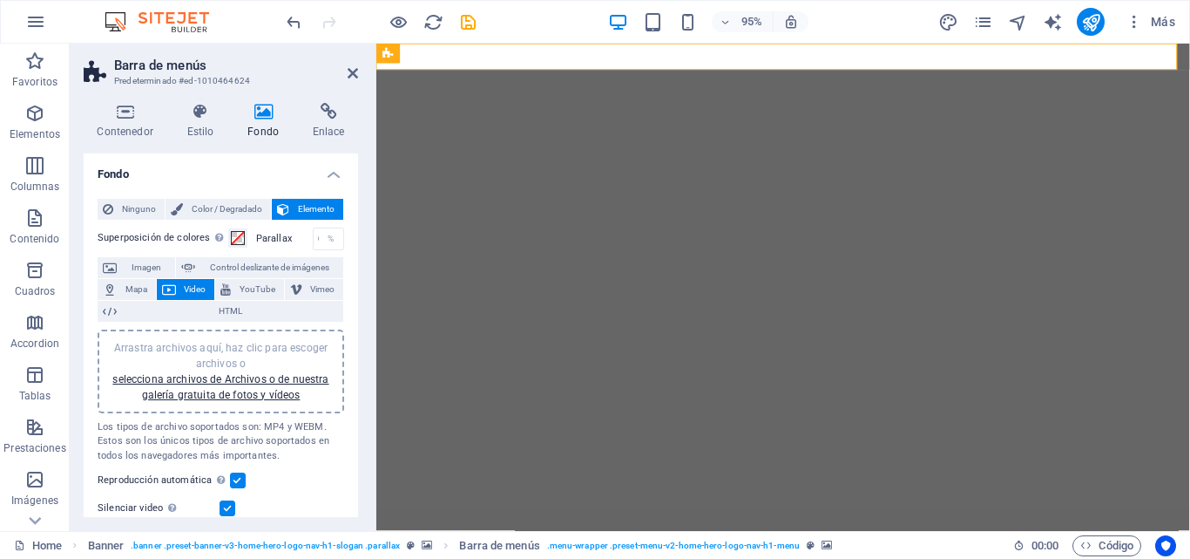
drag, startPoint x: 358, startPoint y: 254, endPoint x: 358, endPoint y: 275, distance: 21.8
click at [358, 275] on div "Contenedor Estilo Fondo Enlace Tamaño Altura Predeterminado px rem % vh vw Alto…" at bounding box center [221, 310] width 302 height 442
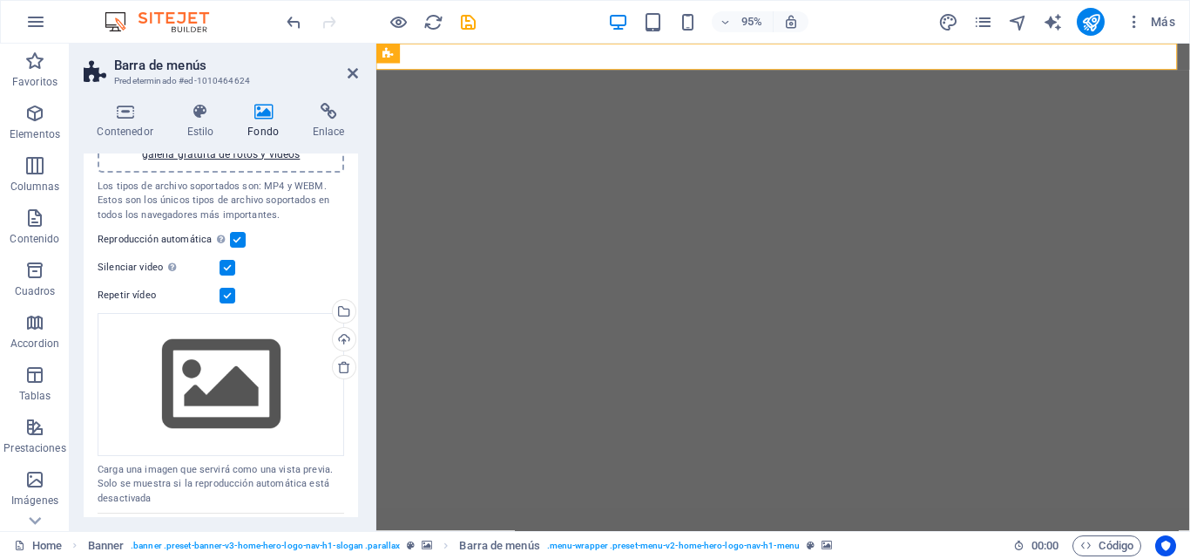
scroll to position [241, 0]
click at [240, 234] on label at bounding box center [238, 239] width 16 height 16
click at [0, 0] on input "Reproducción automática La reproducción automática solo está disponible si sile…" at bounding box center [0, 0] width 0 height 0
click at [234, 265] on label at bounding box center [228, 267] width 16 height 16
click at [0, 0] on input "Silenciar video La reproducción automática estará disponible si silenciado está…" at bounding box center [0, 0] width 0 height 0
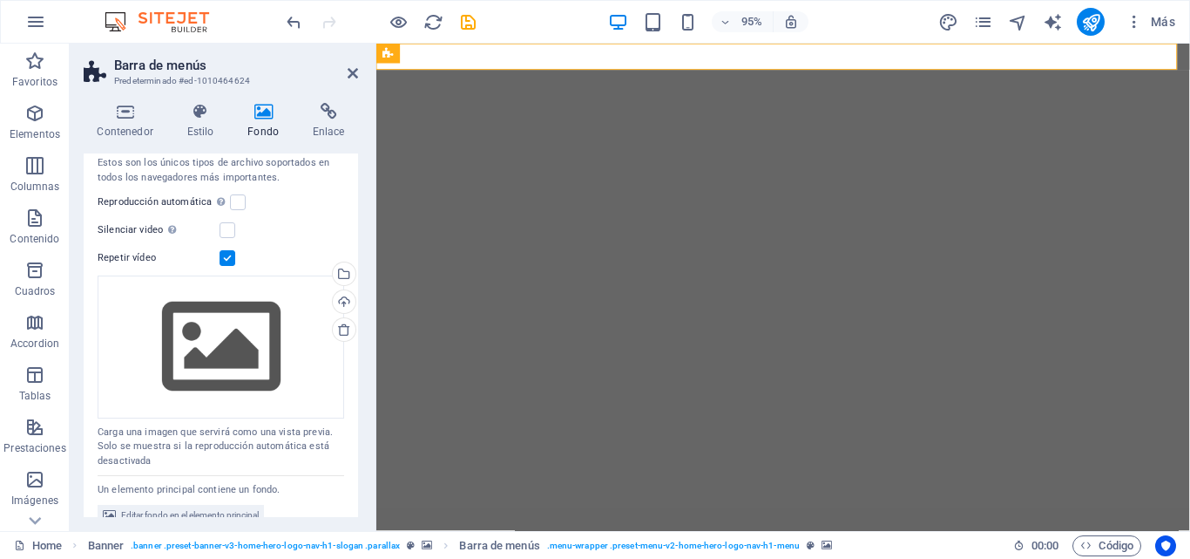
scroll to position [298, 0]
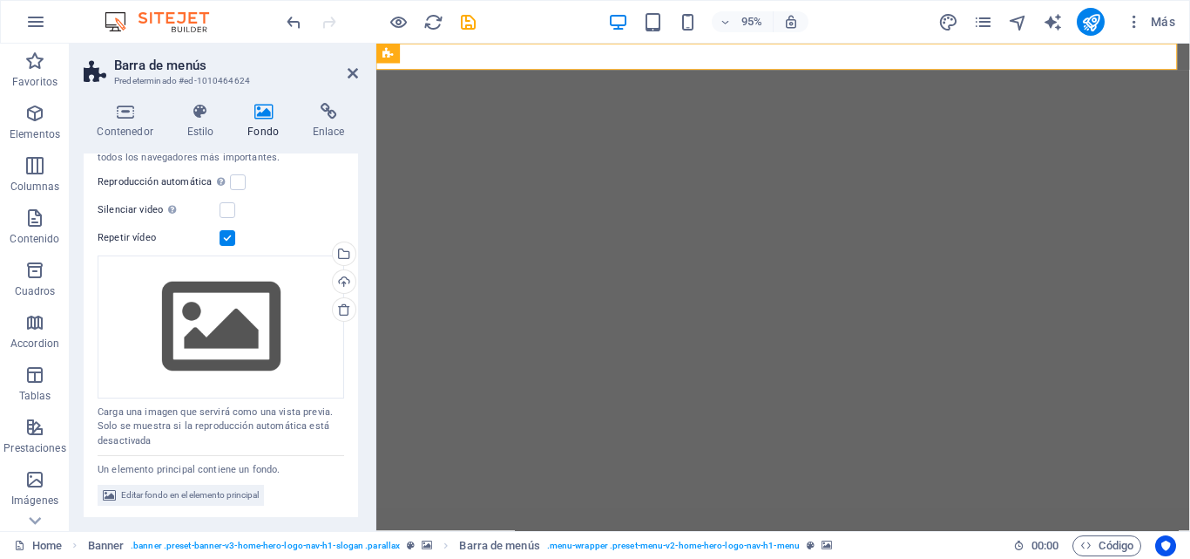
click at [225, 234] on label at bounding box center [228, 238] width 16 height 16
click at [0, 0] on input "Repetir vídeo" at bounding box center [0, 0] width 0 height 0
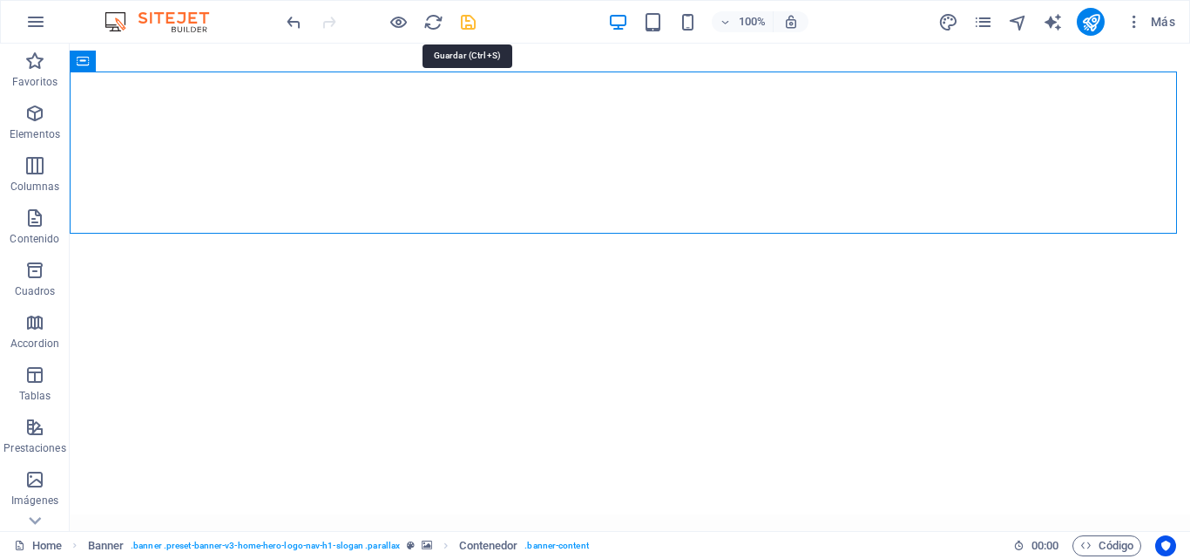
click at [471, 16] on icon "save" at bounding box center [468, 22] width 20 height 20
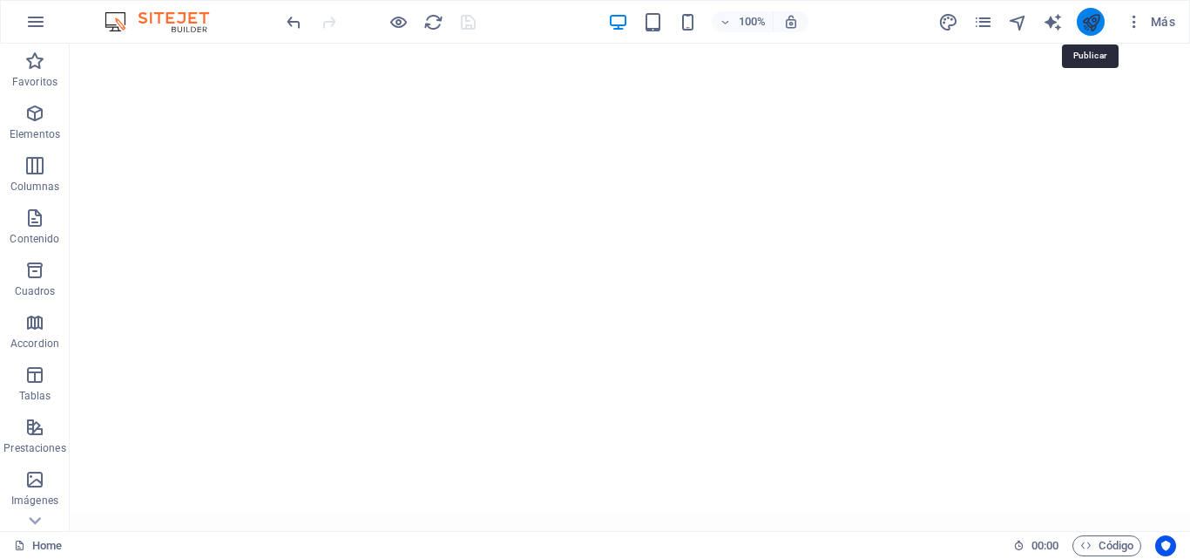
click at [1087, 17] on icon "publish" at bounding box center [1091, 22] width 20 height 20
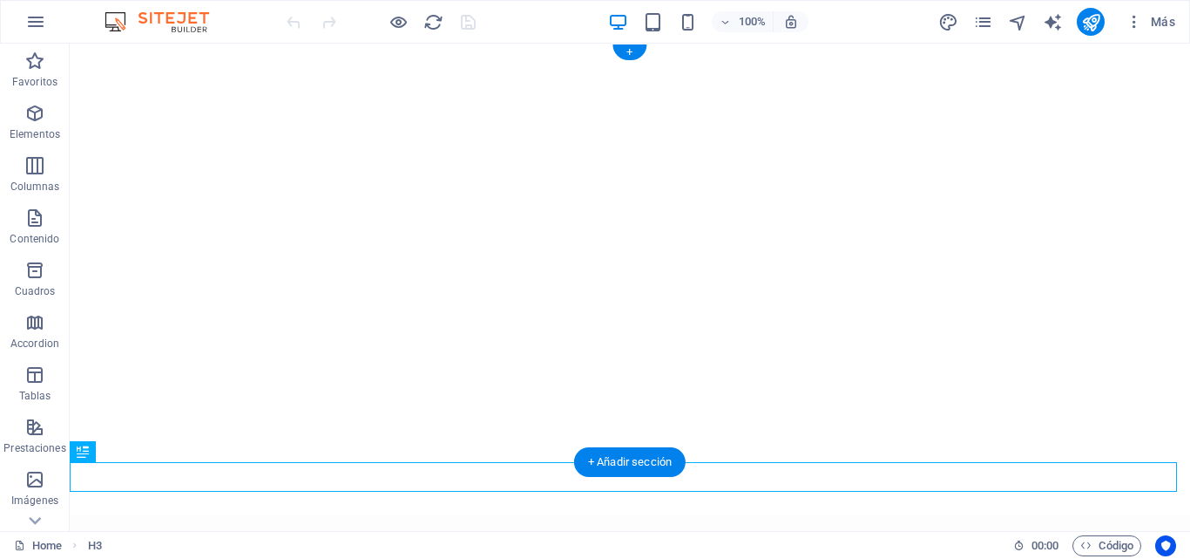
click at [565, 319] on figure at bounding box center [630, 279] width 1121 height 471
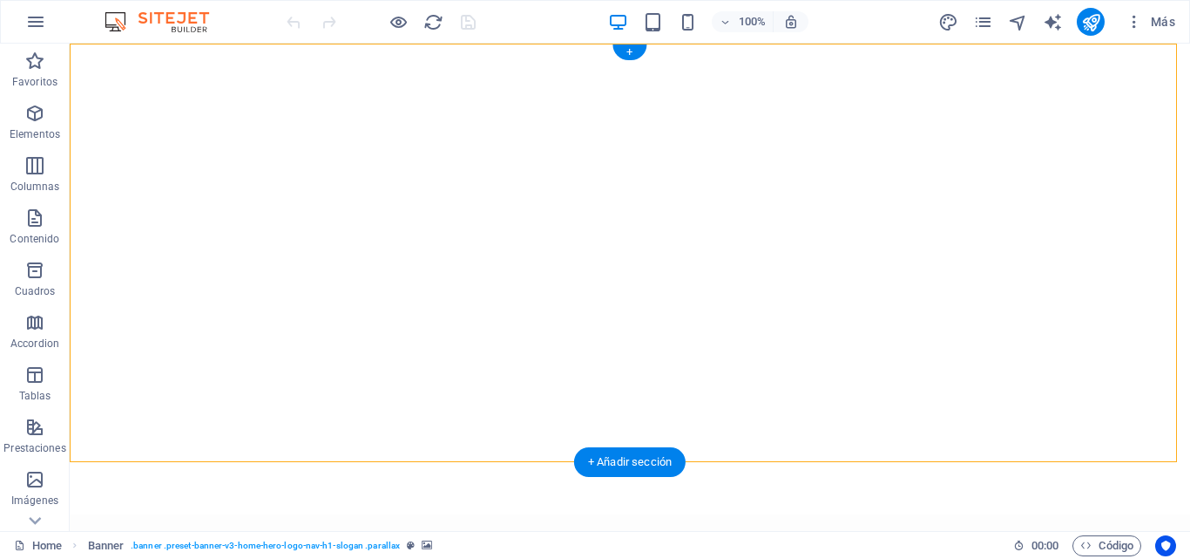
click at [565, 319] on figure at bounding box center [630, 279] width 1121 height 471
click at [364, 514] on figure at bounding box center [630, 528] width 1121 height 28
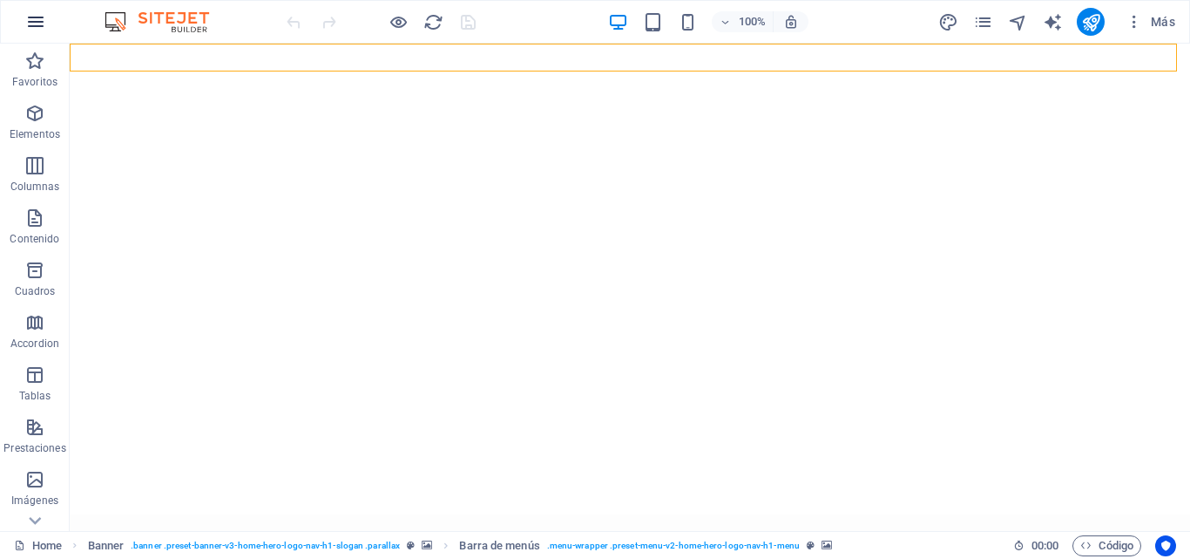
click at [34, 19] on icon "button" at bounding box center [35, 21] width 21 height 21
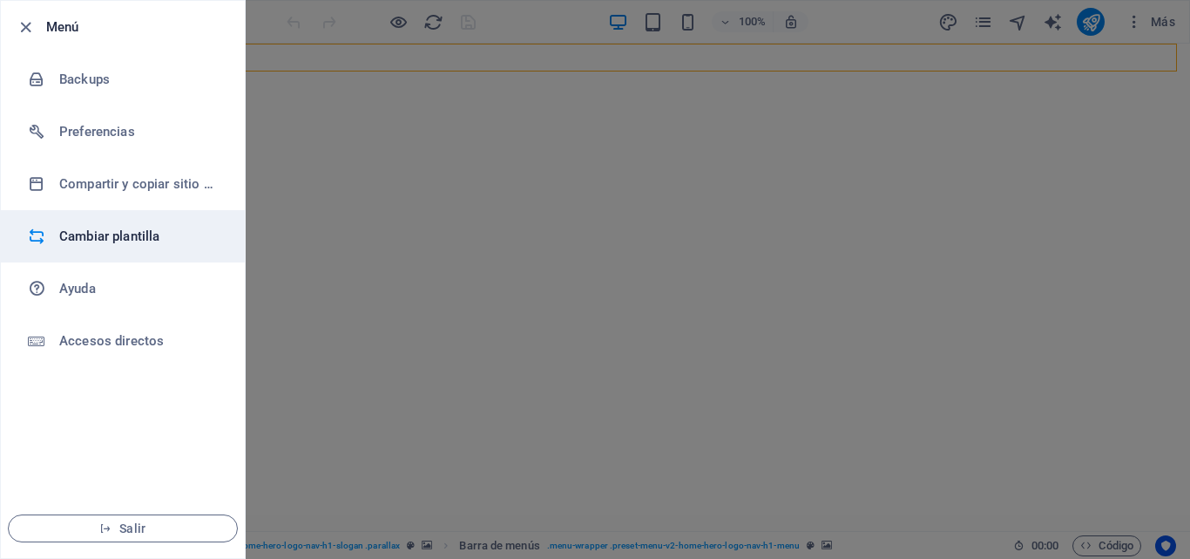
click at [120, 260] on li "Cambiar plantilla" at bounding box center [123, 236] width 244 height 52
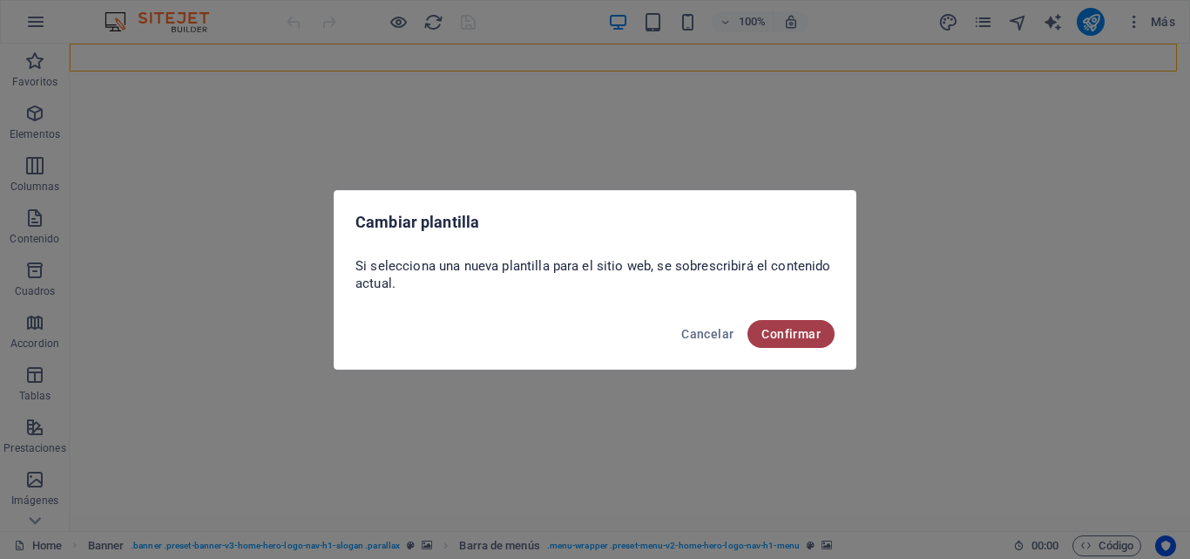
click at [787, 335] on span "Confirmar" at bounding box center [791, 334] width 59 height 14
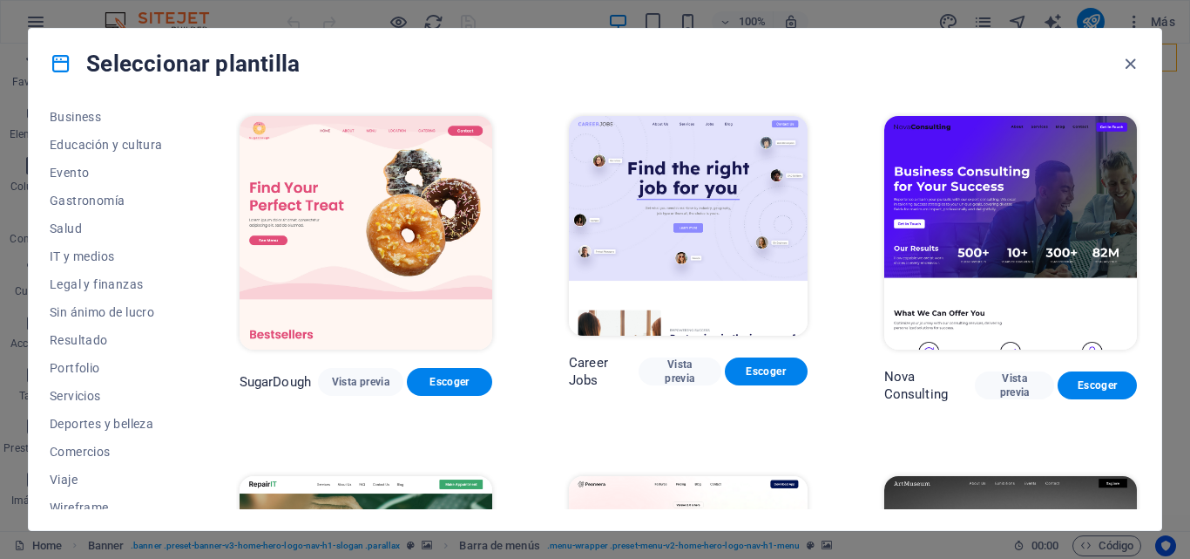
scroll to position [301, 0]
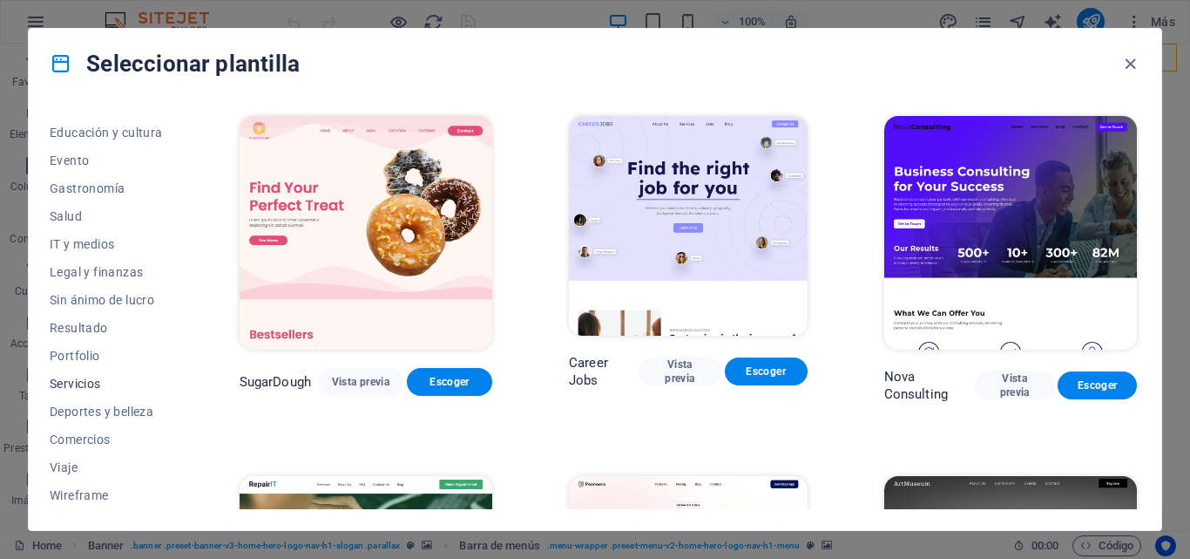
click at [85, 384] on span "Servicios" at bounding box center [106, 383] width 113 height 14
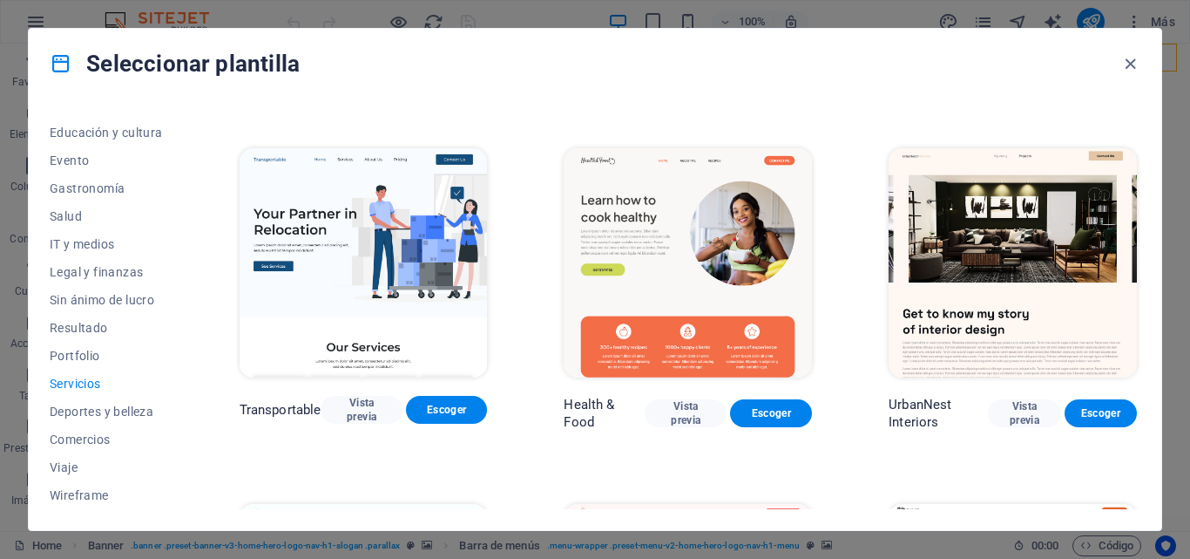
scroll to position [316, 0]
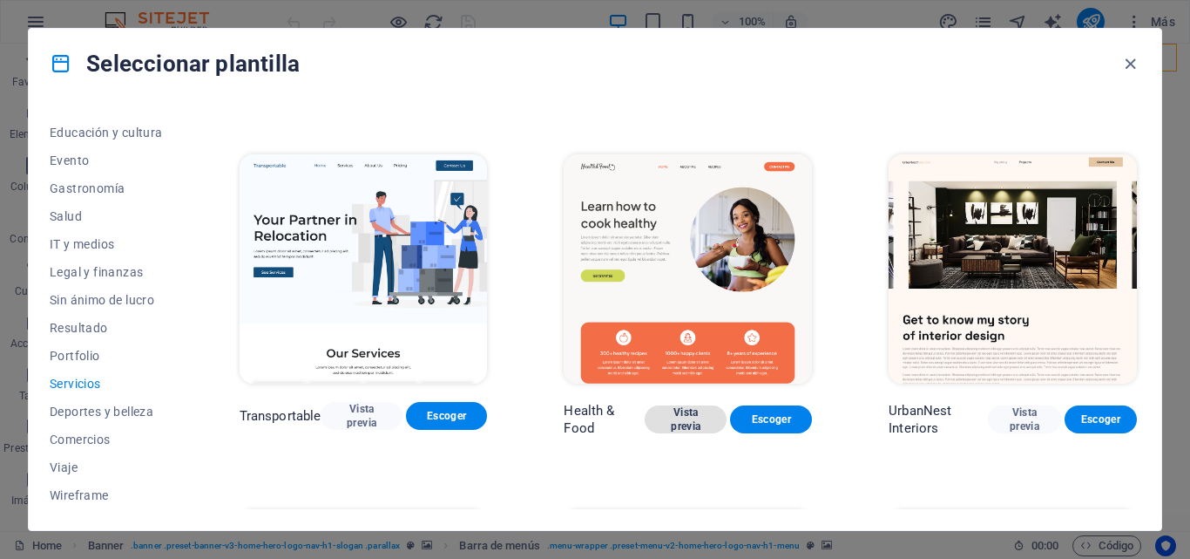
click at [682, 419] on span "Vista previa" at bounding box center [686, 419] width 54 height 28
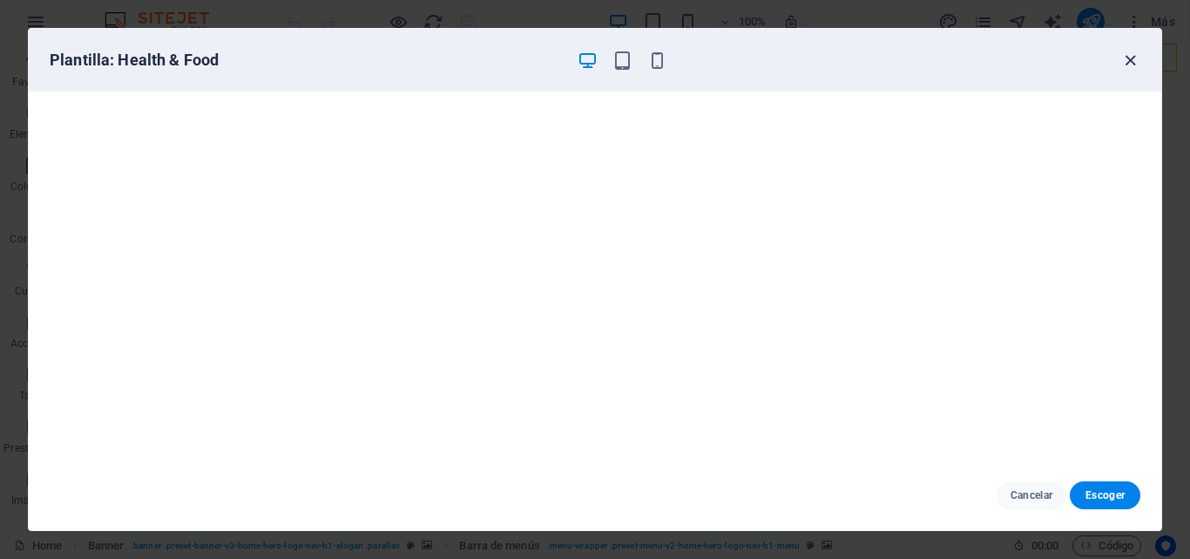
click at [1122, 61] on icon "button" at bounding box center [1131, 61] width 20 height 20
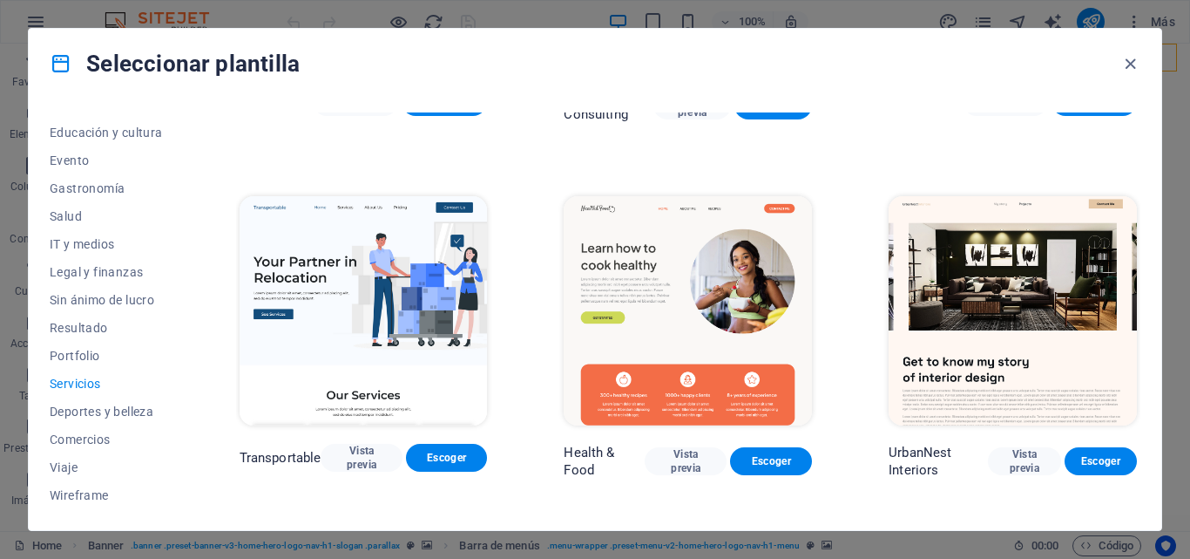
scroll to position [0, 0]
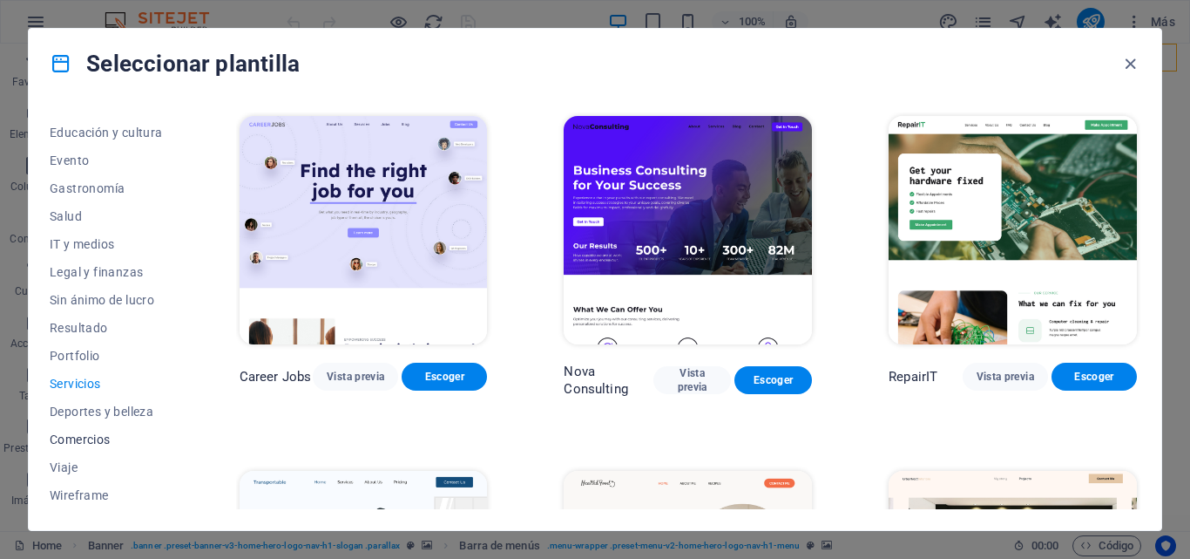
click at [91, 440] on span "Comercios" at bounding box center [106, 439] width 113 height 14
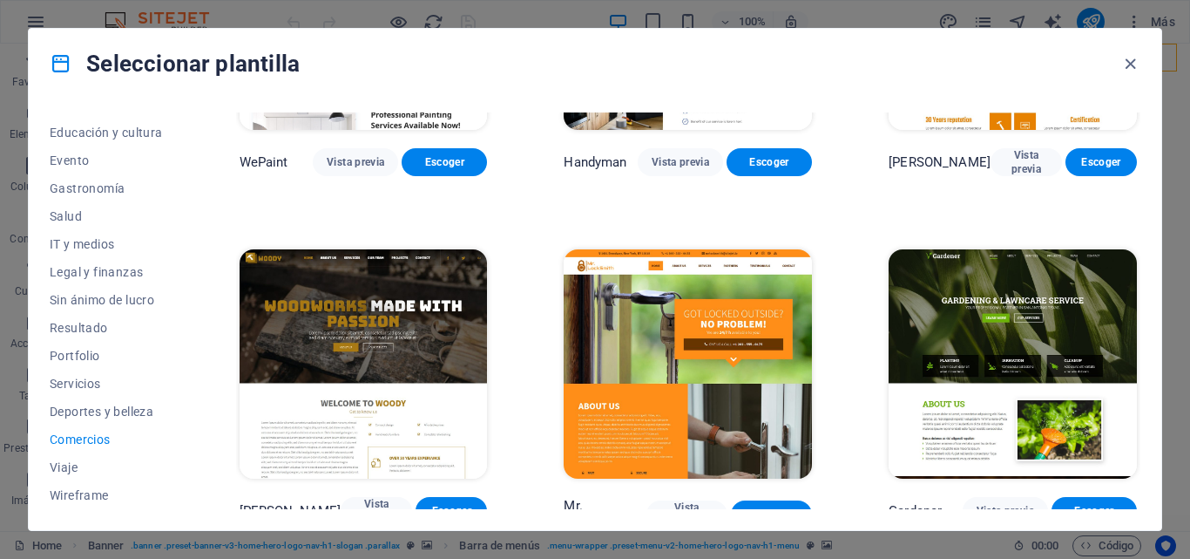
scroll to position [216, 0]
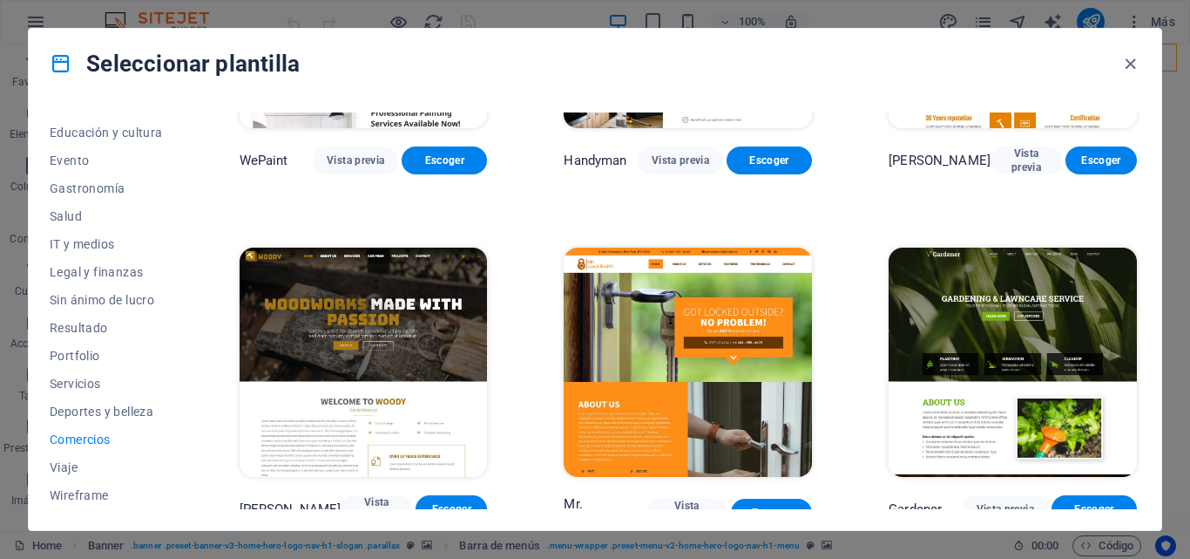
click at [671, 308] on img at bounding box center [688, 361] width 248 height 228
